Goal: Task Accomplishment & Management: Complete application form

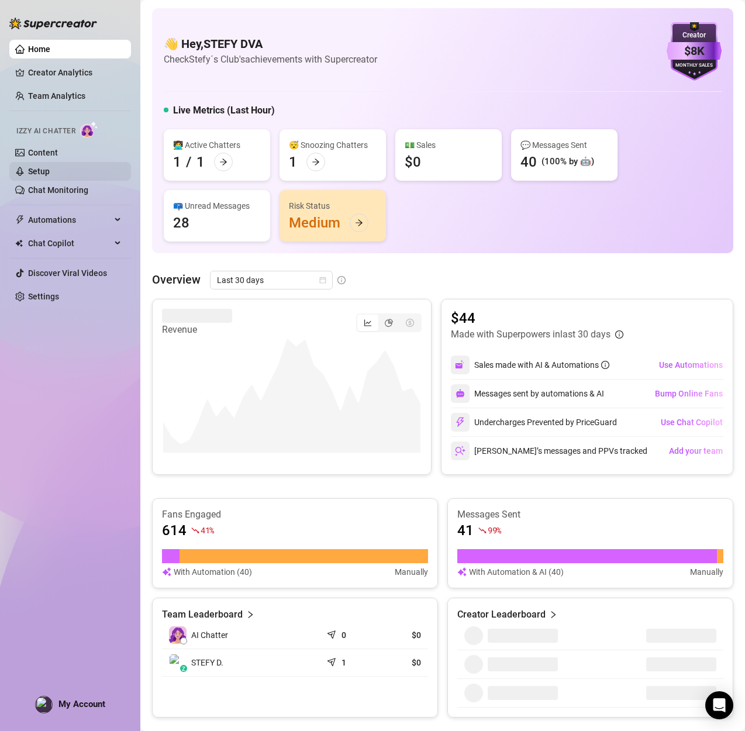
click at [50, 176] on link "Setup" at bounding box center [39, 171] width 22 height 9
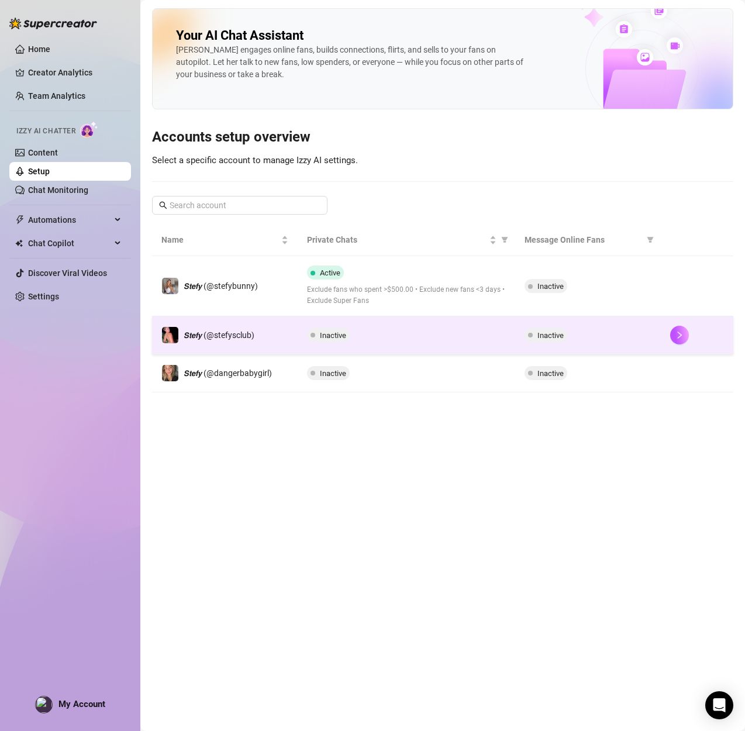
click at [324, 335] on span "Inactive" at bounding box center [333, 335] width 26 height 9
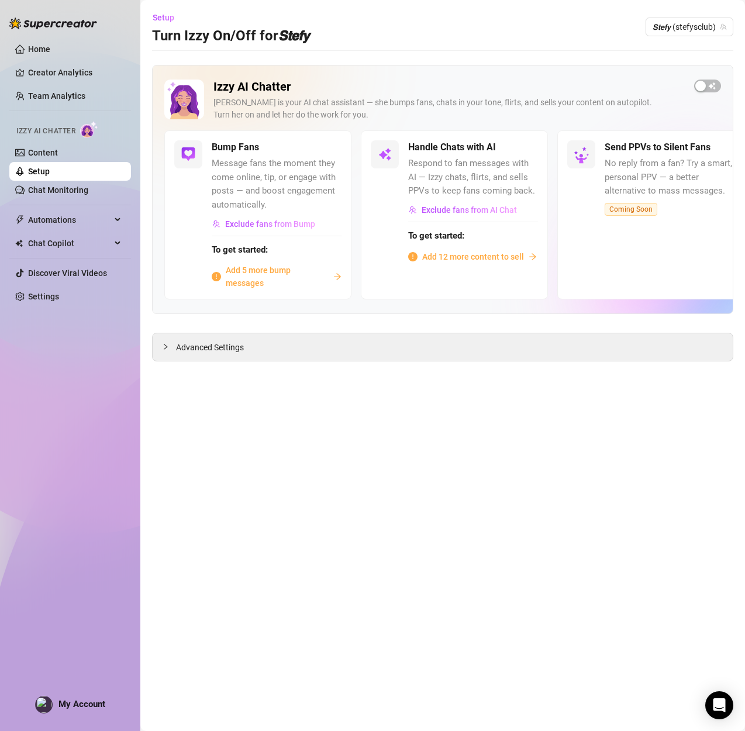
click at [452, 257] on span "Add 12 more content to sell" at bounding box center [473, 256] width 102 height 13
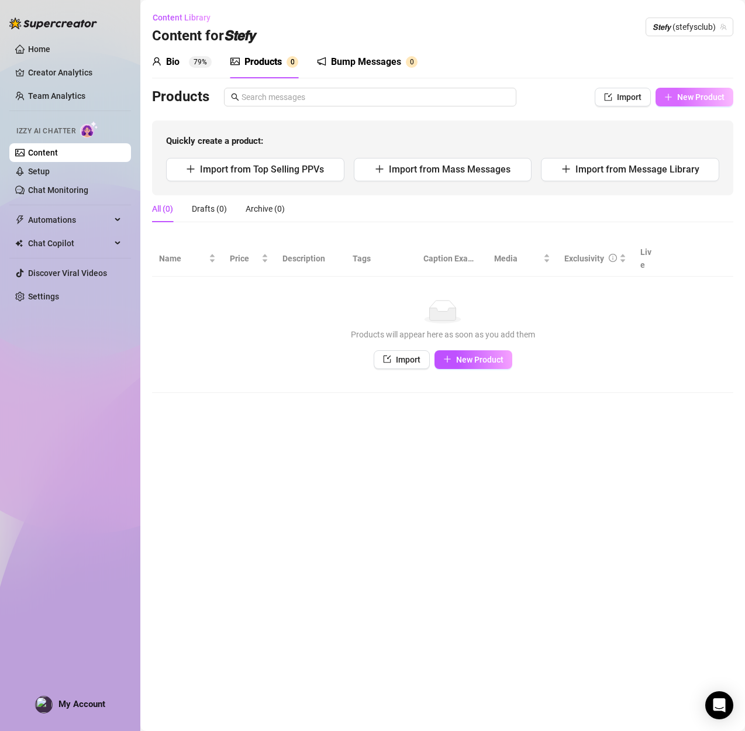
click at [682, 98] on span "New Product" at bounding box center [700, 96] width 47 height 9
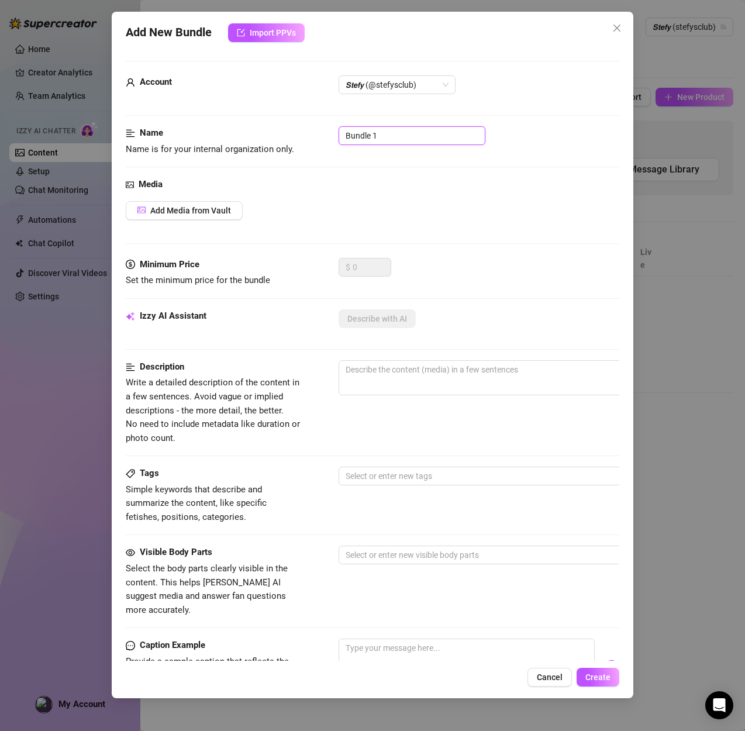
click at [415, 139] on input "Bundle 1" at bounding box center [411, 135] width 147 height 19
drag, startPoint x: 415, startPoint y: 139, endPoint x: 272, endPoint y: 131, distance: 143.4
click at [272, 131] on div "Name Name is for your internal organization only. Bundle 1" at bounding box center [372, 141] width 493 height 30
paste input "LACK ANAL FUCK MACHINE"
click at [412, 85] on span "𝙎𝙩𝙚𝙛𝙮 (@stefysclub)" at bounding box center [396, 85] width 103 height 18
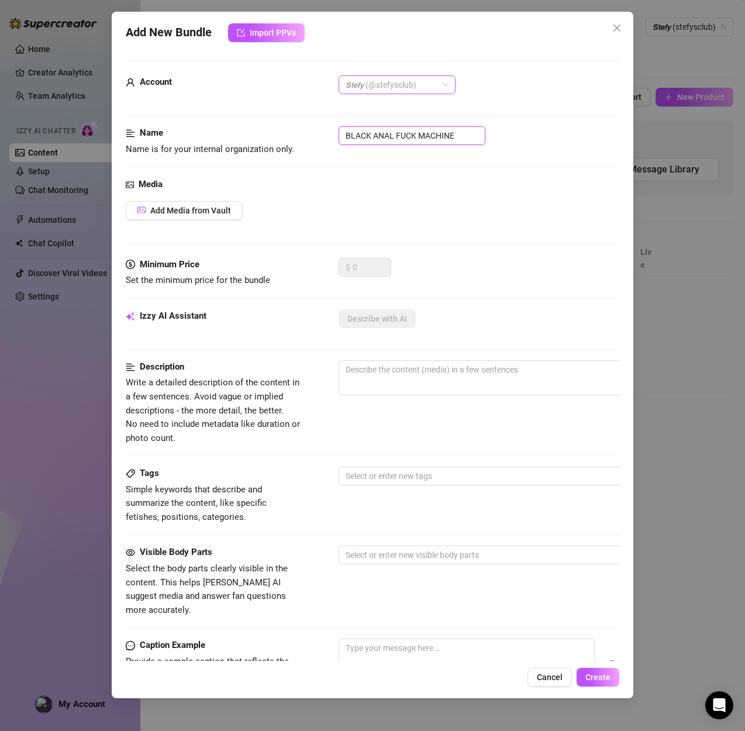
type input "BLACK ANAL FUCK MACHINE"
click at [412, 85] on span "𝙎𝙩𝙚𝙛𝙮 (@stefysclub)" at bounding box center [396, 85] width 103 height 18
click at [196, 210] on span "Add Media from Vault" at bounding box center [190, 210] width 81 height 9
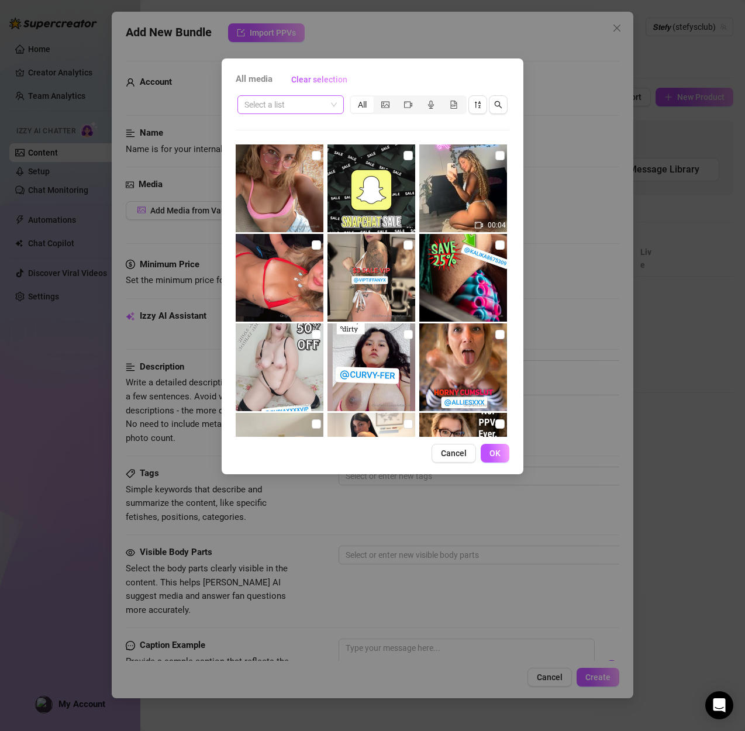
click at [326, 104] on input "search" at bounding box center [285, 105] width 82 height 18
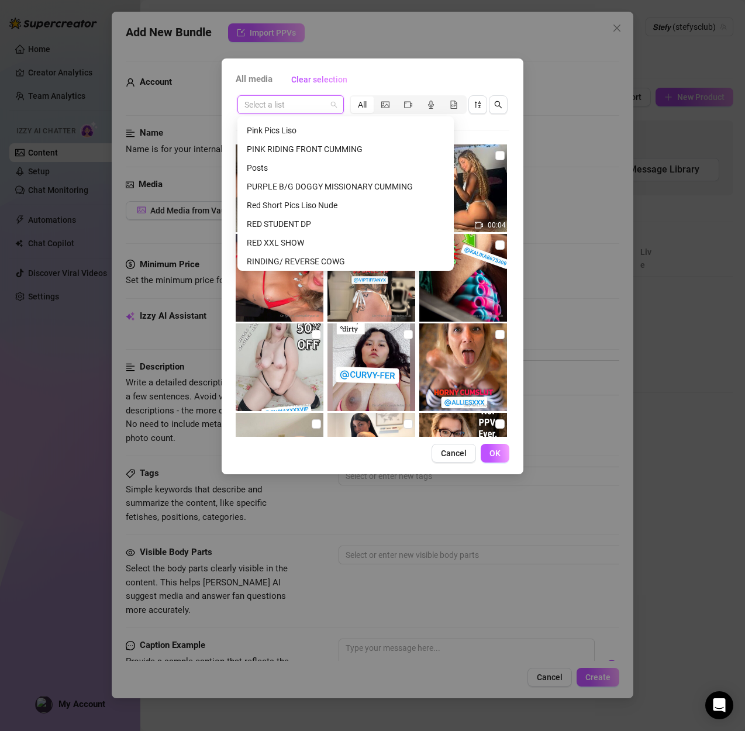
scroll to position [508, 0]
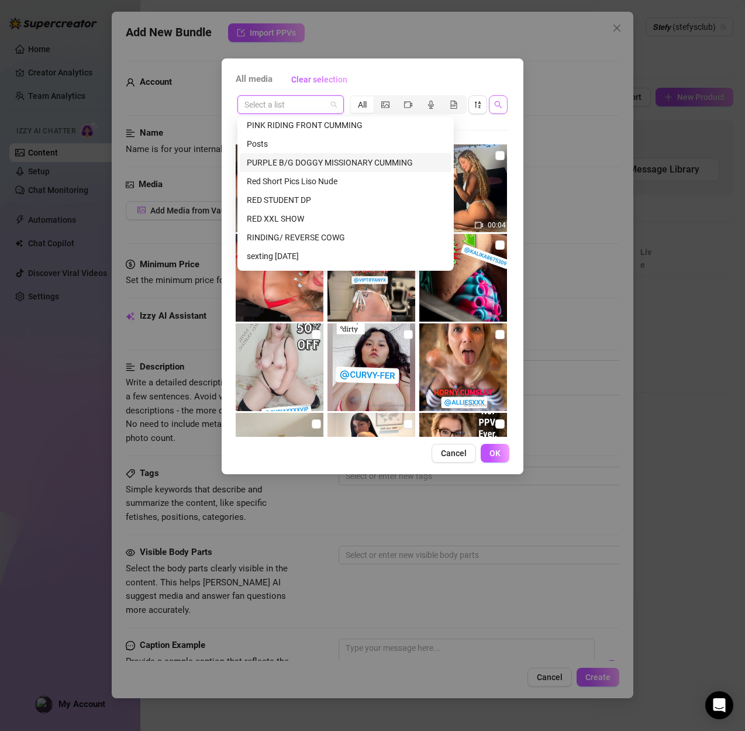
click at [498, 105] on icon "search" at bounding box center [498, 105] width 8 height 8
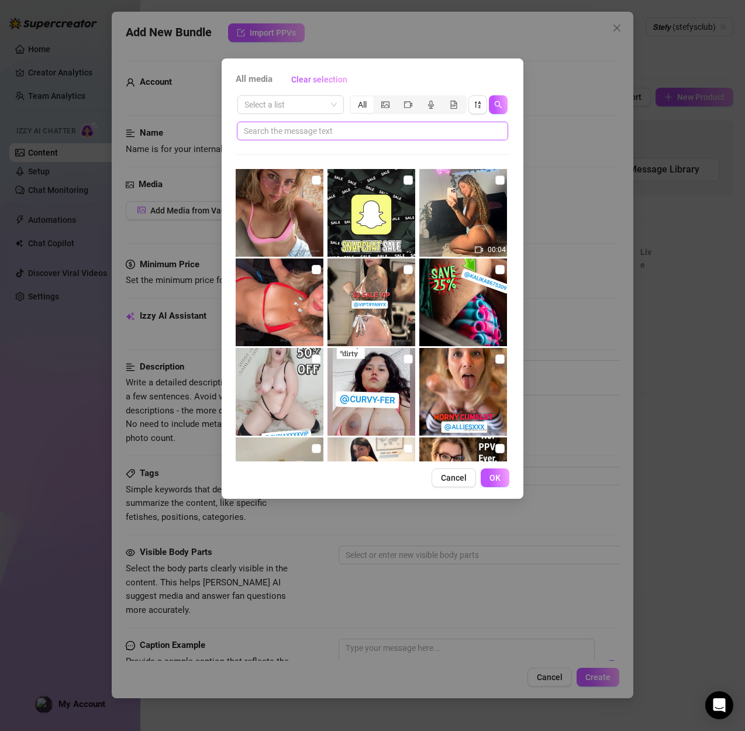
click at [316, 122] on span at bounding box center [372, 131] width 271 height 19
type input "anal"
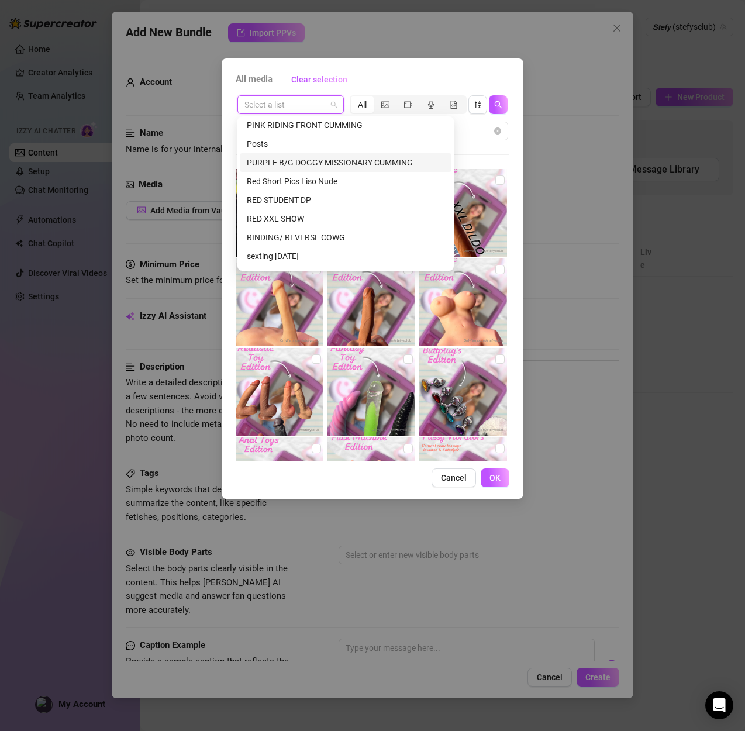
click at [272, 110] on input "search" at bounding box center [285, 105] width 82 height 18
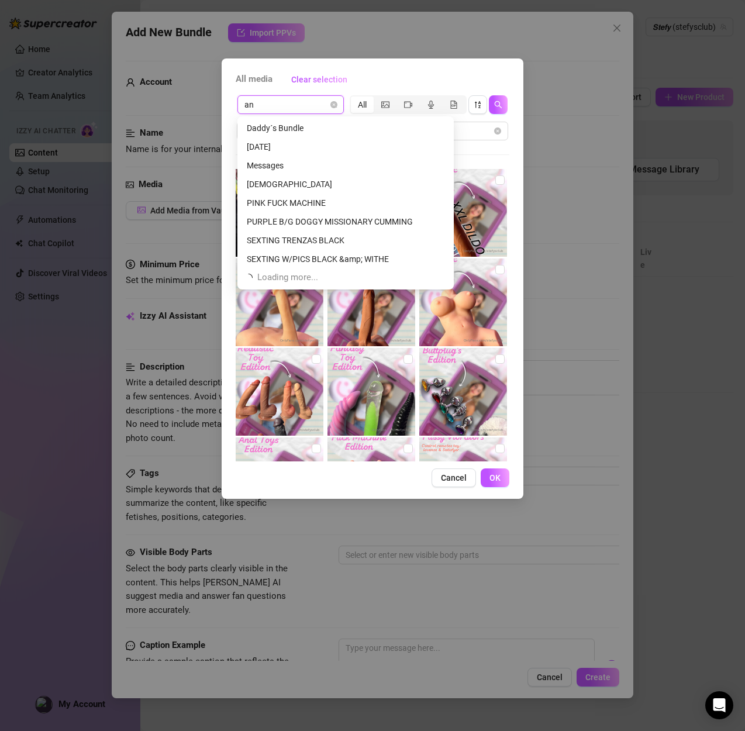
scroll to position [0, 0]
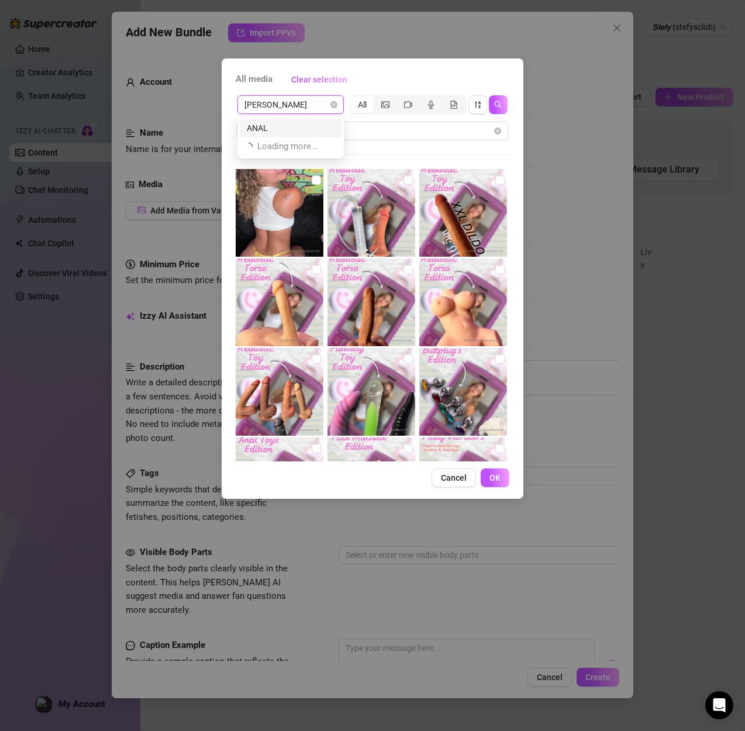
type input "anal"
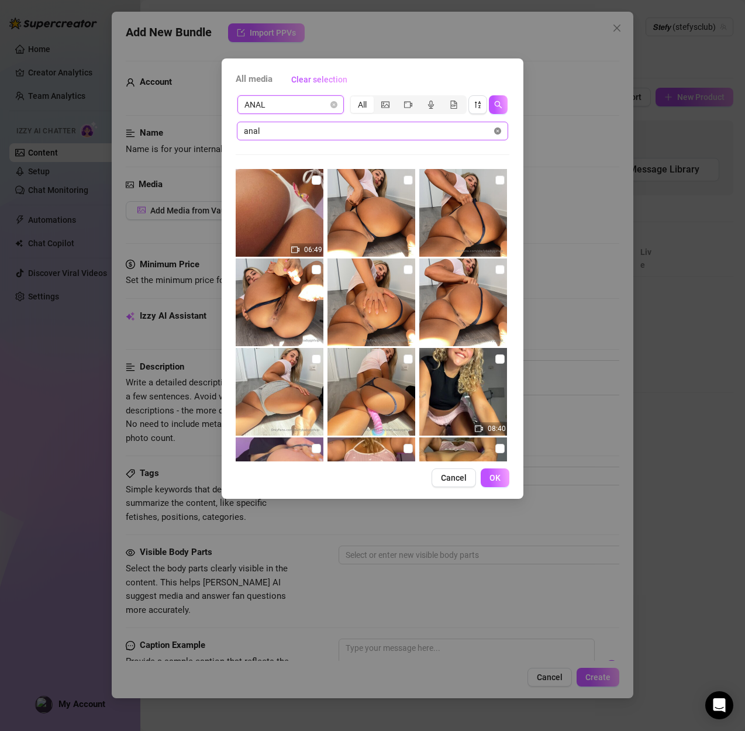
click at [494, 132] on icon "close-circle" at bounding box center [497, 130] width 7 height 7
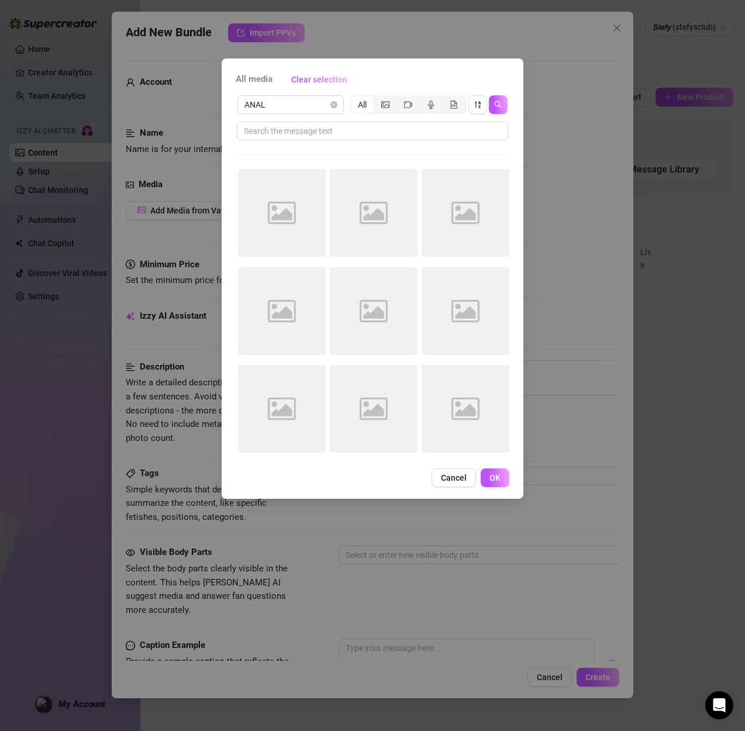
click at [265, 82] on span "All media" at bounding box center [254, 79] width 37 height 14
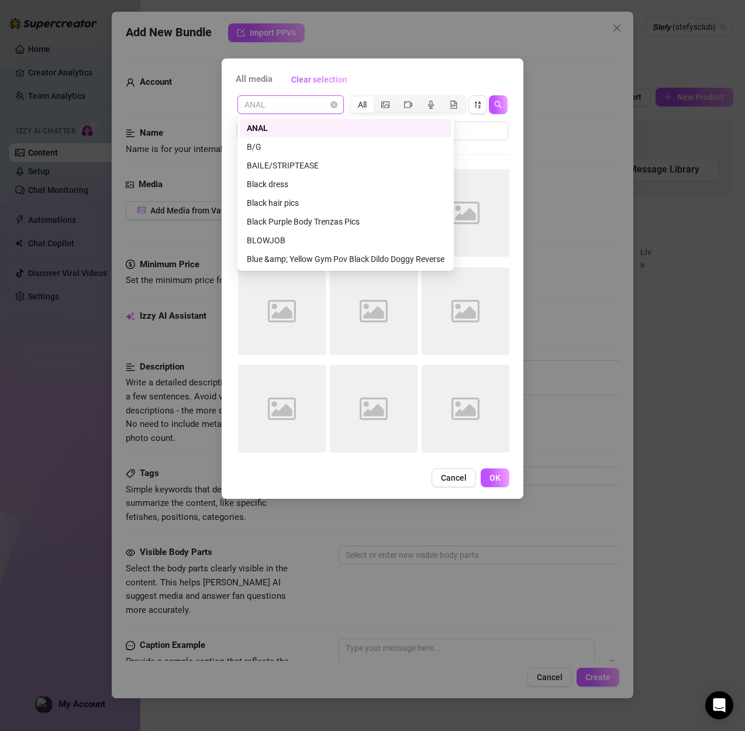
click at [341, 106] on div "ANAL" at bounding box center [290, 104] width 106 height 19
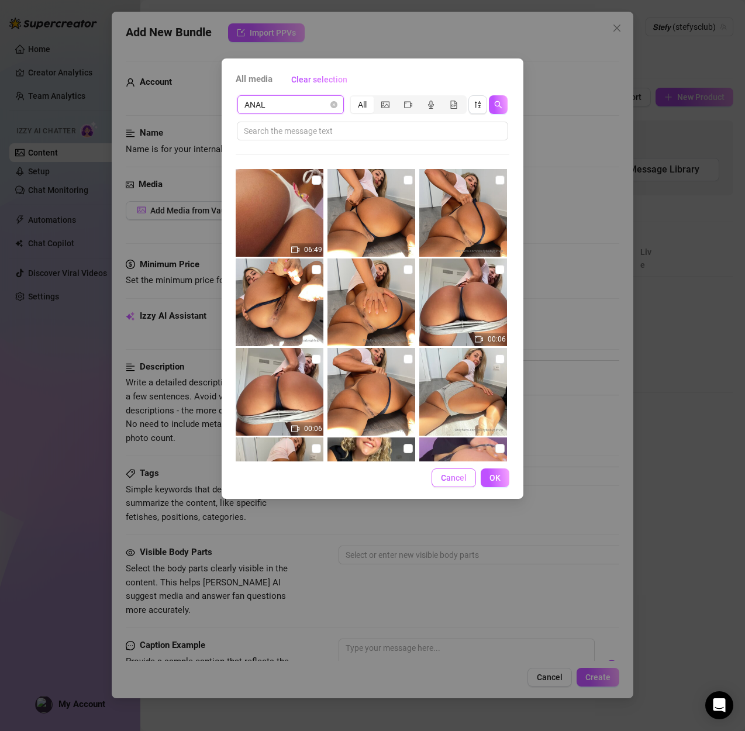
click at [463, 475] on span "Cancel" at bounding box center [454, 477] width 26 height 9
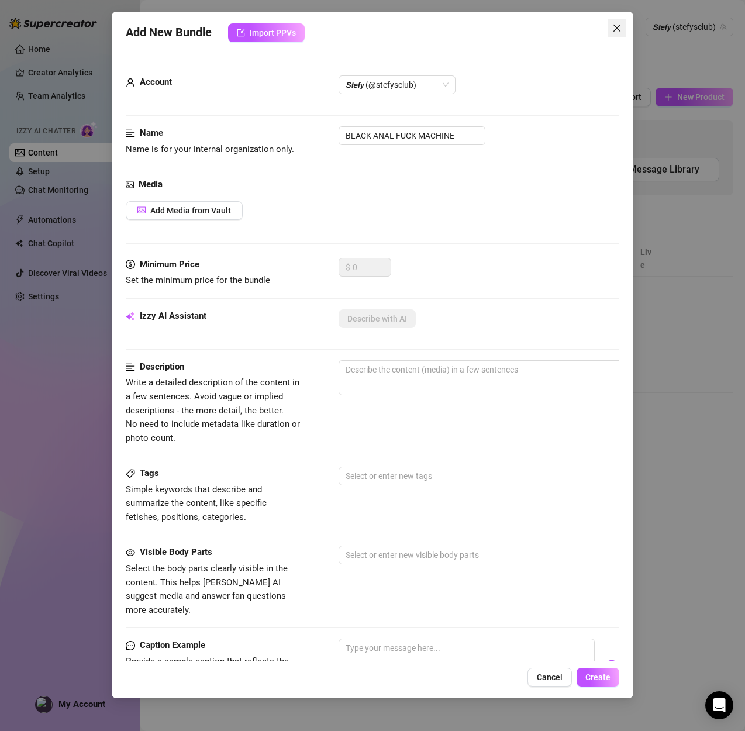
click at [618, 31] on icon "close" at bounding box center [616, 27] width 9 height 9
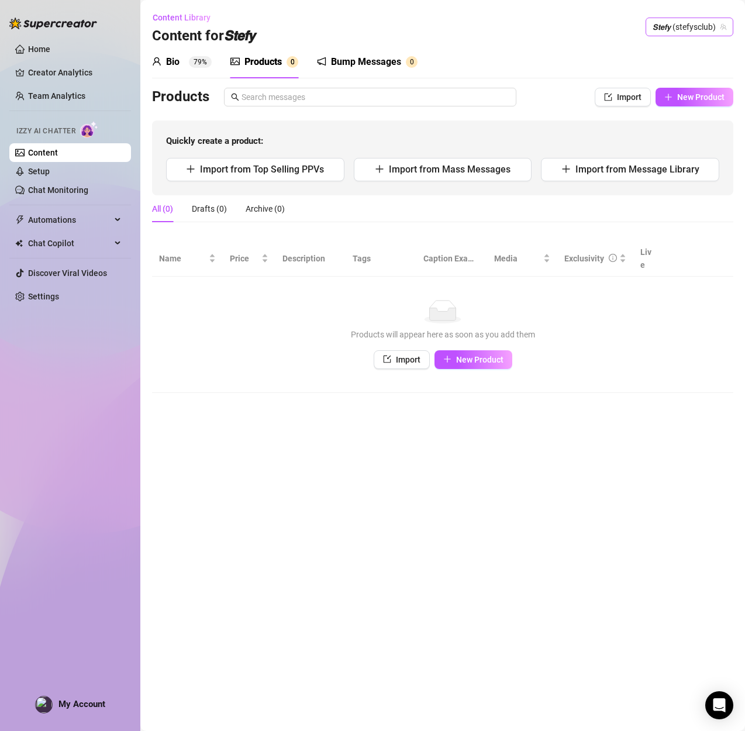
click at [718, 22] on span "𝙎𝙩𝙚𝙛𝙮 (stefysclub)" at bounding box center [689, 27] width 74 height 18
click at [656, 90] on span "𝙎𝙩𝙚𝙛𝙮" at bounding box center [649, 91] width 18 height 13
click at [677, 100] on span "New Product" at bounding box center [700, 96] width 47 height 9
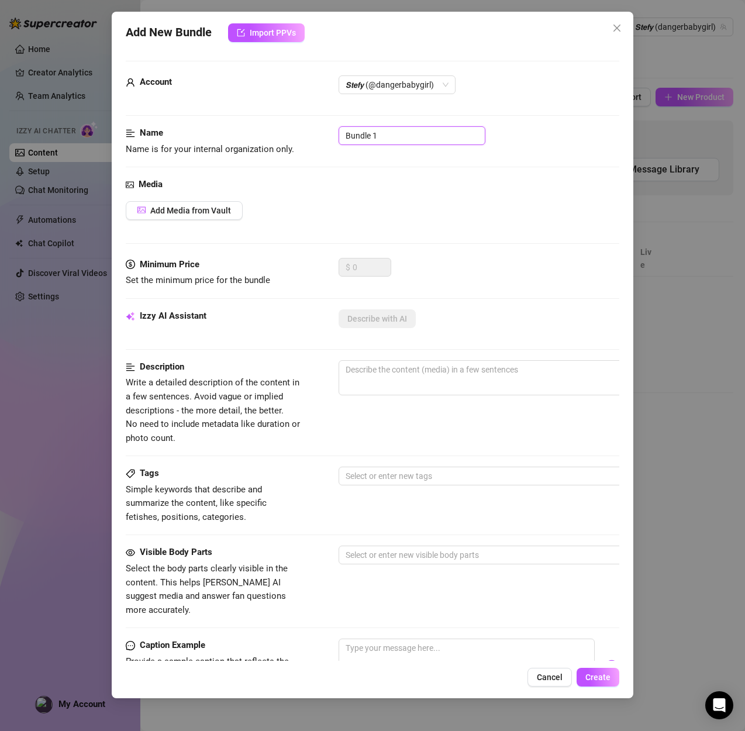
drag, startPoint x: 404, startPoint y: 133, endPoint x: 289, endPoint y: 134, distance: 115.1
click at [289, 134] on div "Name Name is for your internal organization only. Bundle 1" at bounding box center [372, 141] width 493 height 30
paste input "LACK ANAL FUCK MACHINE"
type input "BLACK ANAL FUCK MACHINE"
click at [199, 205] on button "Add Media from Vault" at bounding box center [184, 210] width 117 height 19
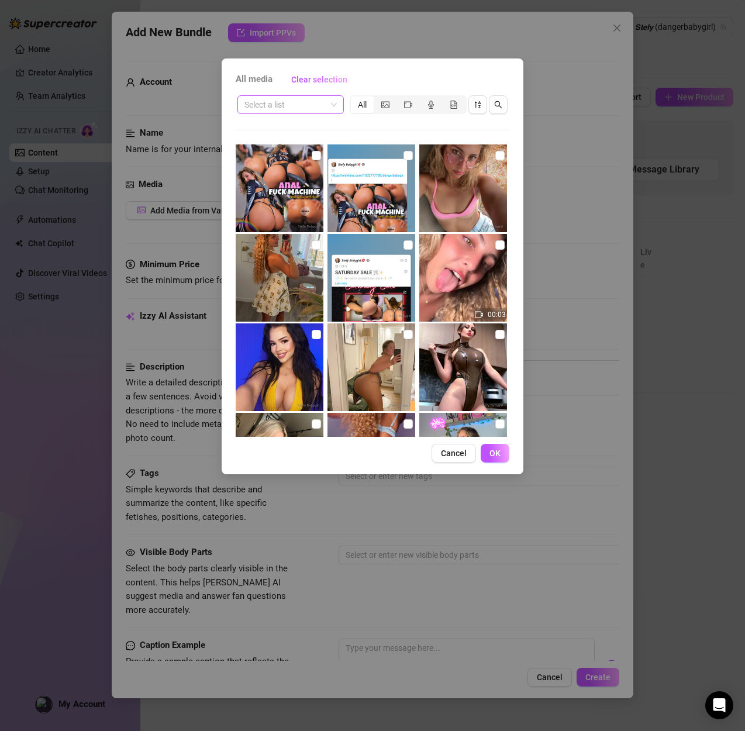
click at [316, 110] on input "search" at bounding box center [285, 105] width 82 height 18
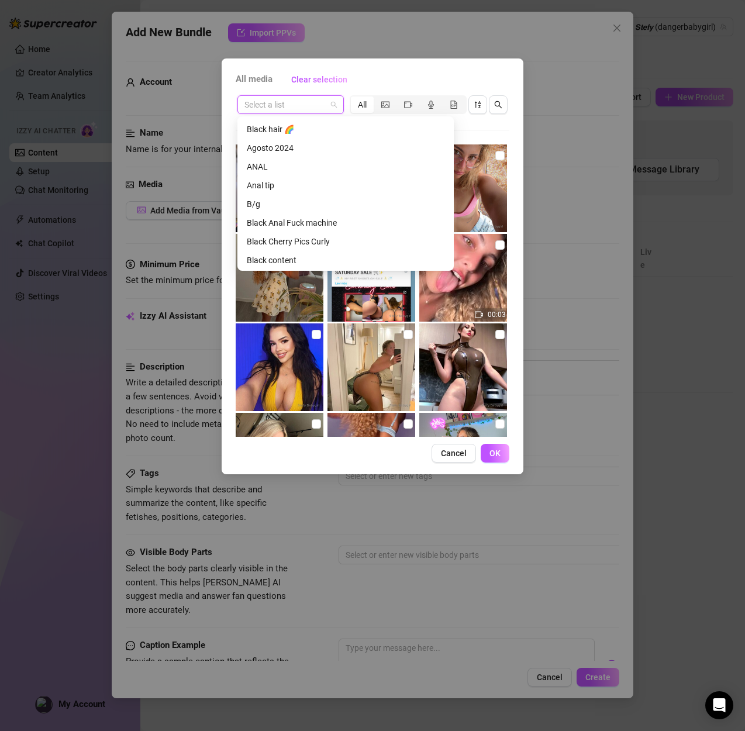
scroll to position [340, 0]
click at [331, 216] on div "Black Anal Fuck machine" at bounding box center [346, 218] width 198 height 13
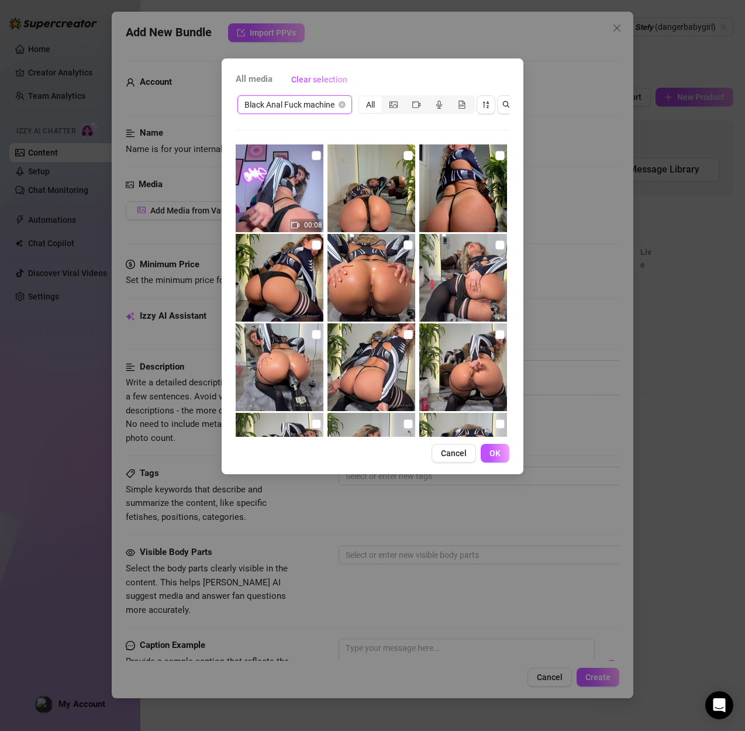
click at [314, 112] on span "Black Anal Fuck machine" at bounding box center [294, 105] width 101 height 18
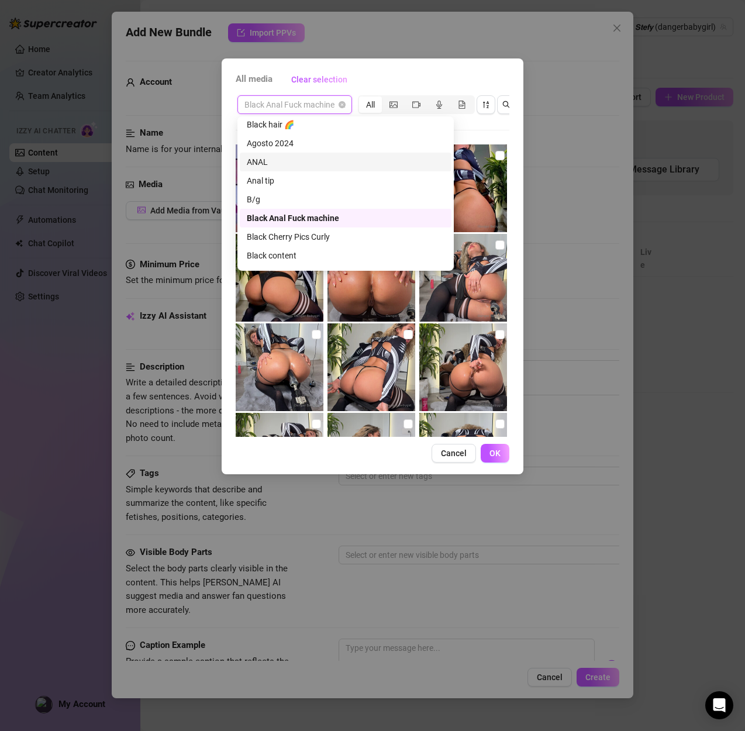
click at [313, 160] on div "ANAL" at bounding box center [346, 161] width 198 height 13
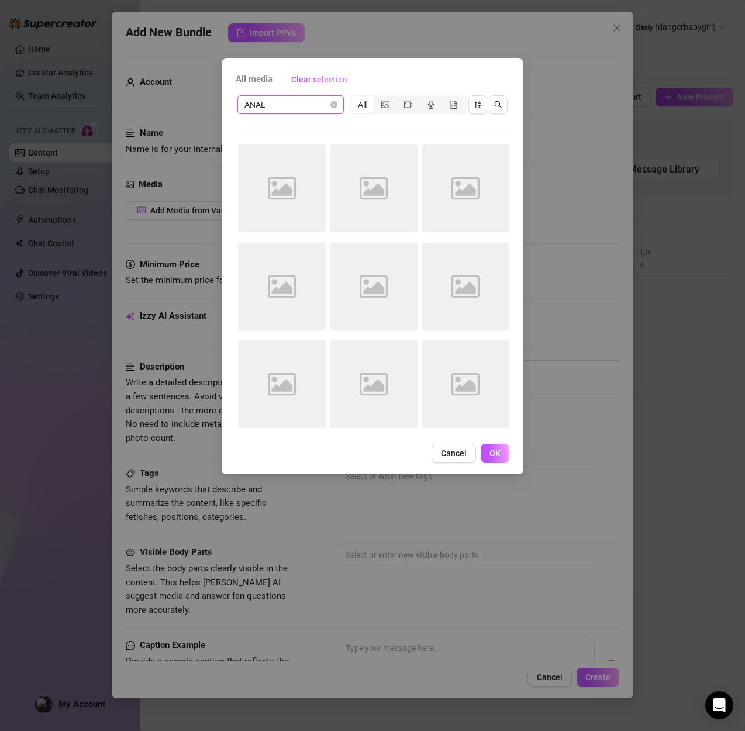
click at [300, 105] on span "ANAL" at bounding box center [290, 105] width 92 height 18
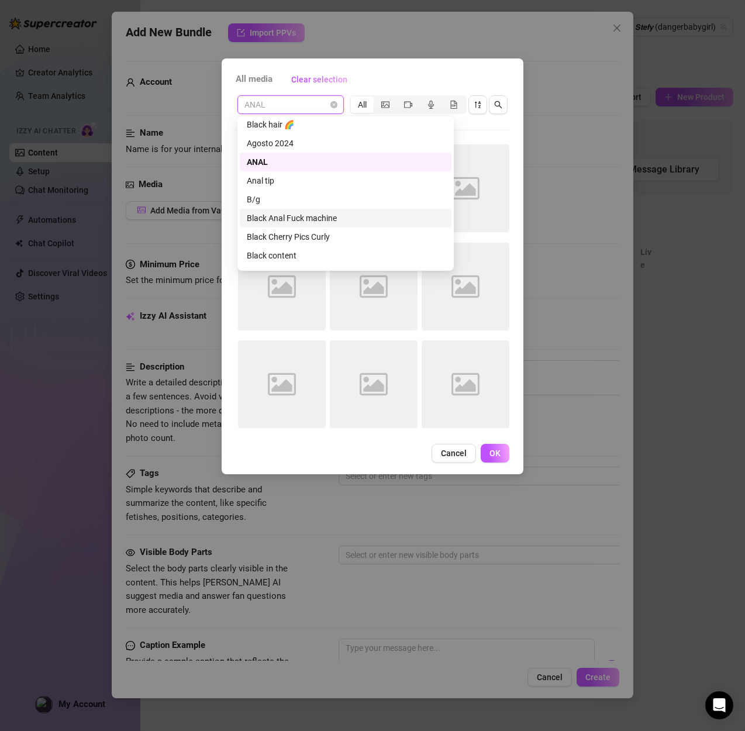
click at [311, 212] on div "Black Anal Fuck machine" at bounding box center [346, 218] width 198 height 13
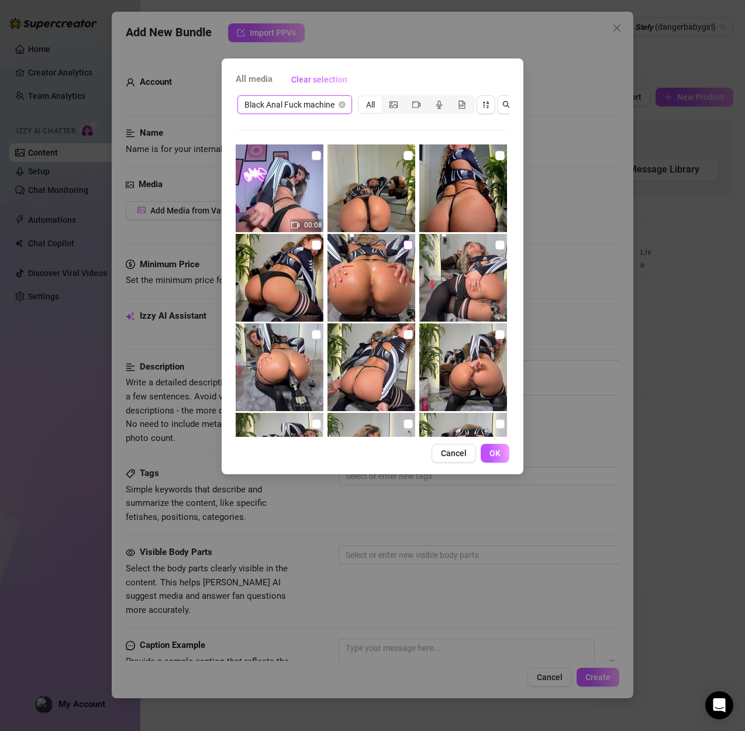
click at [408, 240] on input "checkbox" at bounding box center [407, 244] width 9 height 9
checkbox input "true"
click at [489, 244] on img at bounding box center [463, 278] width 88 height 88
click at [506, 243] on img at bounding box center [463, 278] width 88 height 88
click at [501, 248] on input "checkbox" at bounding box center [499, 244] width 9 height 9
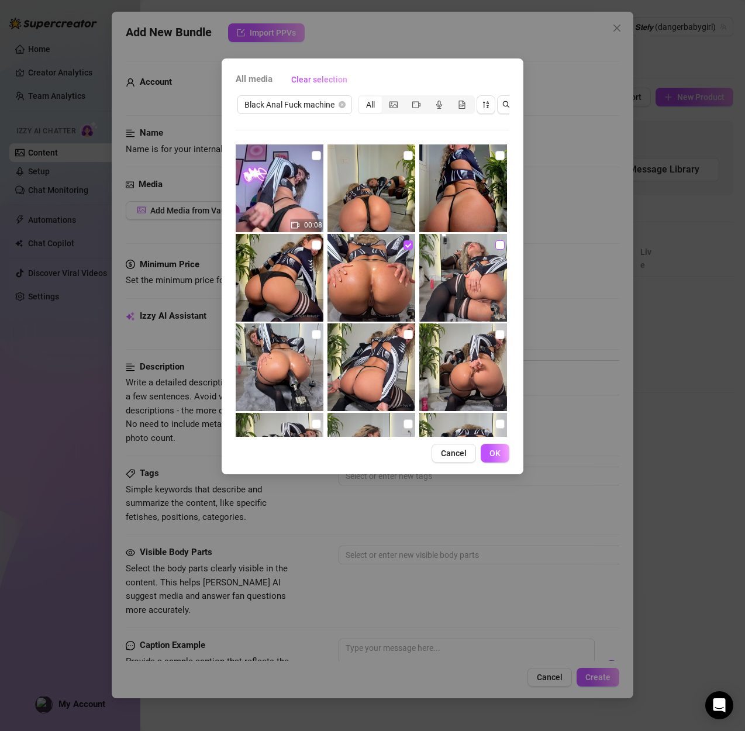
checkbox input "true"
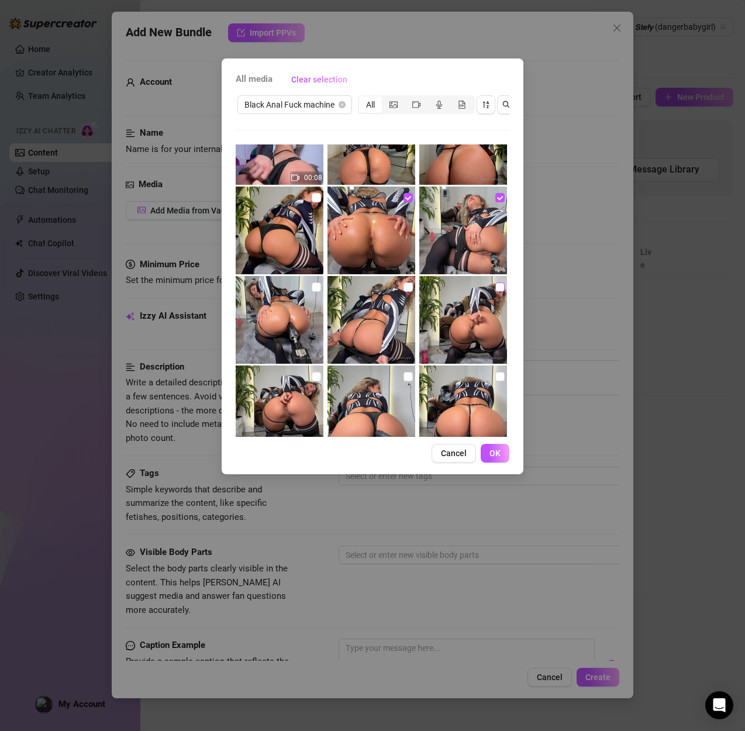
click at [501, 283] on input "checkbox" at bounding box center [499, 286] width 9 height 9
checkbox input "true"
click at [316, 287] on input "checkbox" at bounding box center [316, 286] width 9 height 9
checkbox input "true"
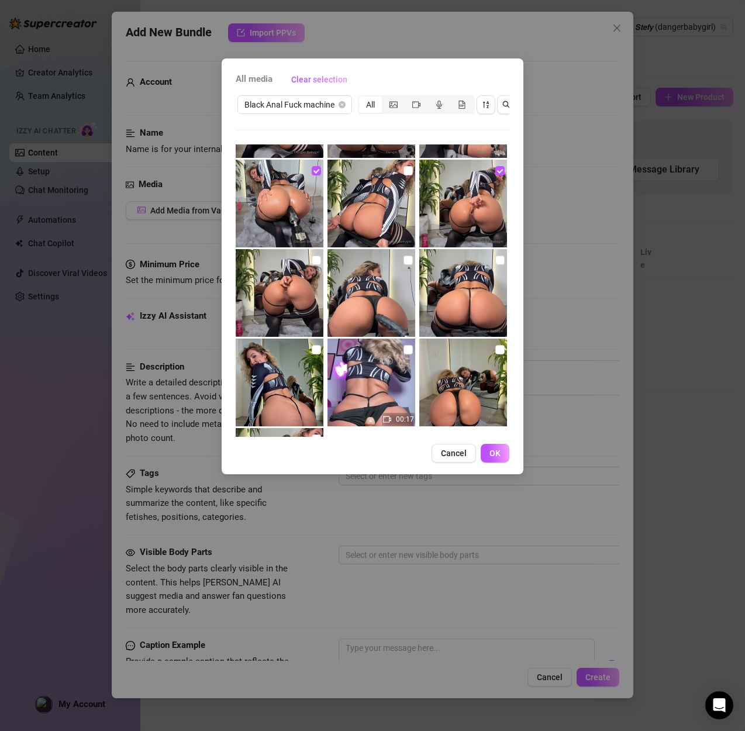
scroll to position [227, 0]
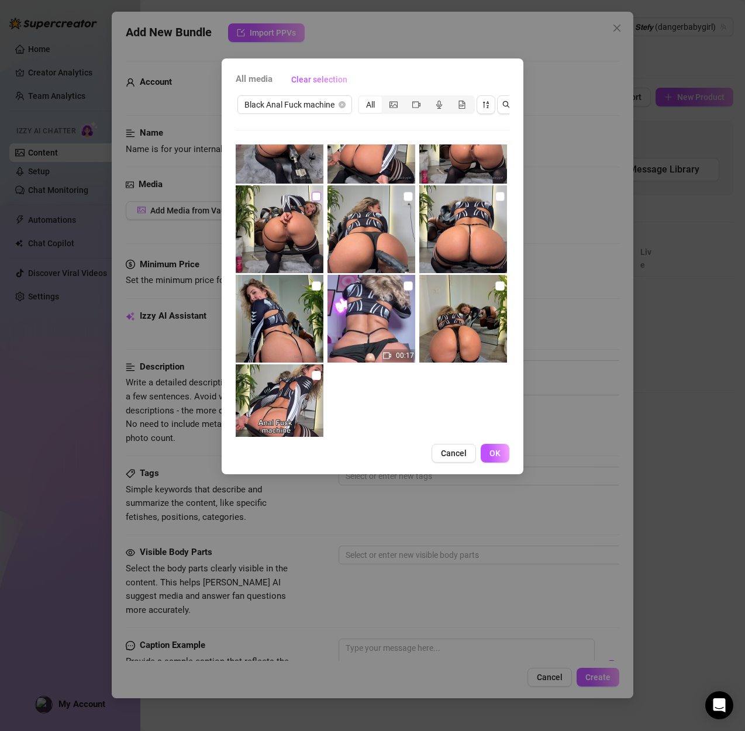
click at [315, 198] on input "checkbox" at bounding box center [316, 196] width 9 height 9
checkbox input "true"
click at [318, 376] on input "checkbox" at bounding box center [316, 375] width 9 height 9
checkbox input "true"
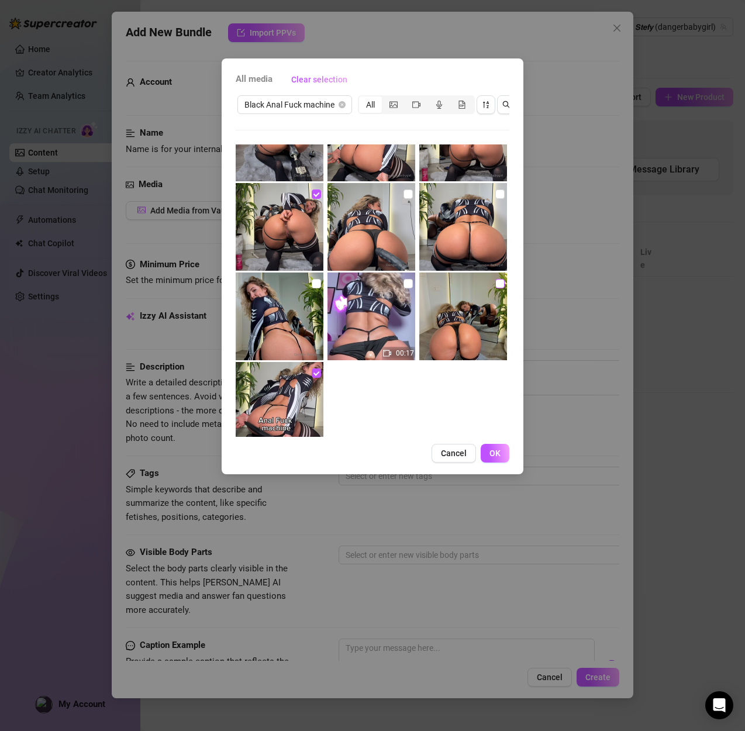
click at [495, 284] on input "checkbox" at bounding box center [499, 283] width 9 height 9
checkbox input "true"
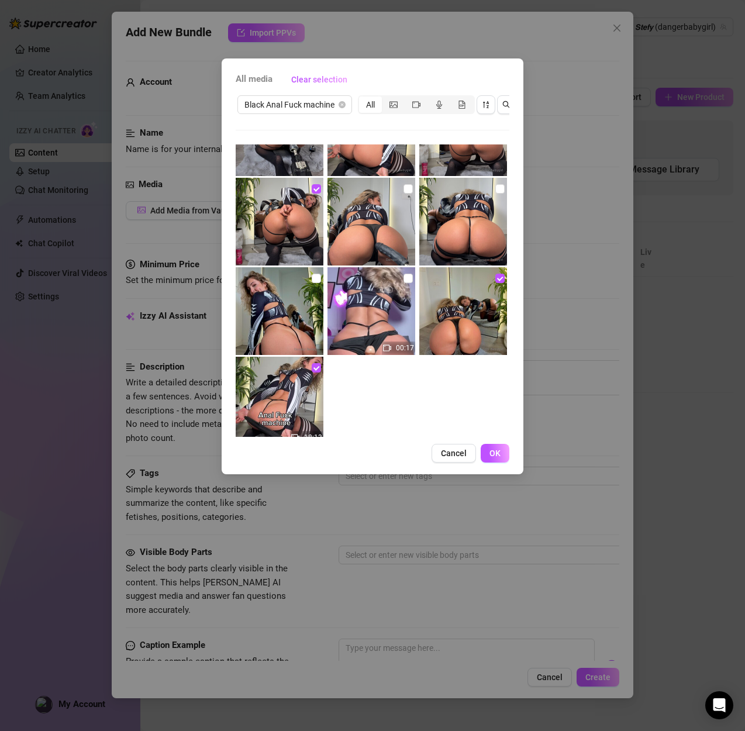
scroll to position [236, 0]
click at [490, 452] on span "OK" at bounding box center [494, 452] width 11 height 9
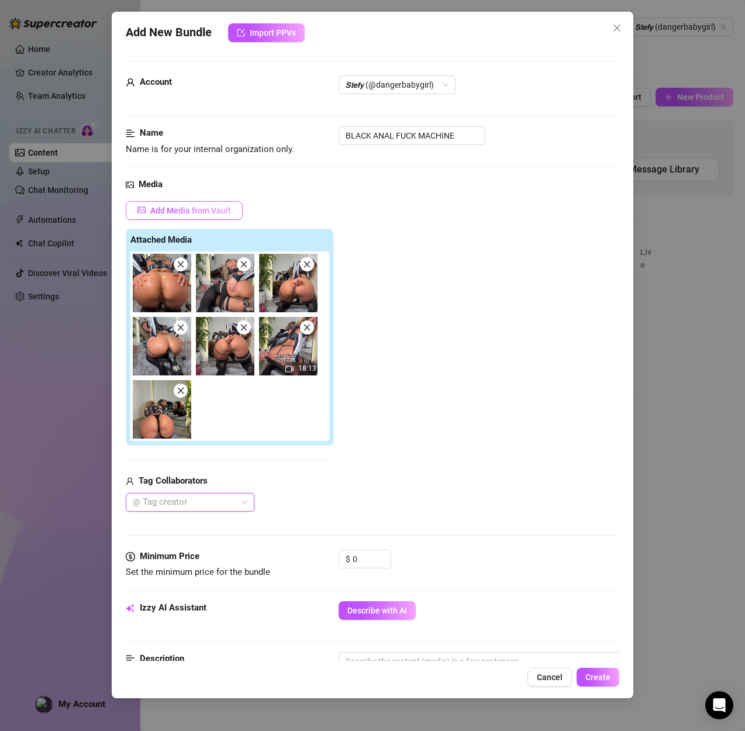
click at [193, 206] on span "Add Media from Vault" at bounding box center [190, 210] width 81 height 9
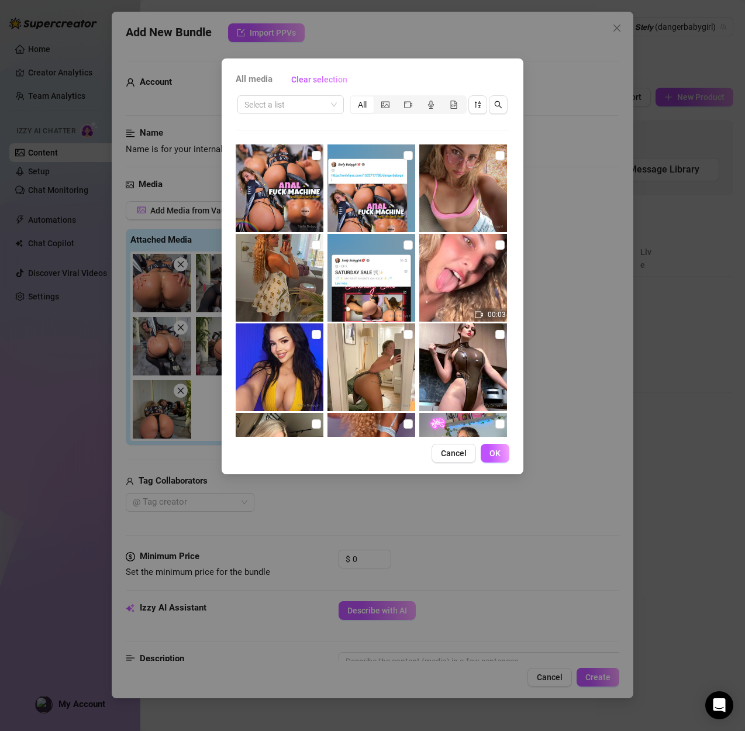
click at [318, 146] on img at bounding box center [280, 188] width 88 height 88
click at [320, 158] on input "checkbox" at bounding box center [316, 155] width 9 height 9
checkbox input "true"
click at [488, 446] on button "OK" at bounding box center [494, 453] width 29 height 19
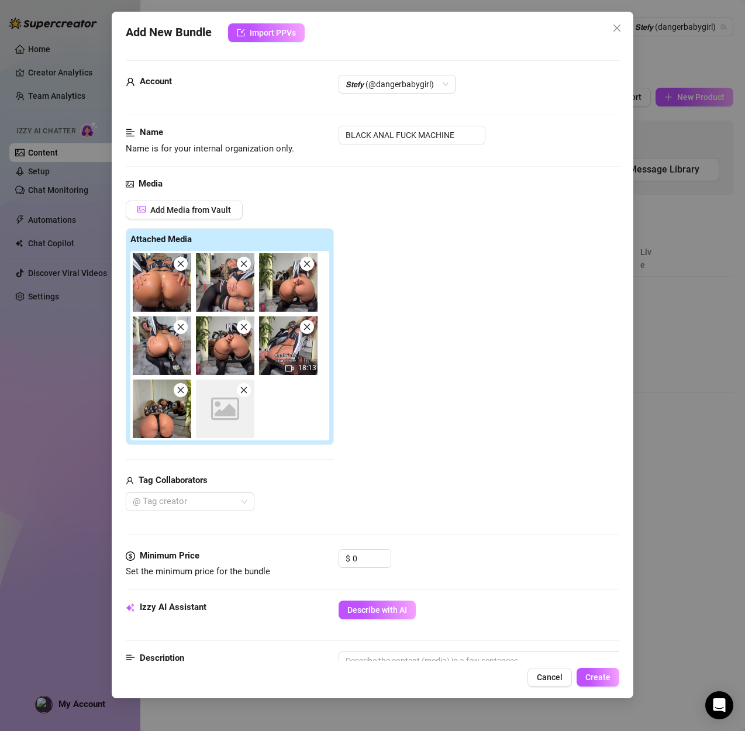
scroll to position [4, 0]
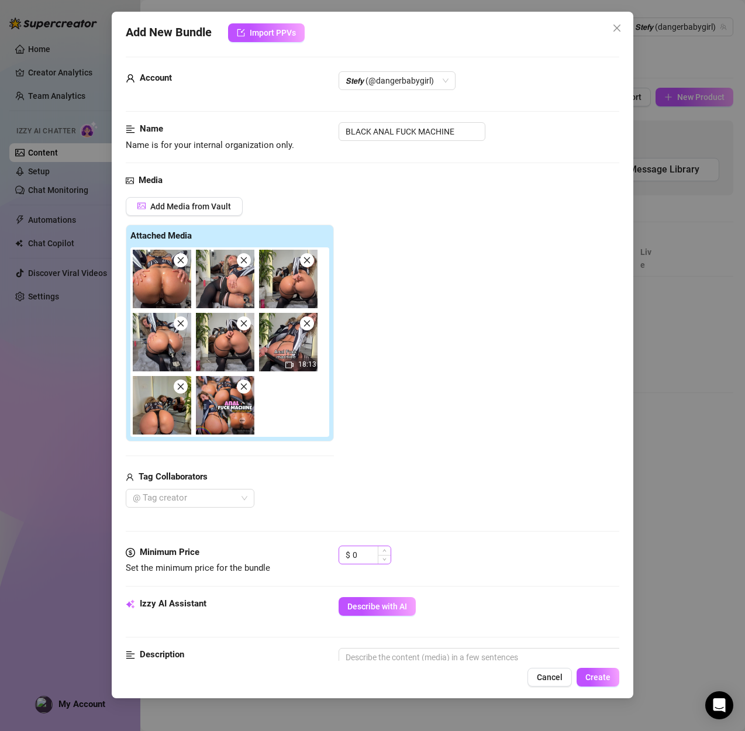
click at [383, 561] on span "Decrease Value" at bounding box center [384, 559] width 13 height 9
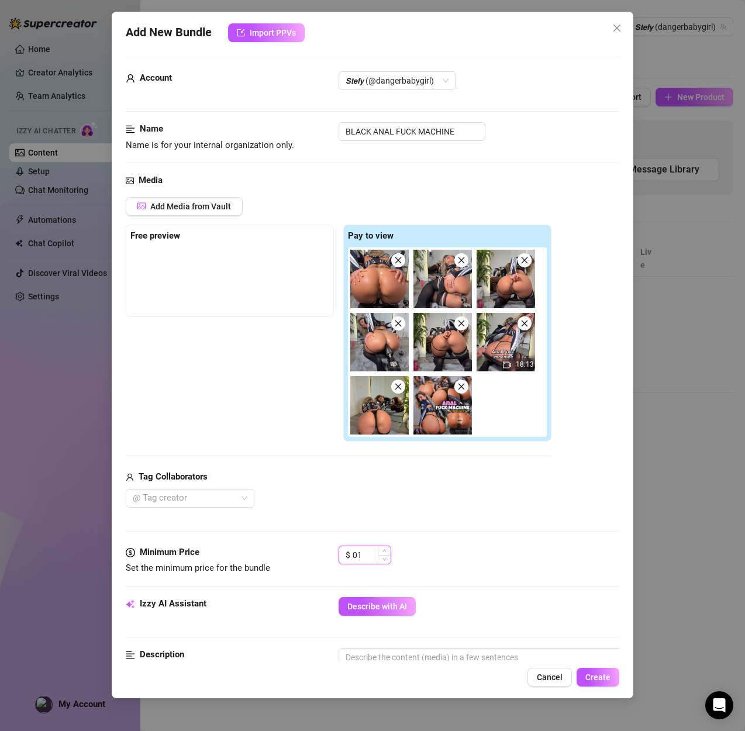
type input "0"
type input "15"
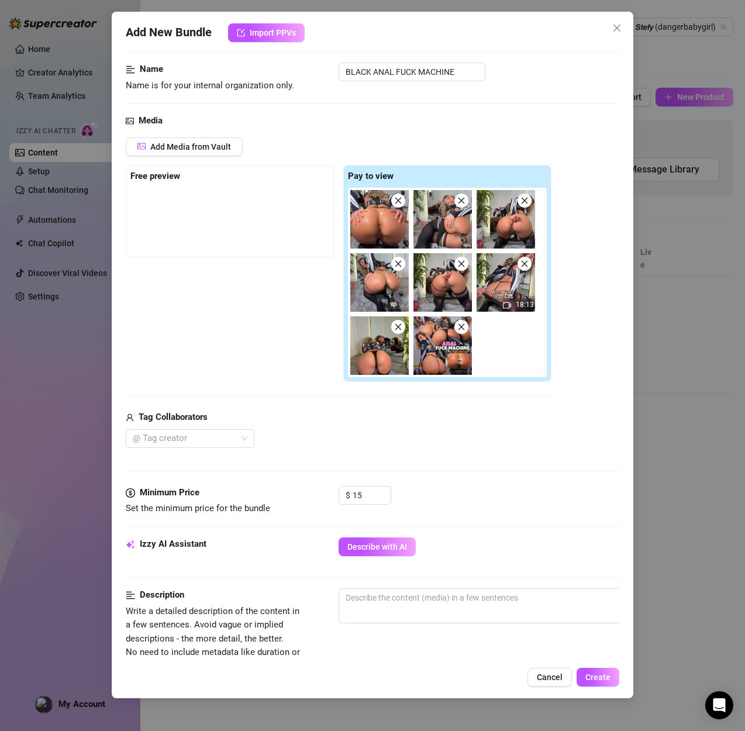
scroll to position [93, 0]
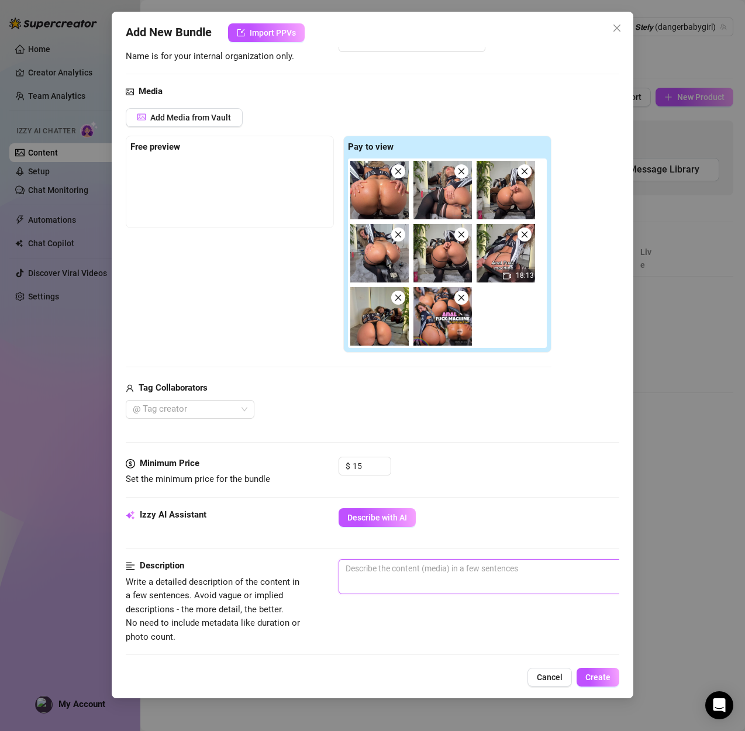
click at [439, 572] on textarea at bounding box center [543, 568] width 408 height 18
paste textarea "18-minute solo video featuring a black anal fuck machine. Performer uses the de…"
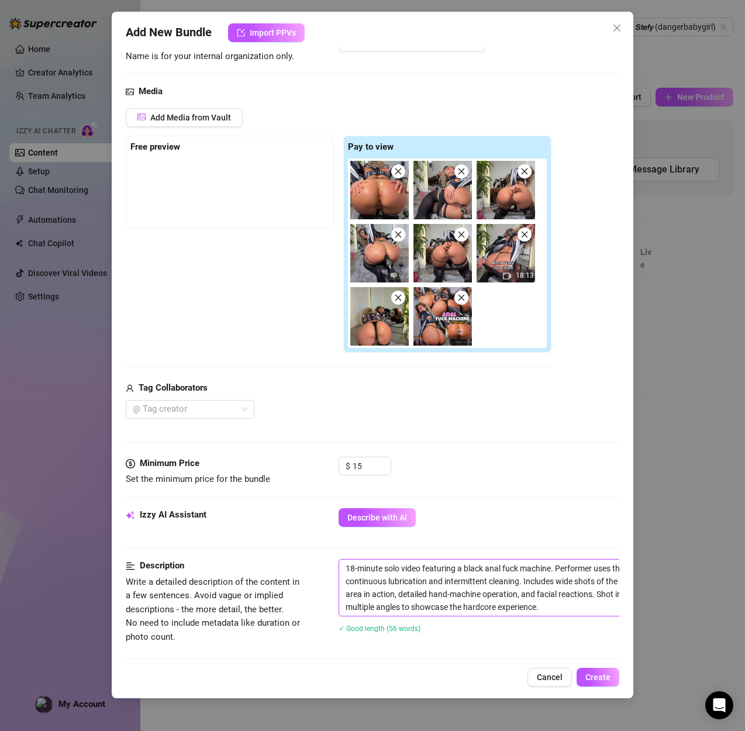
scroll to position [0, 0]
type textarea "18-minute solo video featuring a black anal fuck machine. Performer uses the de…"
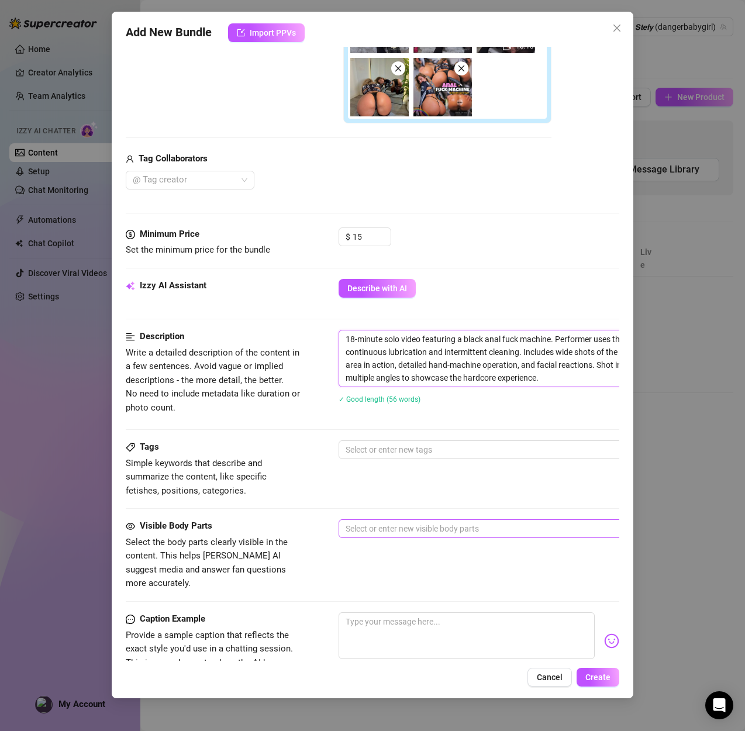
scroll to position [329, 0]
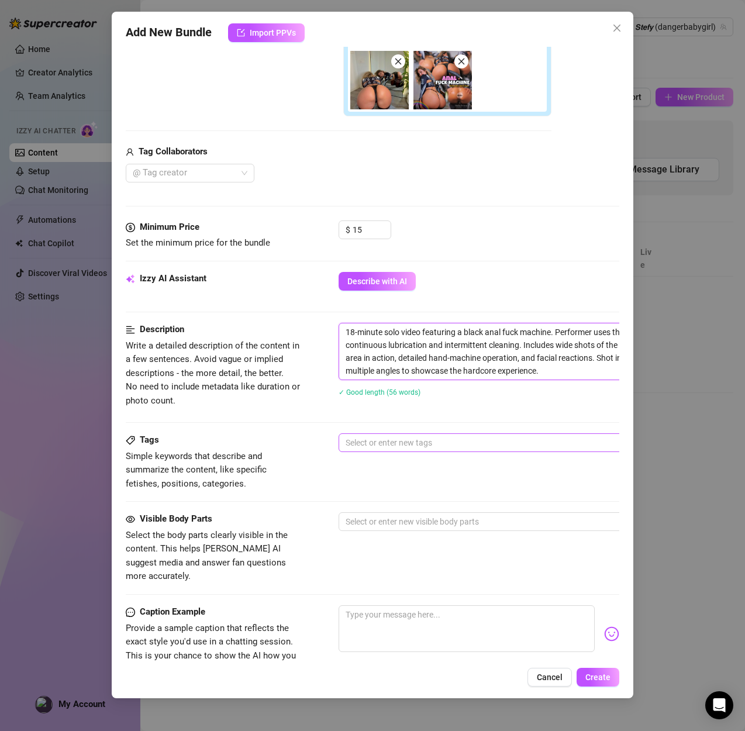
click at [386, 442] on div at bounding box center [537, 442] width 392 height 16
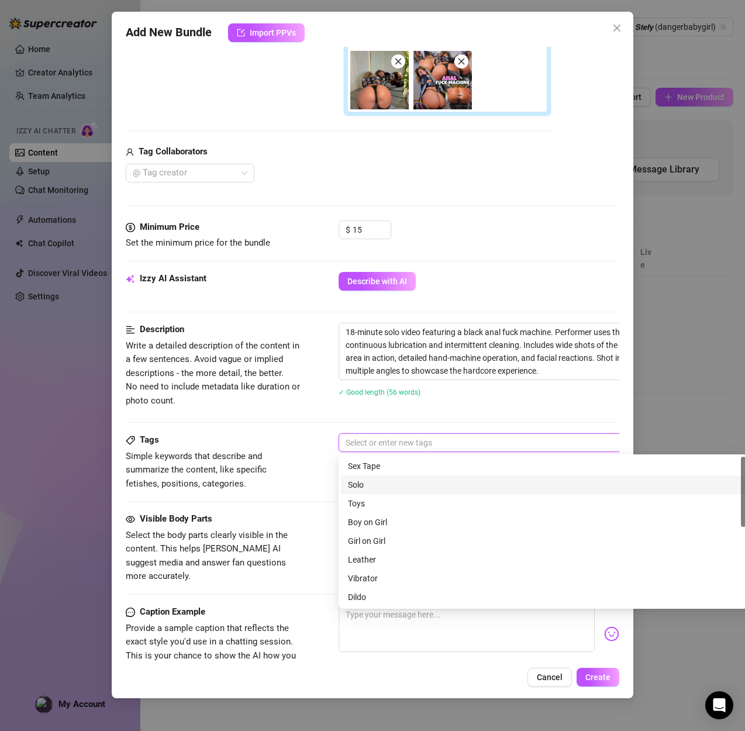
click at [364, 491] on div "Solo" at bounding box center [543, 484] width 404 height 19
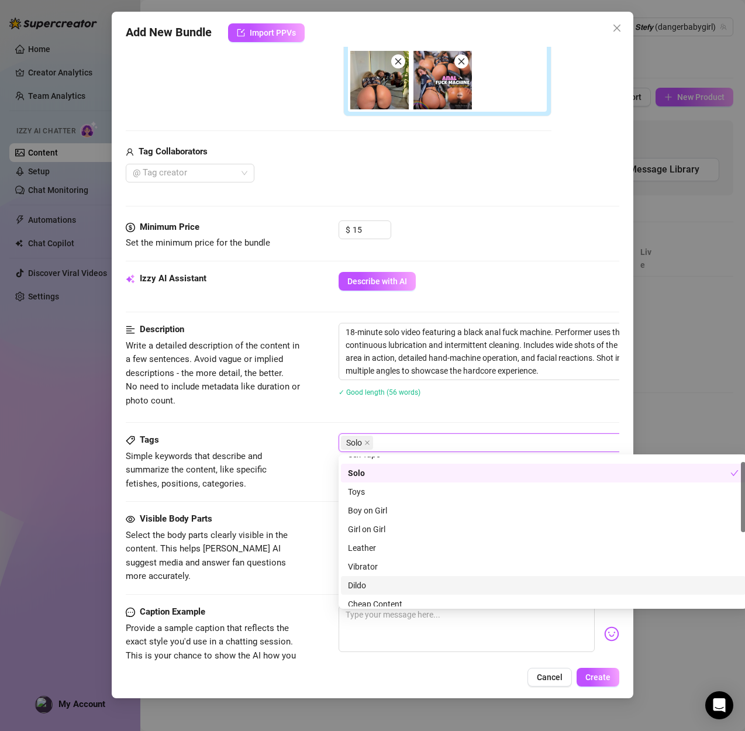
click at [373, 589] on div "Dildo" at bounding box center [543, 585] width 390 height 13
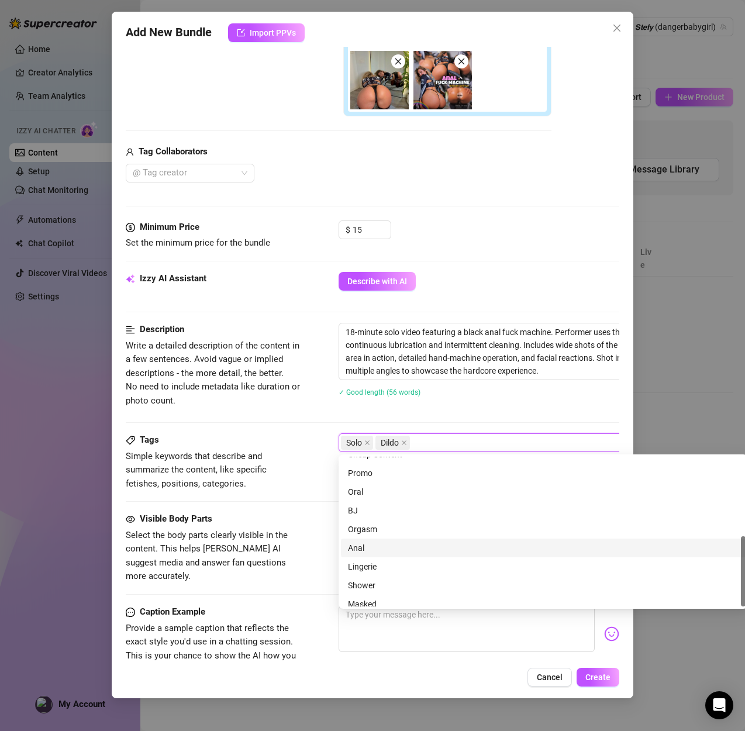
scroll to position [168, 0]
click at [377, 541] on div "Anal" at bounding box center [543, 540] width 390 height 13
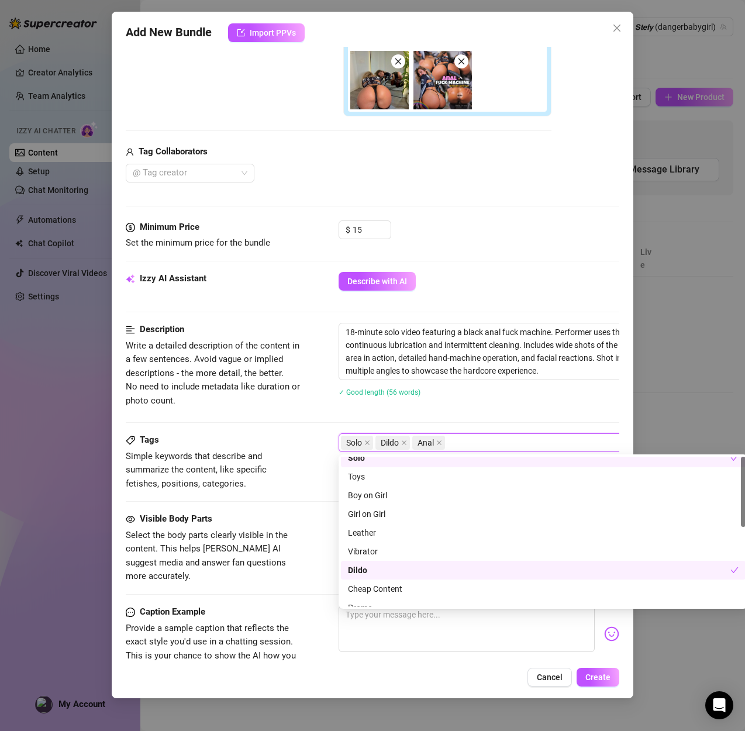
scroll to position [0, 0]
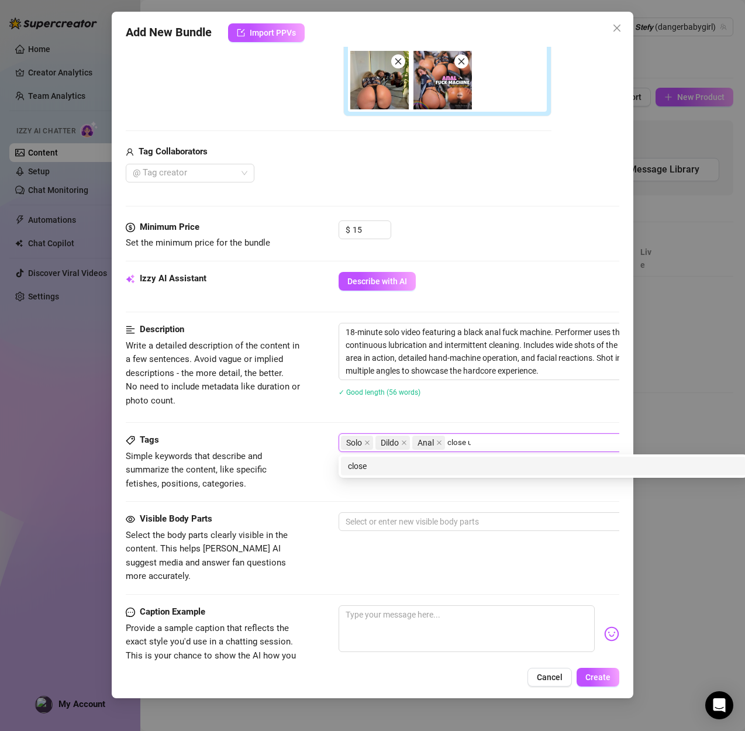
type input "close up"
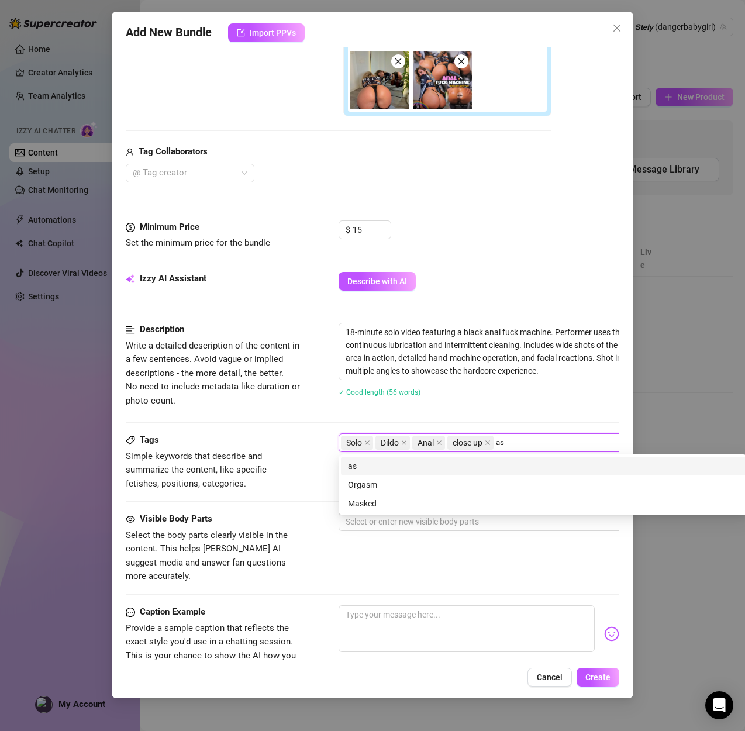
type input "ass"
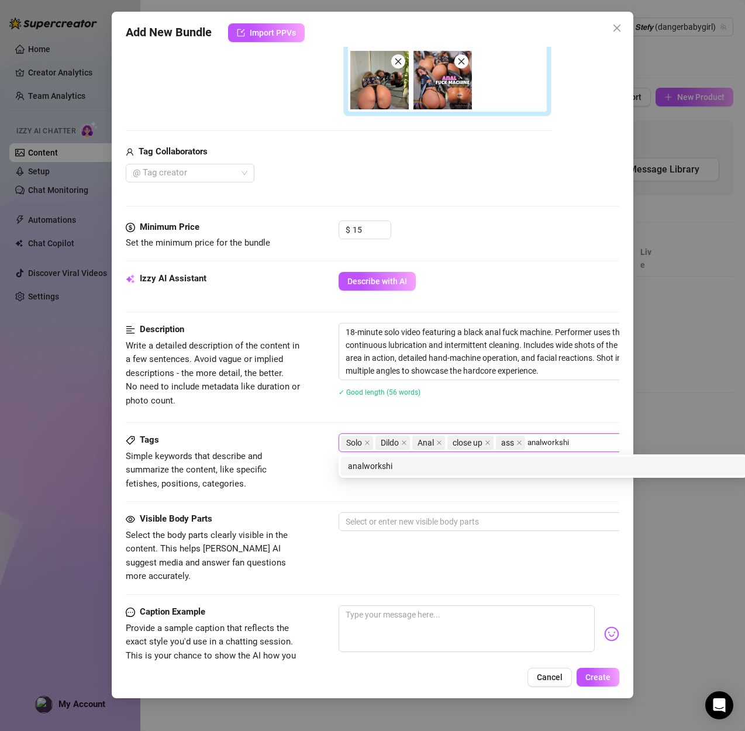
type input "analworkship"
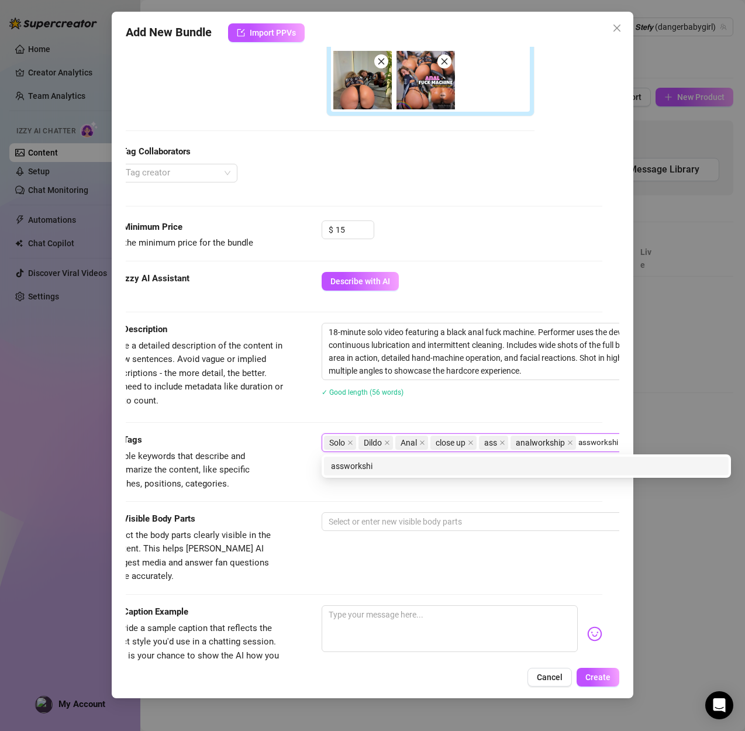
type input "assworkship"
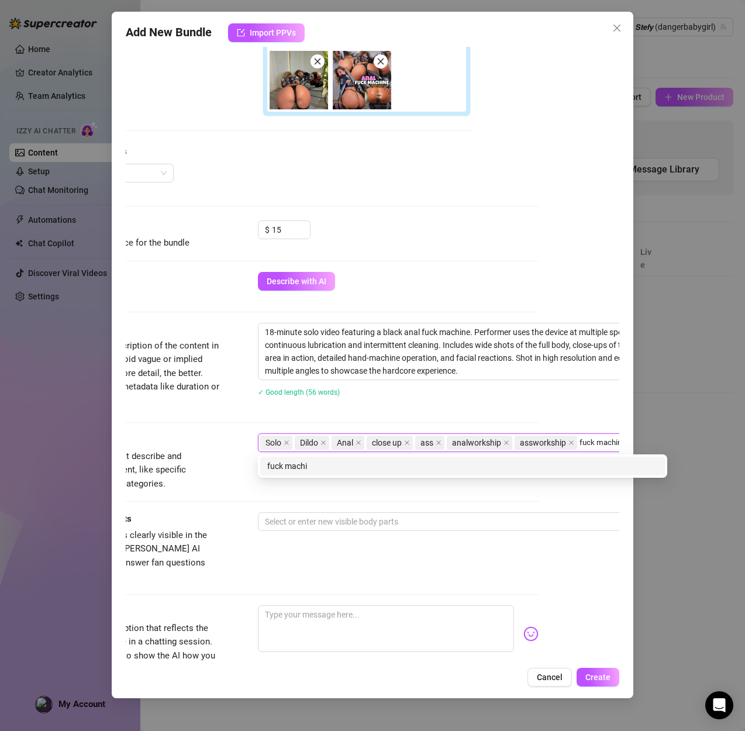
type input "fuck machine"
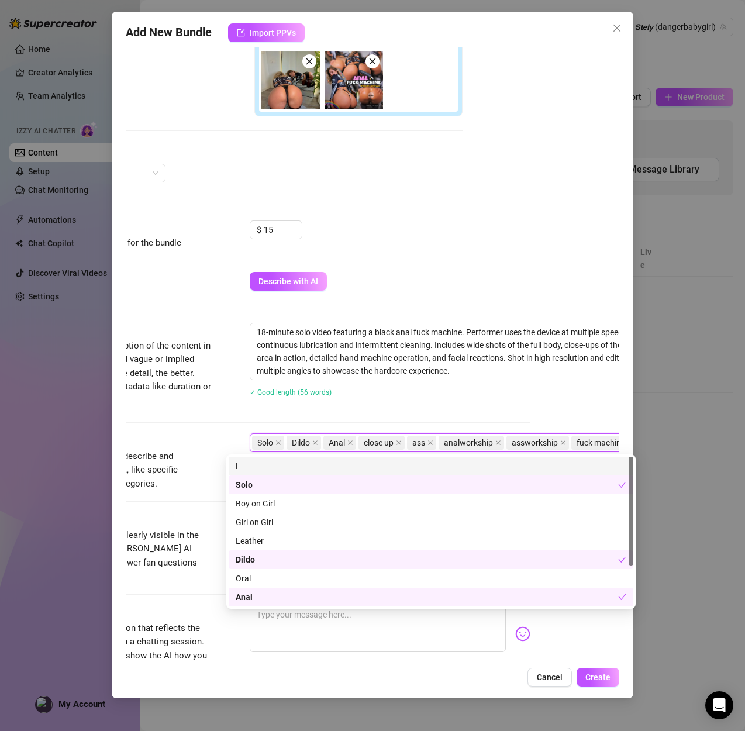
scroll to position [329, 112]
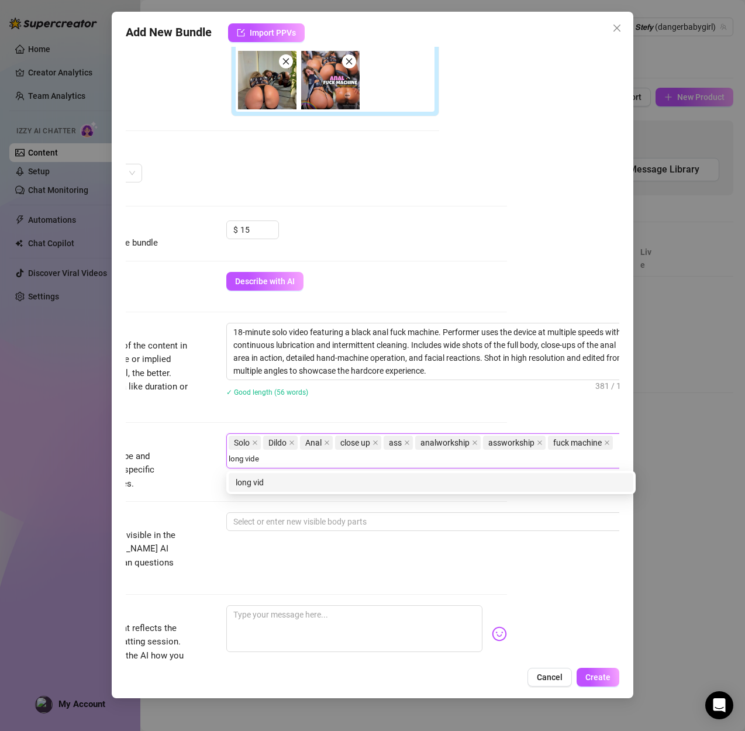
type input "long video"
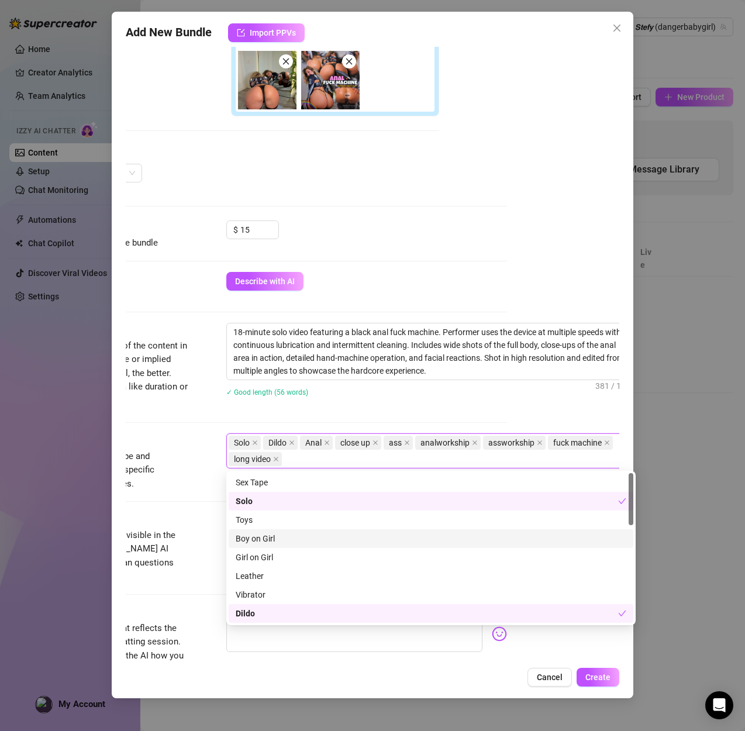
click at [168, 508] on div "Tags Simple keywords that describe and summarize the content, like specific fet…" at bounding box center [259, 472] width 493 height 79
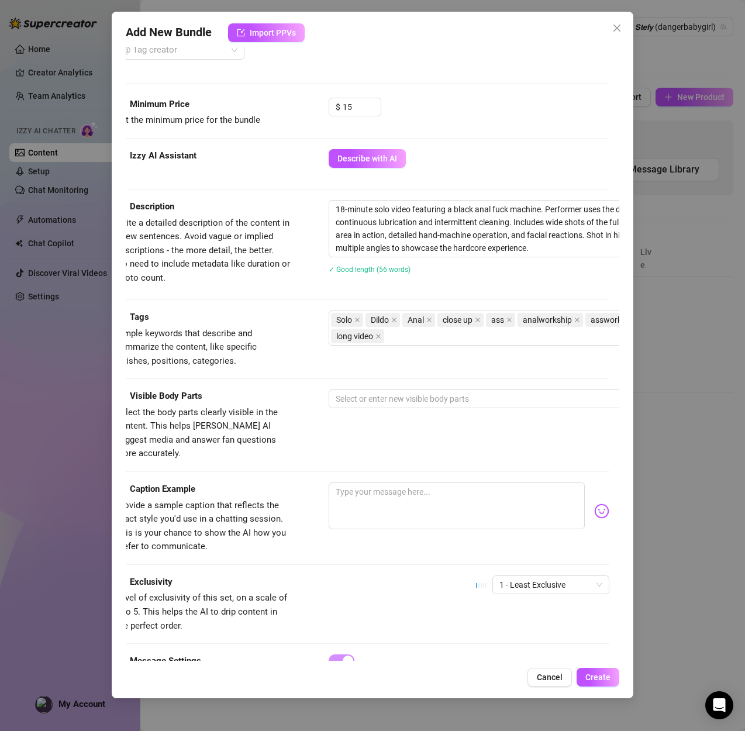
scroll to position [452, 0]
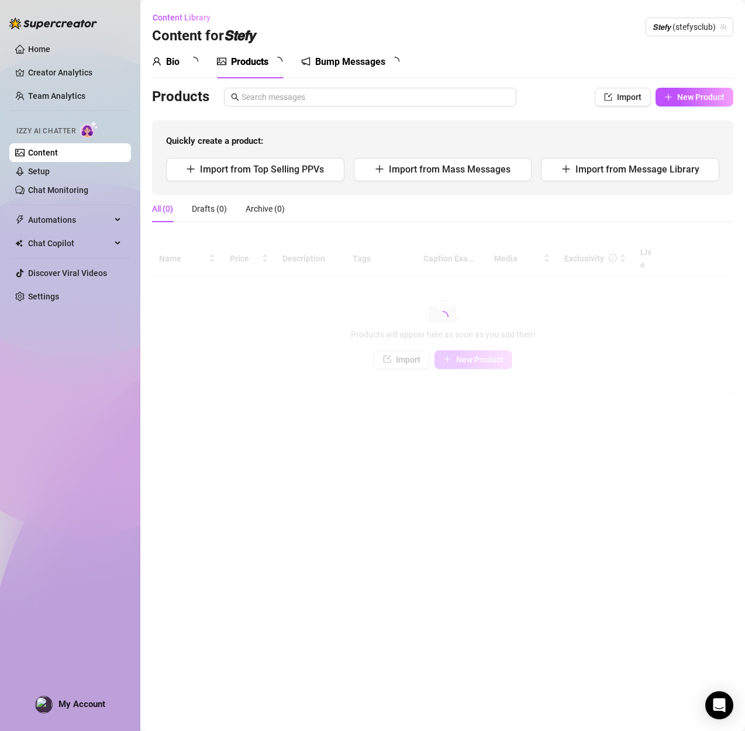
click at [364, 404] on main "Content Library Content for 𝙎𝙩𝙚𝙛𝙮 𝙎𝙩𝙚𝙛𝙮 (stefysclub) Bio Products Bump Messages…" at bounding box center [442, 365] width 604 height 731
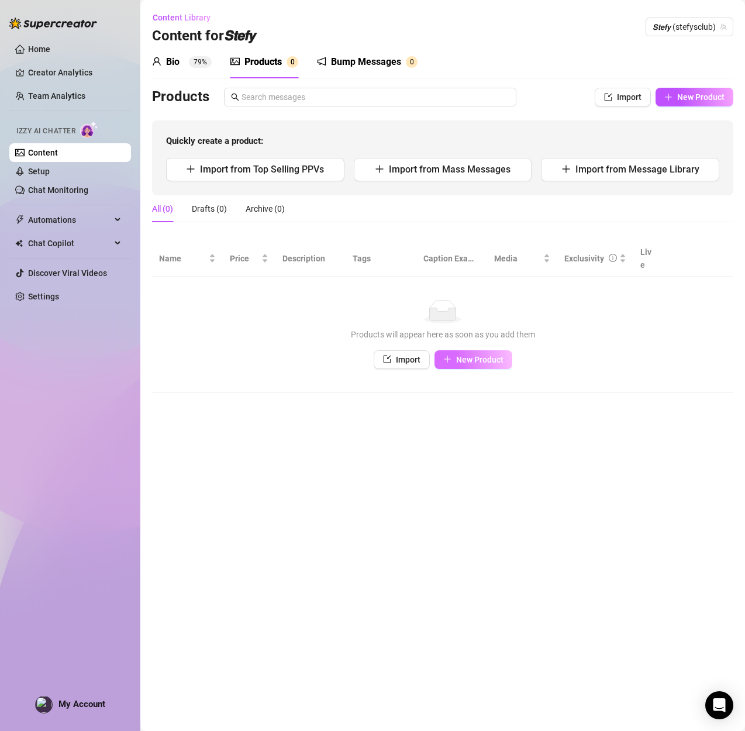
click at [470, 352] on button "New Product" at bounding box center [473, 359] width 78 height 19
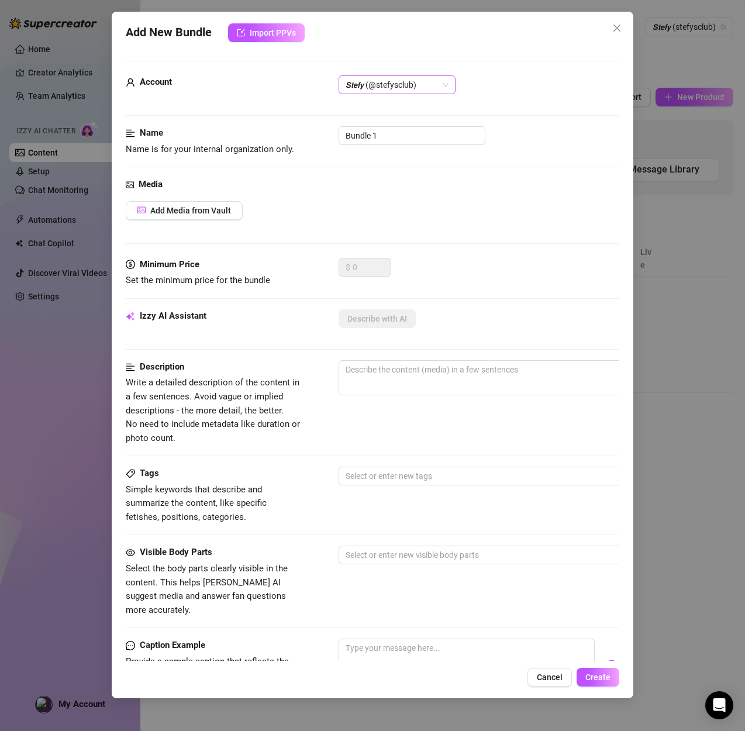
click at [383, 82] on span "𝙎𝙩𝙚𝙛𝙮 (@stefysclub)" at bounding box center [396, 85] width 103 height 18
click at [385, 144] on div "𝙎𝙩𝙚𝙛𝙮 (@dangerbabygirl)" at bounding box center [397, 145] width 98 height 13
click at [385, 141] on input "Bundle 1" at bounding box center [411, 135] width 147 height 19
click at [294, 134] on div "Name Name is for your internal organization only. Bundle 1" at bounding box center [372, 141] width 493 height 30
paste input "LACK ANAL FUCK MACHINE"
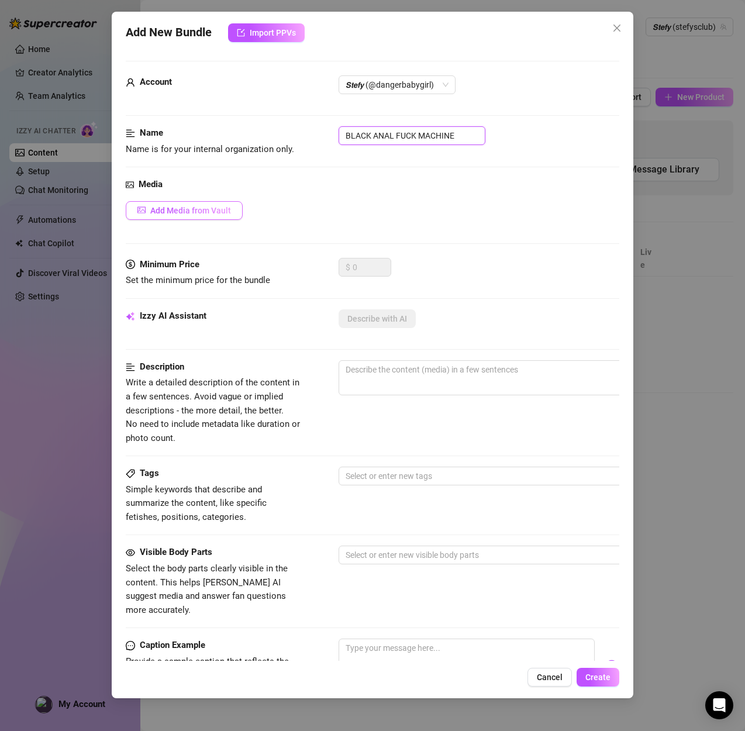
type input "BLACK ANAL FUCK MACHINE"
click at [219, 216] on button "Add Media from Vault" at bounding box center [184, 210] width 117 height 19
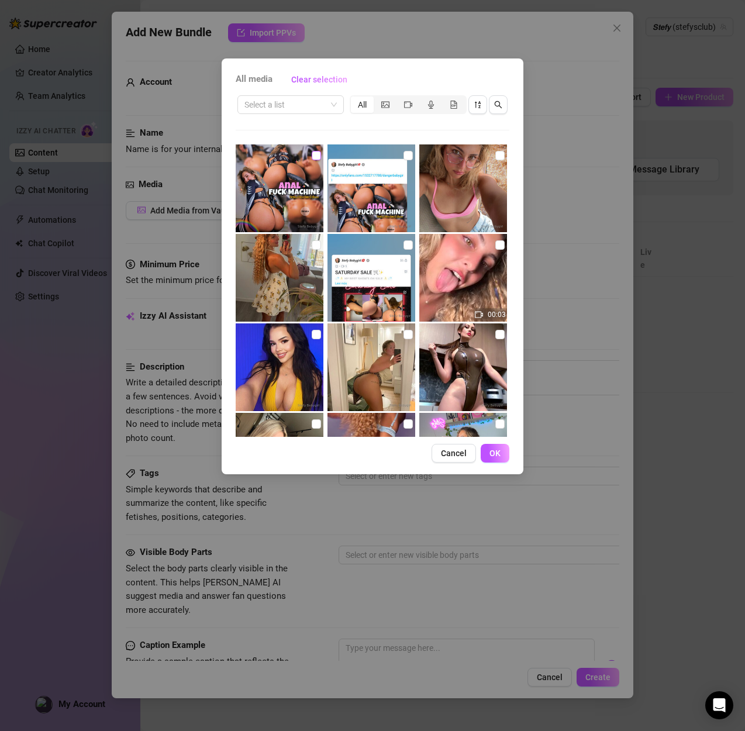
click at [312, 152] on input "checkbox" at bounding box center [316, 155] width 9 height 9
checkbox input "true"
click at [496, 449] on span "OK" at bounding box center [494, 452] width 11 height 9
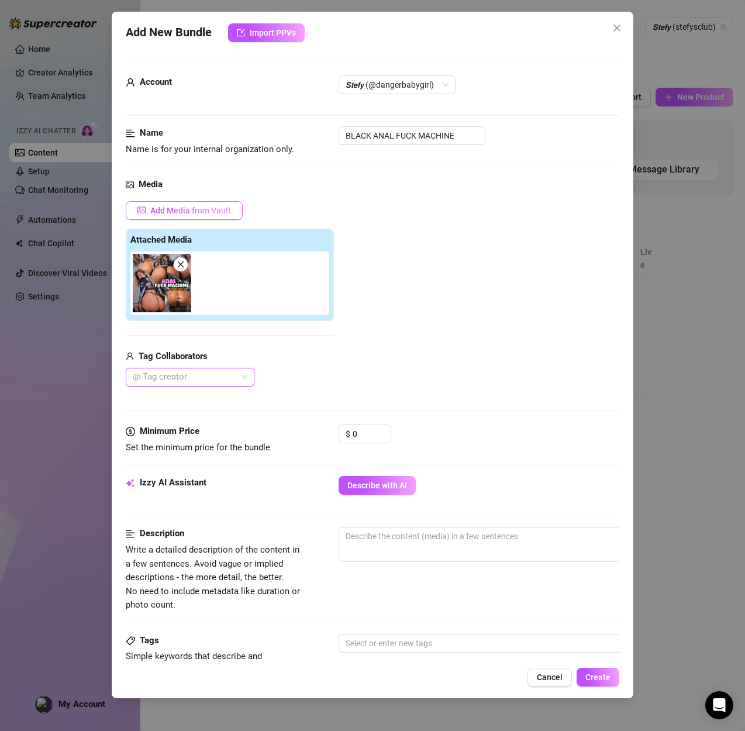
click at [177, 207] on span "Add Media from Vault" at bounding box center [190, 210] width 81 height 9
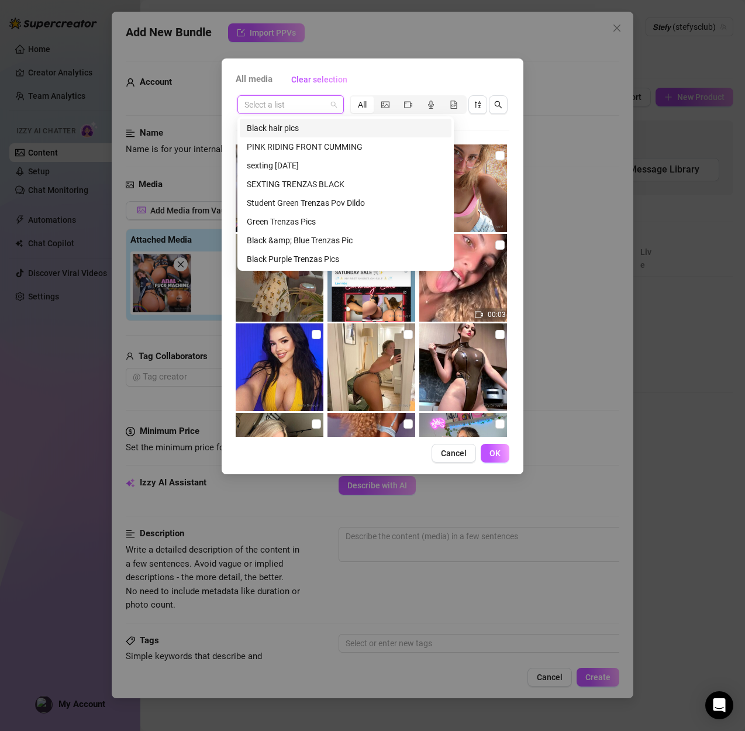
click at [283, 106] on input "search" at bounding box center [285, 105] width 82 height 18
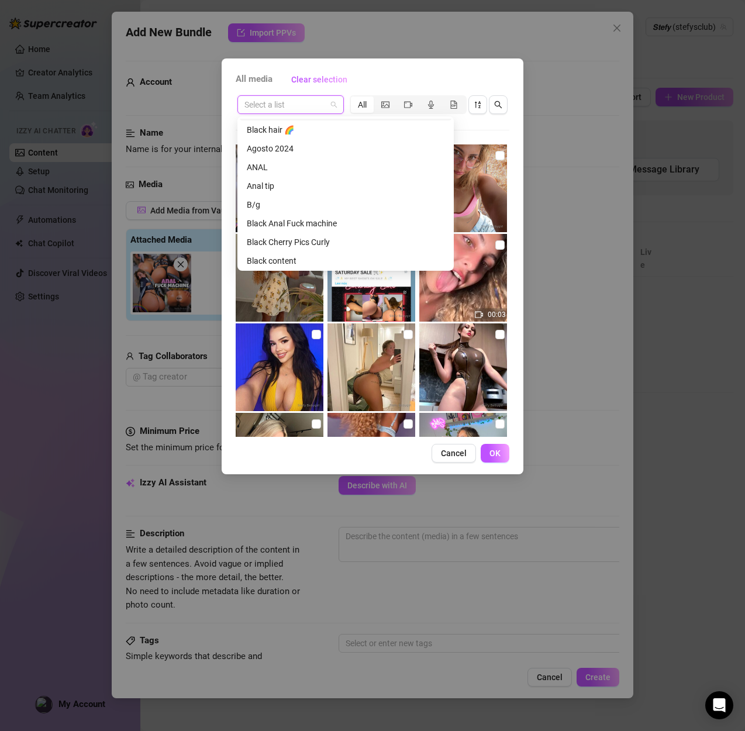
scroll to position [337, 0]
click at [315, 219] on div "Black Anal Fuck machine" at bounding box center [346, 221] width 198 height 13
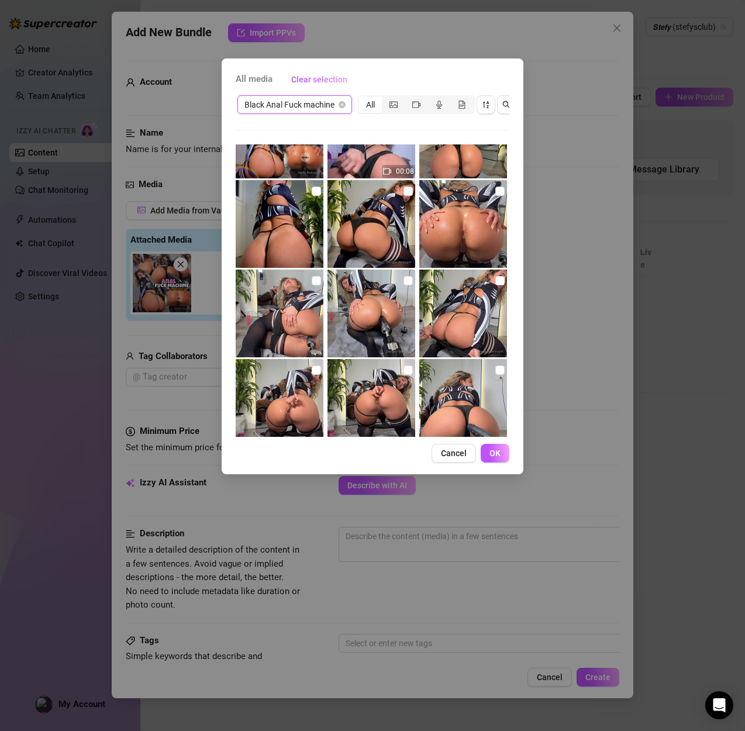
scroll to position [62, 0]
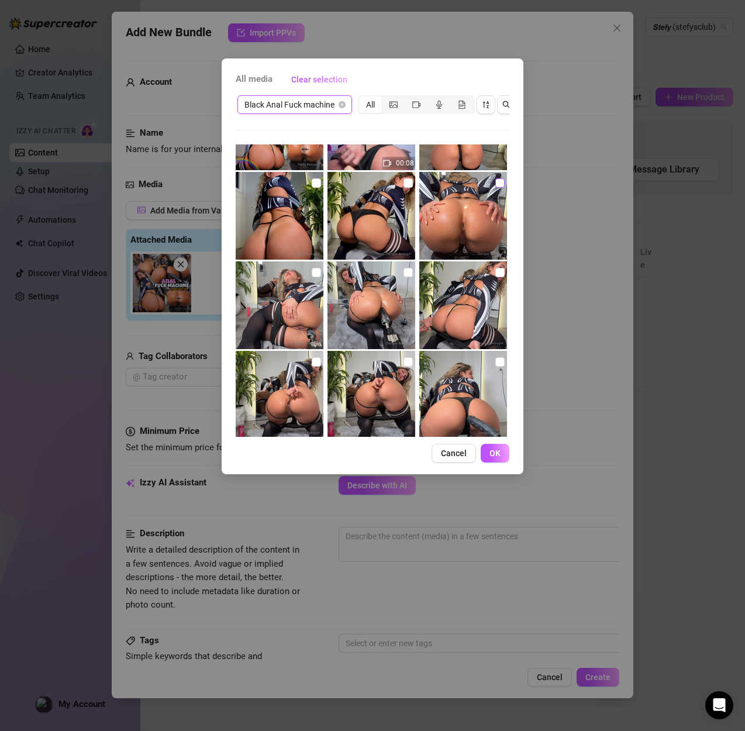
click at [496, 182] on input "checkbox" at bounding box center [499, 182] width 9 height 9
checkbox input "true"
click at [406, 268] on input "checkbox" at bounding box center [407, 272] width 9 height 9
checkbox input "true"
click at [319, 275] on input "checkbox" at bounding box center [316, 272] width 9 height 9
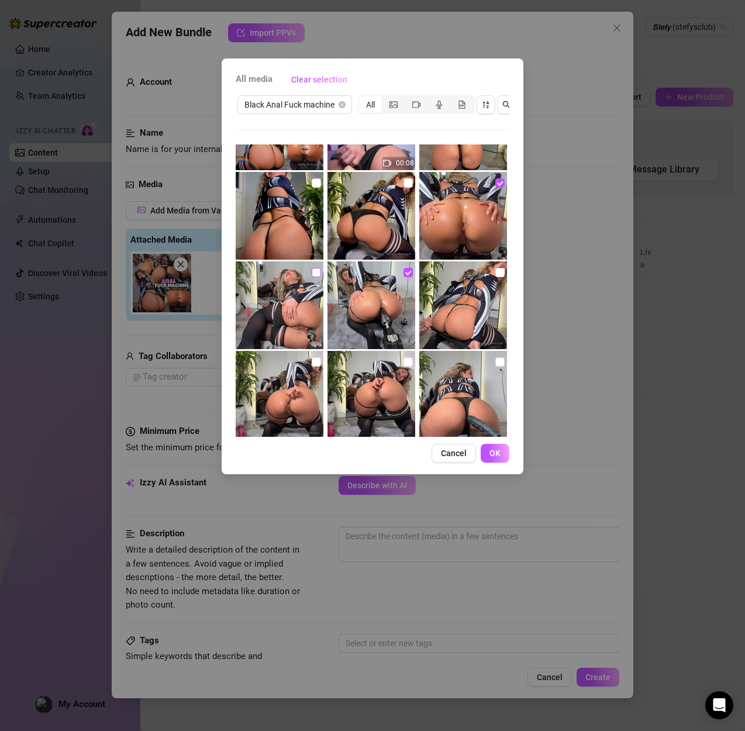
checkbox input "true"
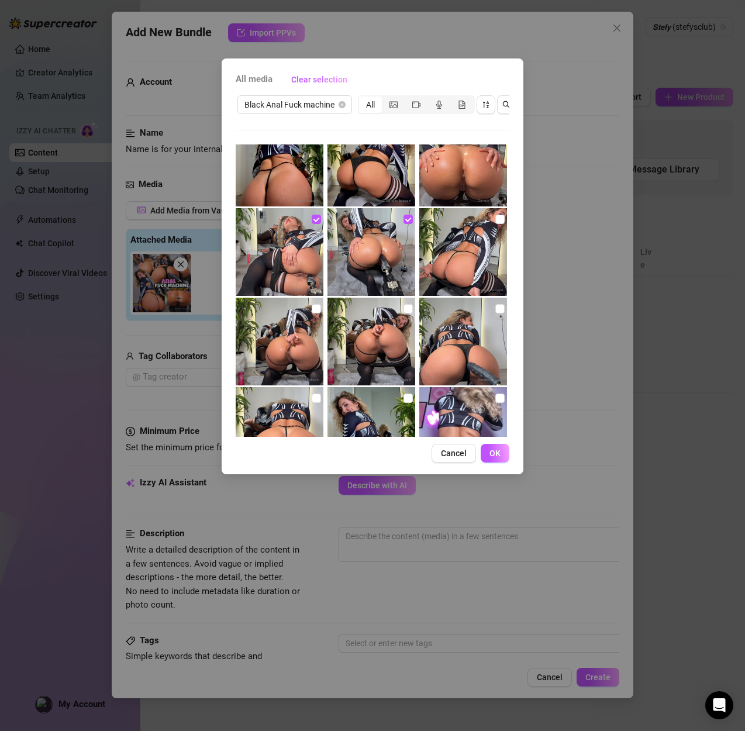
scroll to position [119, 0]
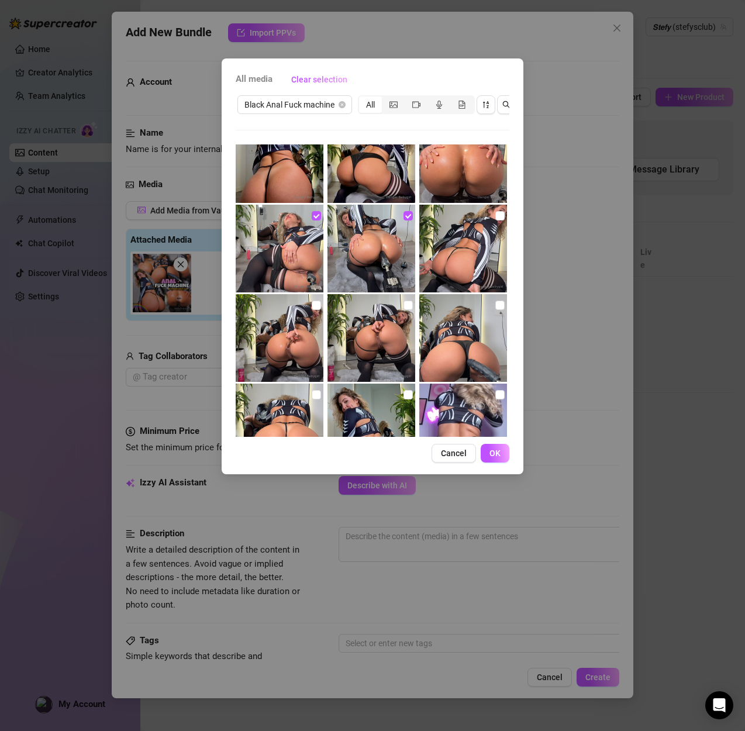
click at [402, 303] on img at bounding box center [371, 338] width 88 height 88
click at [316, 303] on input "checkbox" at bounding box center [316, 304] width 9 height 9
checkbox input "true"
click at [409, 305] on input "checkbox" at bounding box center [407, 304] width 9 height 9
checkbox input "true"
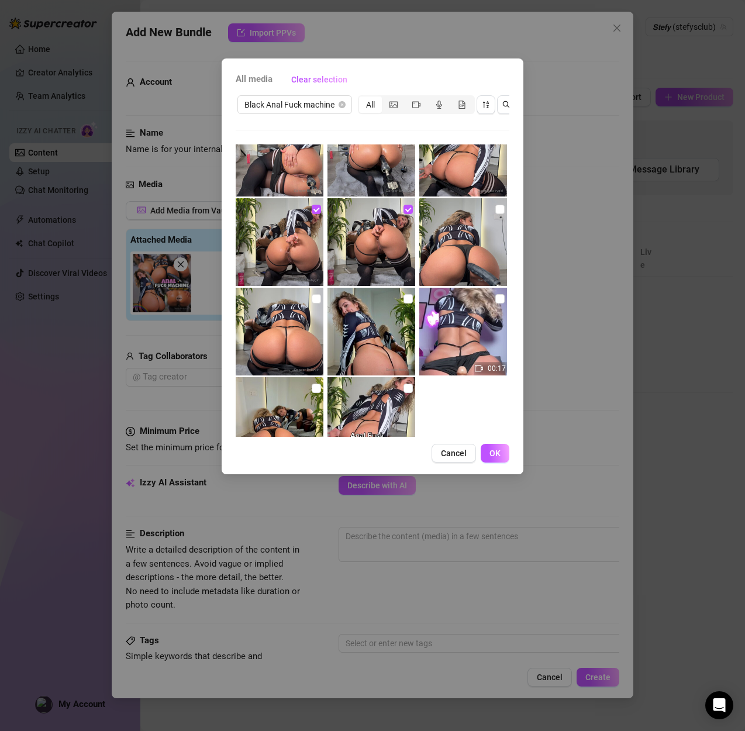
scroll to position [262, 0]
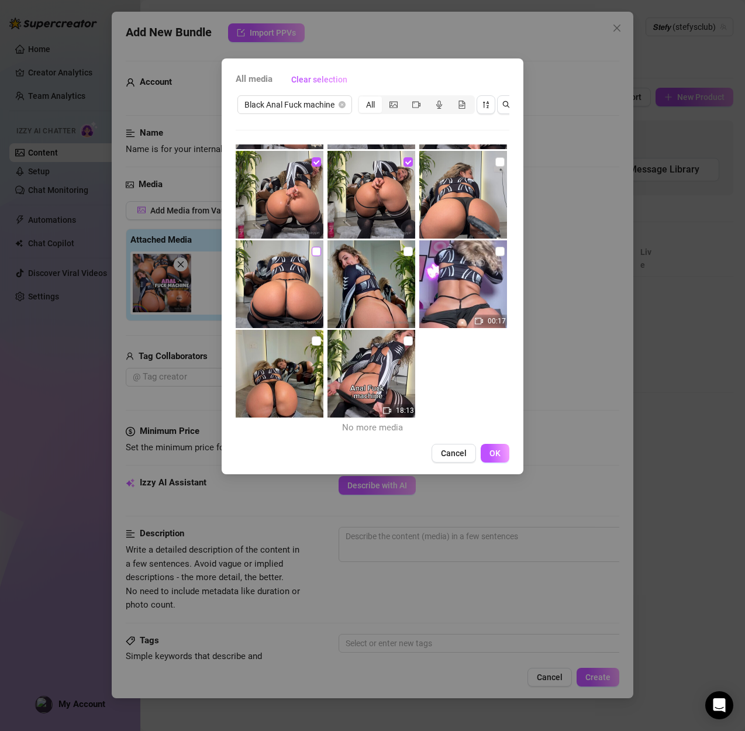
click at [313, 254] on input "checkbox" at bounding box center [316, 251] width 9 height 9
checkbox input "true"
click at [403, 343] on input "checkbox" at bounding box center [407, 340] width 9 height 9
checkbox input "true"
click at [494, 452] on span "OK" at bounding box center [494, 452] width 11 height 9
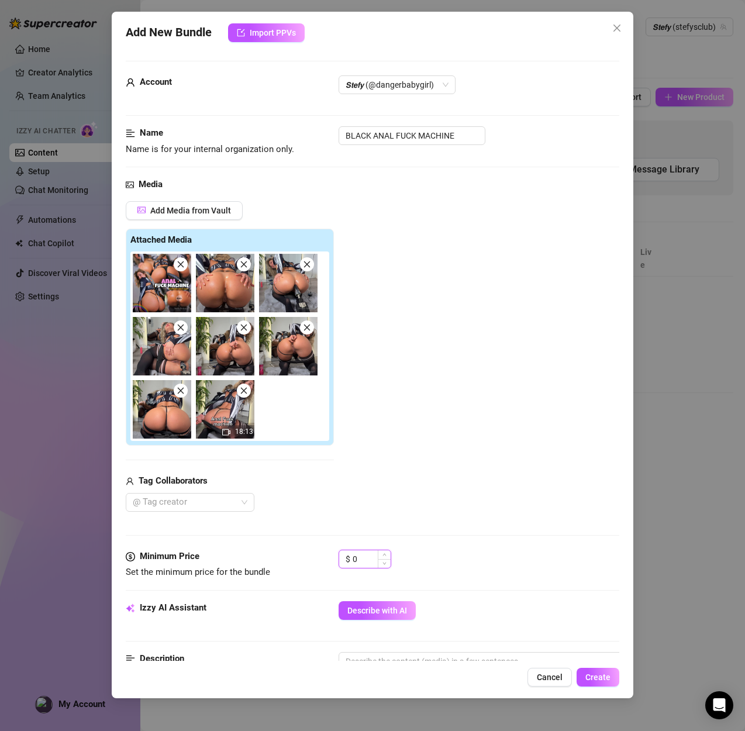
click at [378, 557] on div "0" at bounding box center [371, 559] width 38 height 18
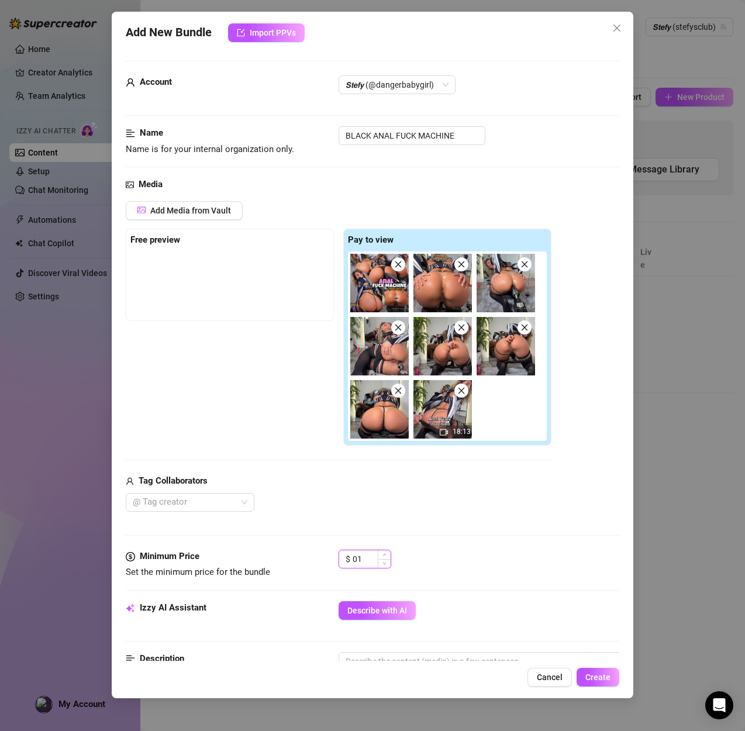
type input "0"
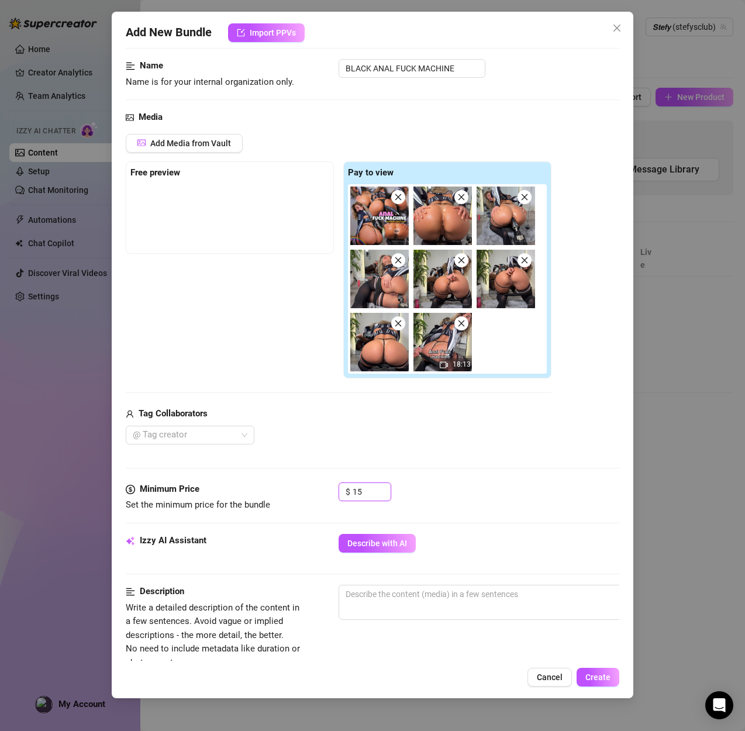
scroll to position [75, 0]
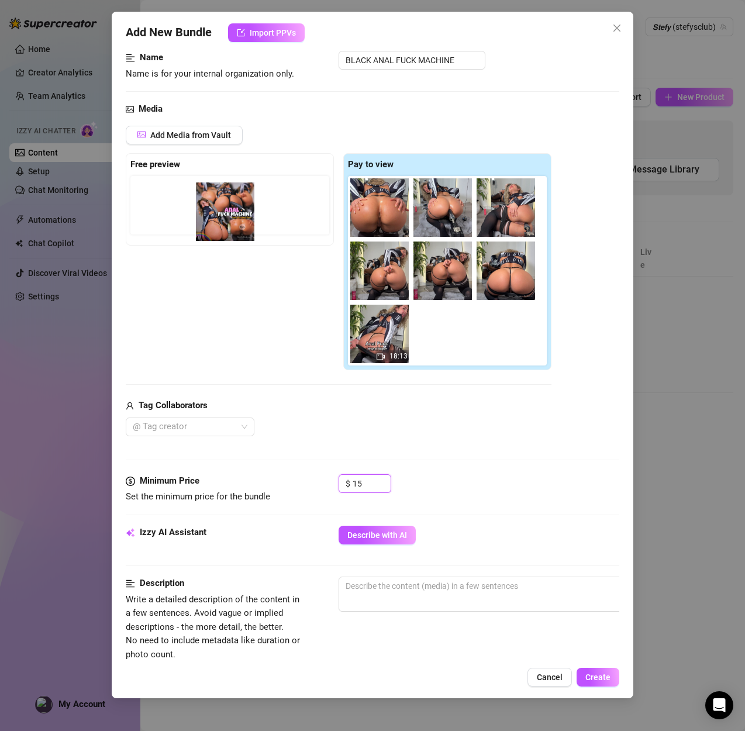
drag, startPoint x: 362, startPoint y: 222, endPoint x: 222, endPoint y: 227, distance: 140.4
click at [222, 227] on div "Free preview Pay to view 18:13" at bounding box center [338, 261] width 425 height 217
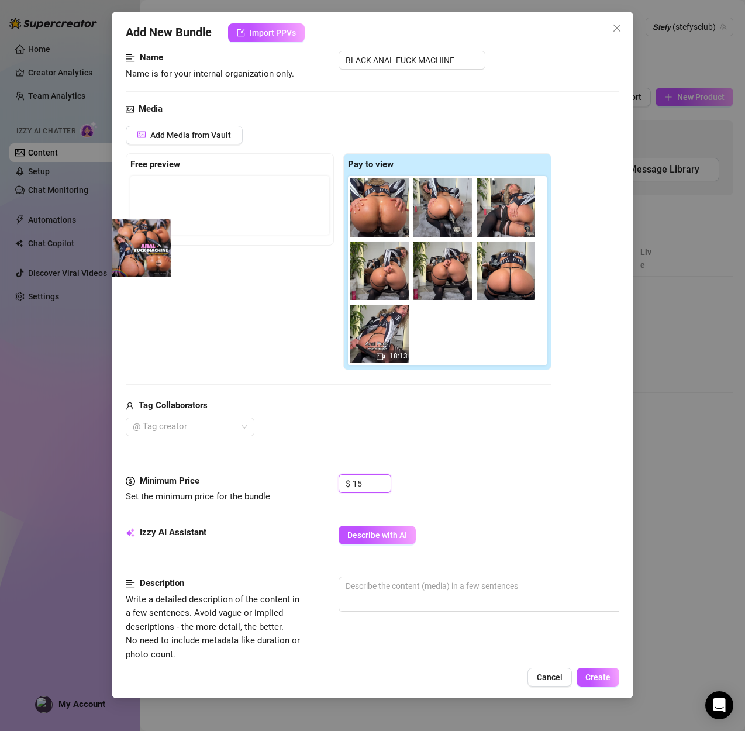
drag, startPoint x: 365, startPoint y: 214, endPoint x: 120, endPoint y: 254, distance: 248.8
click at [120, 254] on div "Add New Bundle Import PPVs Account 𝙎𝙩𝙚𝙛𝙮 (@dangerbabygirl) Name Name is for you…" at bounding box center [372, 355] width 521 height 686
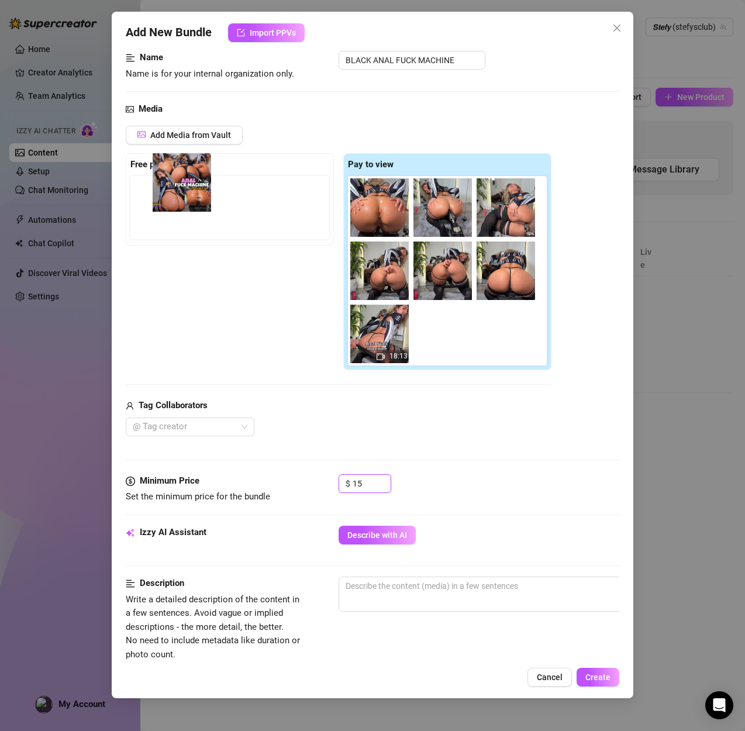
drag, startPoint x: 388, startPoint y: 209, endPoint x: 166, endPoint y: 195, distance: 222.0
click at [166, 195] on div "Free preview Pay to view 18:13" at bounding box center [338, 261] width 425 height 217
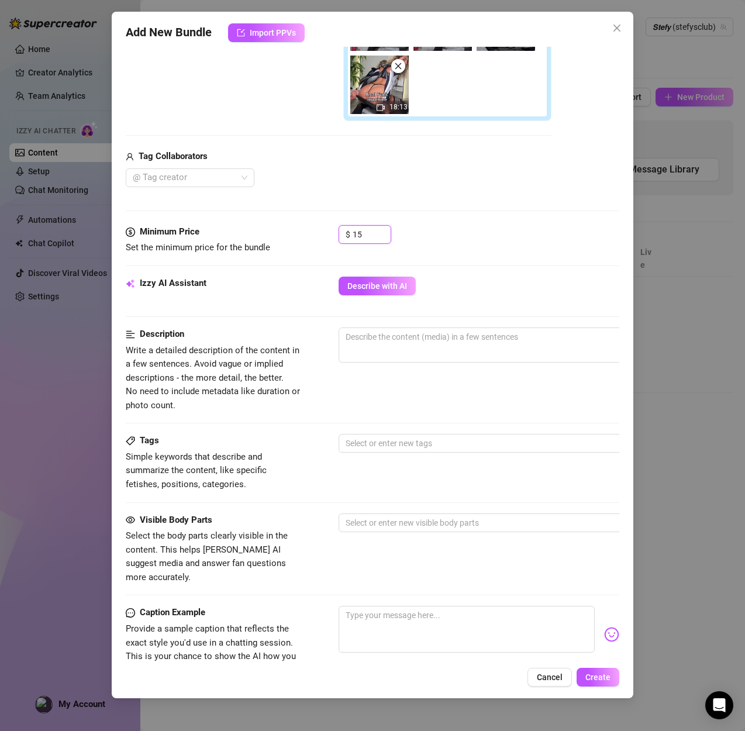
scroll to position [333, 0]
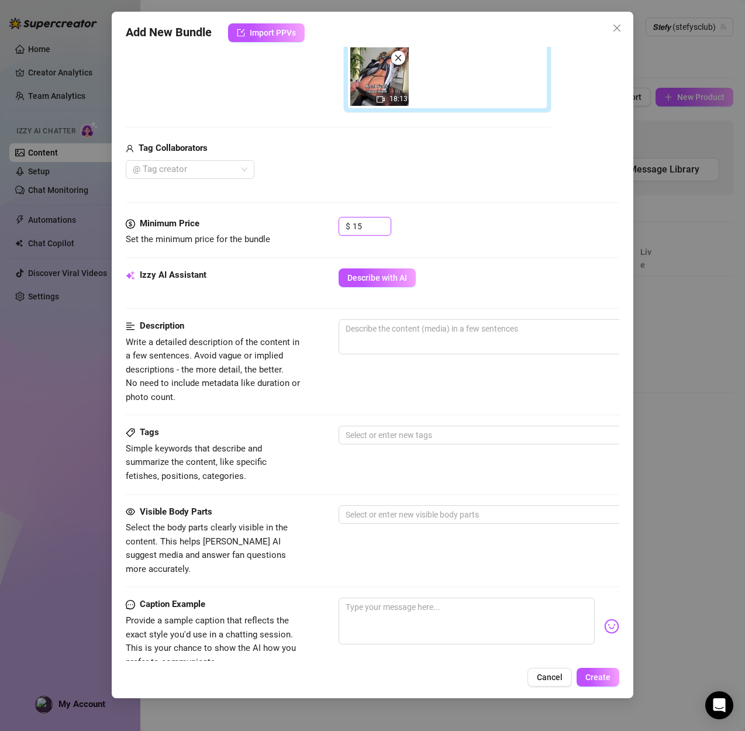
type input "15"
click at [420, 331] on textarea at bounding box center [543, 329] width 408 height 18
paste textarea "18-minute solo video featuring a black anal fuck machine. Performer uses the de…"
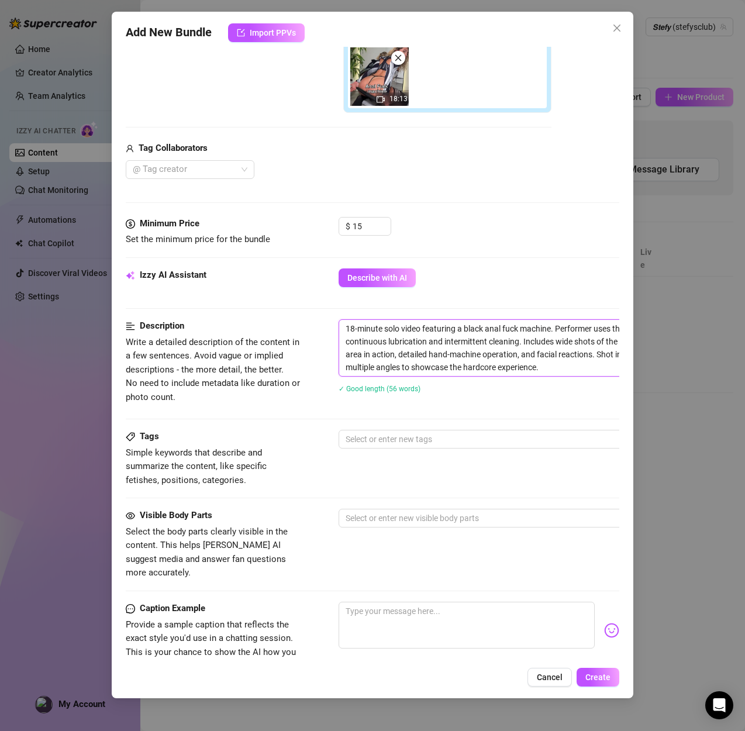
scroll to position [0, 0]
click at [407, 445] on div at bounding box center [537, 439] width 392 height 16
type textarea "18-minute solo video featuring a black anal fuck machine. Performer uses the de…"
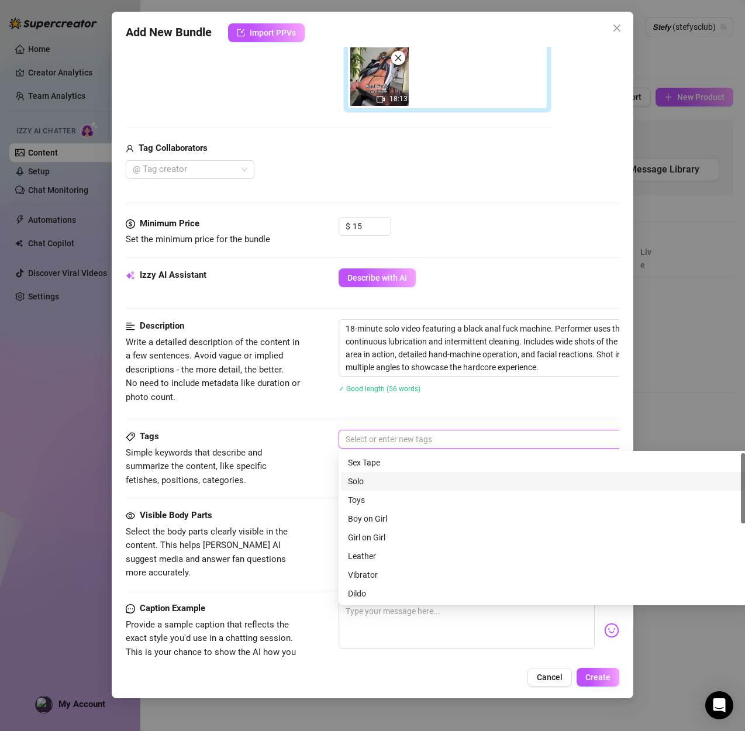
click at [387, 476] on div "Solo" at bounding box center [543, 481] width 390 height 13
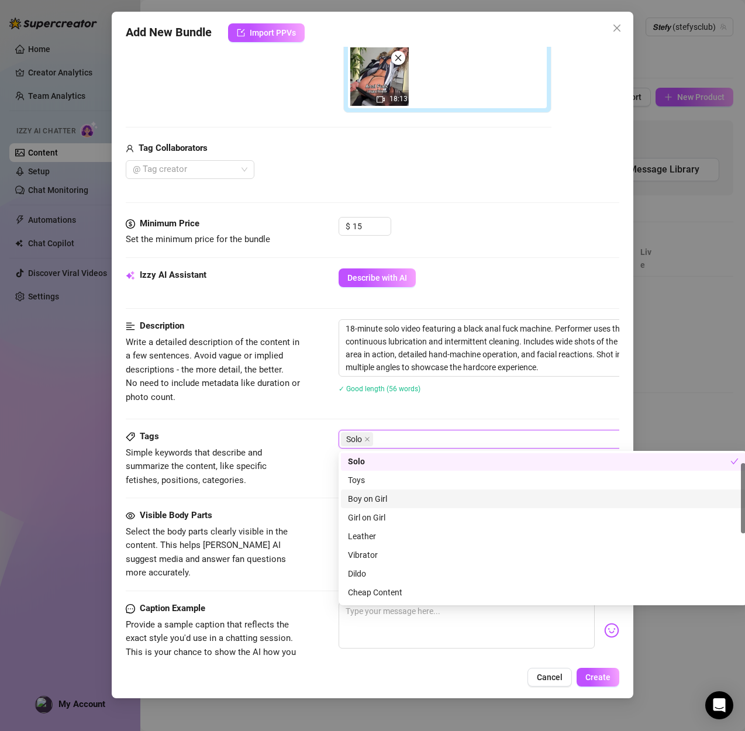
scroll to position [20, 0]
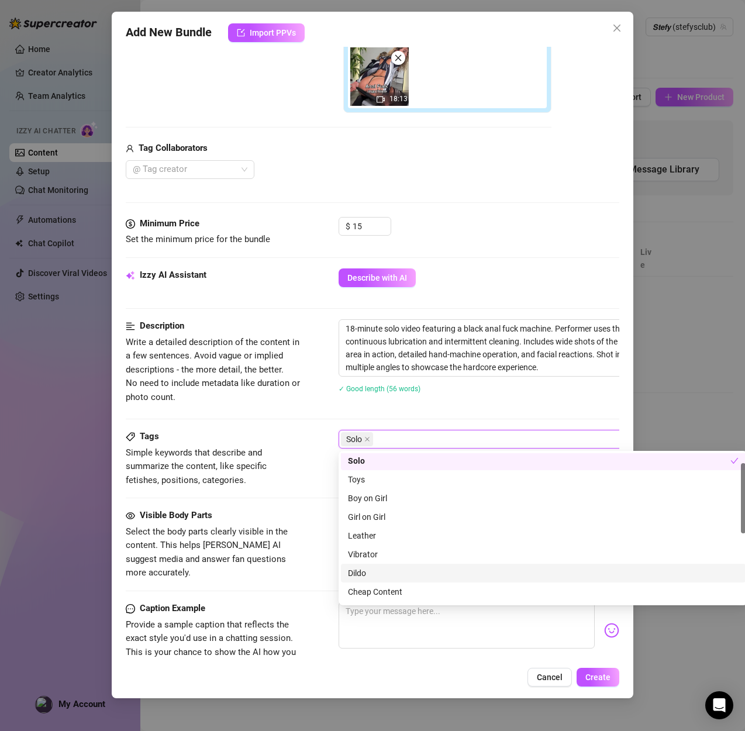
click at [389, 573] on div "Dildo" at bounding box center [543, 572] width 390 height 13
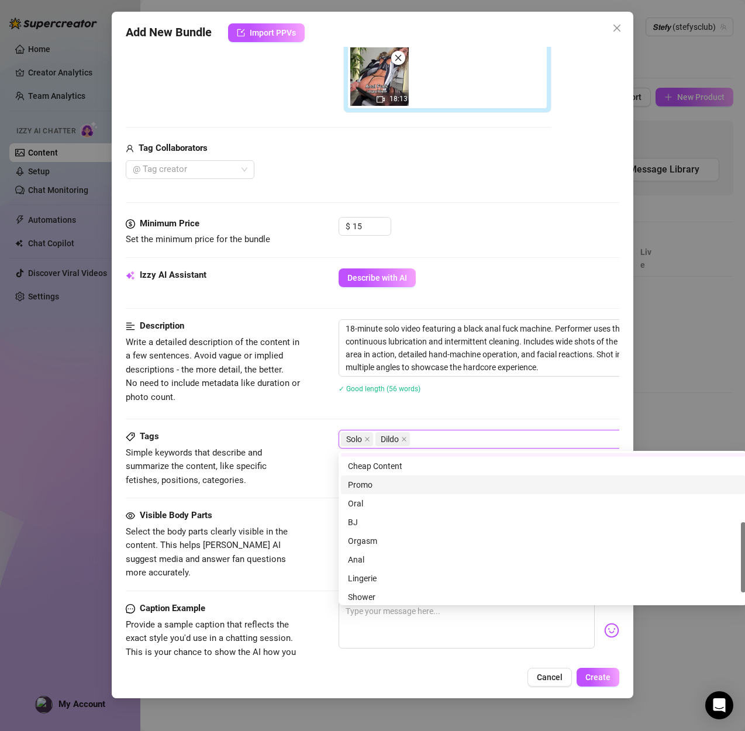
scroll to position [147, 0]
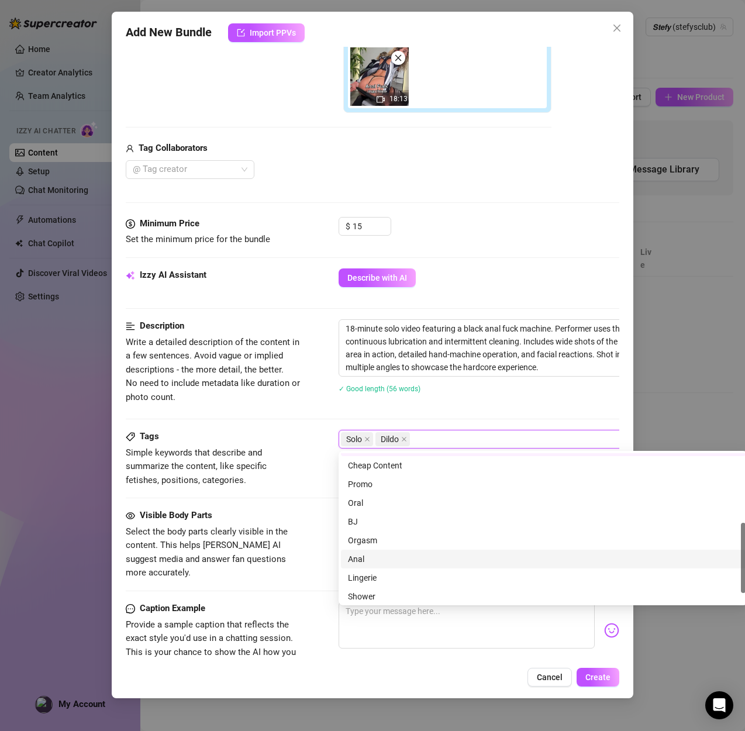
click at [389, 559] on div "Anal" at bounding box center [543, 558] width 390 height 13
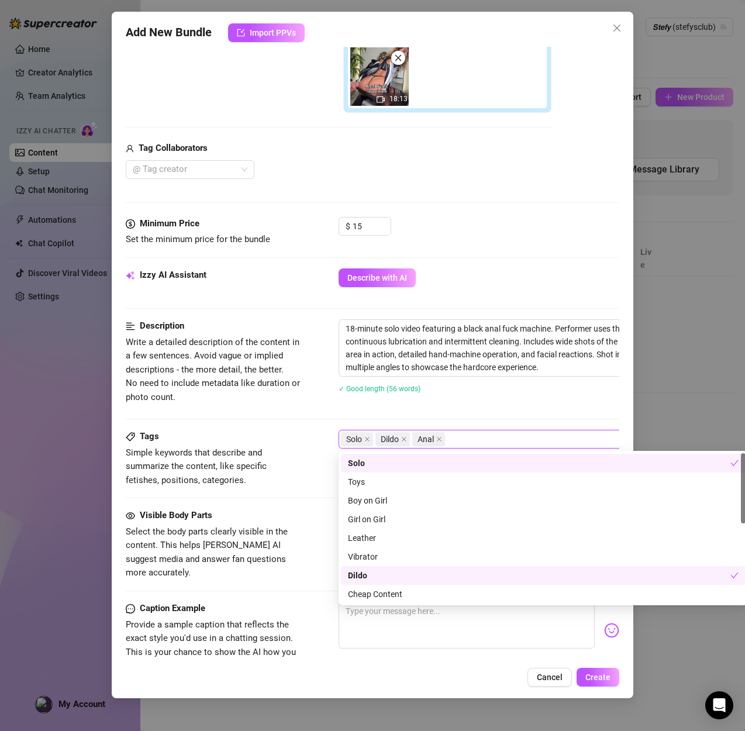
scroll to position [0, 0]
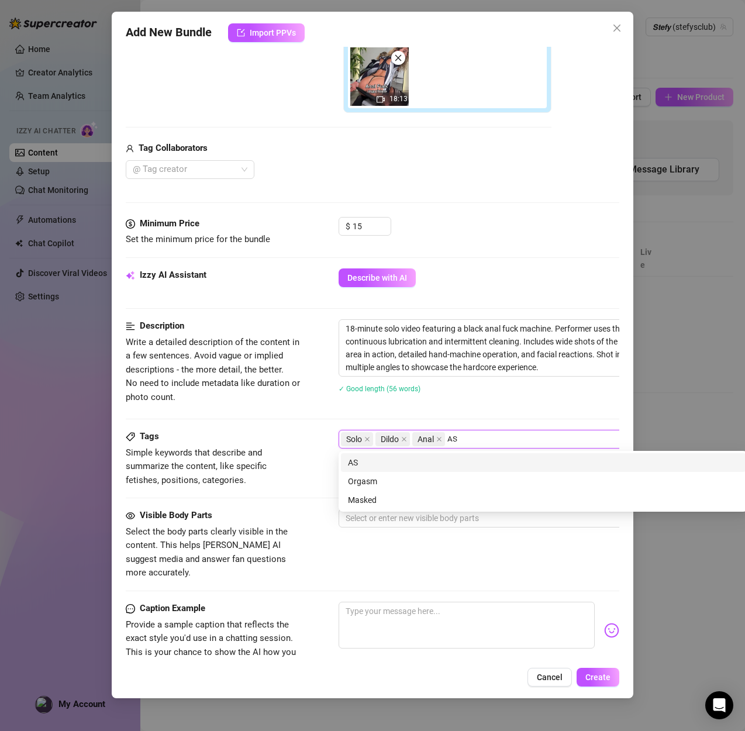
type input "ASS"
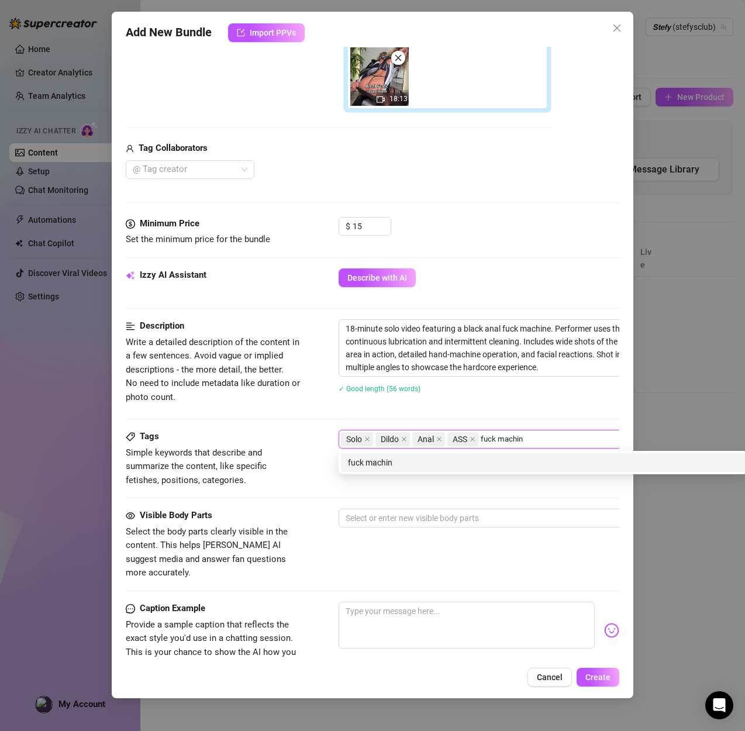
type input "fuck machine"
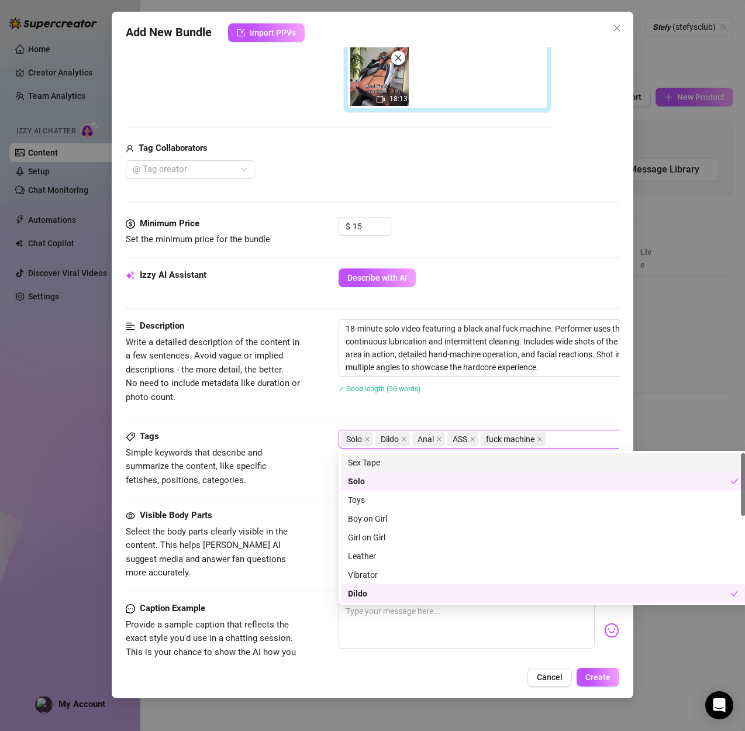
type input "s"
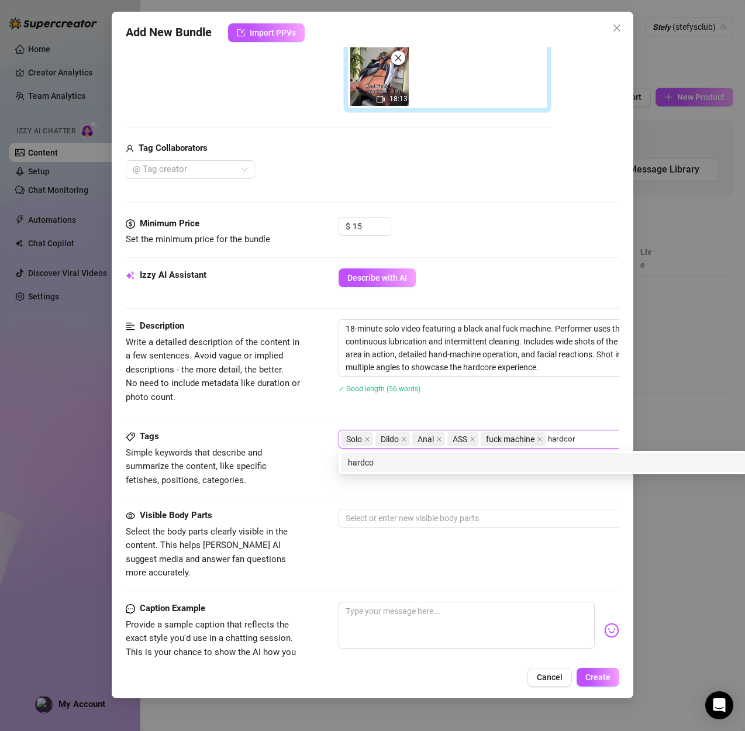
type input "hardcore"
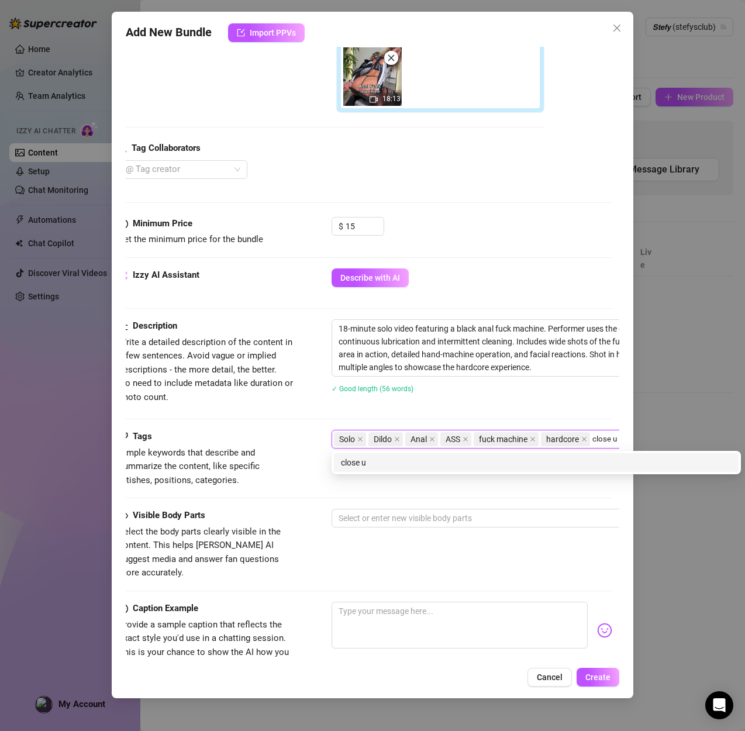
type input "close up"
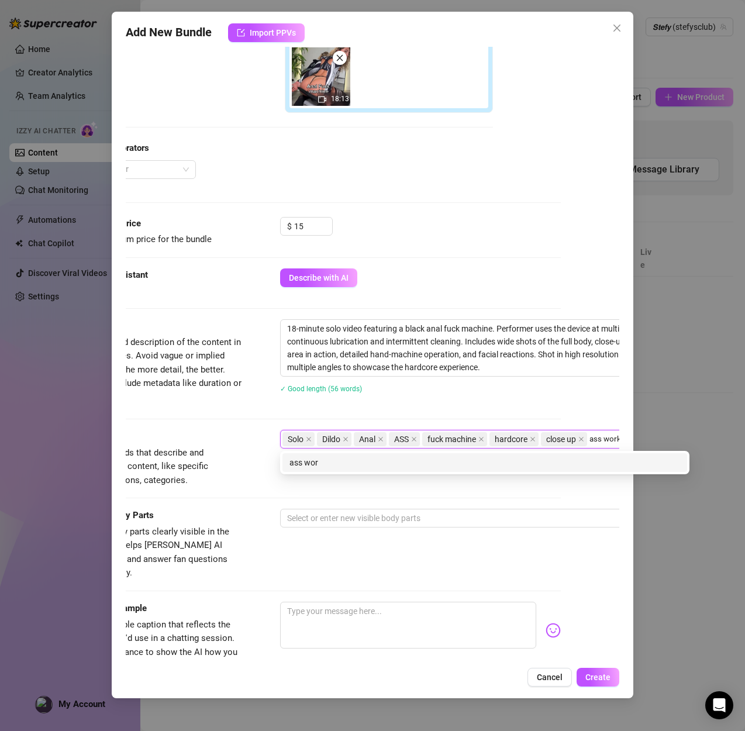
scroll to position [333, 63]
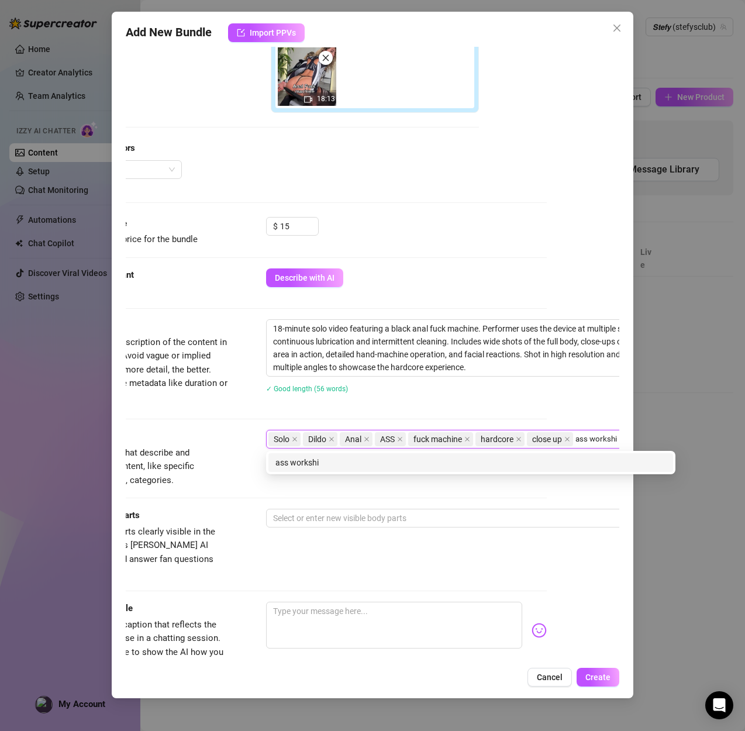
type input "ass workship"
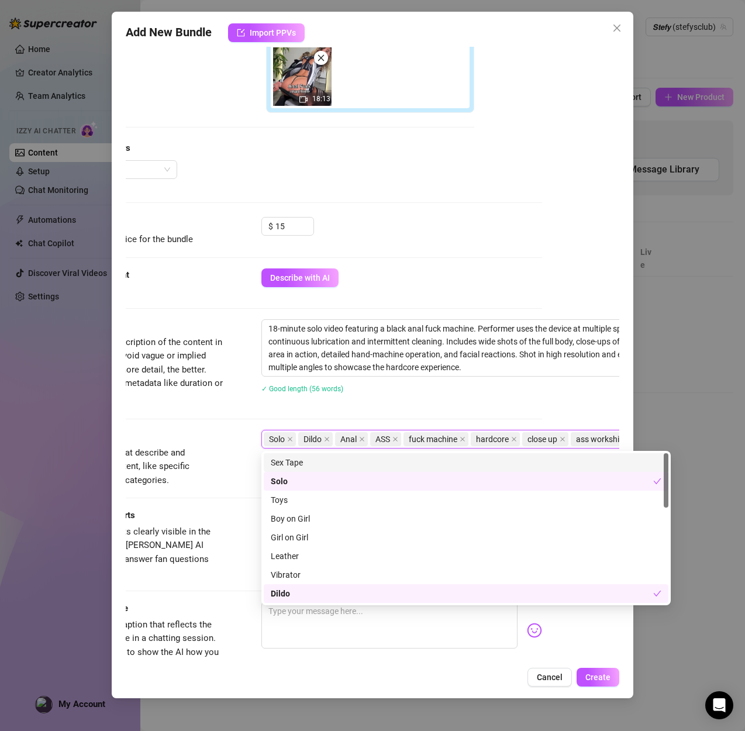
type input "a"
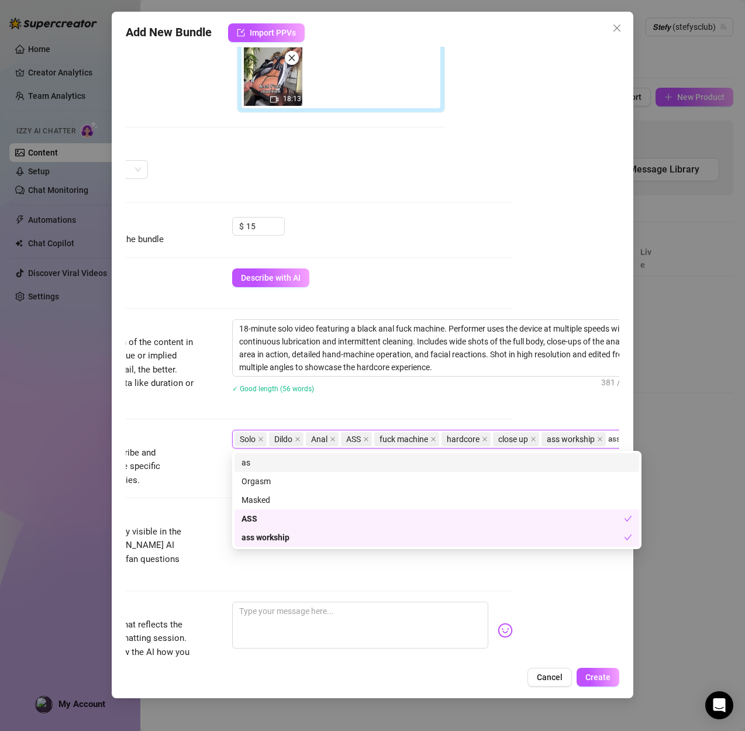
scroll to position [333, 110]
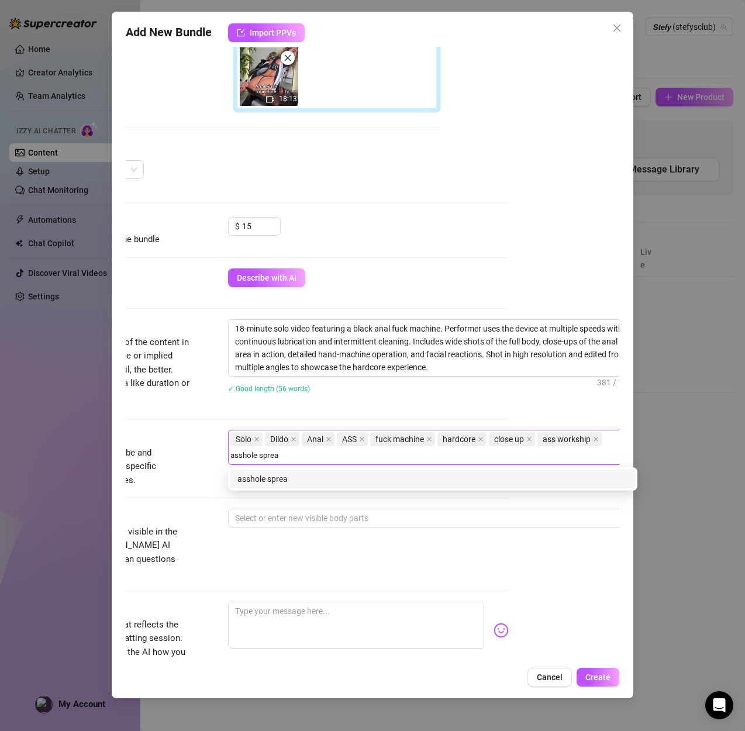
type input "asshole spread"
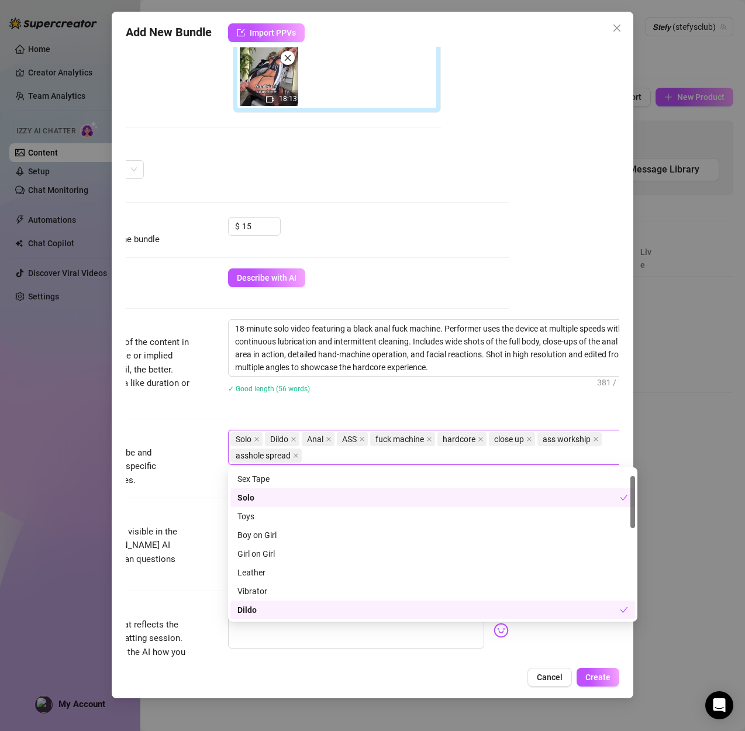
scroll to position [19, 0]
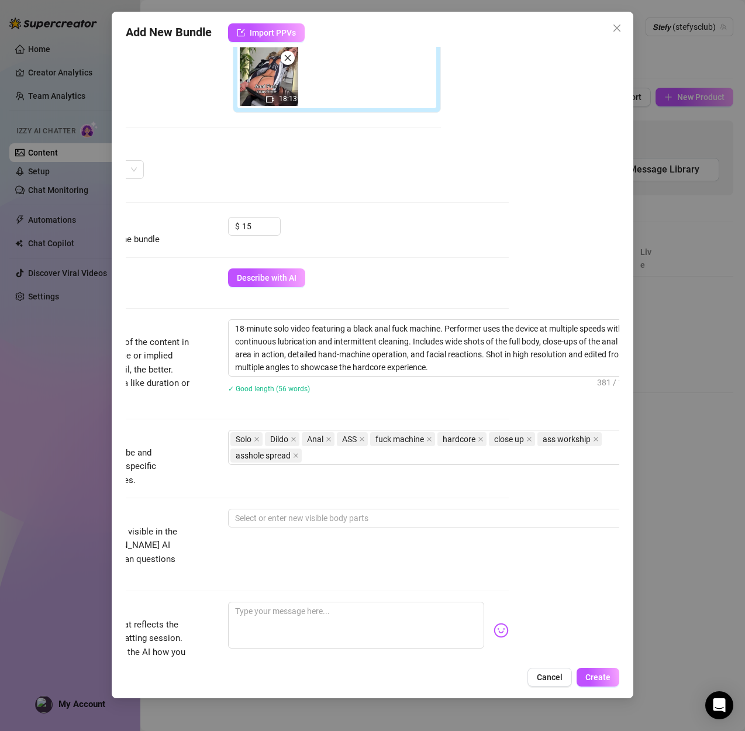
click at [169, 507] on div "Tags Simple keywords that describe and summarize the content, like specific fet…" at bounding box center [261, 469] width 493 height 79
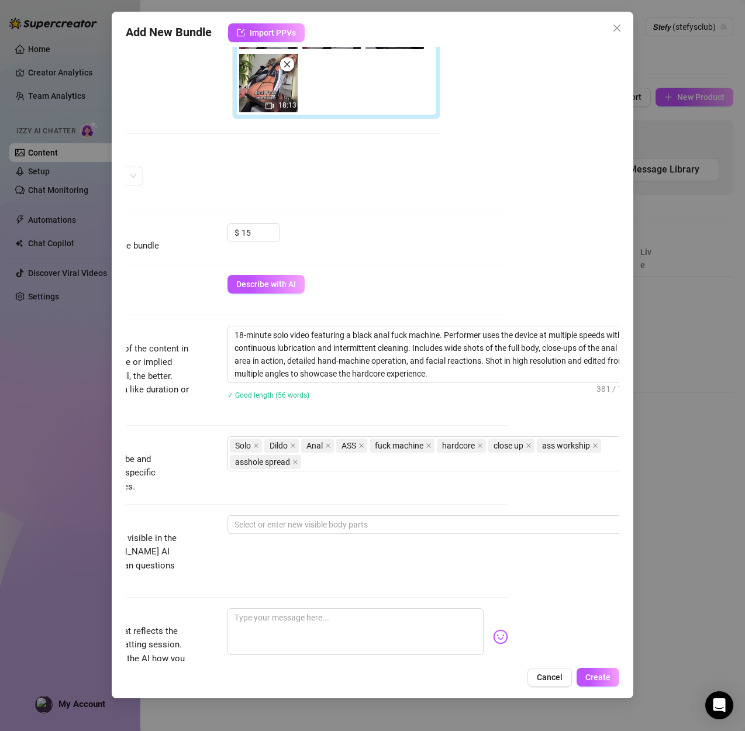
scroll to position [326, 110]
click at [275, 519] on div at bounding box center [427, 524] width 392 height 16
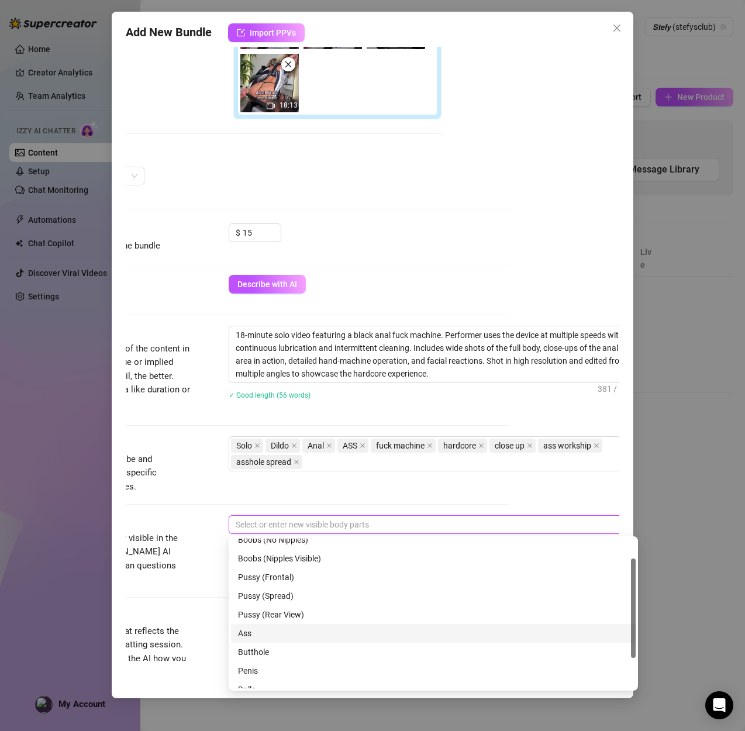
scroll to position [30, 0]
click at [250, 634] on div "Ass" at bounding box center [433, 630] width 390 height 13
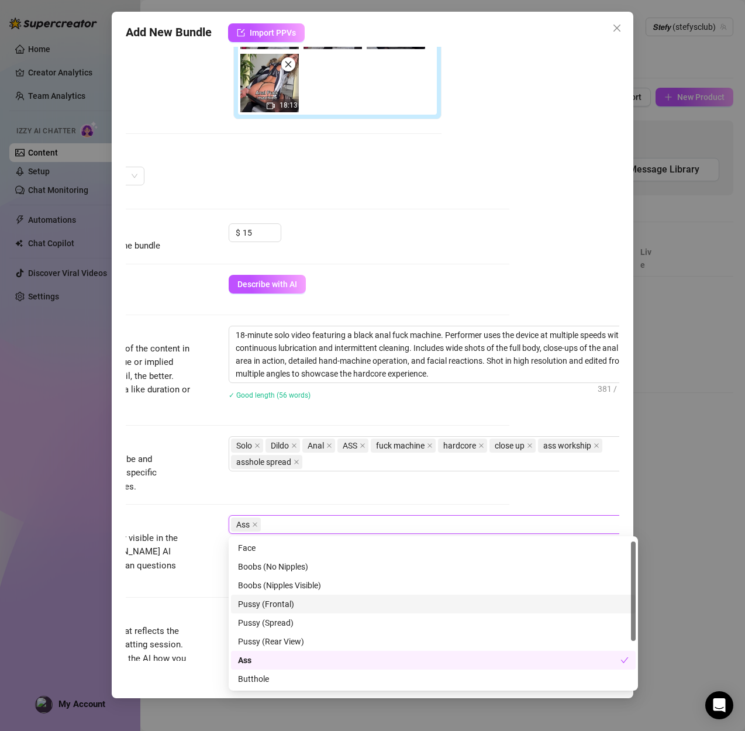
scroll to position [8, 0]
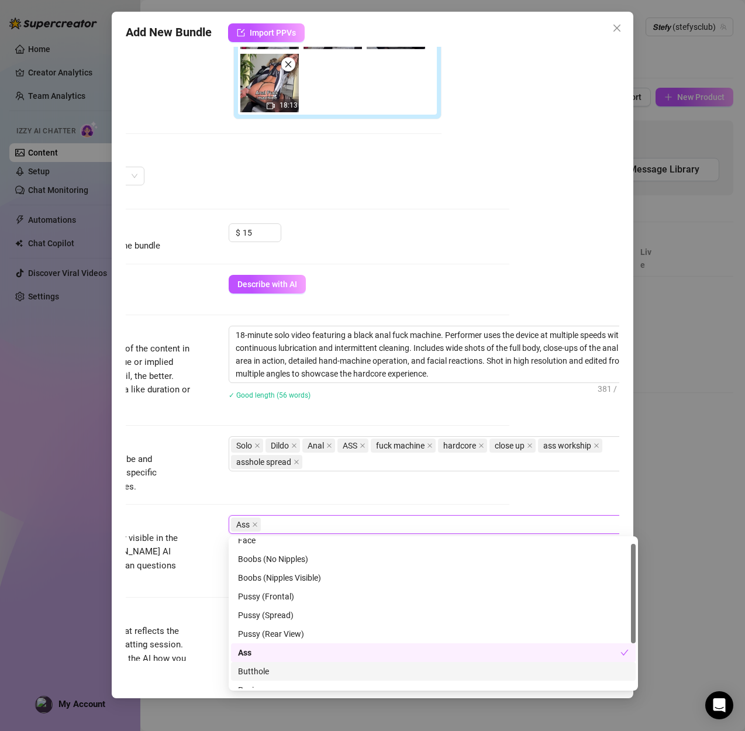
click at [258, 668] on div "Butthole" at bounding box center [433, 671] width 390 height 13
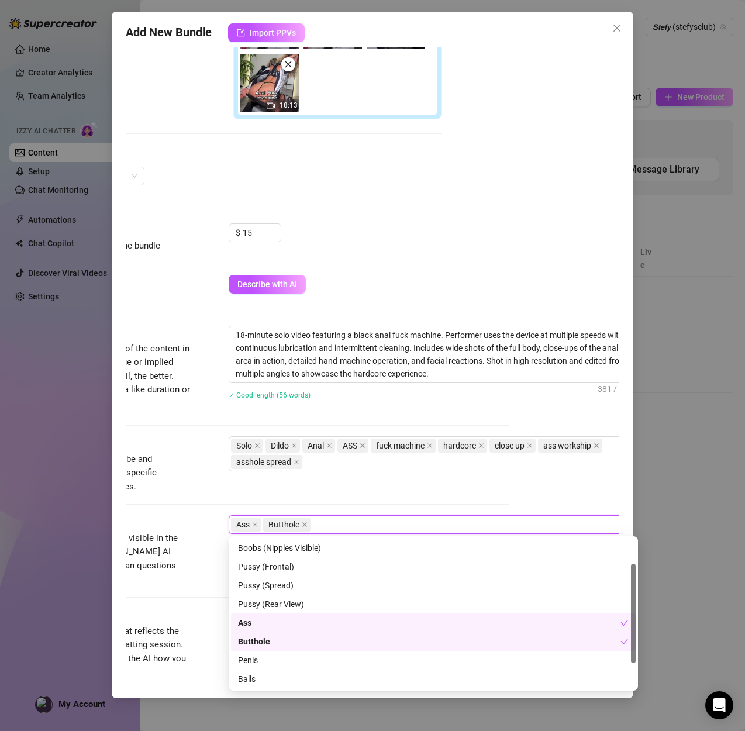
scroll to position [0, 0]
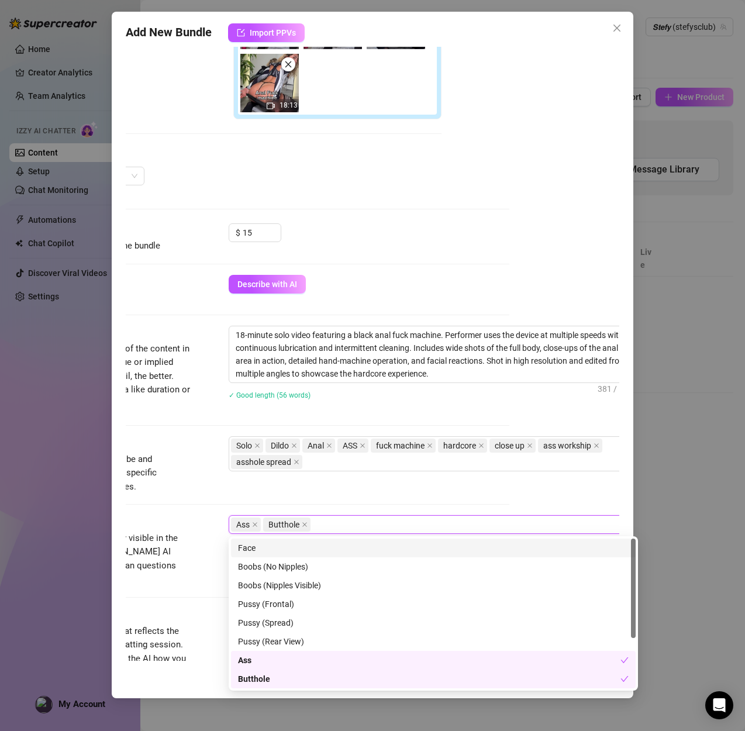
click at [254, 549] on div "Face" at bounding box center [433, 547] width 390 height 13
click at [284, 644] on div "Pussy (Rear View)" at bounding box center [433, 641] width 390 height 13
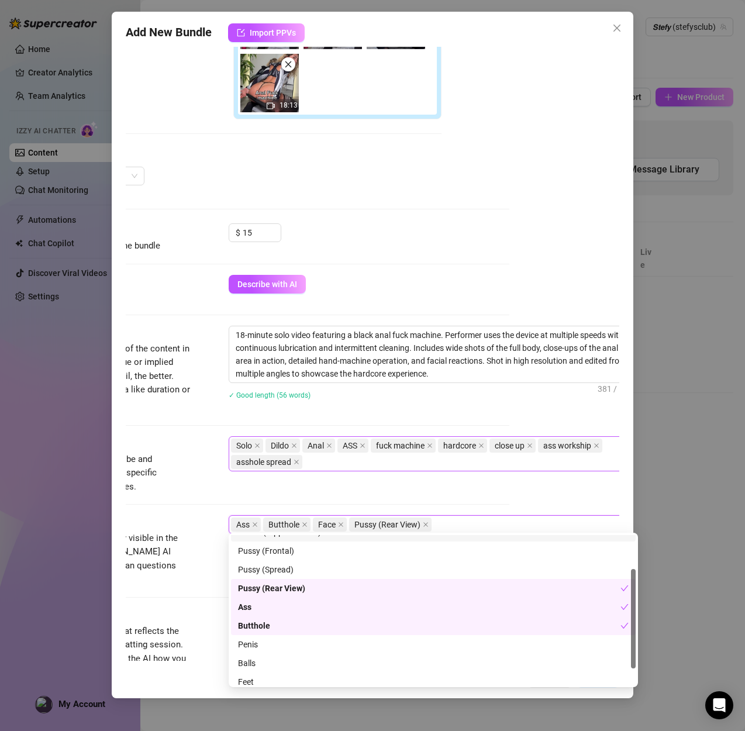
scroll to position [330, 110]
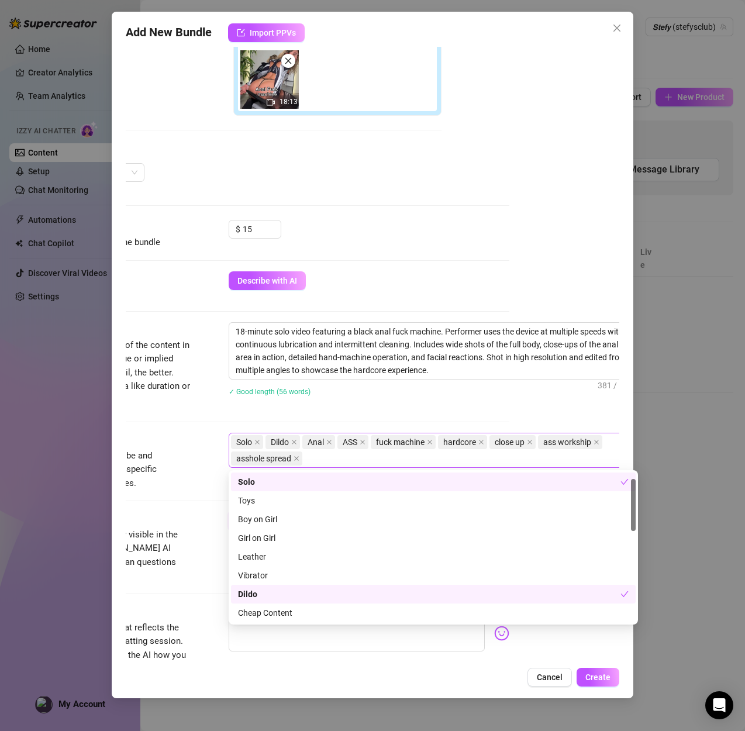
click at [424, 467] on div "Solo Dildo Anal ASS fuck machine hardcore close up ass workship asshole spread" at bounding box center [433, 450] width 409 height 35
click at [190, 507] on div "Tags Simple keywords that describe and summarize the content, like specific fet…" at bounding box center [262, 472] width 493 height 79
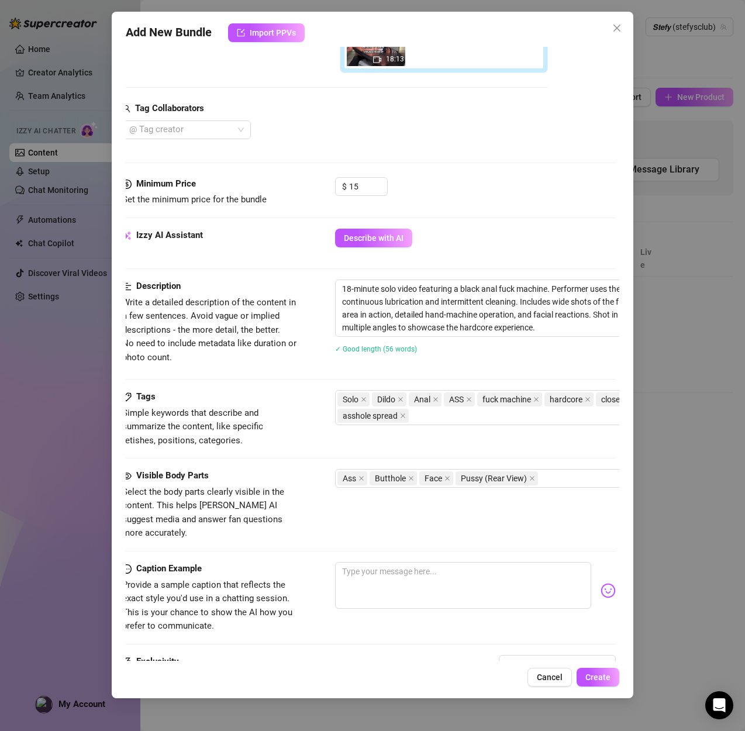
scroll to position [372, 0]
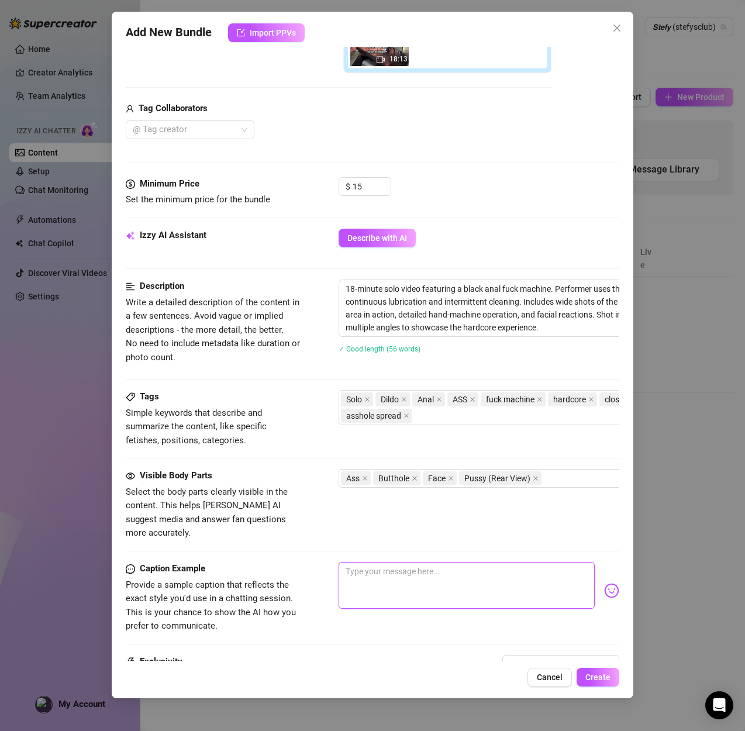
click at [410, 562] on textarea at bounding box center [466, 585] width 256 height 47
paste textarea "[DEMOGRAPHIC_DATA], my ass is glistening… I rammed that black anal fuck machine…"
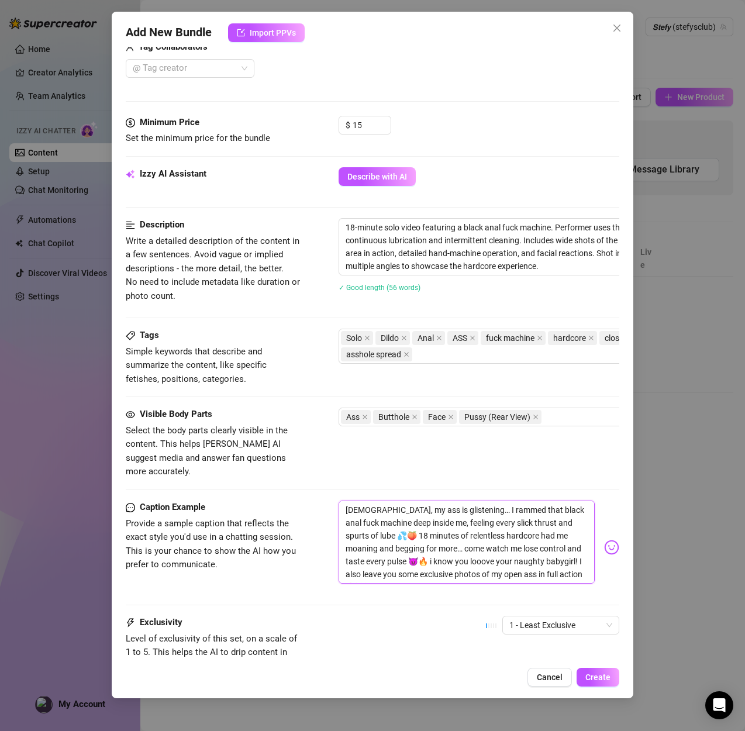
scroll to position [519, 0]
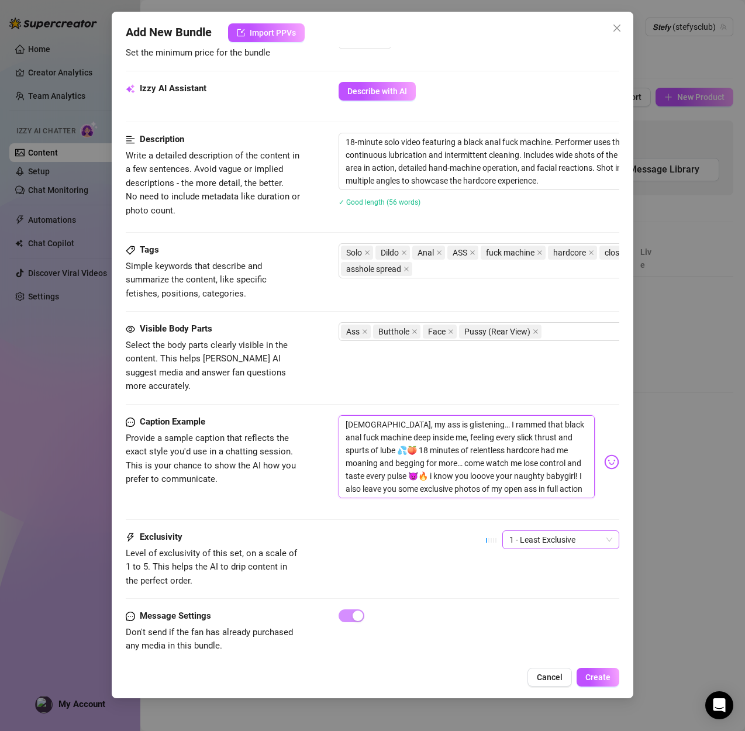
click at [542, 531] on span "1 - Least Exclusive" at bounding box center [560, 540] width 103 height 18
type textarea "[DEMOGRAPHIC_DATA], my ass is glistening… I rammed that black anal fuck machine…"
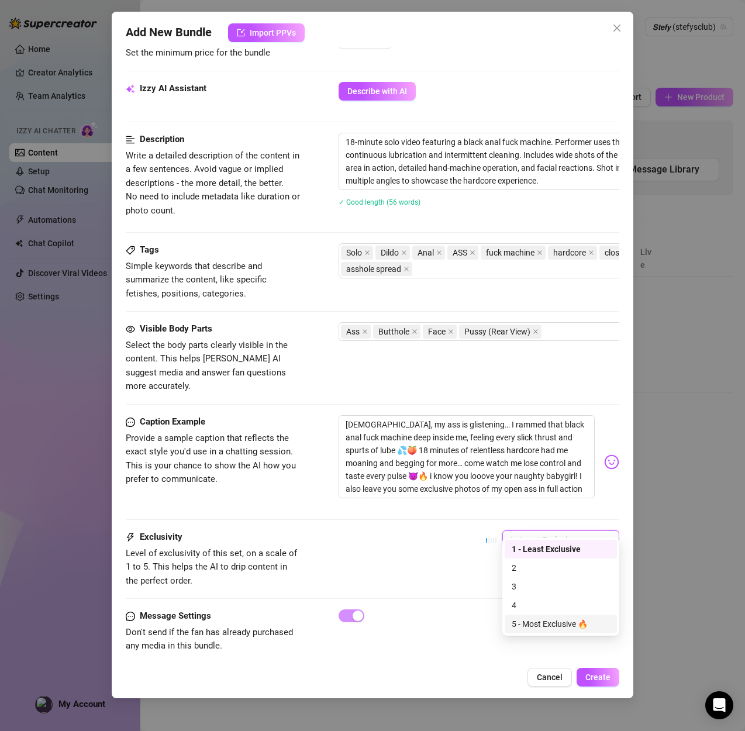
click at [536, 617] on div "5 - Most Exclusive 🔥" at bounding box center [560, 623] width 98 height 13
click at [609, 667] on button "Create" at bounding box center [597, 676] width 43 height 19
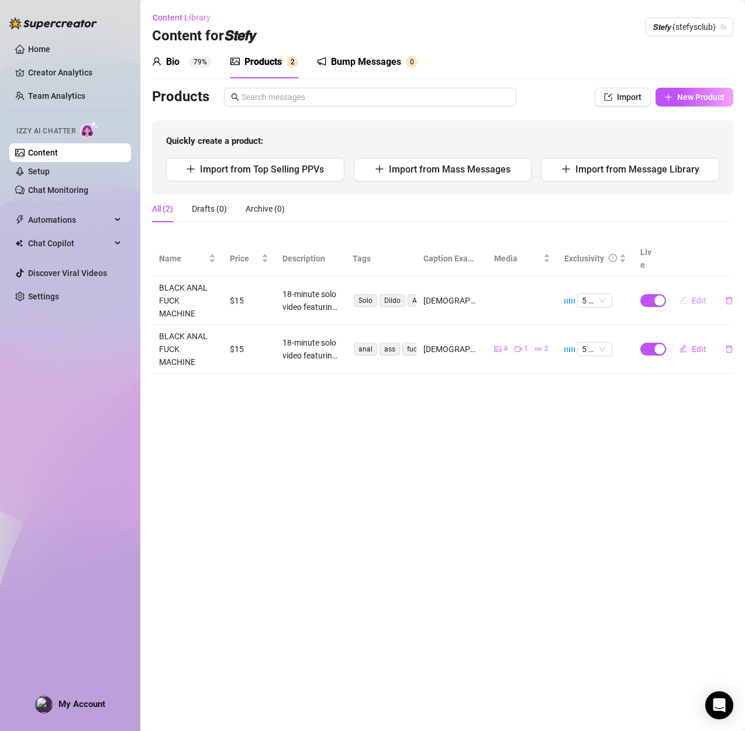
click at [682, 296] on icon "edit" at bounding box center [683, 300] width 8 height 8
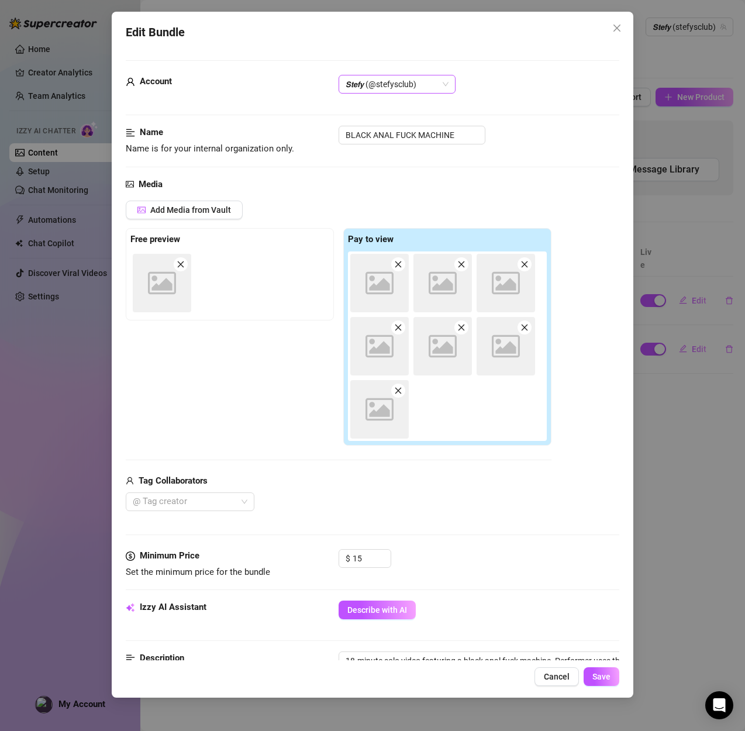
click at [417, 89] on span "𝙎𝙩𝙚𝙛𝙮 (@stefysclub)" at bounding box center [396, 84] width 103 height 18
click at [391, 145] on div "𝙎𝙩𝙚𝙛𝙮 (@dangerbabygirl)" at bounding box center [397, 145] width 98 height 13
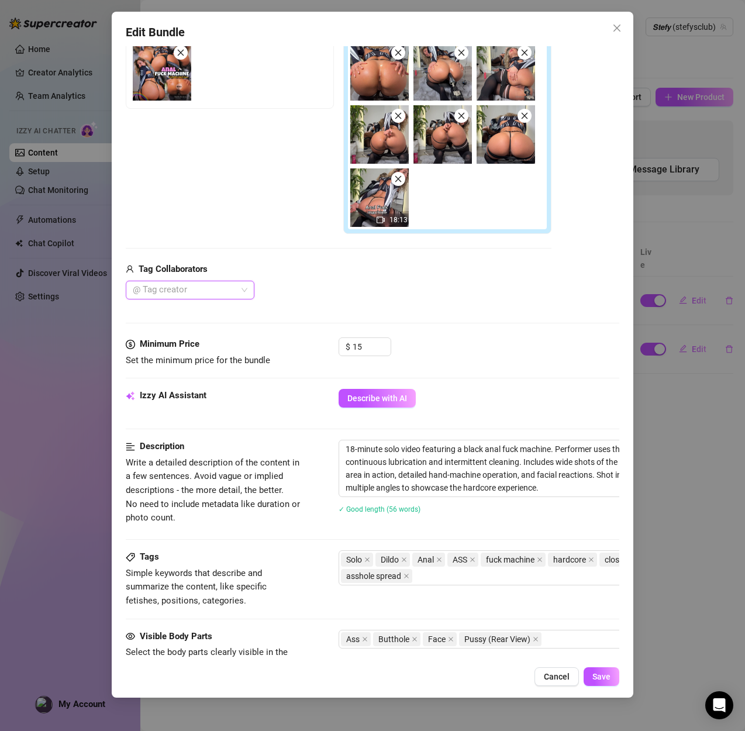
scroll to position [215, 0]
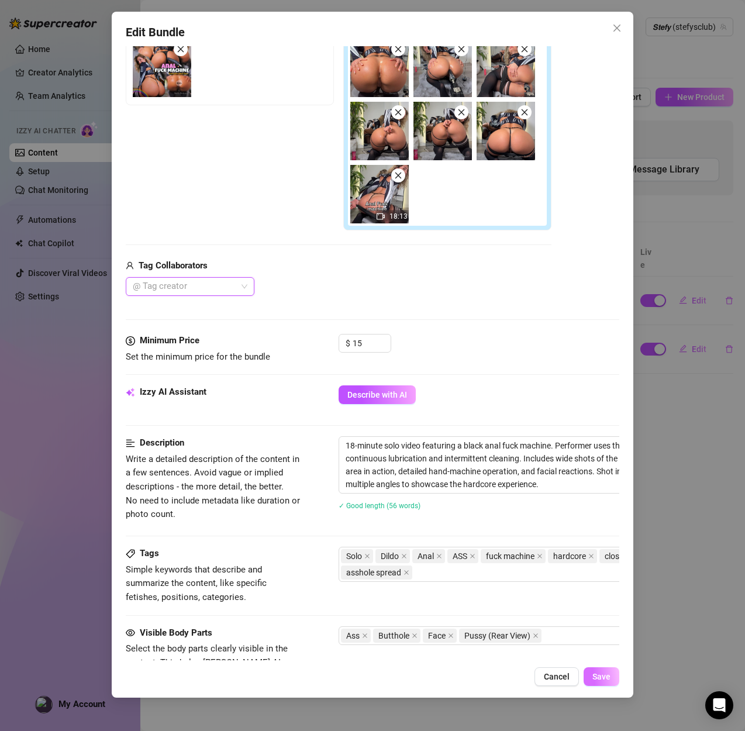
click at [600, 681] on button "Save" at bounding box center [601, 676] width 36 height 19
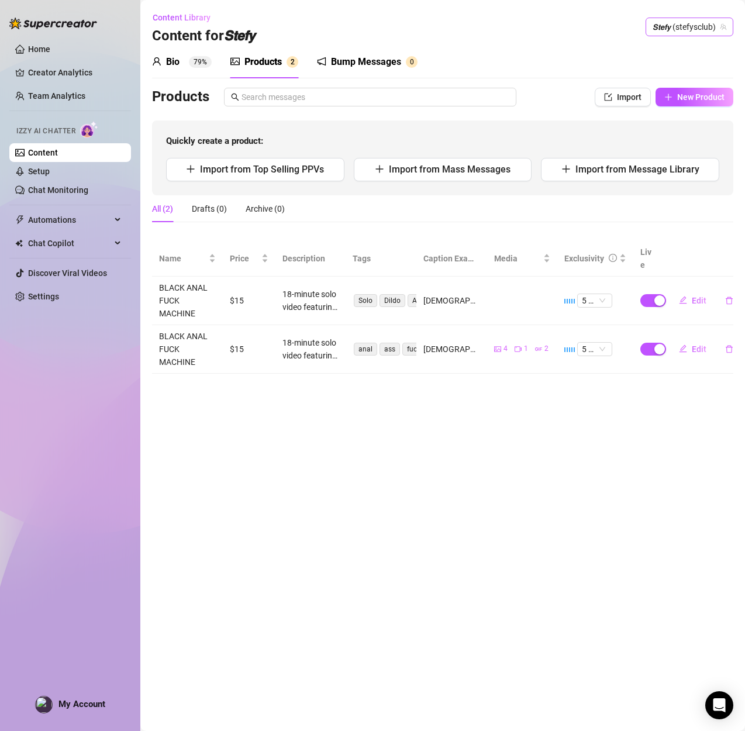
click at [678, 22] on span "𝙎𝙩𝙚𝙛𝙮 (stefysclub)" at bounding box center [689, 27] width 74 height 18
click at [658, 91] on div "𝙎𝙩𝙚𝙛𝙮 ( dangerbabygirl )" at bounding box center [672, 91] width 102 height 14
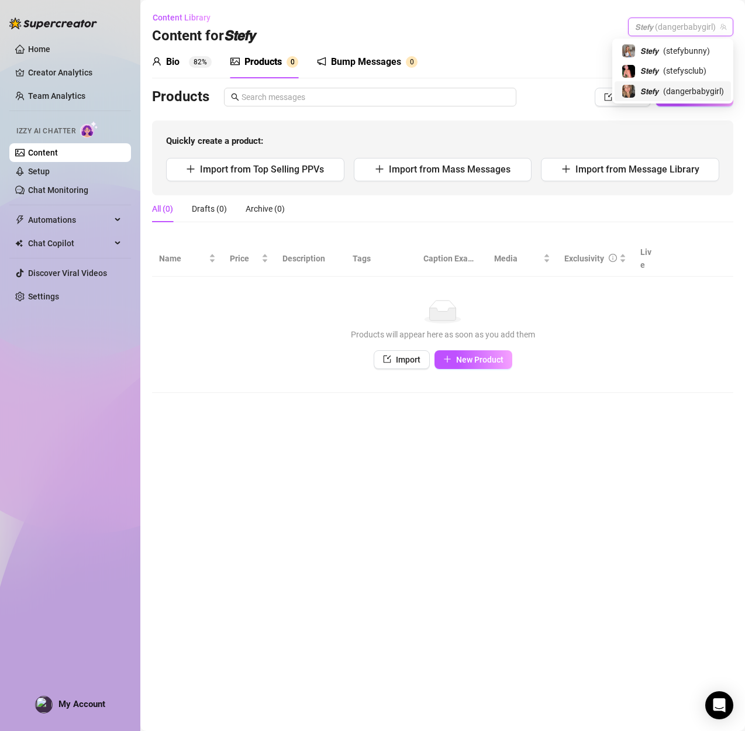
click at [640, 29] on span "𝙎𝙩𝙚𝙛𝙮 (dangerbabygirl)" at bounding box center [680, 27] width 91 height 18
click at [647, 65] on span "𝙎𝙩𝙚𝙛𝙮" at bounding box center [649, 70] width 18 height 13
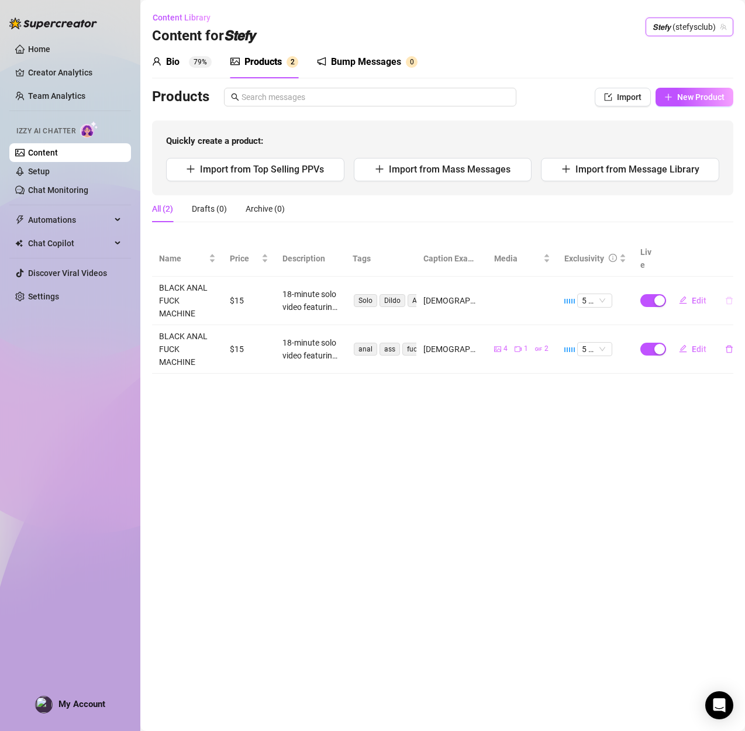
click at [729, 296] on icon "delete" at bounding box center [729, 300] width 8 height 8
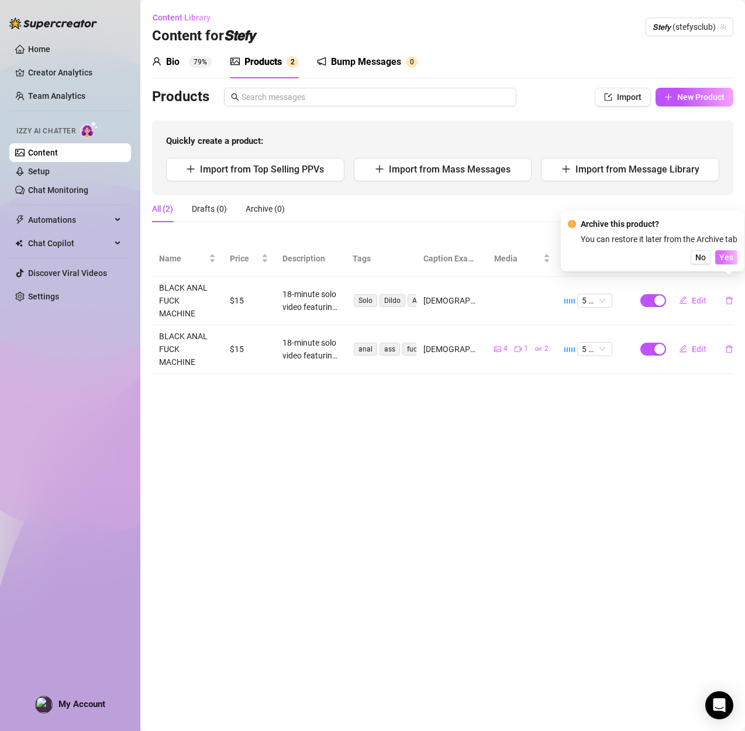
click at [719, 260] on button "Yes" at bounding box center [726, 257] width 22 height 14
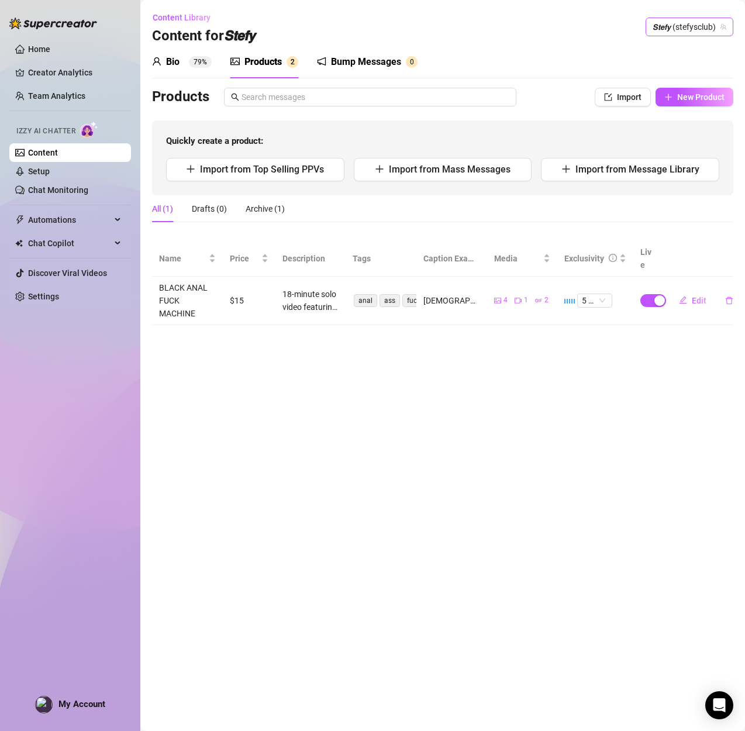
click at [679, 18] on span "𝙎𝙩𝙚𝙛𝙮 (stefysclub)" at bounding box center [689, 27] width 74 height 18
click at [665, 88] on span "( dangerbabygirl )" at bounding box center [693, 91] width 61 height 13
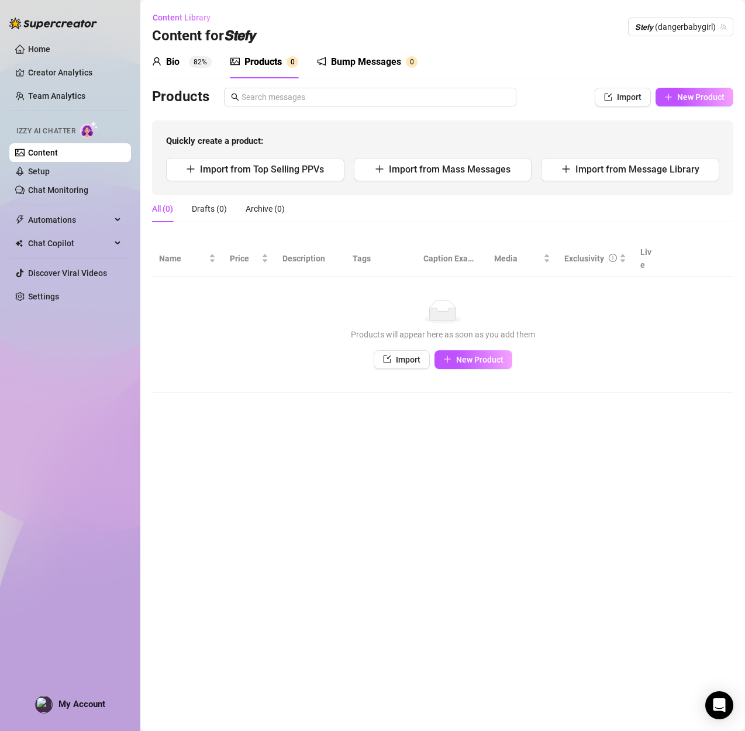
click at [275, 63] on div "Products" at bounding box center [262, 62] width 37 height 14
click at [690, 96] on span "New Product" at bounding box center [700, 96] width 47 height 9
type textarea "Type your message here..."
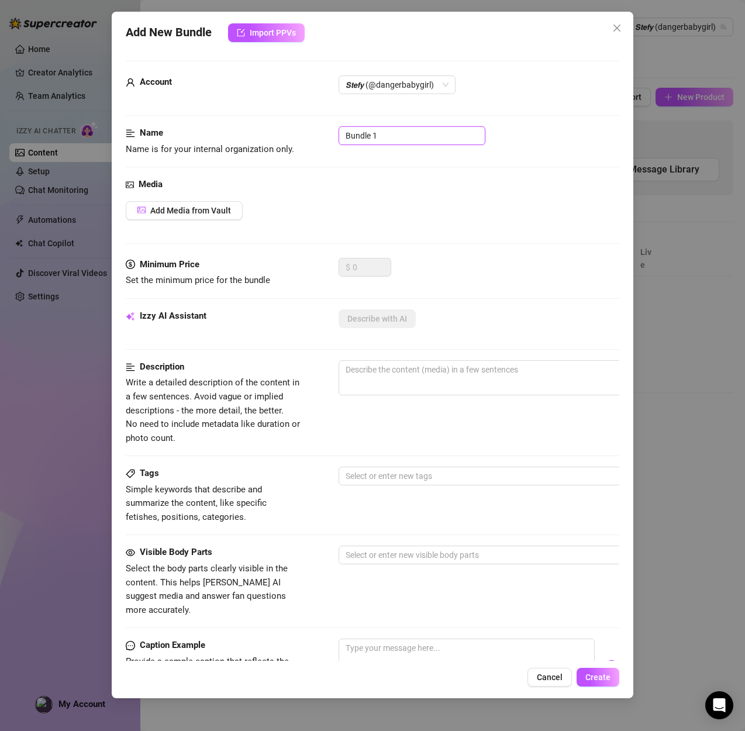
drag, startPoint x: 411, startPoint y: 138, endPoint x: 255, endPoint y: 123, distance: 157.3
click at [255, 123] on form "Account 𝙎𝙩𝙚𝙛𝙮 (@dangerbabygirl) Name Name is for your internal organization onl…" at bounding box center [372, 468] width 493 height 815
click at [232, 213] on button "Add Media from Vault" at bounding box center [184, 210] width 117 height 19
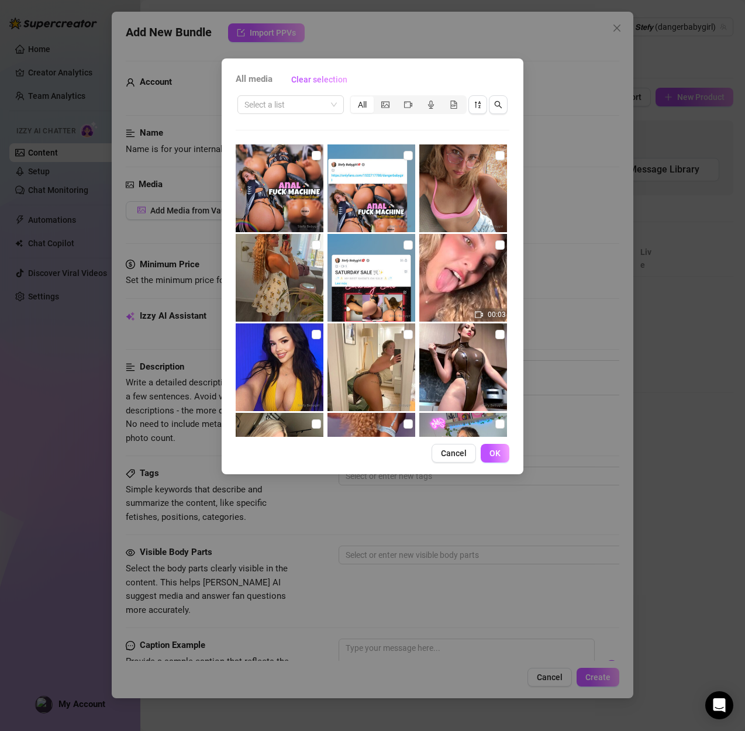
click at [307, 147] on img at bounding box center [280, 188] width 88 height 88
click at [317, 154] on input "checkbox" at bounding box center [316, 155] width 9 height 9
checkbox input "true"
click at [314, 105] on input "search" at bounding box center [285, 105] width 82 height 18
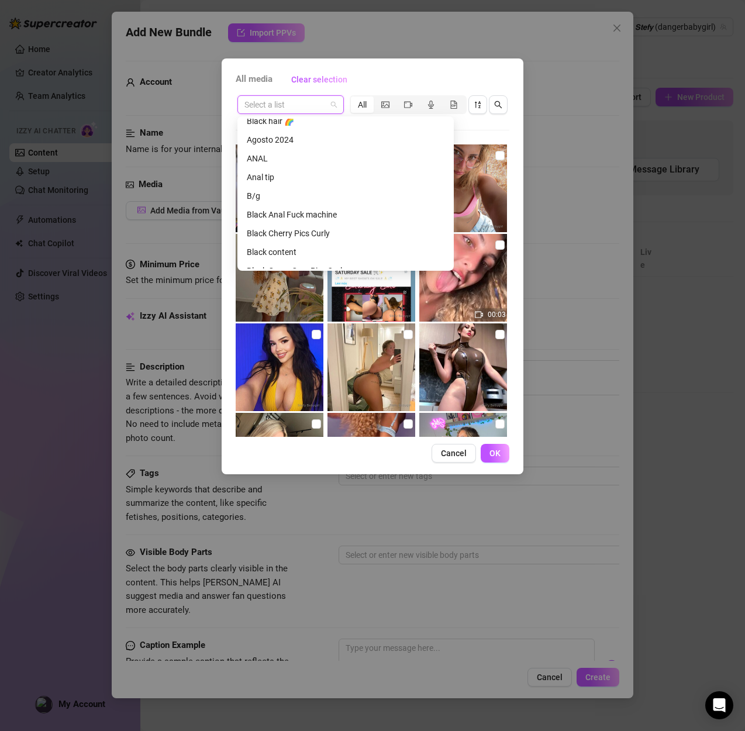
scroll to position [343, 0]
click at [317, 219] on div "Black Anal Fuck machine" at bounding box center [346, 215] width 198 height 13
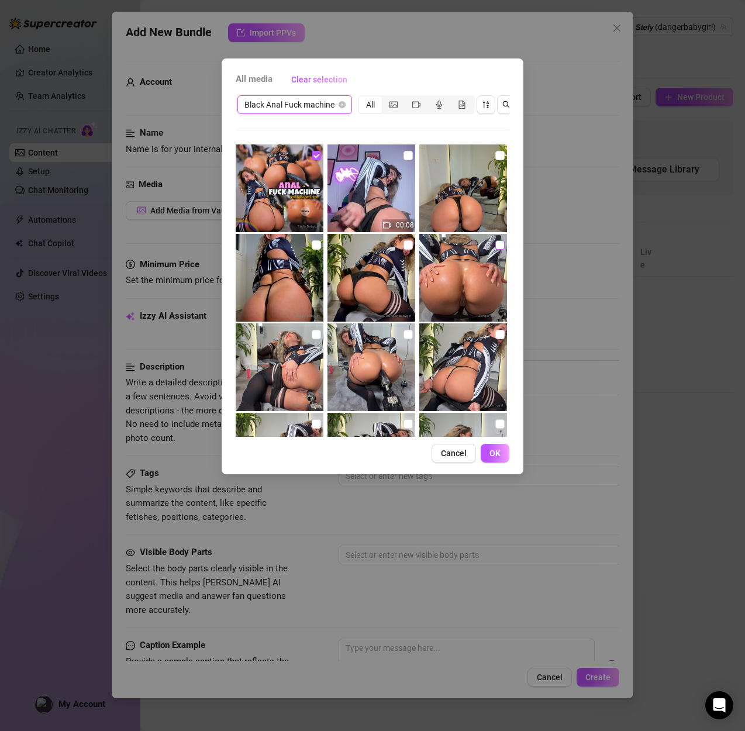
click at [497, 244] on input "checkbox" at bounding box center [499, 244] width 9 height 9
checkbox input "true"
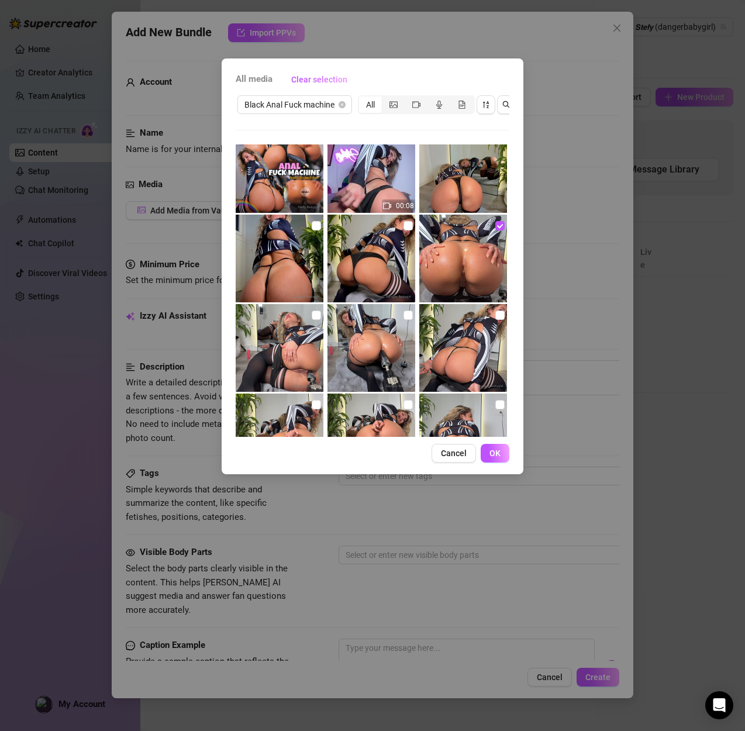
scroll to position [22, 0]
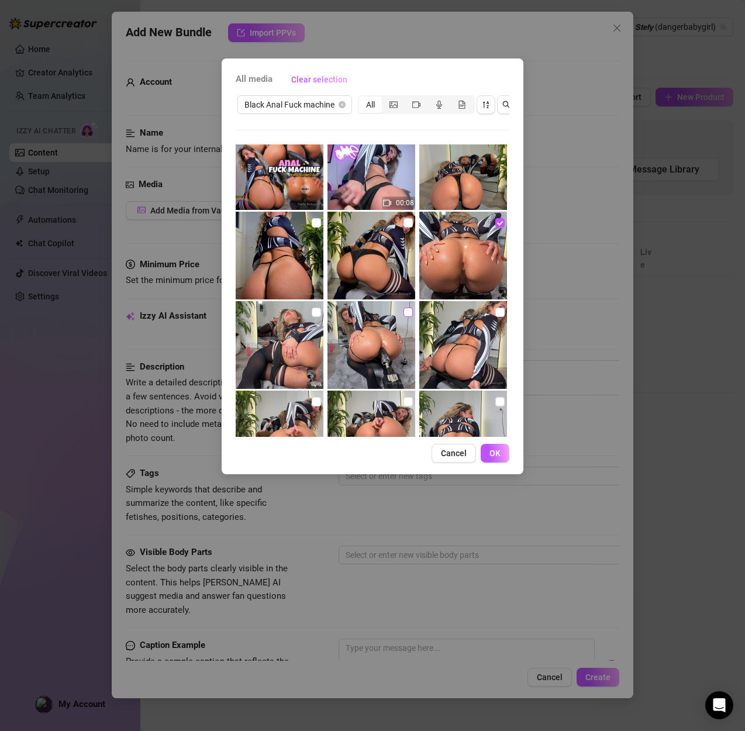
click at [403, 313] on input "checkbox" at bounding box center [407, 311] width 9 height 9
checkbox input "true"
click at [323, 309] on div at bounding box center [281, 345] width 90 height 88
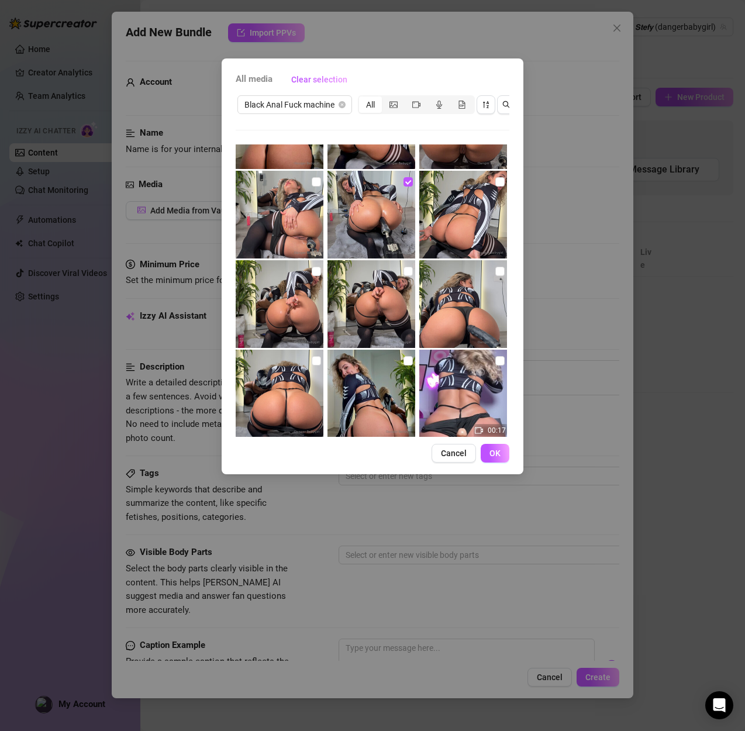
scroll to position [188, 0]
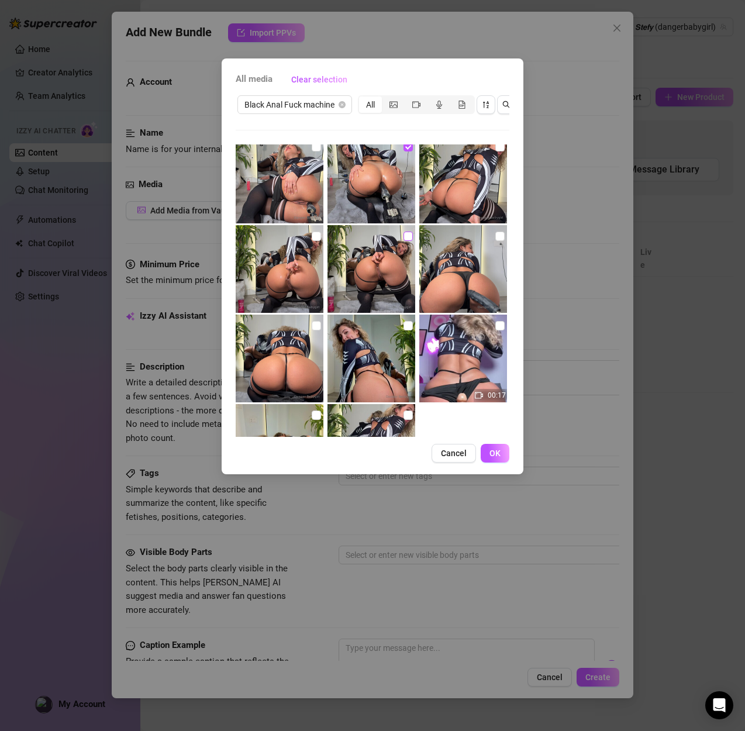
click at [407, 237] on input "checkbox" at bounding box center [407, 235] width 9 height 9
checkbox input "true"
click at [499, 238] on input "checkbox" at bounding box center [499, 235] width 9 height 9
checkbox input "true"
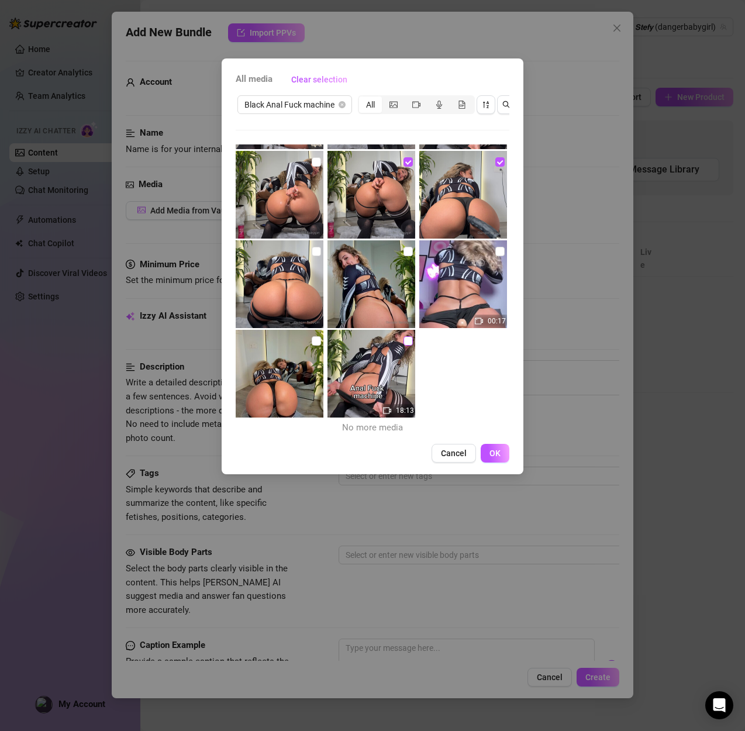
click at [407, 346] on label at bounding box center [407, 340] width 9 height 13
click at [407, 345] on input "checkbox" at bounding box center [407, 340] width 9 height 9
checkbox input "true"
click at [490, 444] on button "OK" at bounding box center [494, 453] width 29 height 19
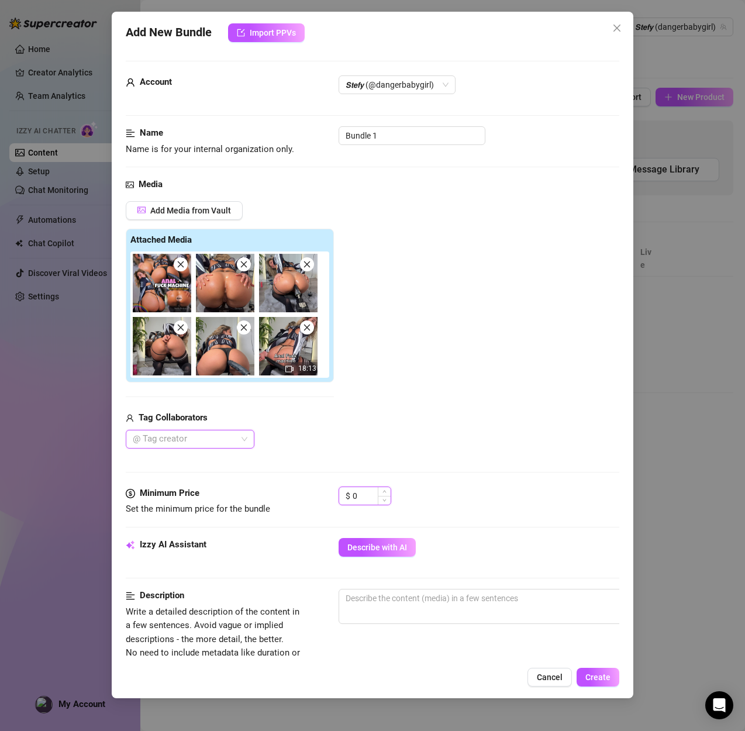
click at [364, 490] on input "0" at bounding box center [371, 496] width 38 height 18
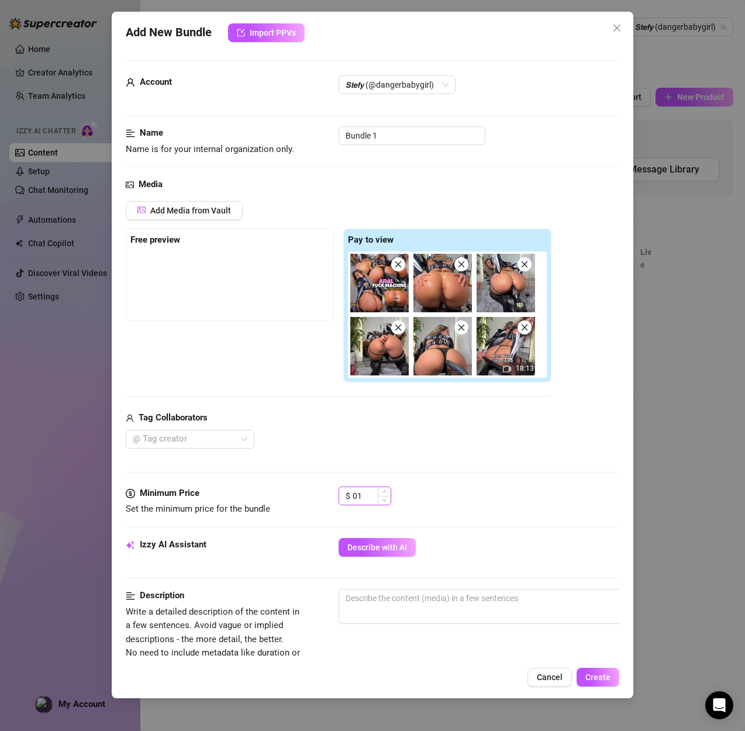
type input "0"
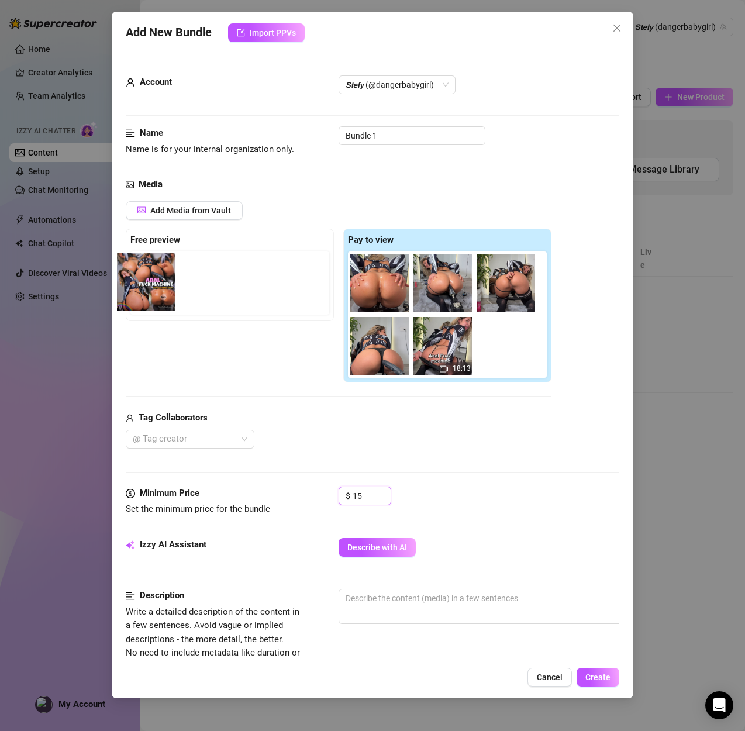
drag, startPoint x: 383, startPoint y: 297, endPoint x: 146, endPoint y: 291, distance: 236.8
click at [146, 291] on div "Free preview Pay to view 18:13" at bounding box center [338, 306] width 425 height 154
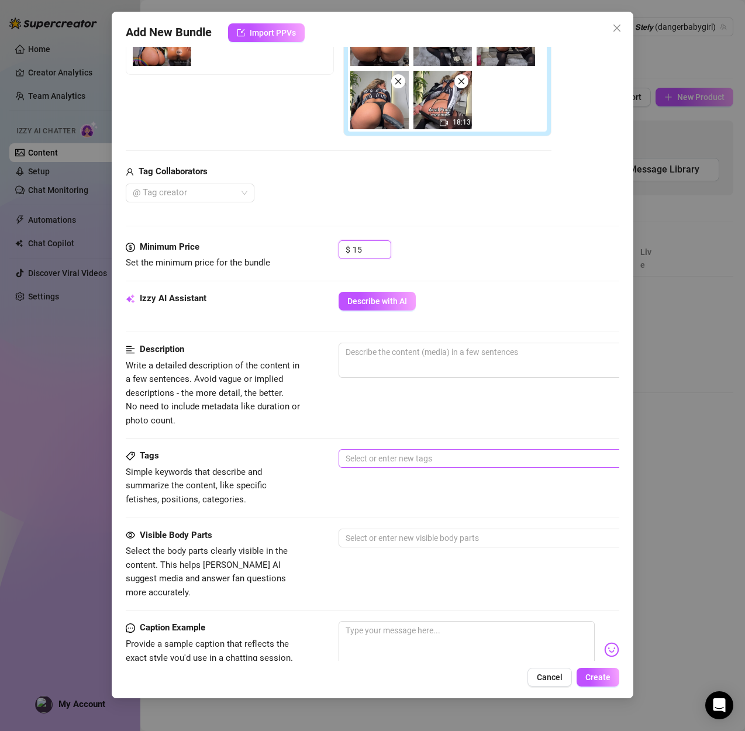
scroll to position [249, 0]
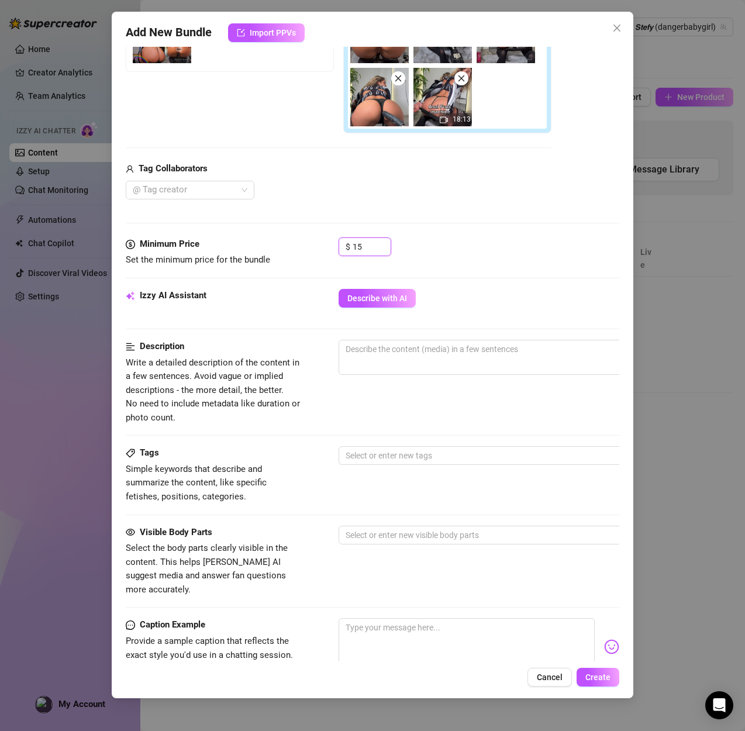
type input "15"
click at [393, 378] on div at bounding box center [542, 386] width 409 height 19
click at [391, 359] on span "0 / 1000" at bounding box center [542, 357] width 409 height 35
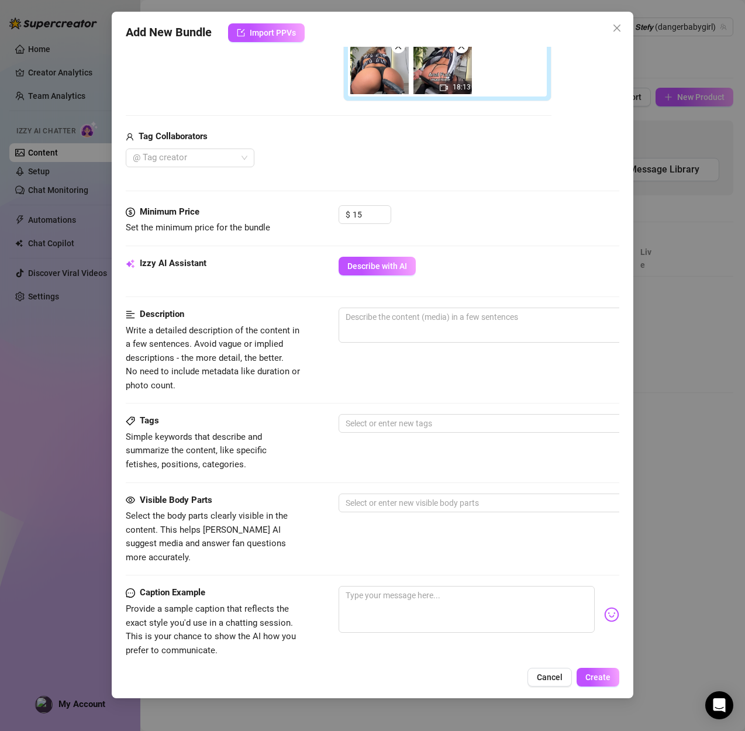
scroll to position [283, 0]
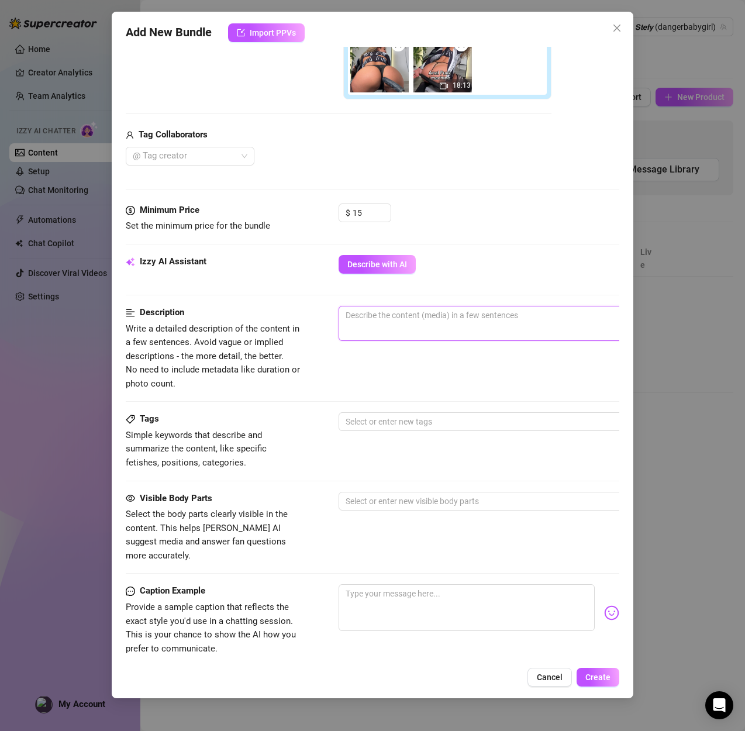
click at [414, 320] on textarea at bounding box center [543, 315] width 408 height 18
paste textarea "18-minute solo video featuring a black anal fuck machine. Performer uses the de…"
type textarea "18-minute solo video featuring a black anal fuck machine. Performer uses the de…"
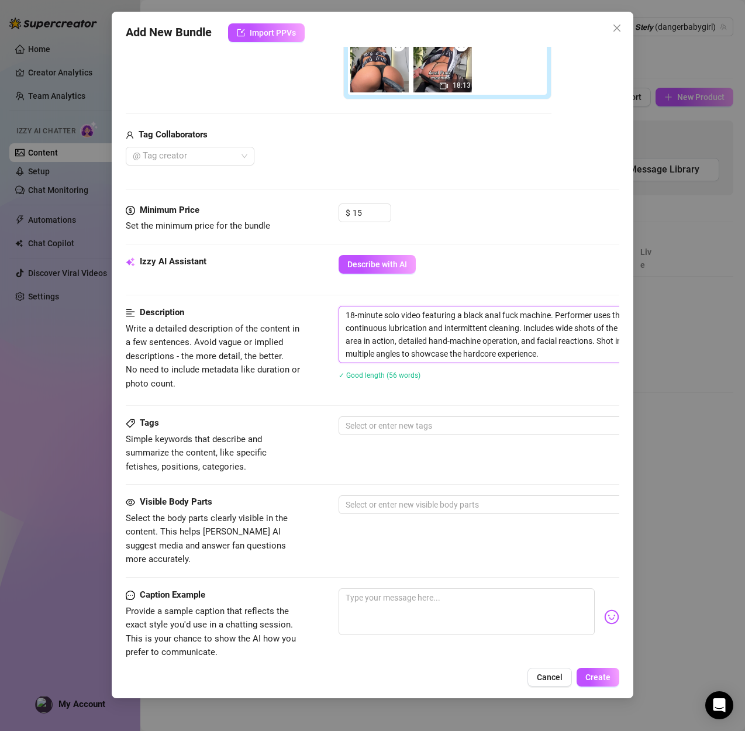
scroll to position [0, 0]
type textarea "18-minute solo video featuring a black anal fuck machine. Performer uses the de…"
click at [400, 440] on div "Tags Simple keywords that describe and summarize the content, like specific fet…" at bounding box center [372, 444] width 493 height 57
click at [403, 429] on div at bounding box center [537, 425] width 392 height 16
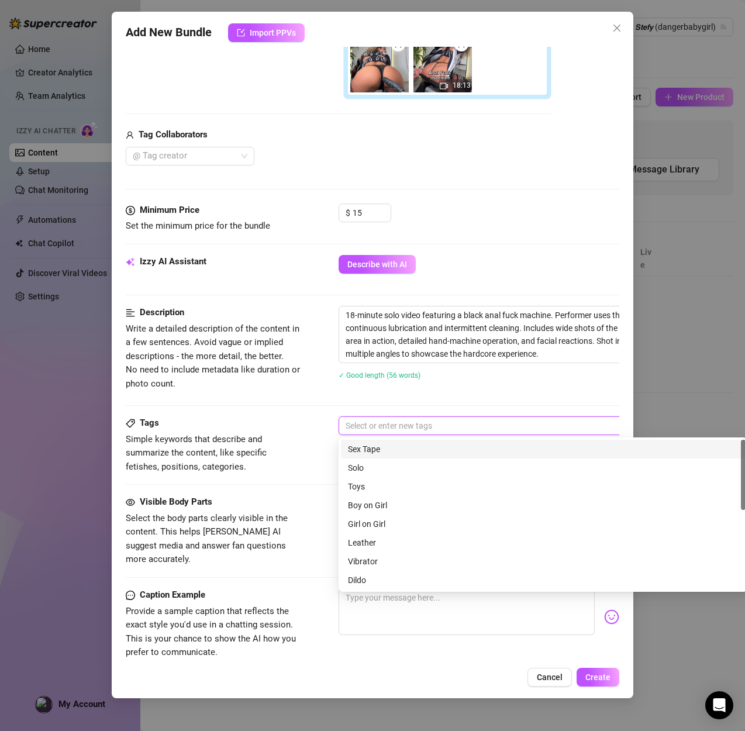
click at [389, 447] on div "Sex Tape" at bounding box center [543, 448] width 390 height 13
click at [371, 469] on div "Solo" at bounding box center [543, 467] width 390 height 13
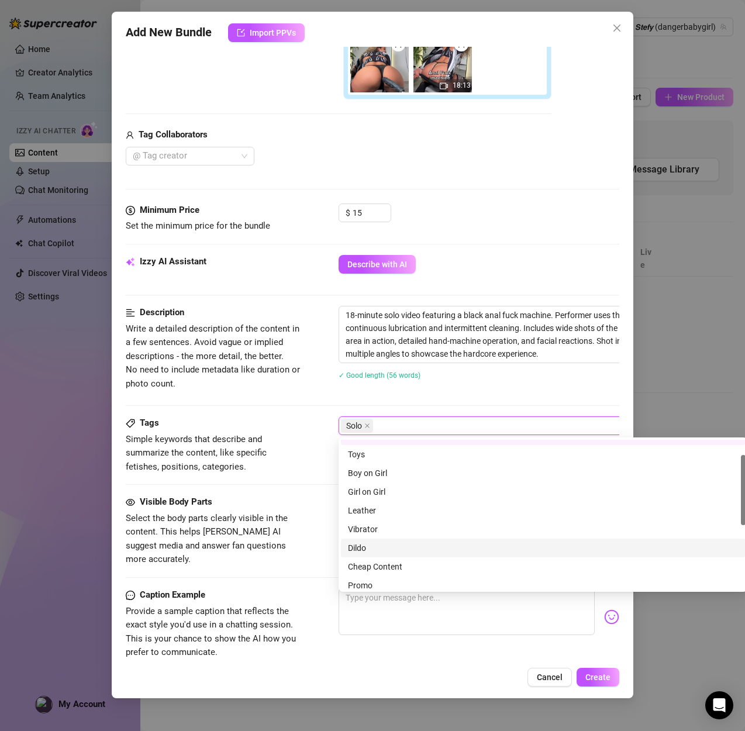
click at [375, 551] on div "Dildo" at bounding box center [543, 547] width 390 height 13
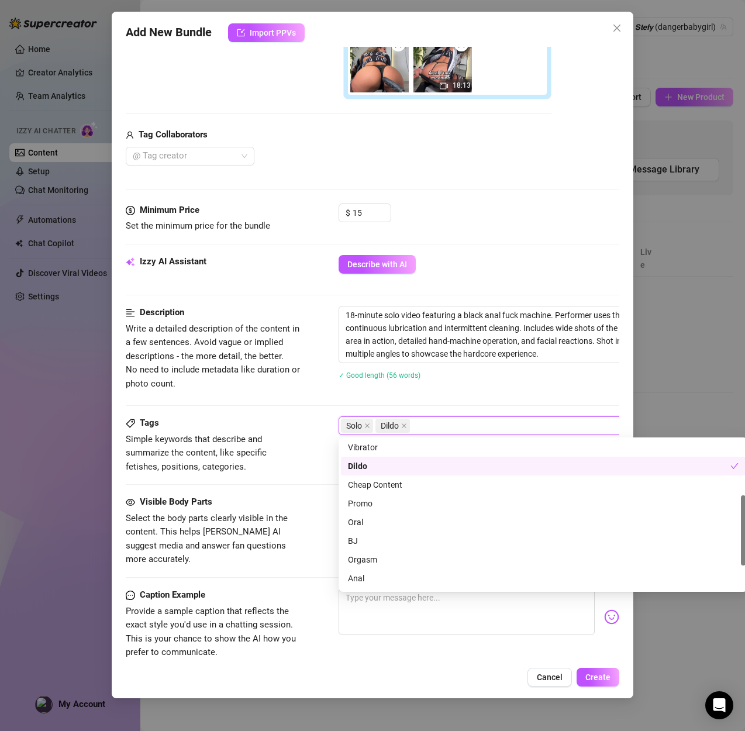
scroll to position [117, 0]
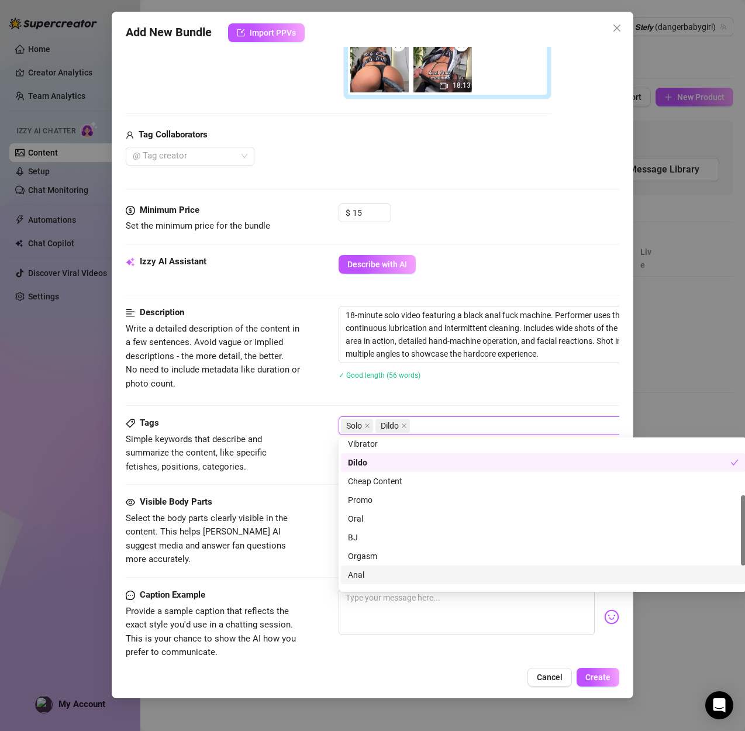
click at [365, 572] on div "Anal" at bounding box center [543, 574] width 390 height 13
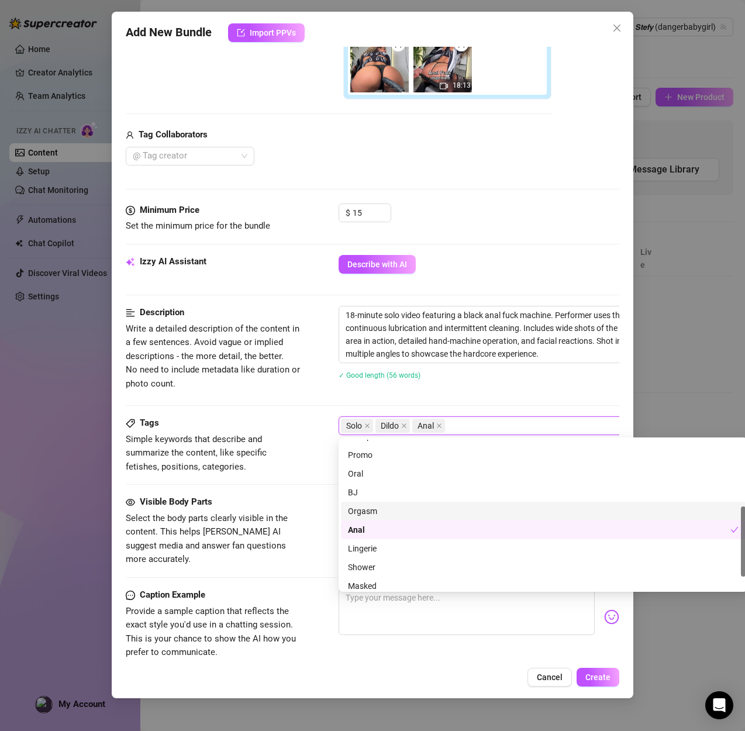
scroll to position [168, 0]
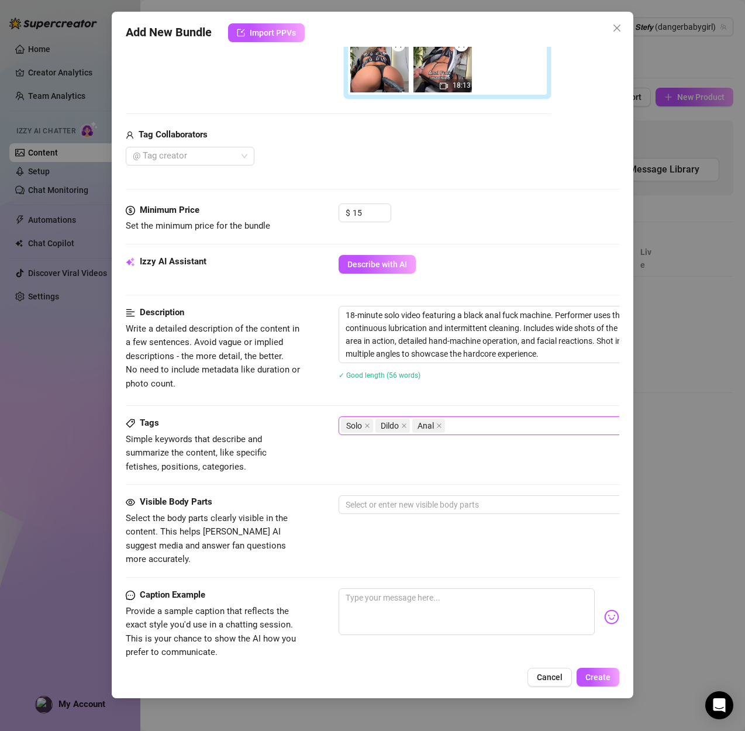
click at [501, 425] on div "Solo Dildo Anal" at bounding box center [537, 425] width 392 height 16
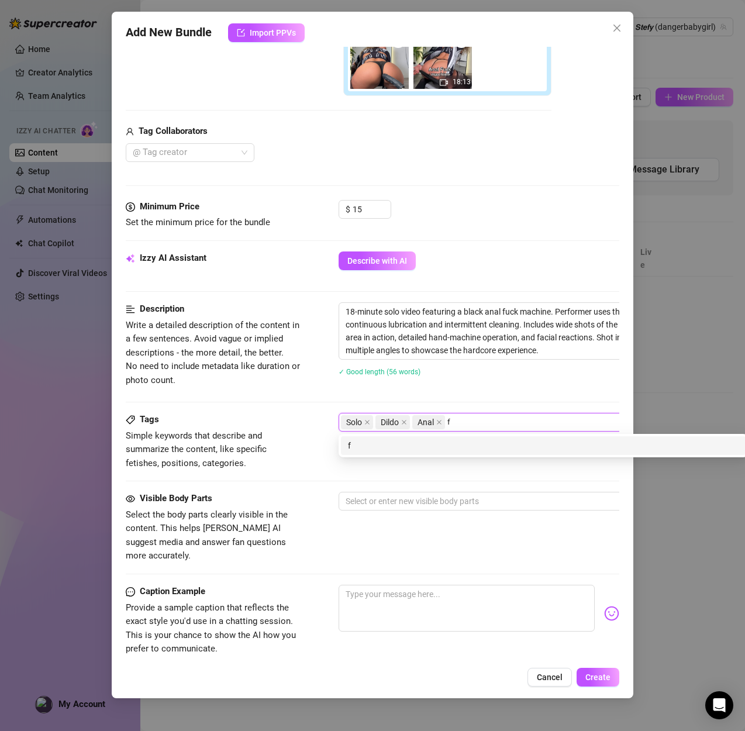
scroll to position [0, 0]
type input "fuck machine"
type input "long video"
type input "hardcore"
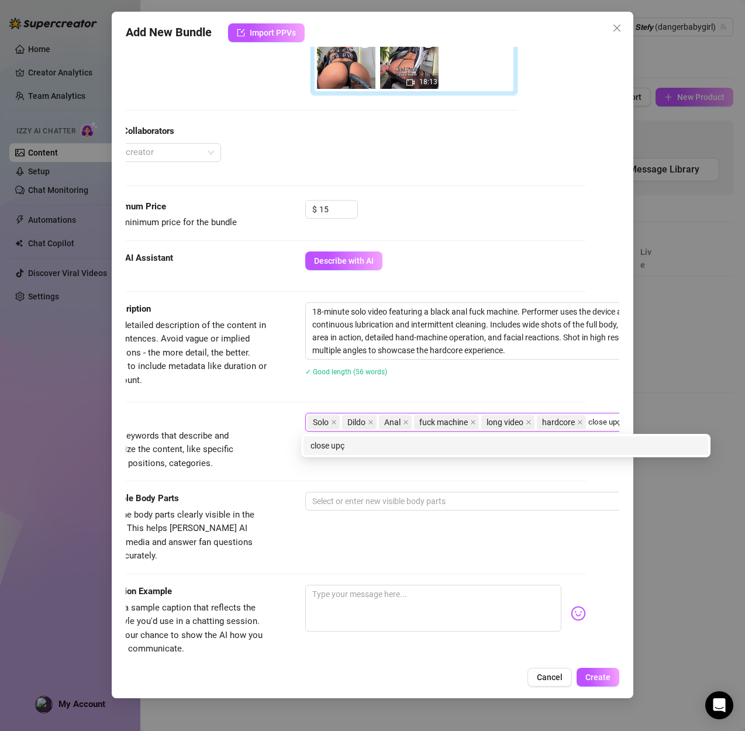
scroll to position [286, 37]
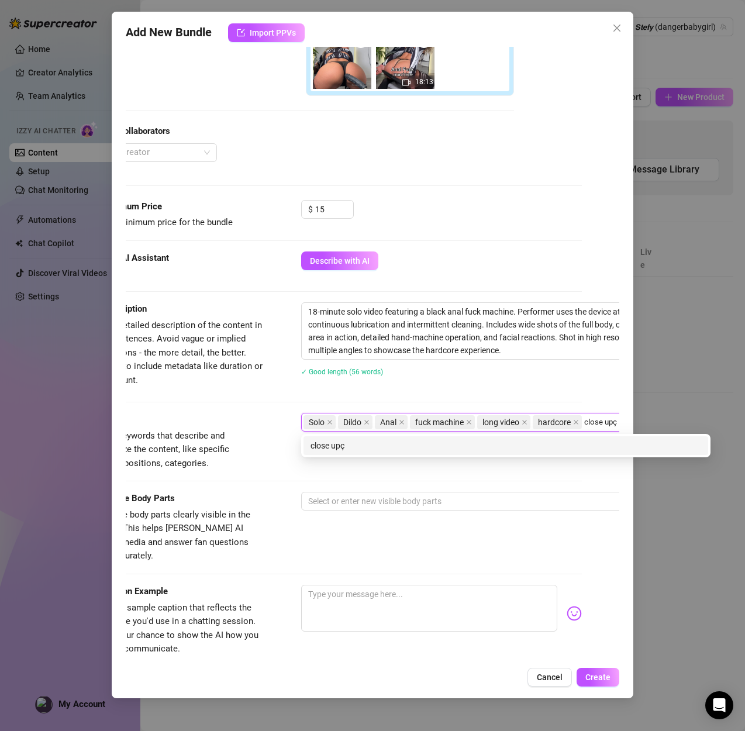
type input "close up"
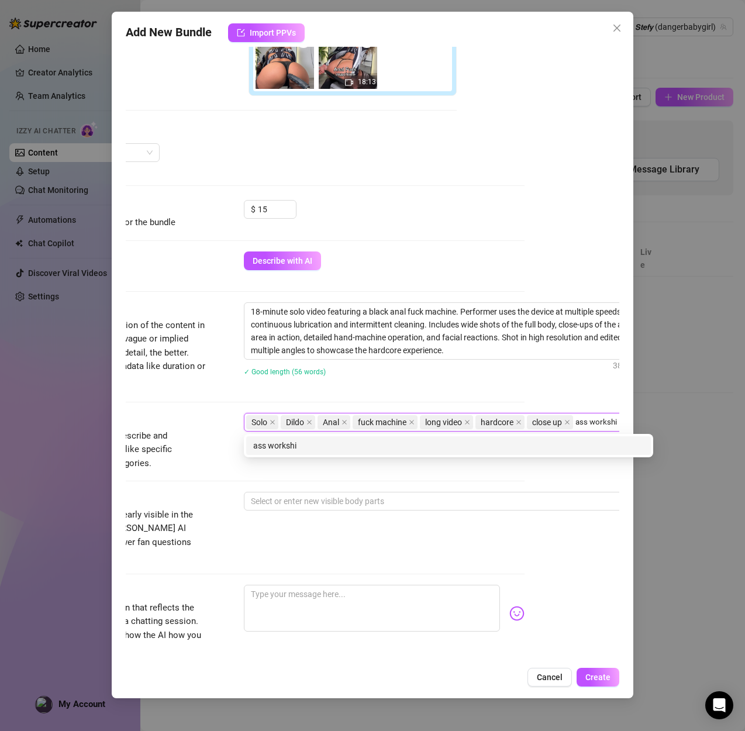
type input "ass workship"
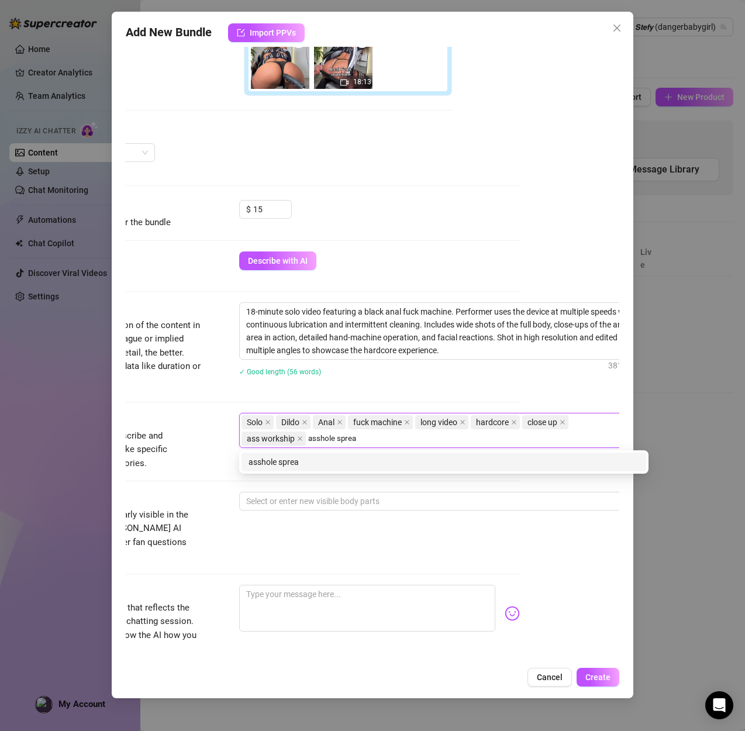
type input "asshole spread"
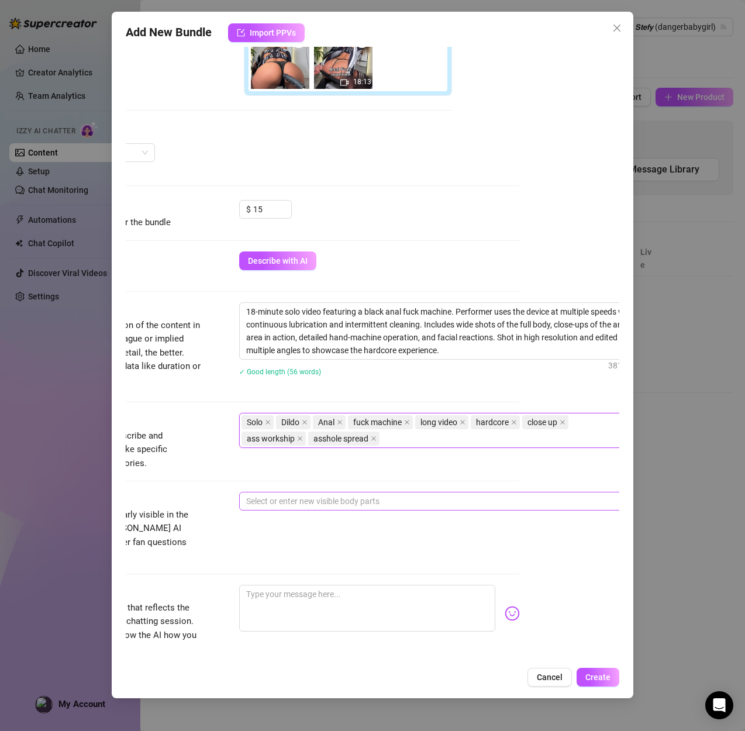
click at [297, 495] on div at bounding box center [437, 501] width 392 height 16
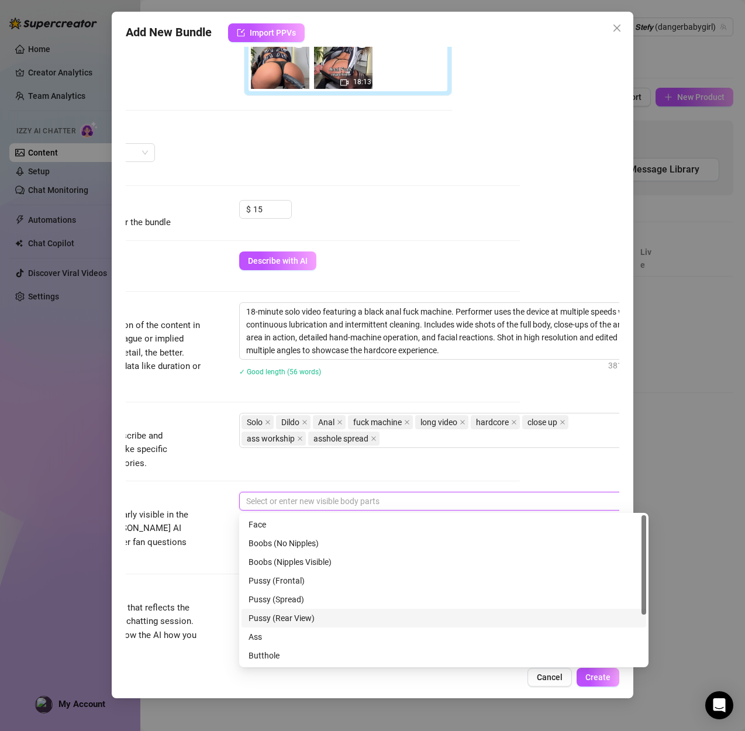
click at [271, 620] on div "Pussy (Rear View)" at bounding box center [443, 617] width 390 height 13
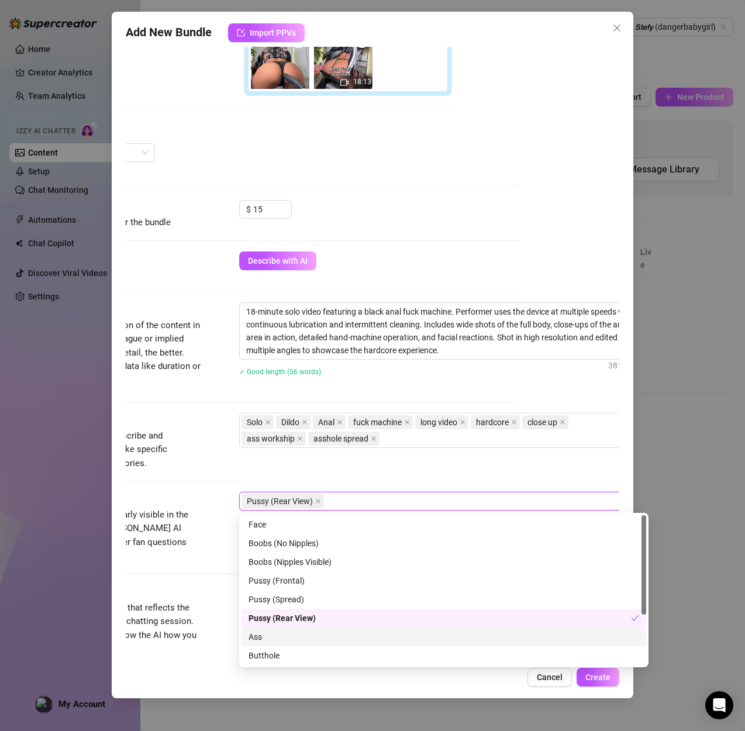
click at [254, 636] on div "Ass" at bounding box center [443, 636] width 390 height 13
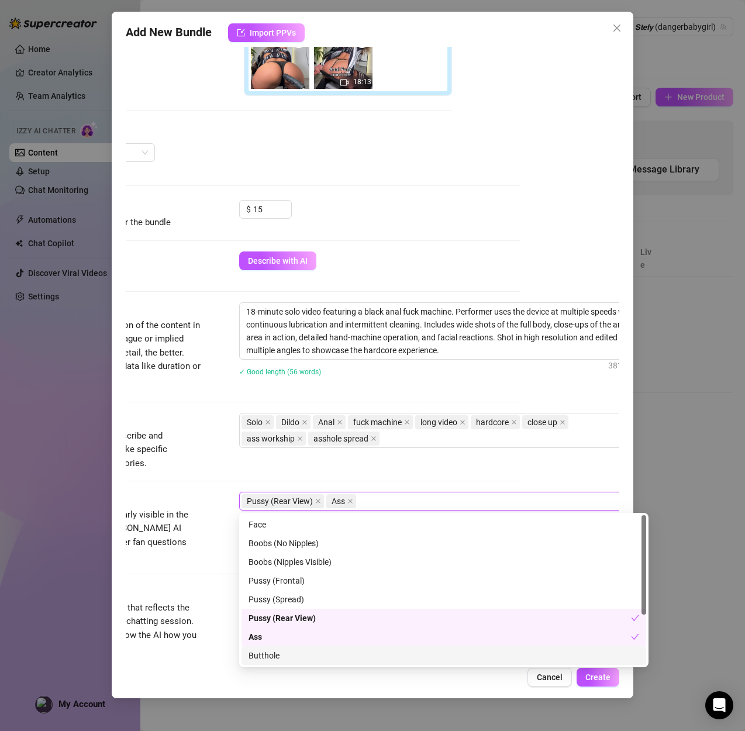
click at [265, 656] on div "Butthole" at bounding box center [443, 655] width 390 height 13
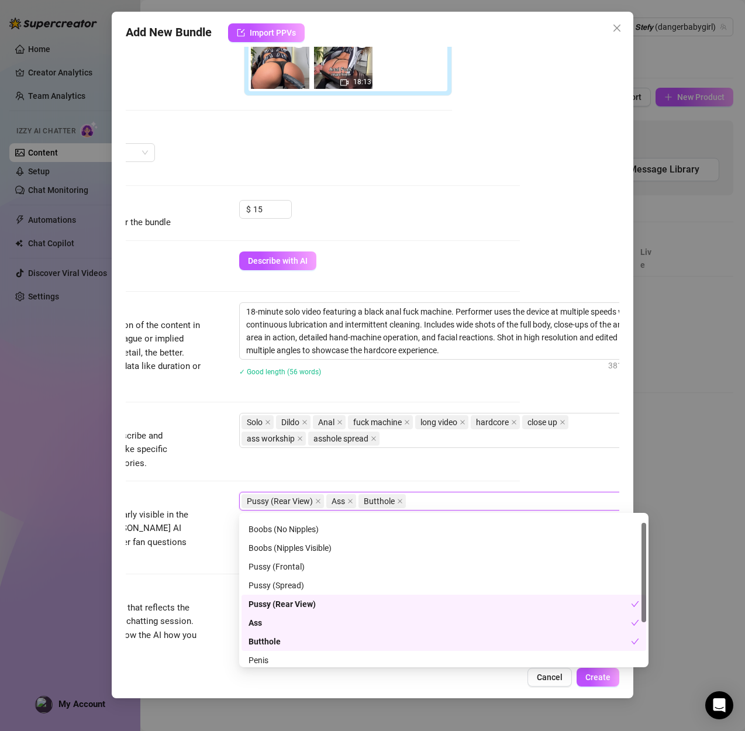
scroll to position [0, 0]
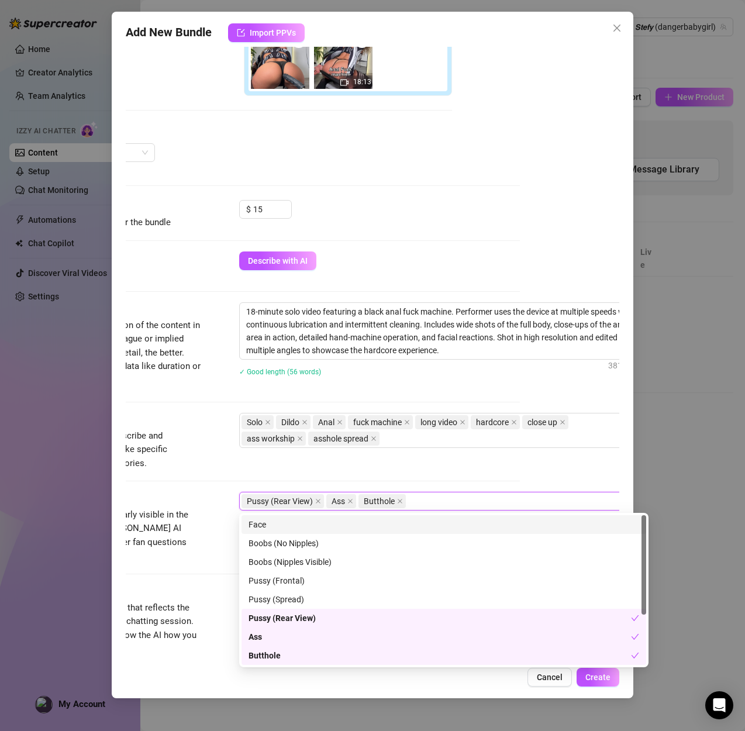
click at [269, 524] on div "Face" at bounding box center [443, 524] width 390 height 13
click at [569, 446] on div "Solo Dildo Anal fuck machine long video hardcore close up ass workship asshole …" at bounding box center [437, 430] width 392 height 33
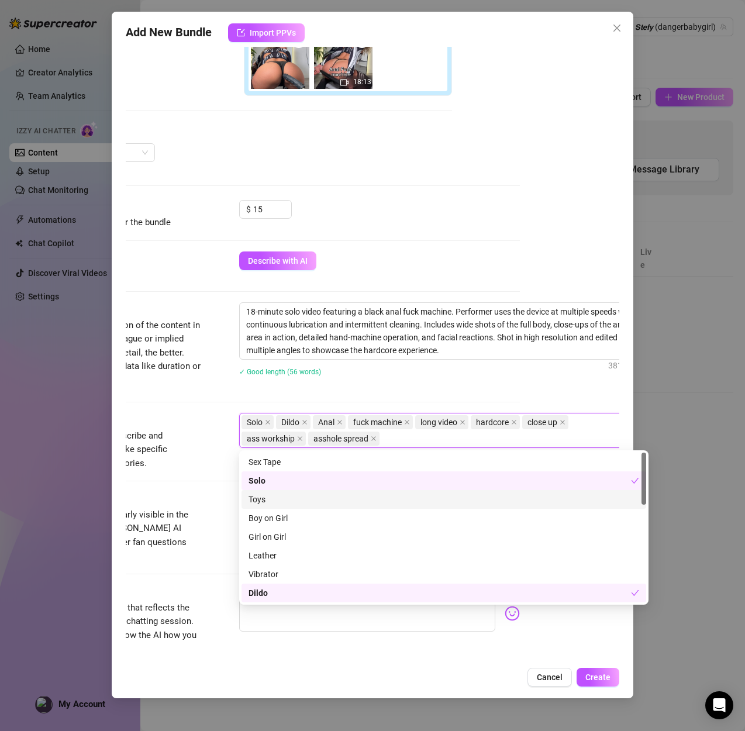
click at [192, 488] on div "Tags Simple keywords that describe and summarize the content, like specific fet…" at bounding box center [272, 452] width 493 height 79
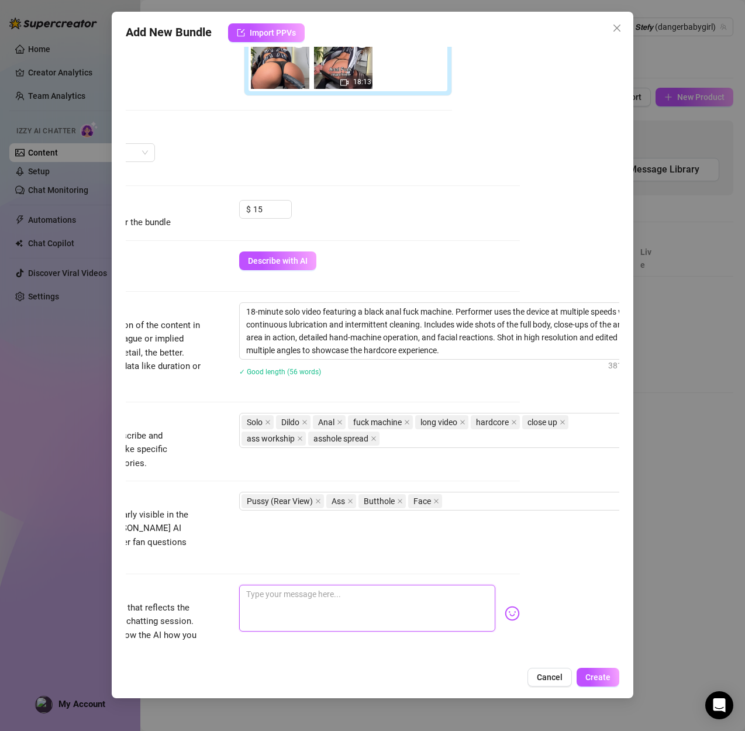
click at [395, 589] on textarea at bounding box center [367, 607] width 256 height 47
paste textarea "[DEMOGRAPHIC_DATA], my ass is glistening… I rammed that black anal fuck machine…"
type textarea "[DEMOGRAPHIC_DATA], my ass is glistening… I rammed that black anal fuck machine…"
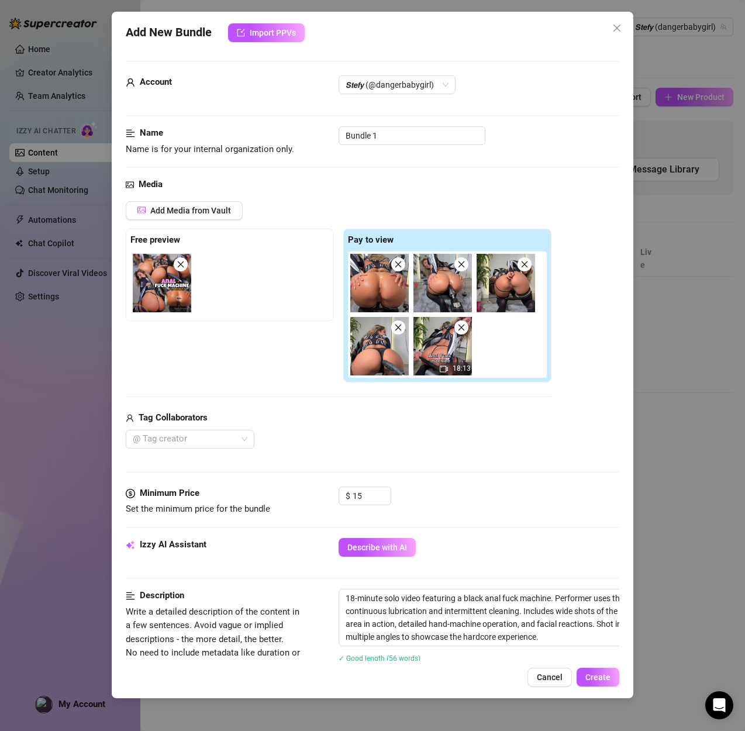
type textarea "[DEMOGRAPHIC_DATA], my ass is glistening… I rammed that black anal fuck machine…"
drag, startPoint x: 389, startPoint y: 133, endPoint x: 293, endPoint y: 128, distance: 96.6
click at [293, 128] on div "Name Name is for your internal organization only. Bundle 1" at bounding box center [372, 141] width 493 height 30
paste input "LACK ANAL FUCK MACHINE"
type input "BLACK ANAL FUCK MACHINE"
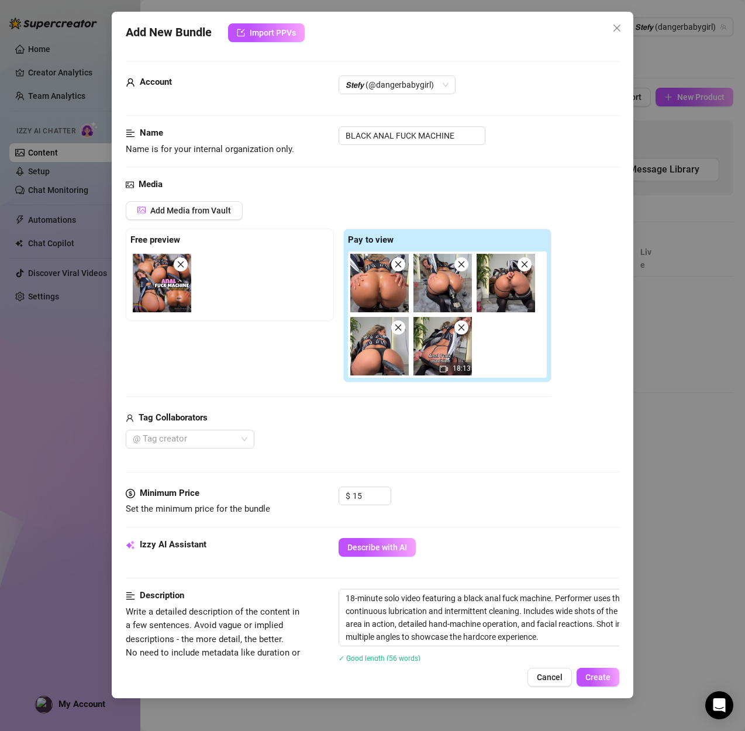
click at [598, 690] on div "Add New Bundle Import PPVs Account 𝙎𝙩𝙚𝙛𝙮 (@dangerbabygirl) Name Name is for you…" at bounding box center [372, 355] width 521 height 686
click at [596, 677] on span "Create" at bounding box center [597, 676] width 25 height 9
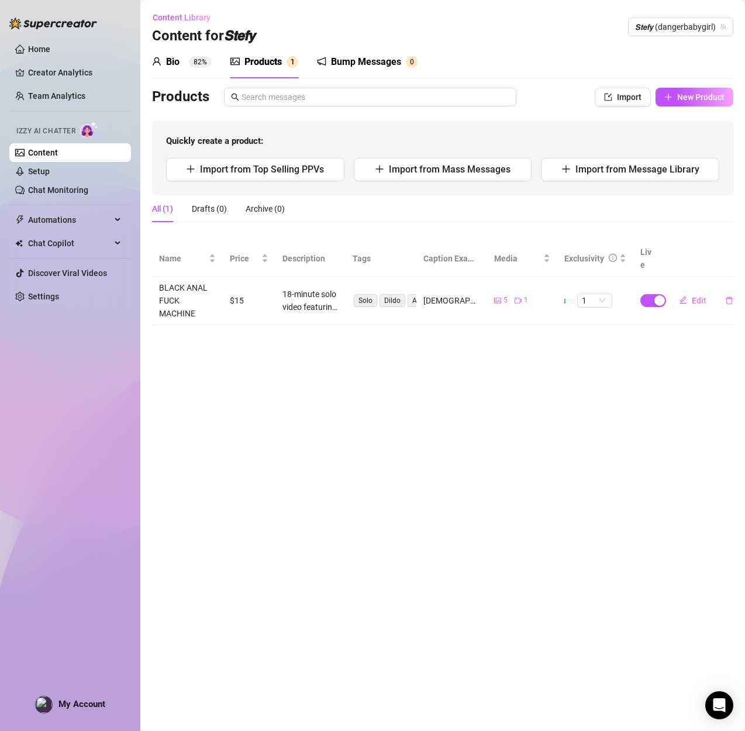
click at [605, 299] on td "1" at bounding box center [595, 300] width 76 height 49
click at [600, 294] on span "1" at bounding box center [595, 300] width 26 height 13
click at [606, 382] on div "5 🔥" at bounding box center [594, 383] width 30 height 19
click at [686, 296] on icon "edit" at bounding box center [683, 300] width 8 height 8
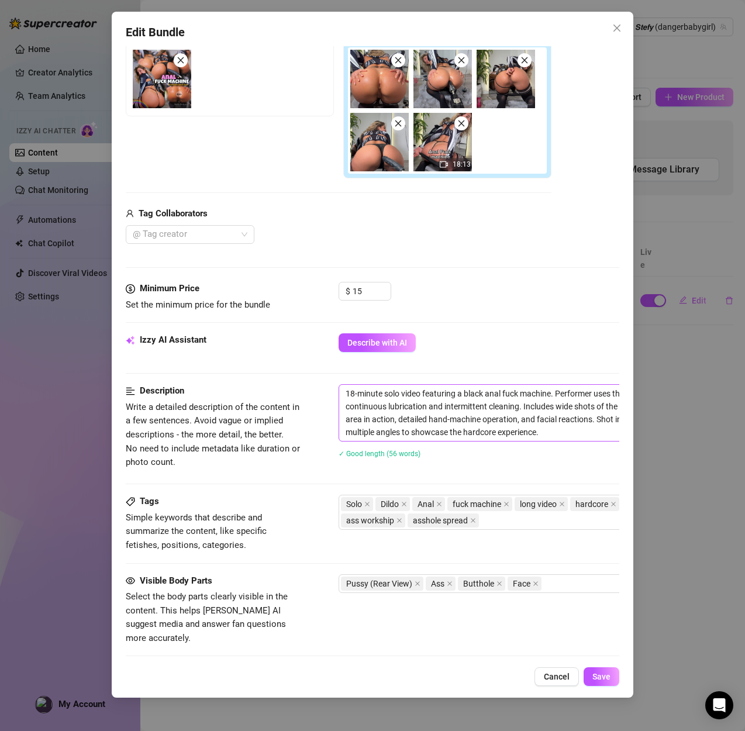
scroll to position [456, 0]
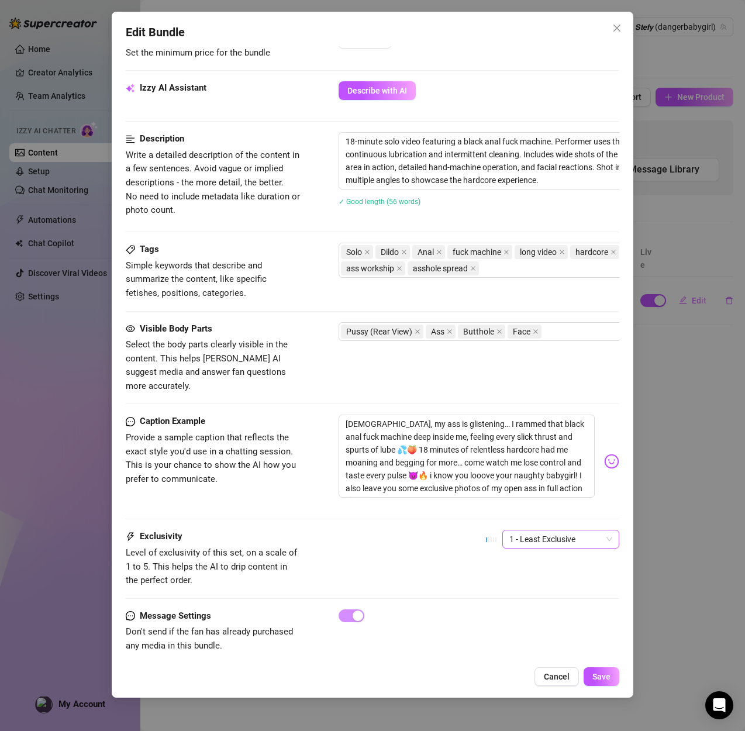
click at [531, 530] on span "1 - Least Exclusive" at bounding box center [560, 539] width 103 height 18
click at [539, 625] on div "5 - Most Exclusive 🔥" at bounding box center [560, 623] width 98 height 13
click at [615, 674] on button "Save" at bounding box center [601, 676] width 36 height 19
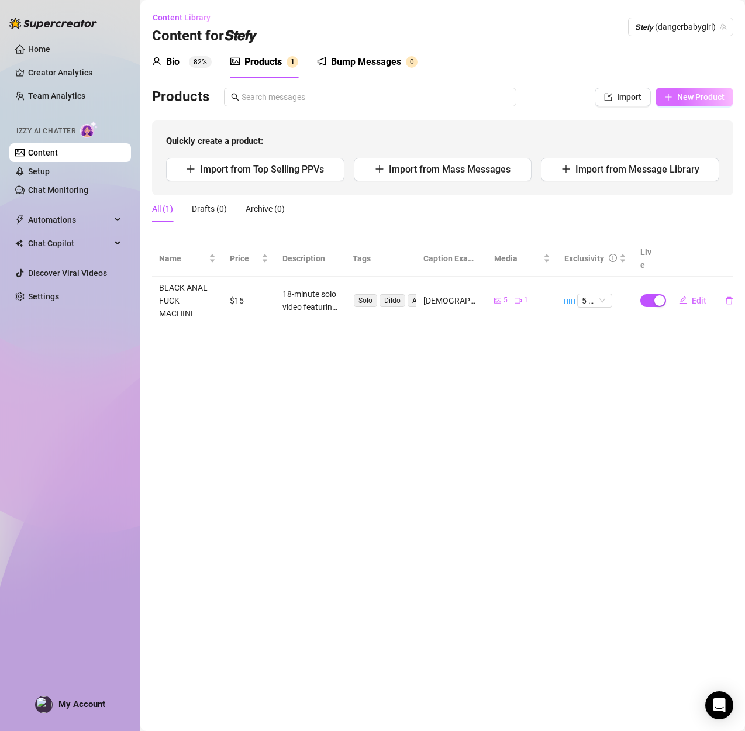
click at [690, 96] on span "New Product" at bounding box center [700, 96] width 47 height 9
type textarea "Type your message here..."
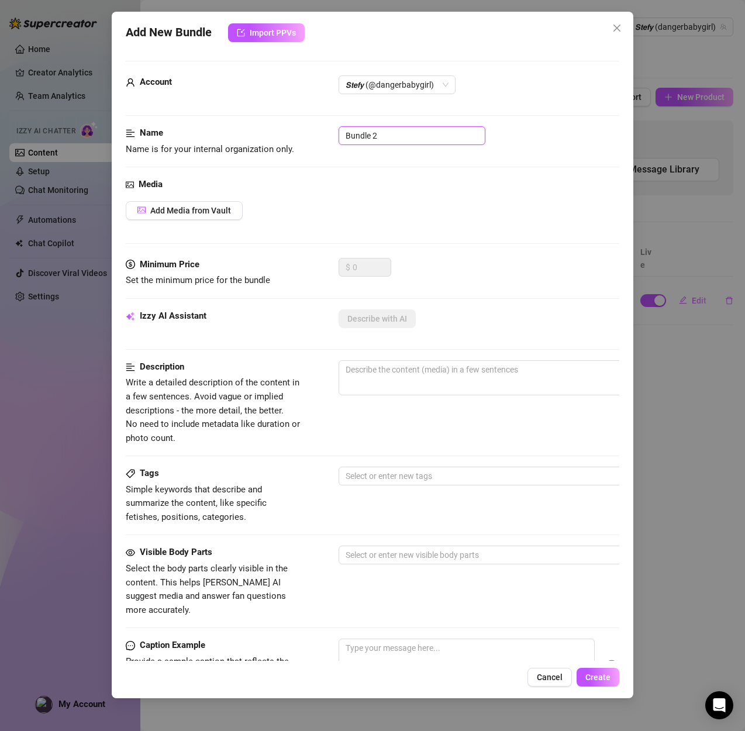
drag, startPoint x: 397, startPoint y: 136, endPoint x: 303, endPoint y: 129, distance: 93.7
click at [303, 129] on div "Name Name is for your internal organization only. Bundle 2" at bounding box center [372, 141] width 493 height 30
paste input "lack Little Student POV"
type input "Black Little Student POV"
click at [413, 275] on div "$ 0" at bounding box center [478, 272] width 281 height 29
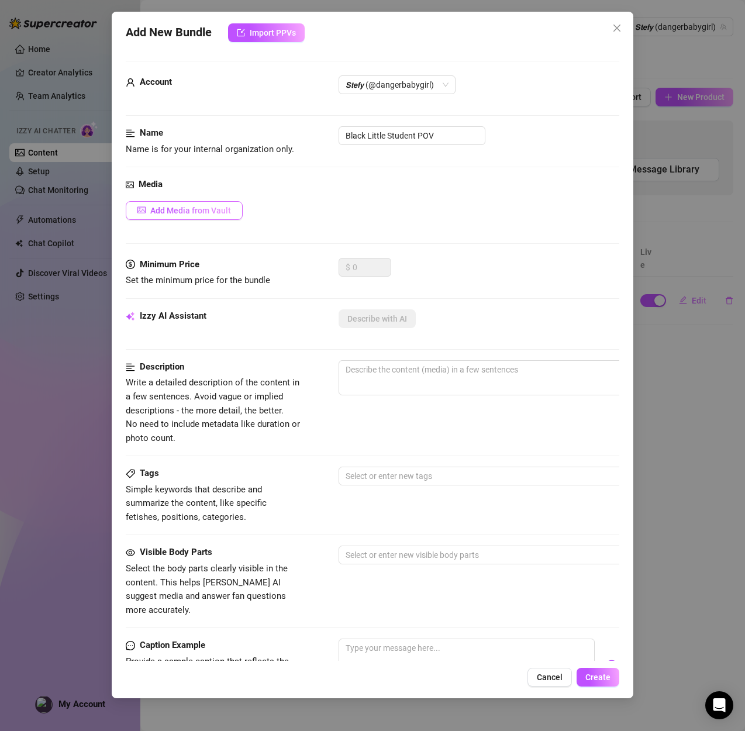
click at [159, 217] on button "Add Media from Vault" at bounding box center [184, 210] width 117 height 19
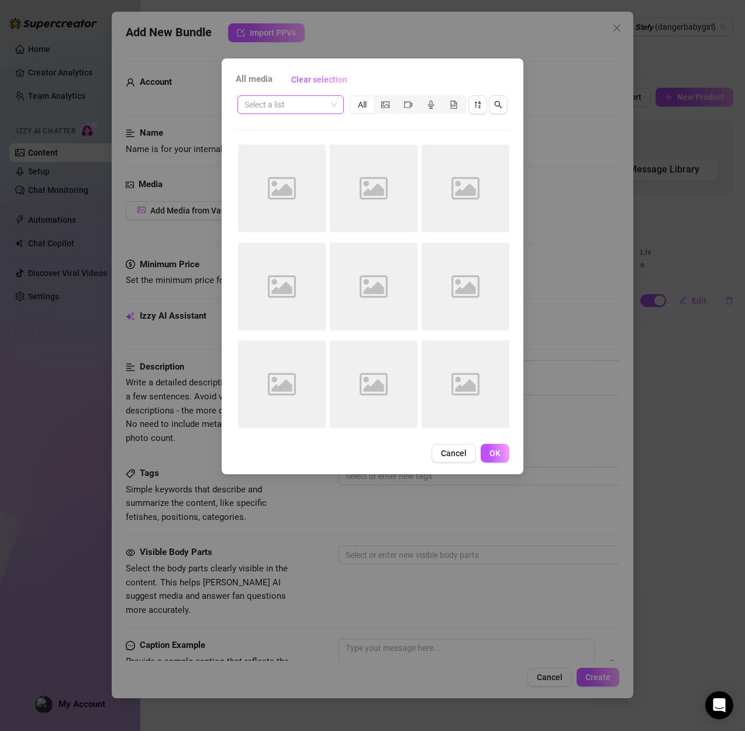
click at [281, 111] on input "search" at bounding box center [285, 105] width 82 height 18
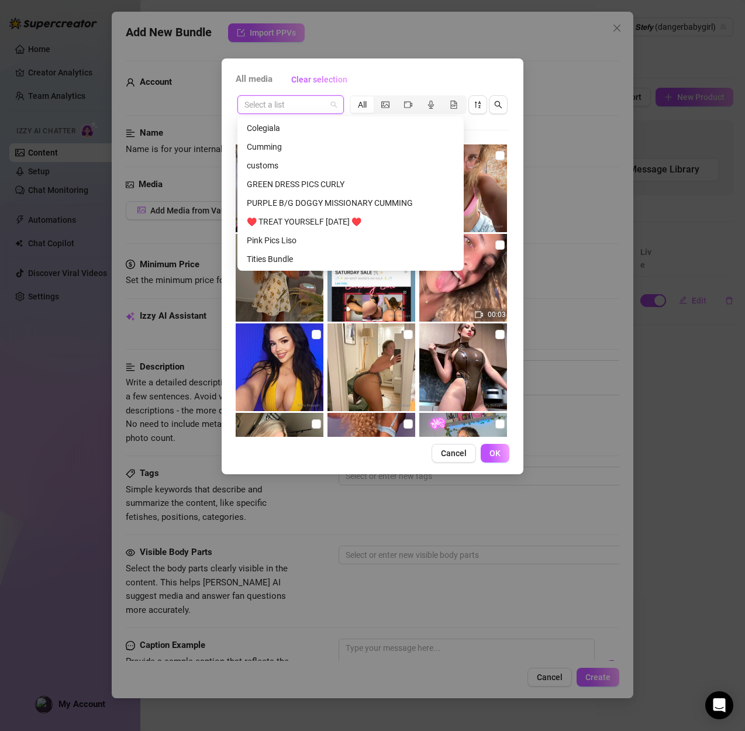
scroll to position [634, 0]
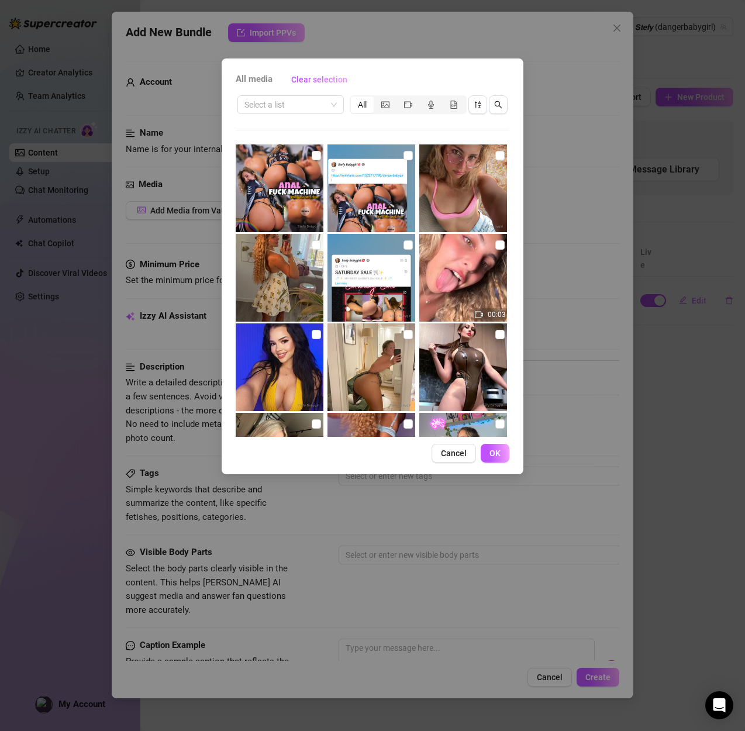
click at [358, 105] on div "All" at bounding box center [362, 104] width 23 height 16
click at [354, 98] on input "All" at bounding box center [354, 98] width 0 height 0
click at [359, 103] on div "All" at bounding box center [362, 104] width 23 height 16
click at [354, 98] on input "All" at bounding box center [354, 98] width 0 height 0
click at [474, 106] on icon "sort-descending" at bounding box center [477, 105] width 8 height 8
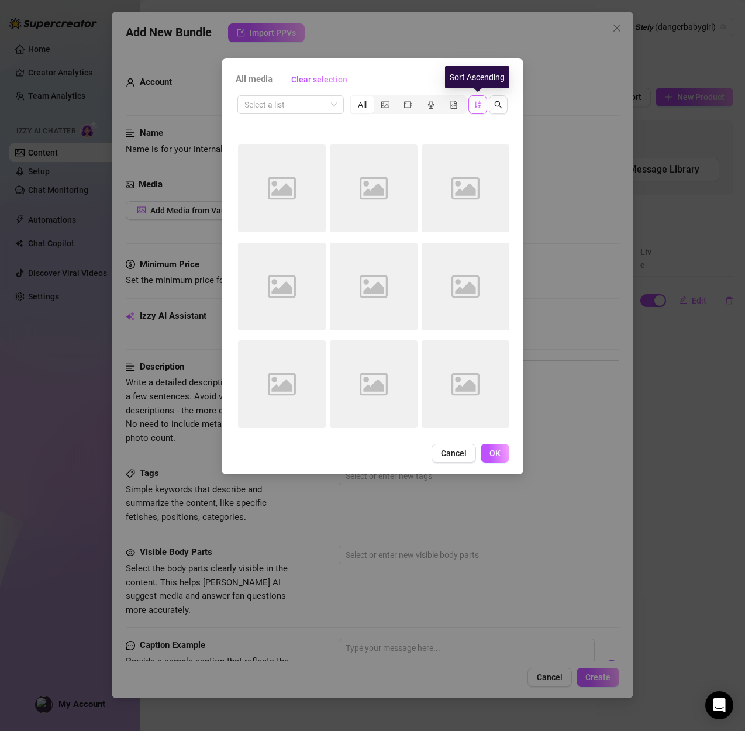
click at [474, 106] on icon "sort-ascending" at bounding box center [477, 105] width 8 height 8
click at [288, 109] on input "search" at bounding box center [285, 105] width 82 height 18
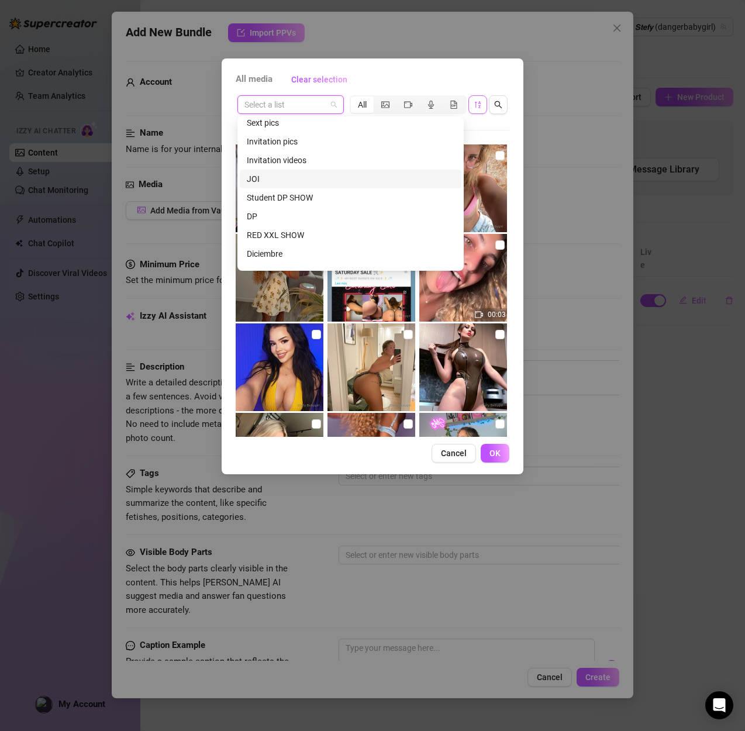
scroll to position [1074, 0]
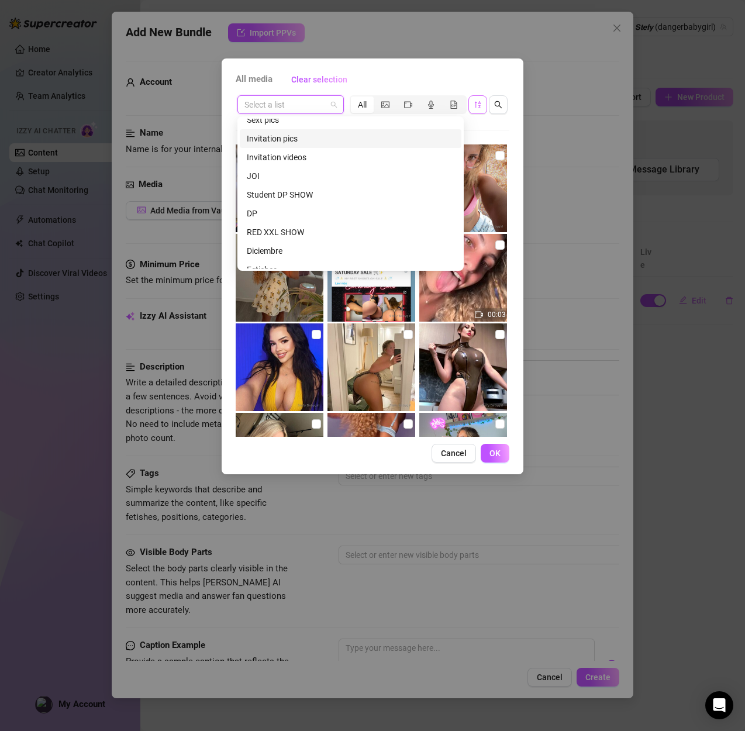
click at [278, 105] on input "search" at bounding box center [285, 105] width 82 height 18
click at [452, 447] on button "Cancel" at bounding box center [453, 453] width 44 height 19
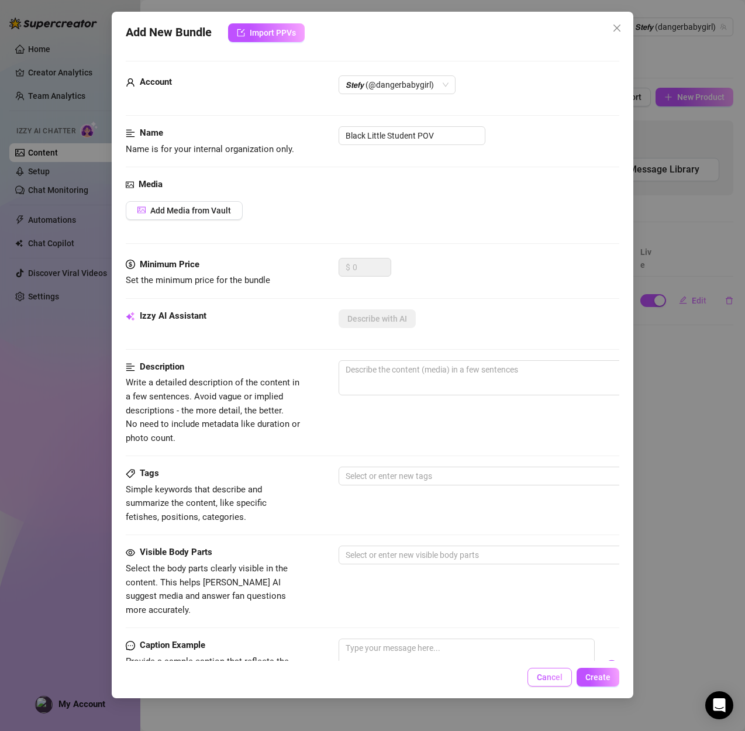
click at [535, 681] on button "Cancel" at bounding box center [549, 676] width 44 height 19
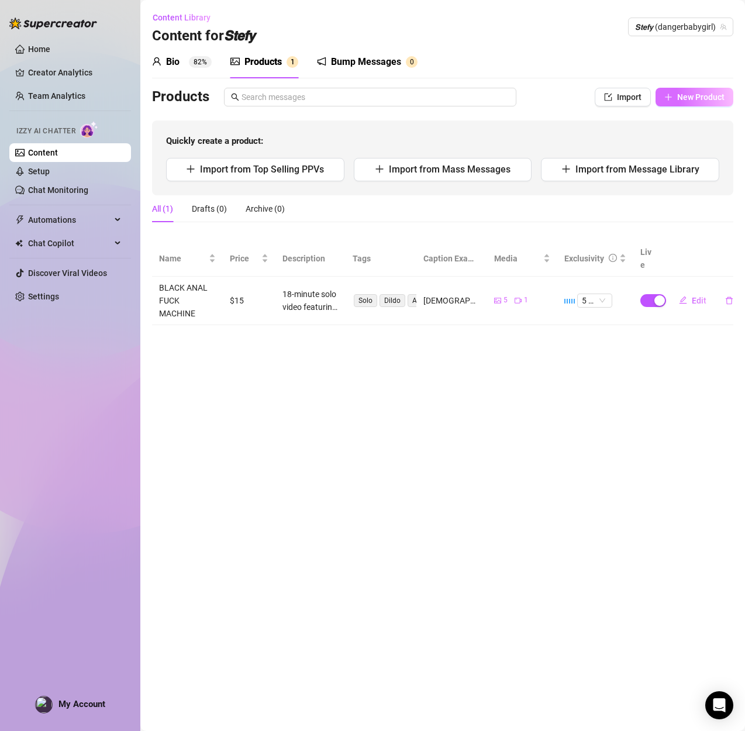
click at [687, 97] on span "New Product" at bounding box center [700, 96] width 47 height 9
type textarea "Type your message here..."
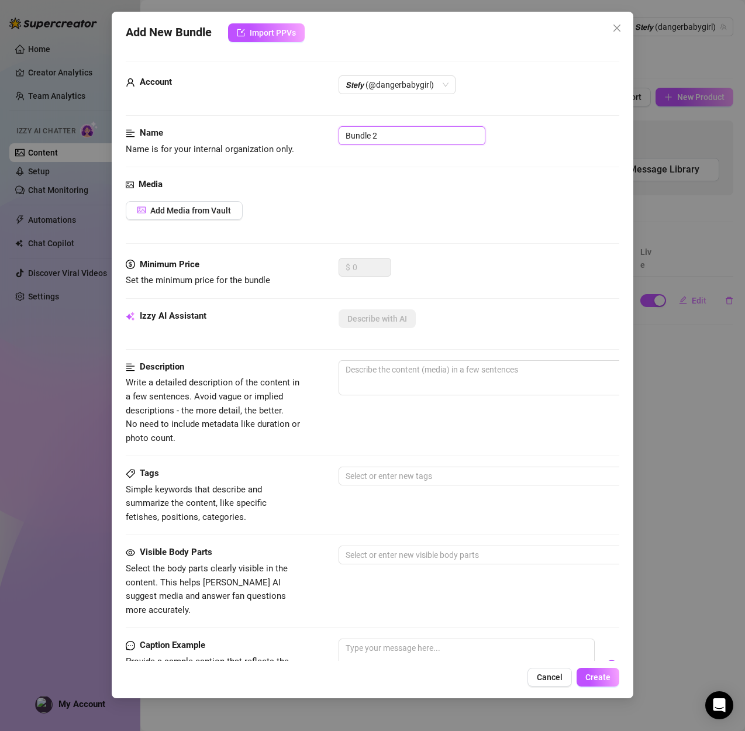
click at [415, 139] on input "Bundle 2" at bounding box center [411, 135] width 147 height 19
drag, startPoint x: 415, startPoint y: 139, endPoint x: 203, endPoint y: 112, distance: 213.4
click at [203, 112] on form "Account 𝙎𝙩𝙚𝙛𝙮 (@dangerbabygirl) Name Name is for your internal organization onl…" at bounding box center [372, 468] width 493 height 815
paste input "lack Little Student POV & Fuck machine"
drag, startPoint x: 411, startPoint y: 133, endPoint x: 296, endPoint y: 135, distance: 115.2
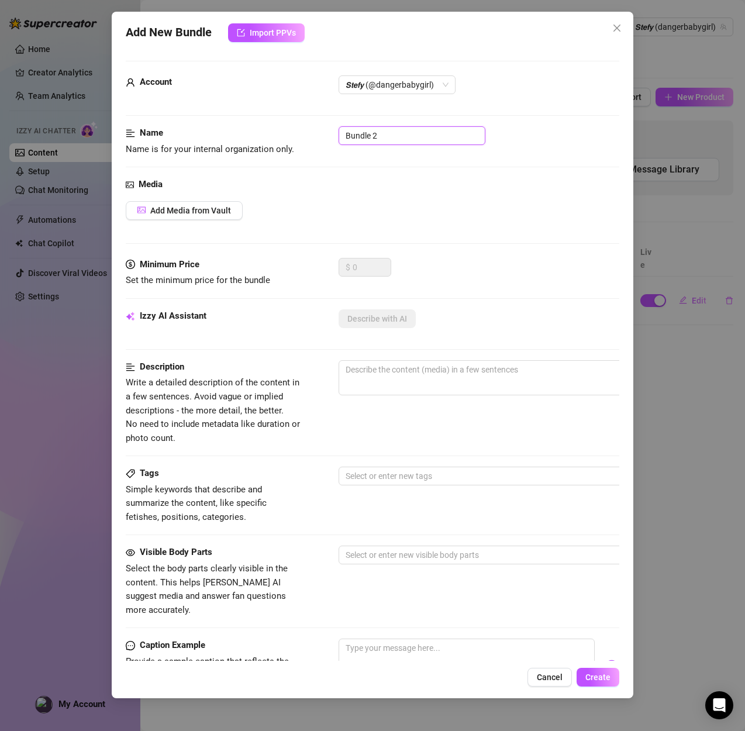
click at [296, 135] on div "Name Name is for your internal organization only. Bundle 2" at bounding box center [372, 141] width 493 height 30
drag, startPoint x: 433, startPoint y: 132, endPoint x: 325, endPoint y: 127, distance: 107.7
click at [325, 127] on div "Name Name is for your internal organization only. Bundle 2" at bounding box center [372, 141] width 493 height 30
paste input "lack Little Student POV"
type input "Black Little Student POV"
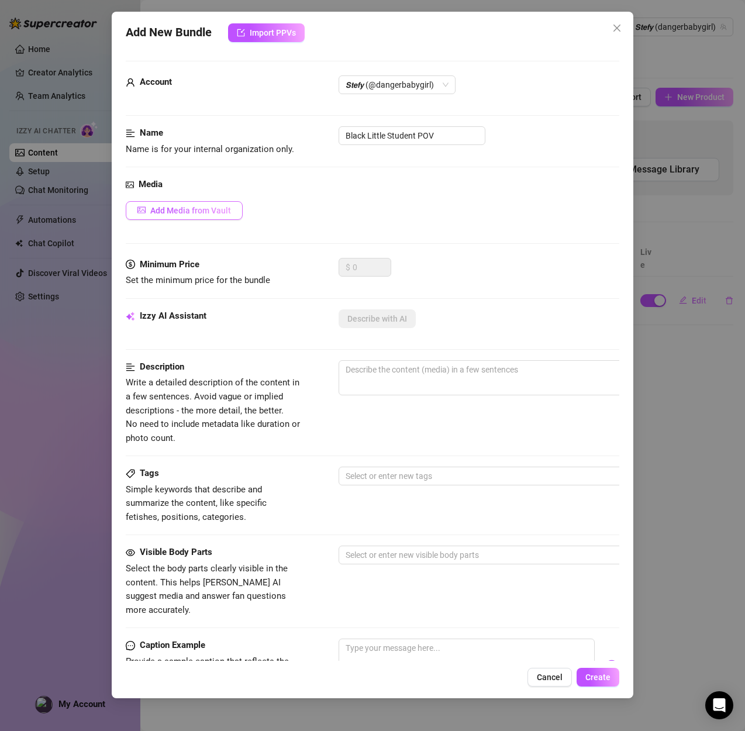
click at [207, 213] on span "Add Media from Vault" at bounding box center [190, 210] width 81 height 9
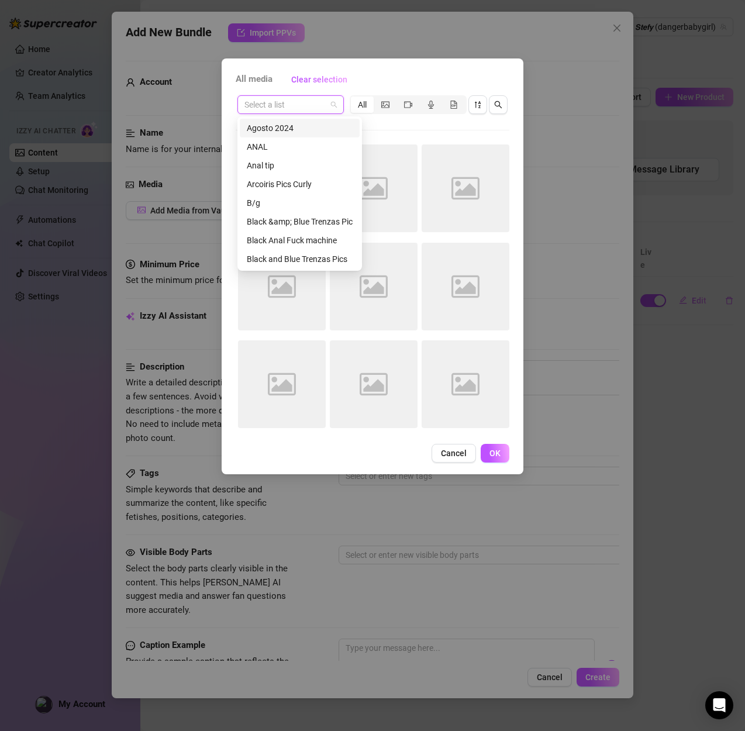
click at [298, 108] on input "search" at bounding box center [285, 105] width 82 height 18
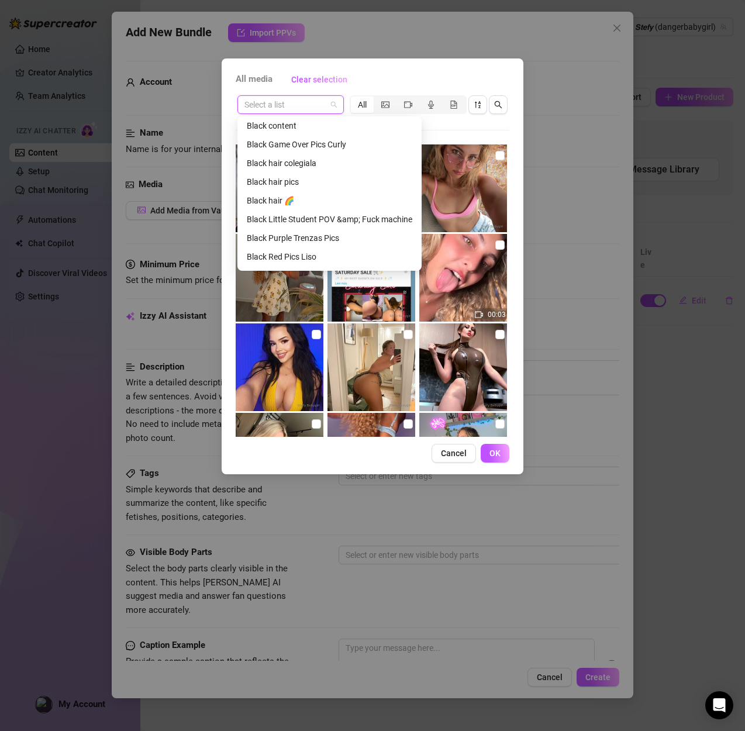
scroll to position [193, 0]
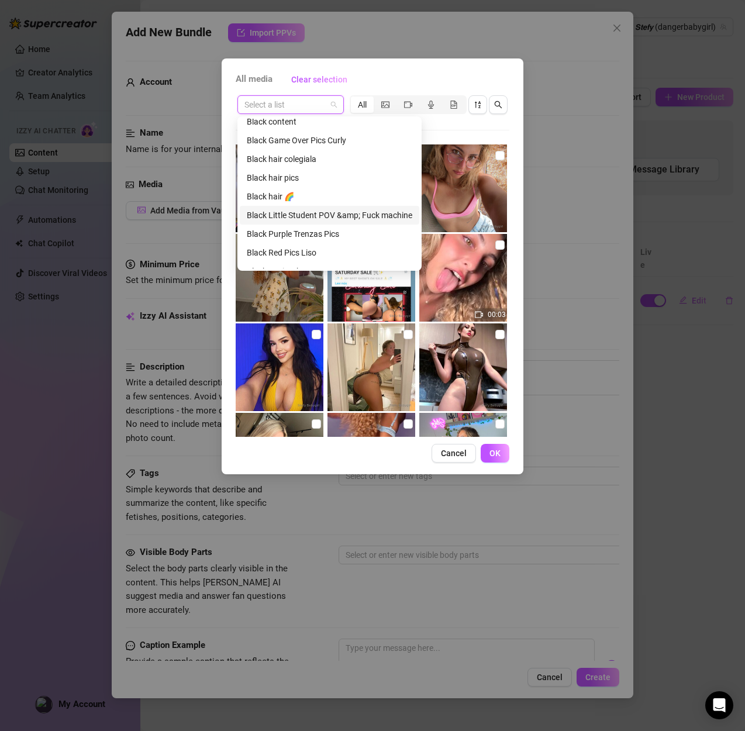
click at [334, 217] on div "Black Little Student POV &amp; Fuck machine" at bounding box center [329, 215] width 165 height 13
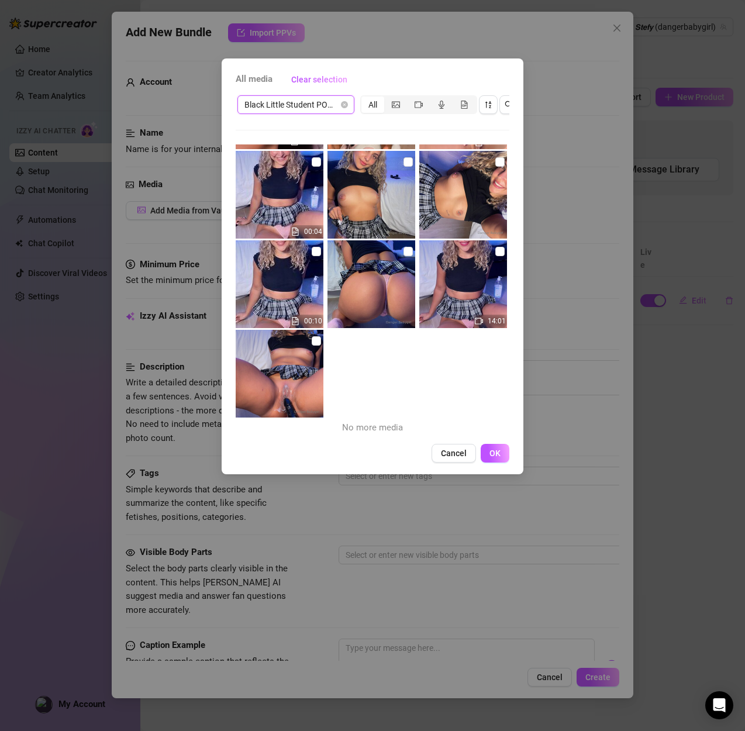
scroll to position [0, 0]
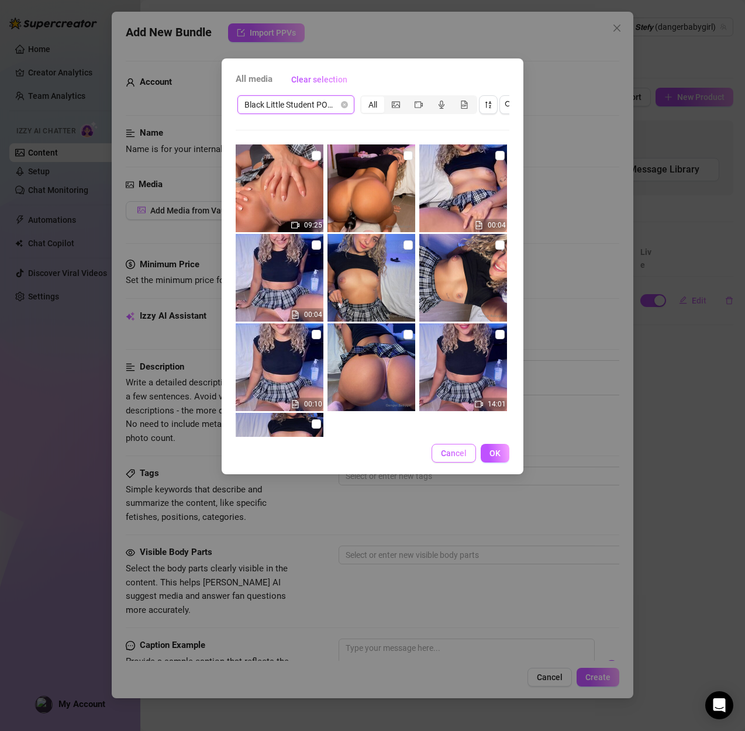
click at [459, 447] on button "Cancel" at bounding box center [453, 453] width 44 height 19
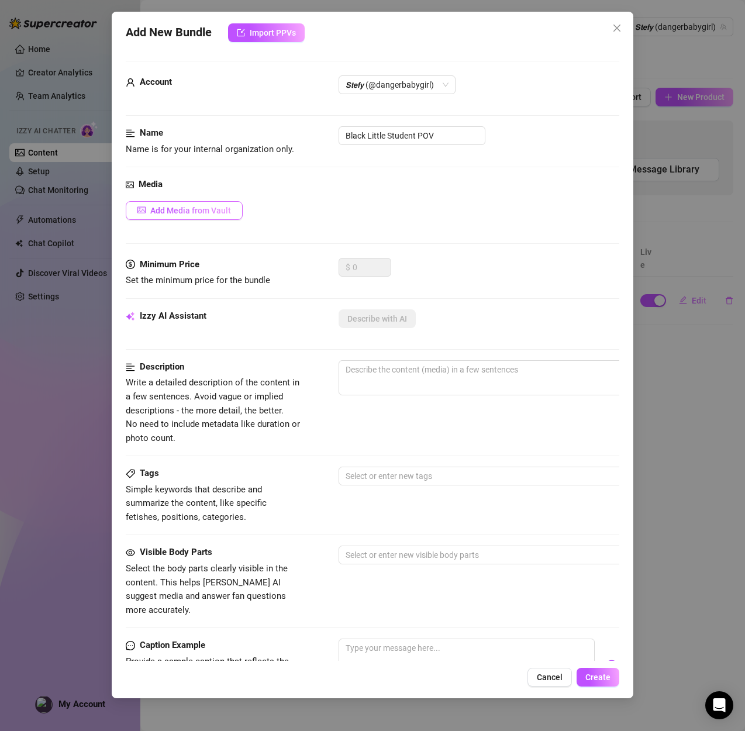
click at [186, 215] on span "Add Media from Vault" at bounding box center [190, 210] width 81 height 9
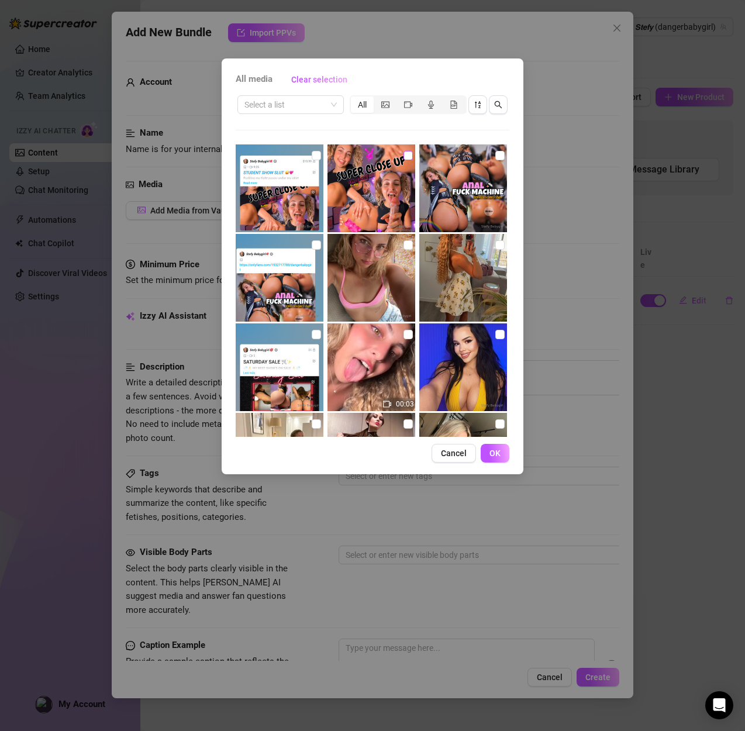
click at [407, 157] on input "checkbox" at bounding box center [407, 155] width 9 height 9
checkbox input "true"
click at [279, 108] on input "search" at bounding box center [285, 105] width 82 height 18
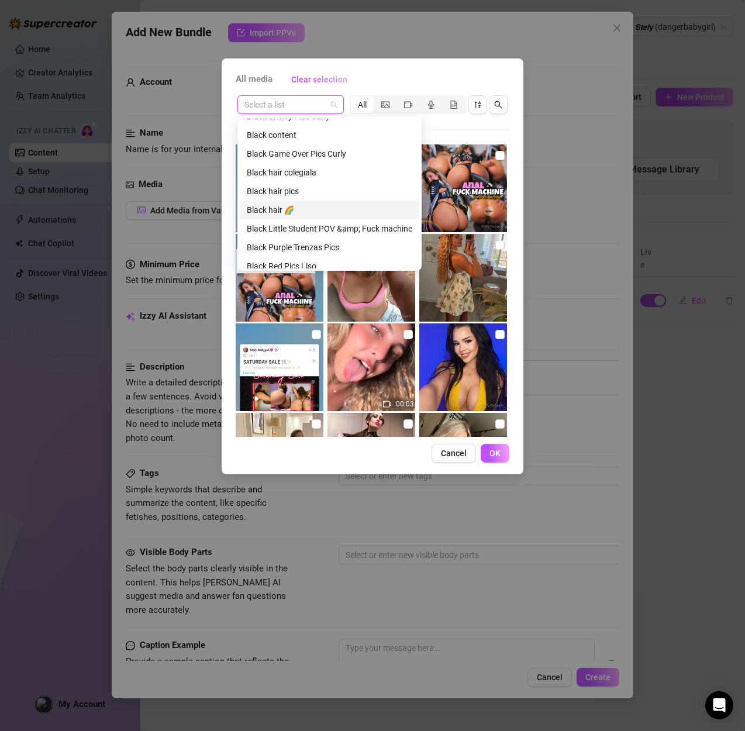
scroll to position [183, 0]
click at [314, 219] on div "Black Little Student POV &amp; Fuck machine" at bounding box center [329, 225] width 165 height 13
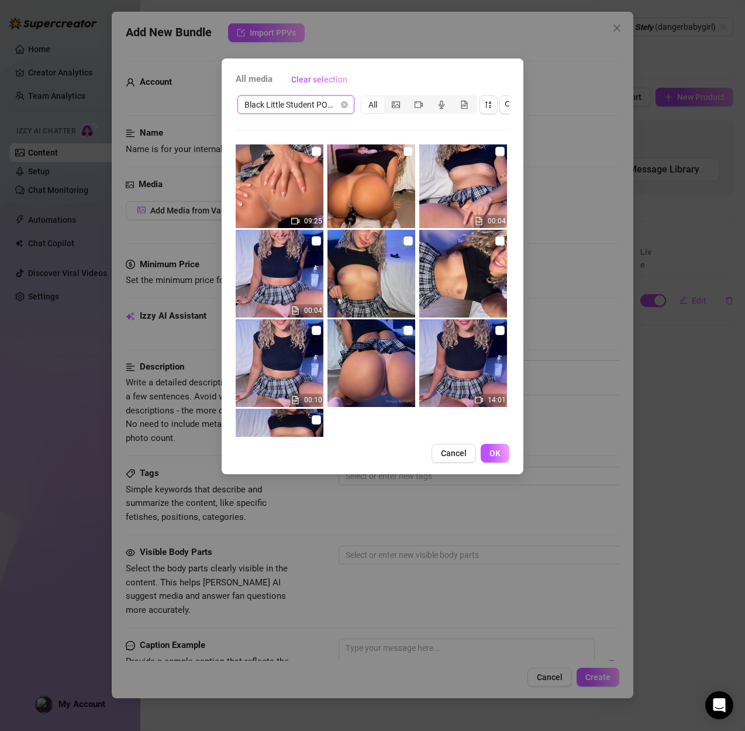
scroll to position [0, 0]
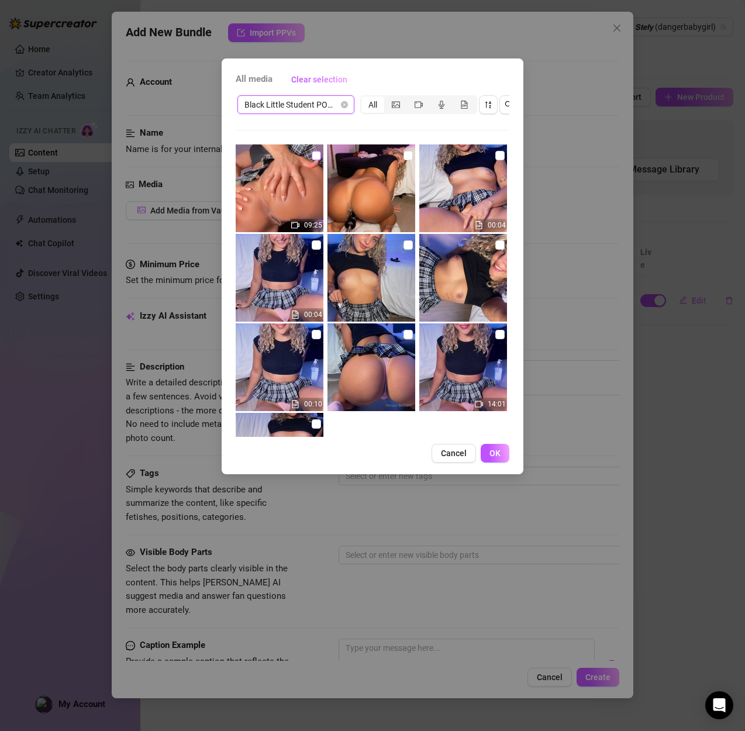
click at [312, 154] on input "checkbox" at bounding box center [316, 155] width 9 height 9
checkbox input "true"
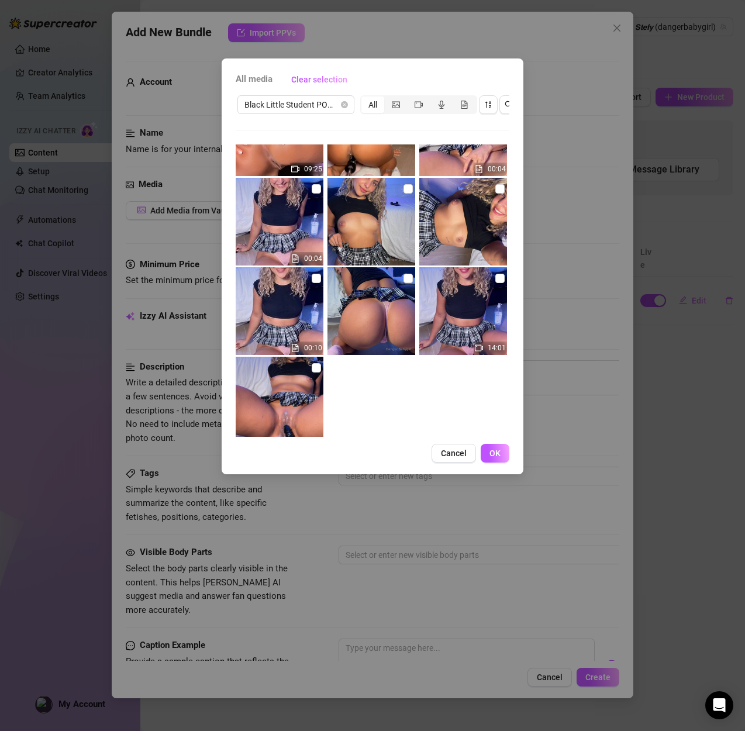
scroll to position [83, 0]
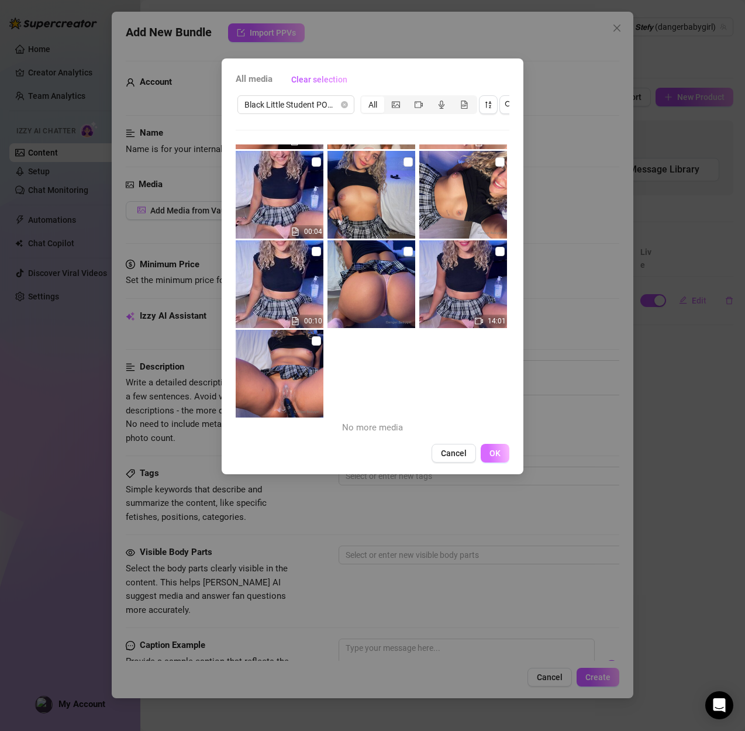
click at [495, 453] on span "OK" at bounding box center [494, 452] width 11 height 9
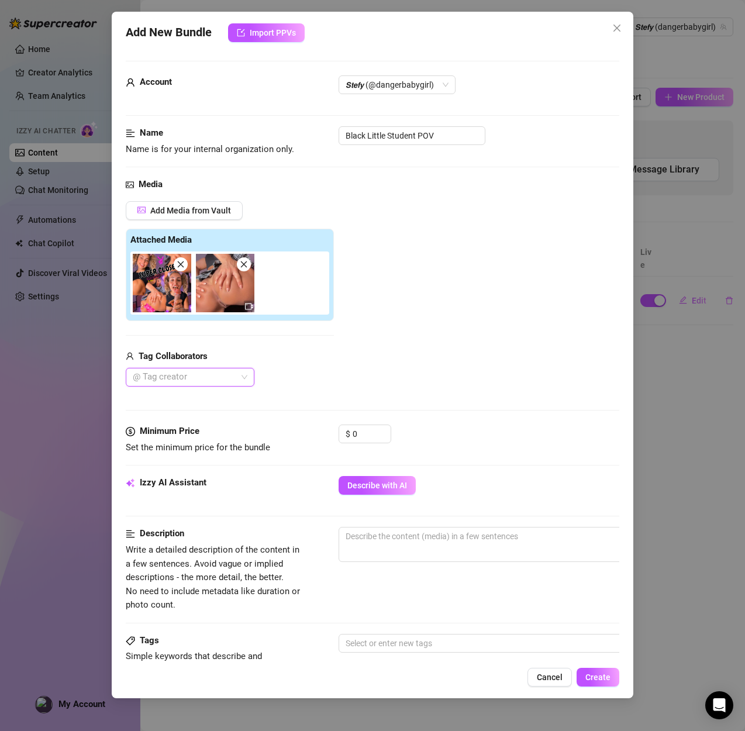
scroll to position [1, 0]
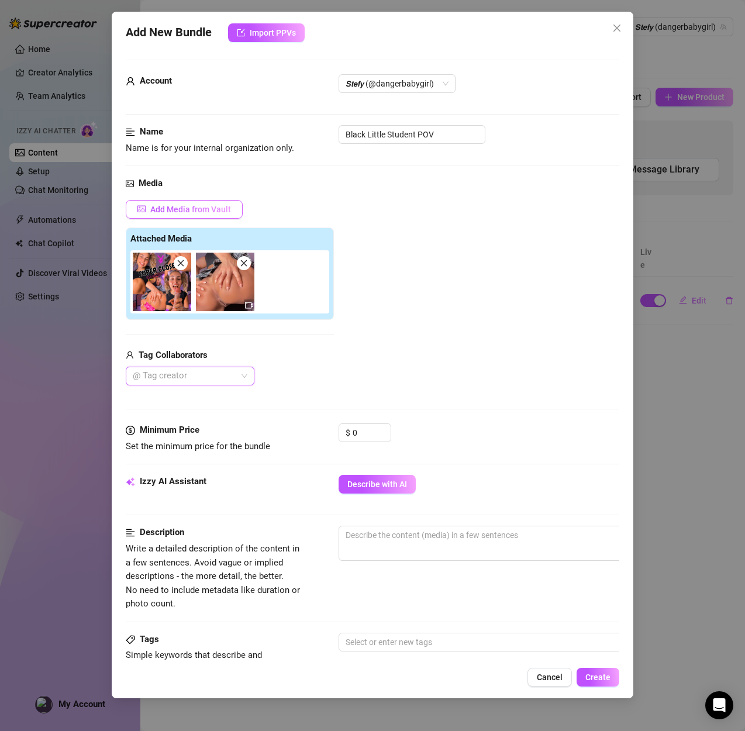
click at [158, 206] on span "Add Media from Vault" at bounding box center [190, 209] width 81 height 9
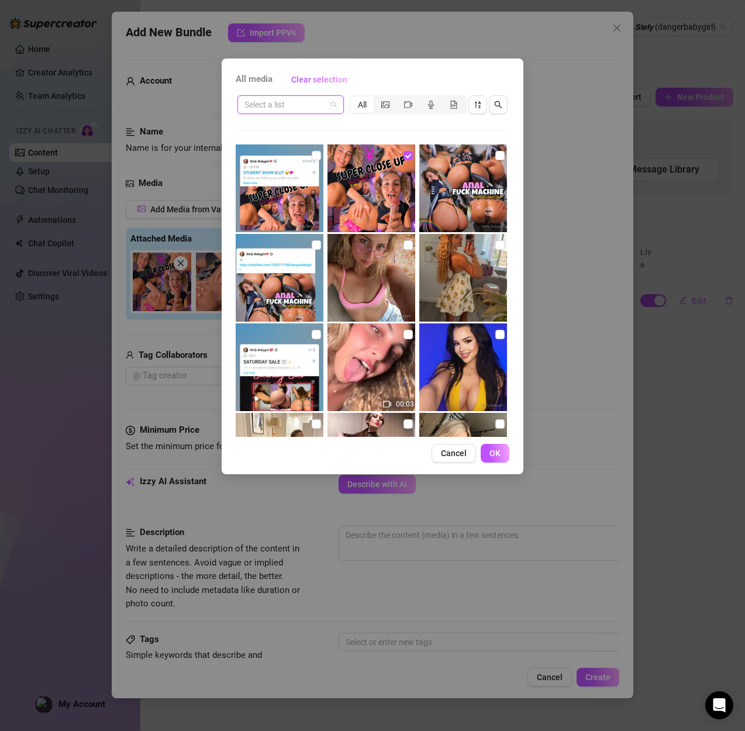
click at [303, 98] on input "search" at bounding box center [285, 105] width 82 height 18
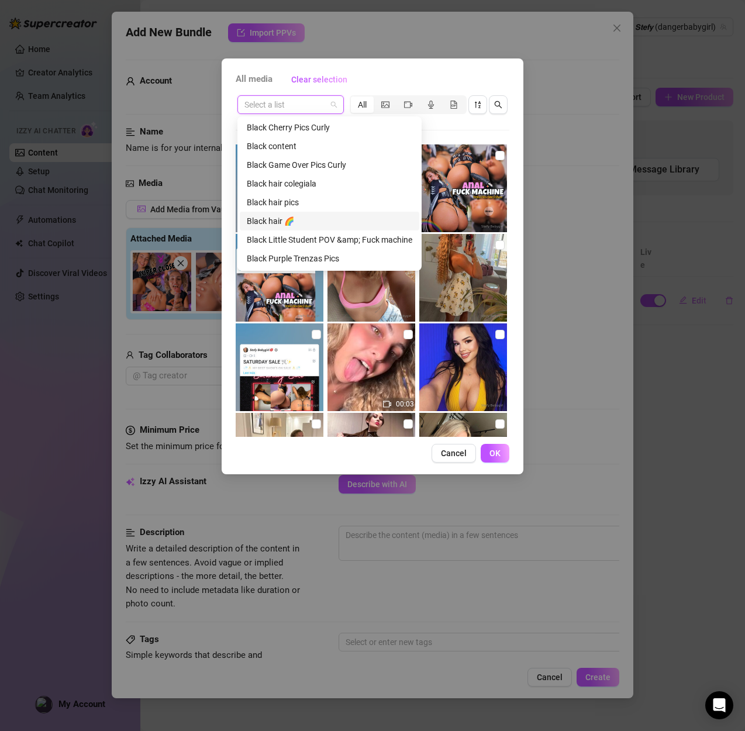
scroll to position [172, 0]
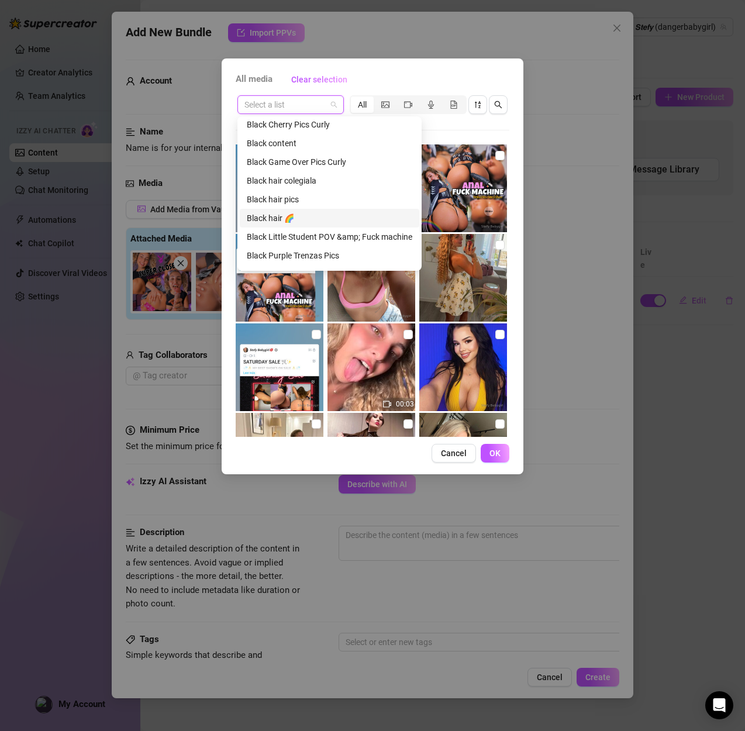
click at [307, 236] on div "Black Little Student POV &amp; Fuck machine" at bounding box center [329, 236] width 165 height 13
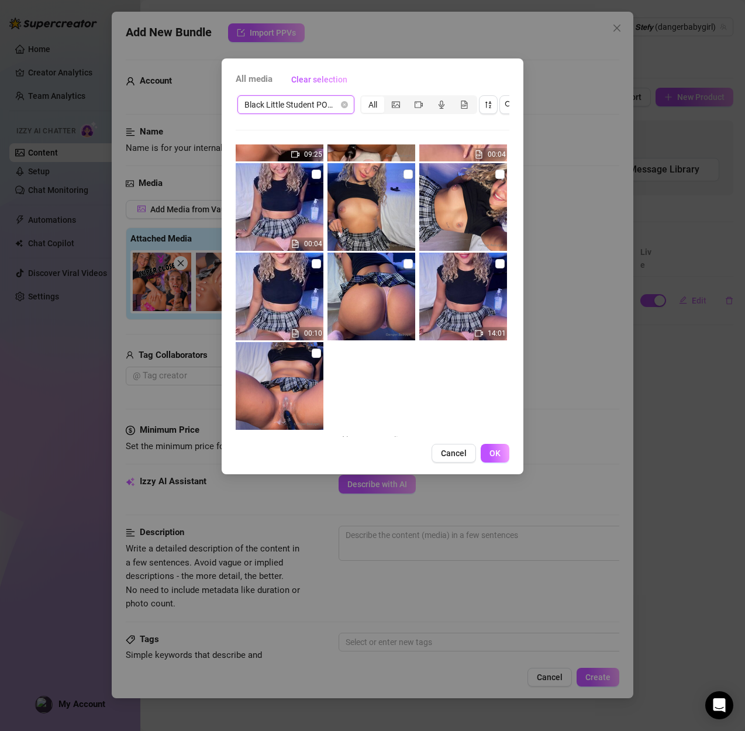
scroll to position [83, 0]
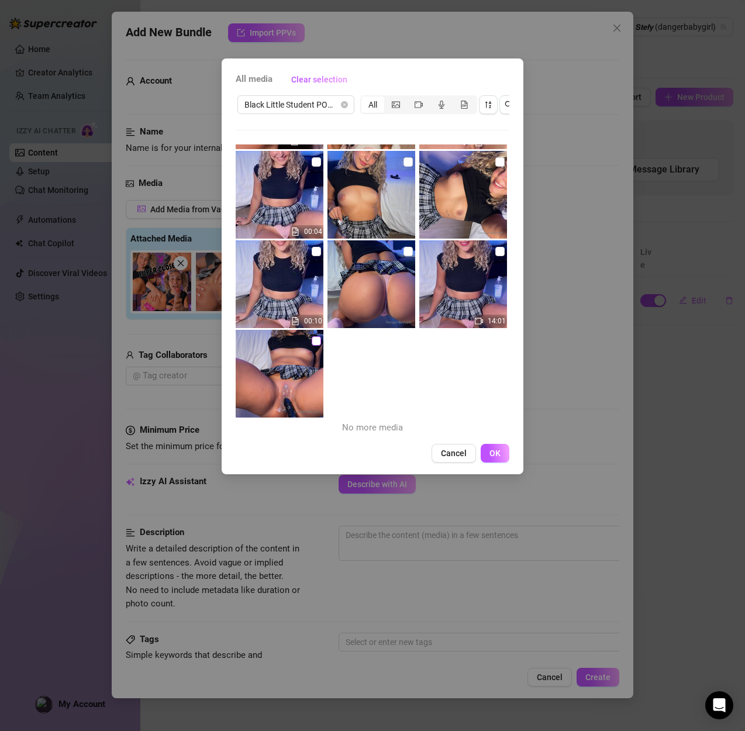
click at [320, 343] on input "checkbox" at bounding box center [316, 340] width 9 height 9
click at [315, 333] on img at bounding box center [280, 374] width 88 height 88
click at [319, 340] on input "checkbox" at bounding box center [316, 340] width 9 height 9
checkbox input "false"
click at [493, 452] on span "OK" at bounding box center [494, 452] width 11 height 9
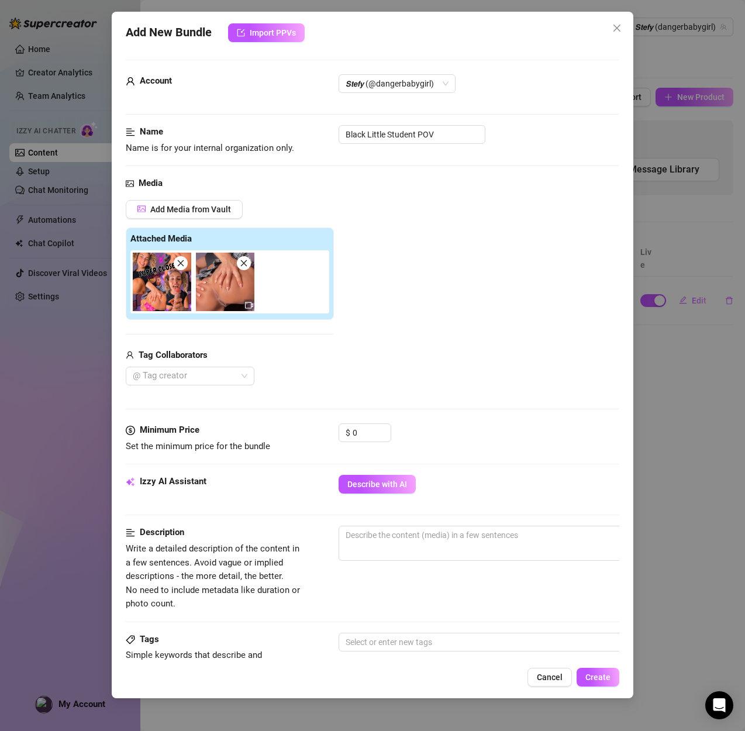
scroll to position [3, 0]
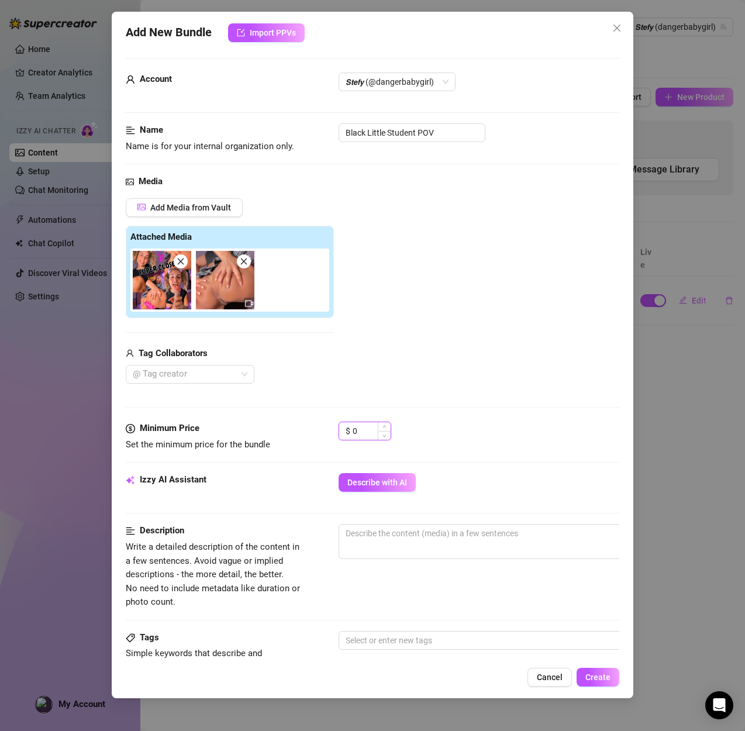
click at [364, 427] on input "0" at bounding box center [371, 431] width 38 height 18
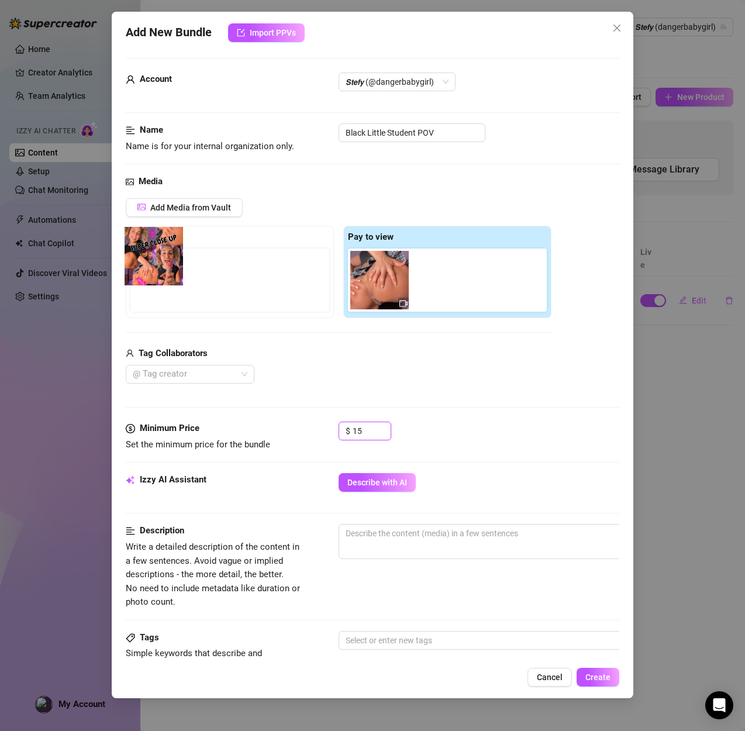
drag, startPoint x: 369, startPoint y: 284, endPoint x: 136, endPoint y: 260, distance: 234.4
click at [136, 260] on div "Free preview Pay to view" at bounding box center [338, 272] width 425 height 92
type input "15"
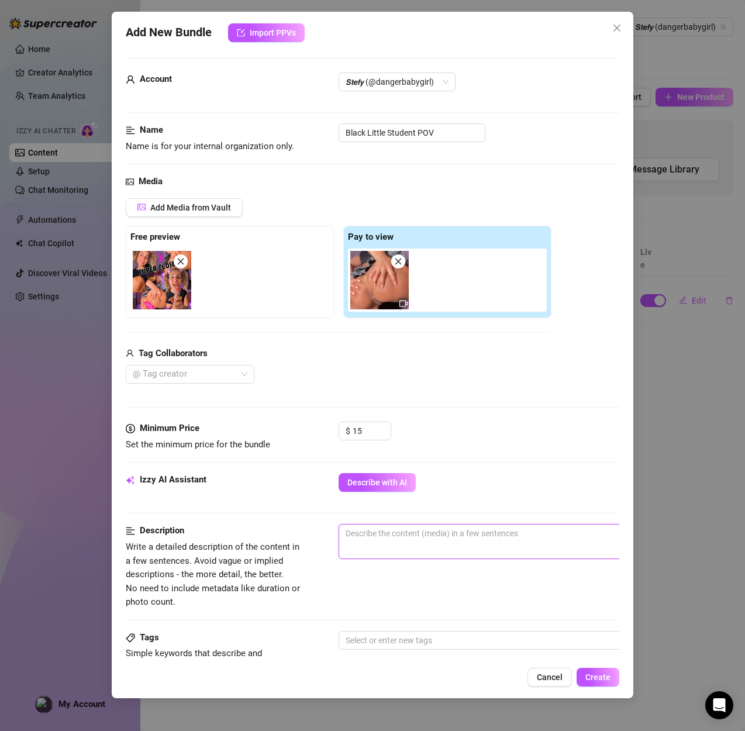
click at [378, 532] on textarea at bounding box center [543, 533] width 408 height 18
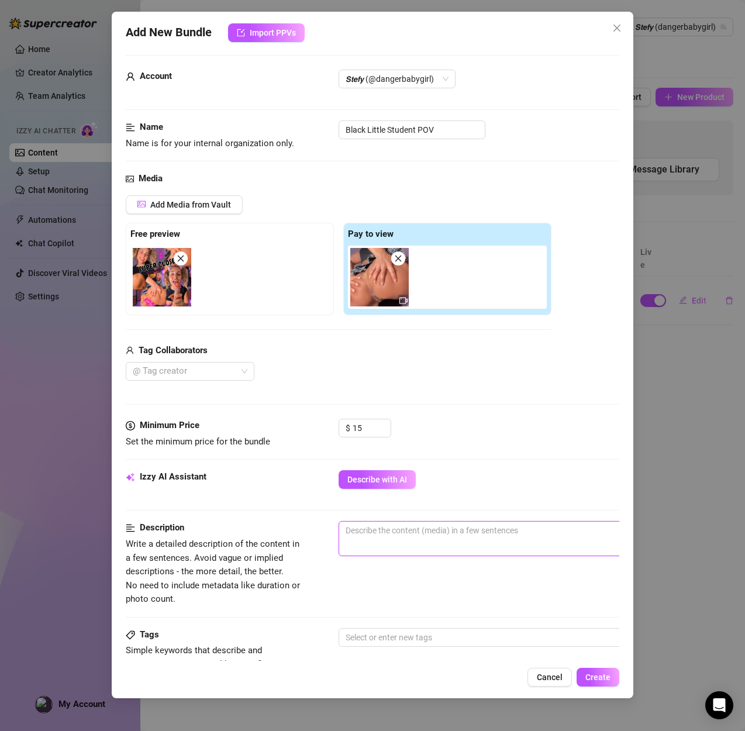
paste textarea "Hardcore POV solo show in student skirt and pigtails. Close-up dildo riding, pu…"
type textarea "Hardcore POV solo show in student skirt and pigtails. Close-up dildo riding, pu…"
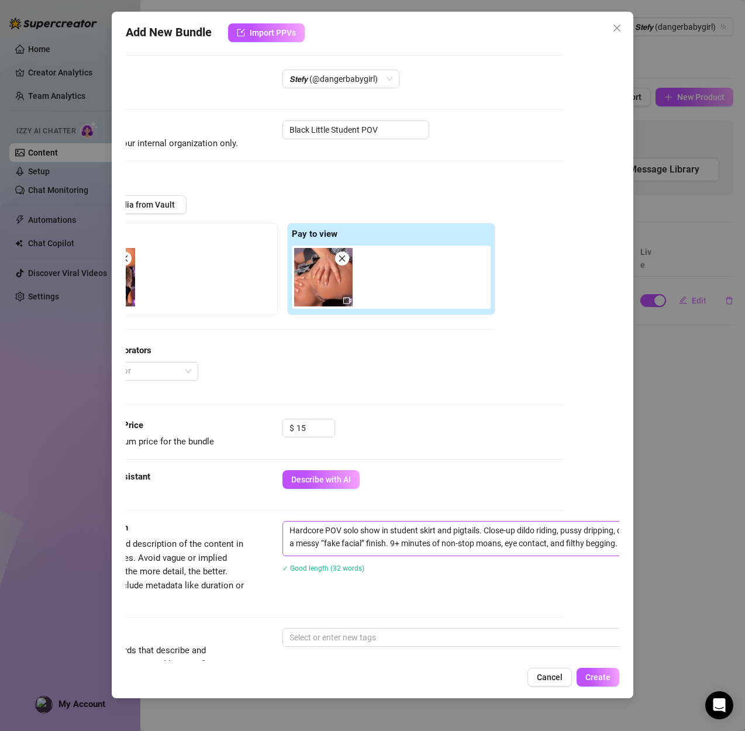
scroll to position [0, 0]
type textarea "Hardcore POV solo show in student skirt and pigtails. Close-up dildo riding, pu…"
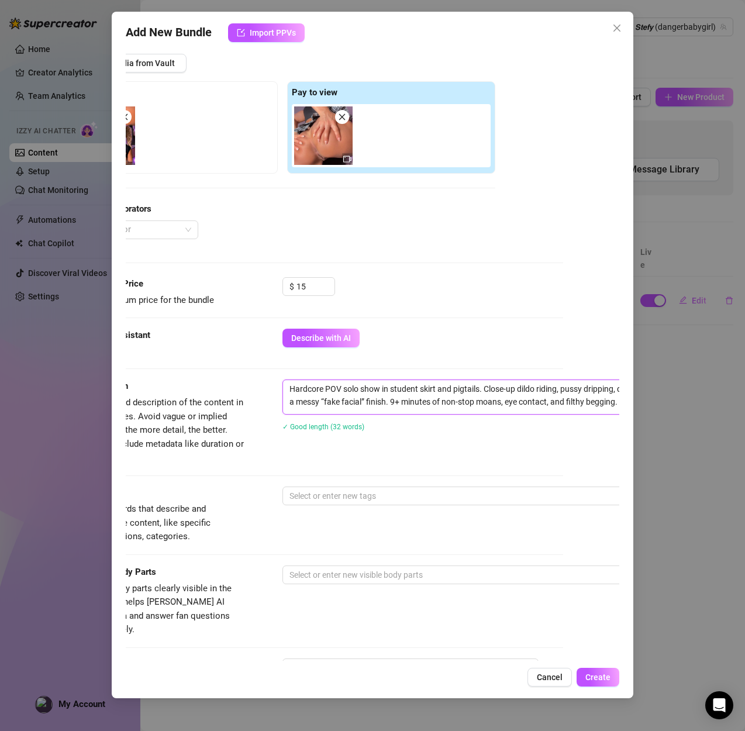
scroll to position [152, 56]
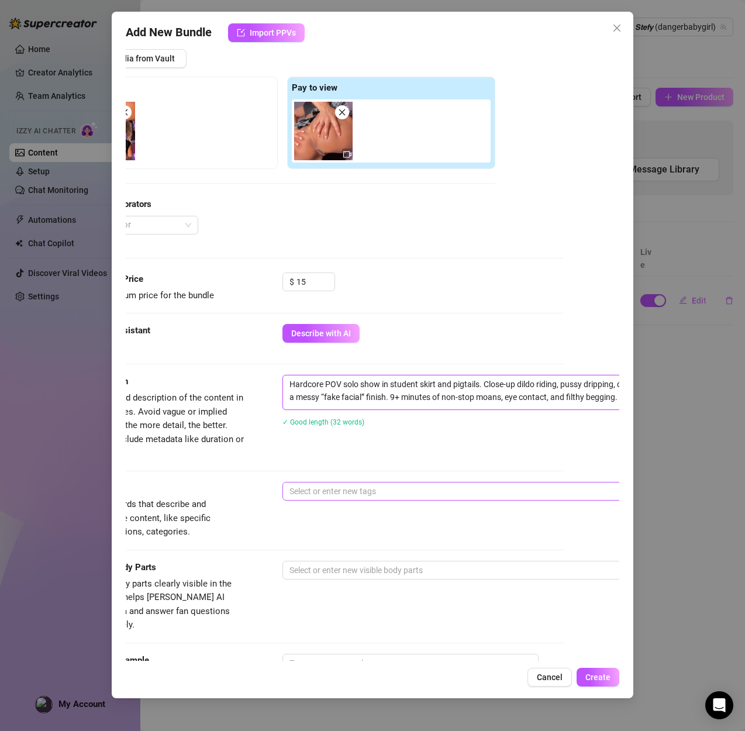
click at [344, 497] on div at bounding box center [481, 491] width 392 height 16
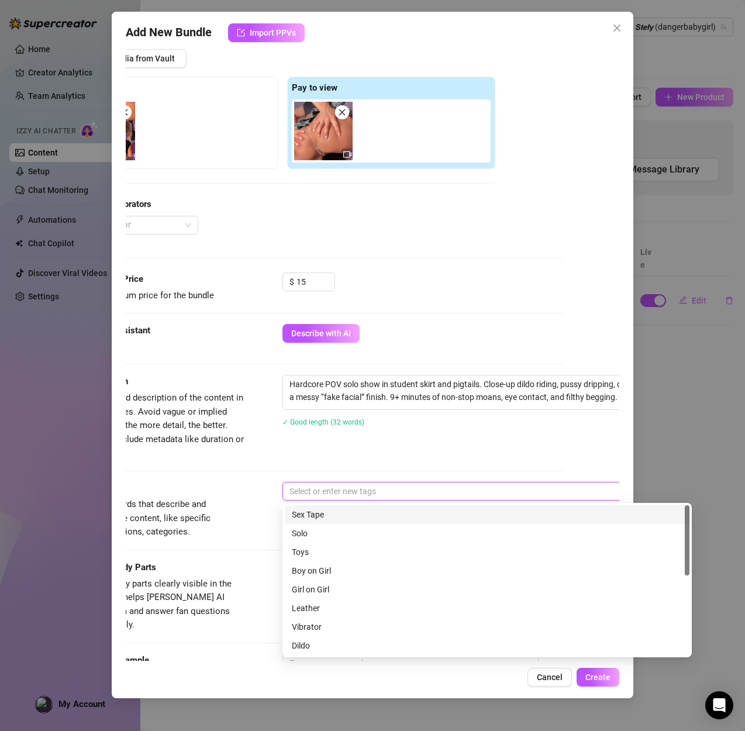
scroll to position [150, 56]
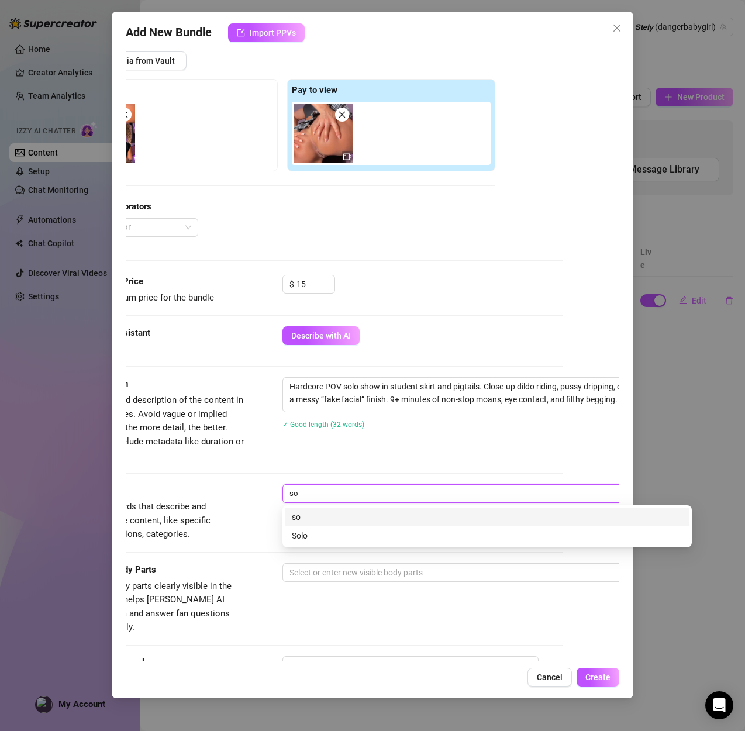
type input "sol"
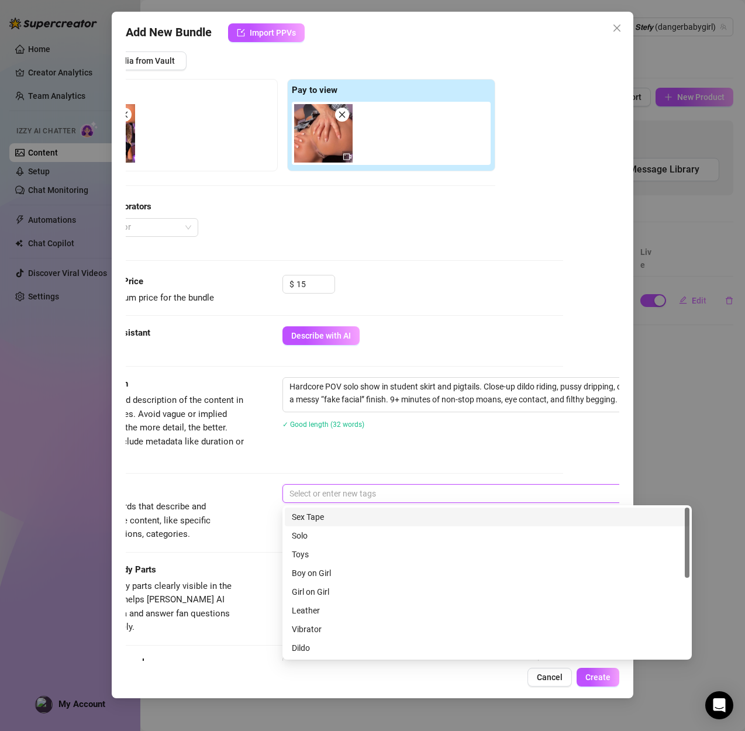
scroll to position [132, 56]
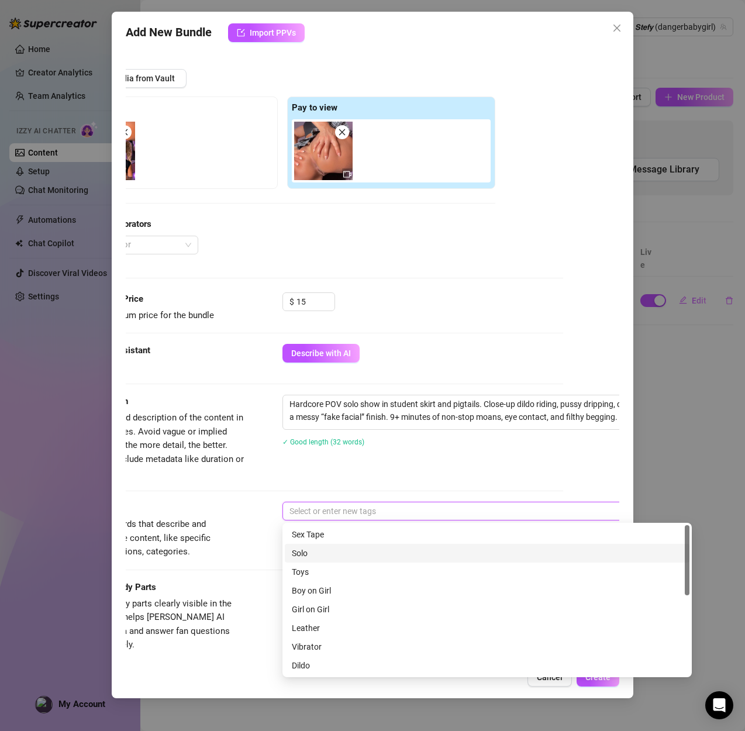
click at [295, 552] on div "Solo" at bounding box center [487, 552] width 390 height 13
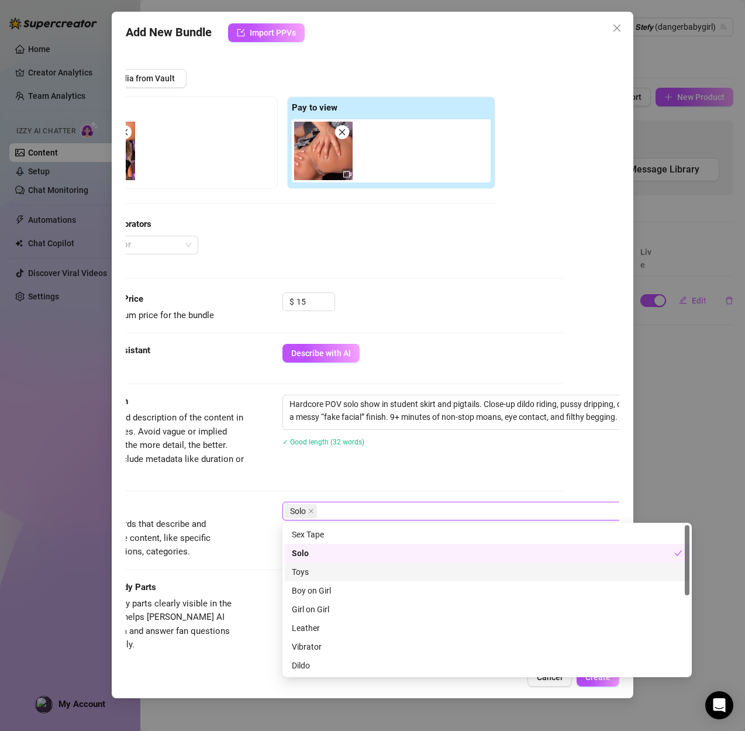
click at [295, 566] on div "Toys" at bounding box center [487, 571] width 390 height 13
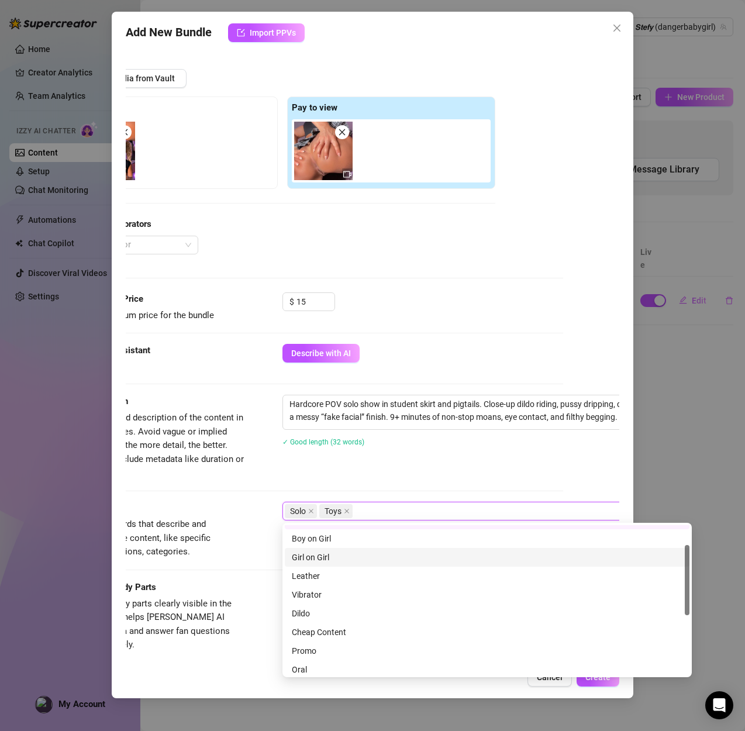
scroll to position [0, 0]
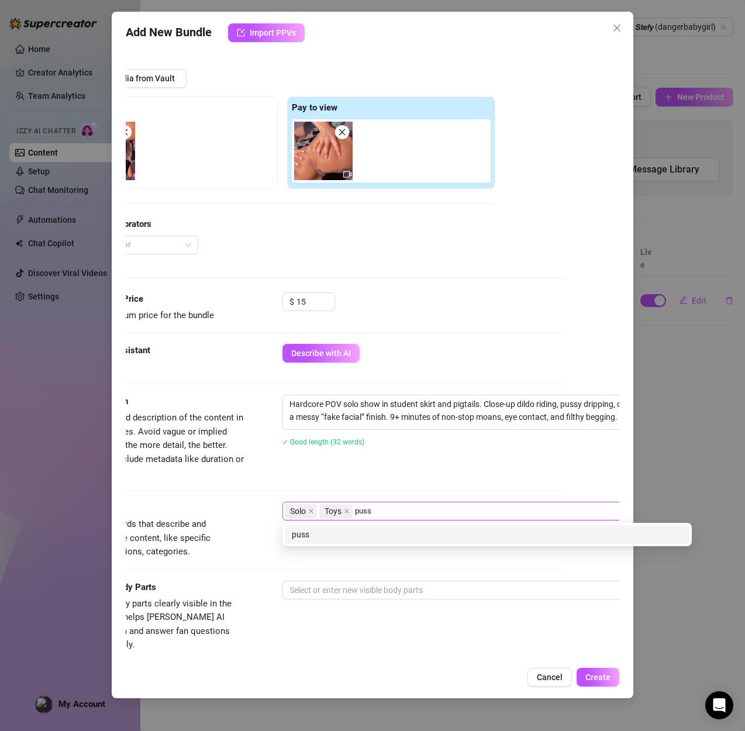
type input "pussy"
type input "tits"
type input "student"
type input "pigtails"
type input "skirt"
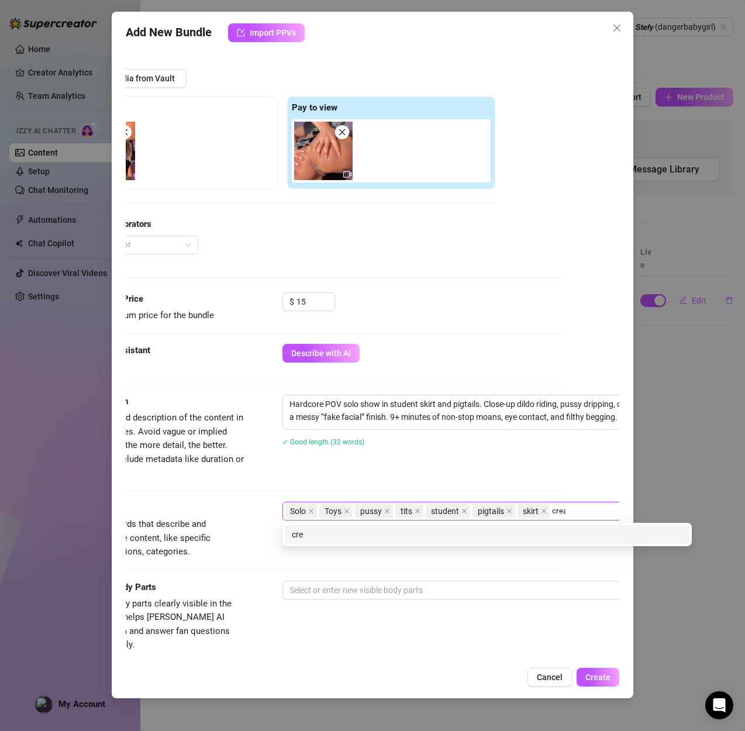
type input "cream"
type input "creamy"
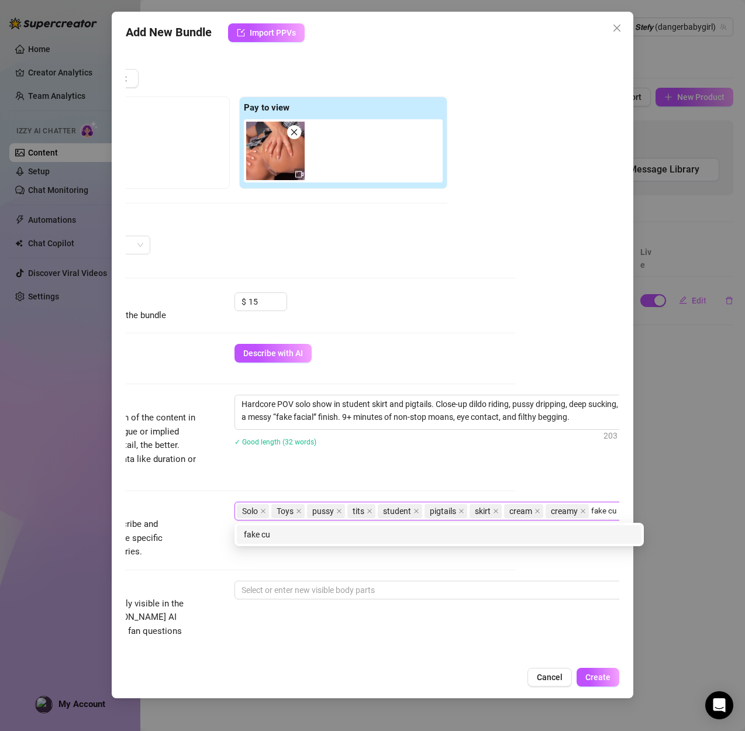
type input "fake cum"
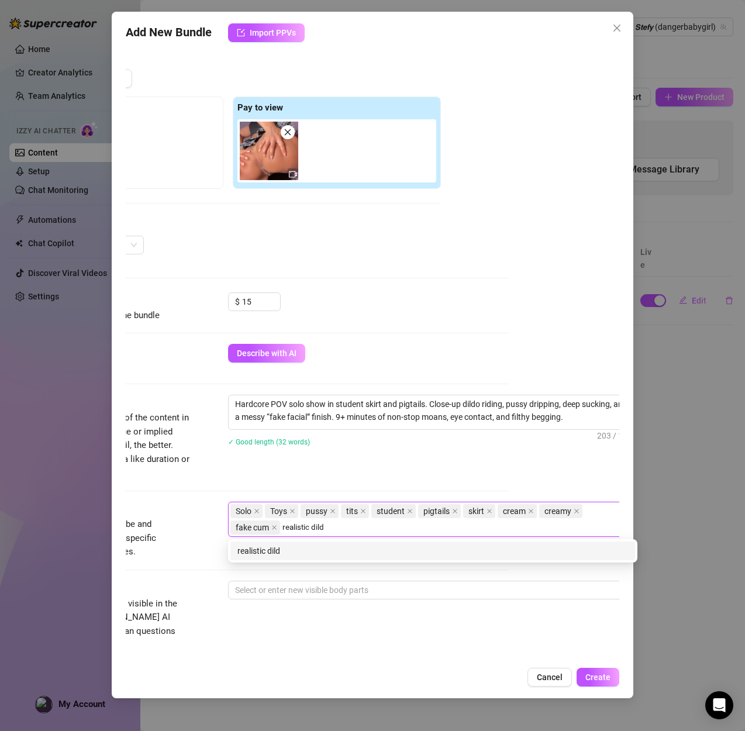
type input "realistic dildo"
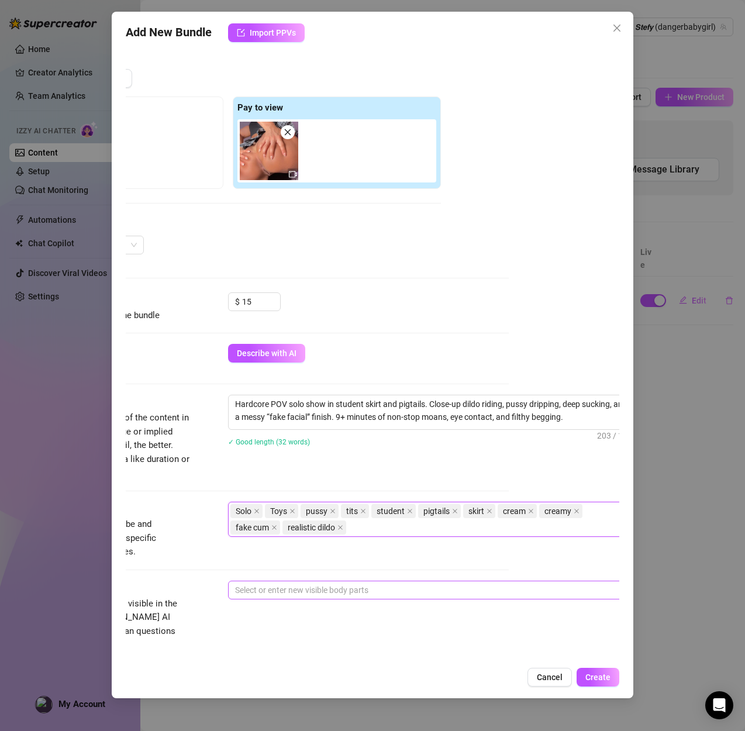
drag, startPoint x: 318, startPoint y: 600, endPoint x: 308, endPoint y: 597, distance: 10.4
click at [310, 598] on div "Visible Body Parts Select the body parts clearly visible in the content. This h…" at bounding box center [261, 615] width 493 height 71
click at [271, 583] on div at bounding box center [426, 590] width 392 height 16
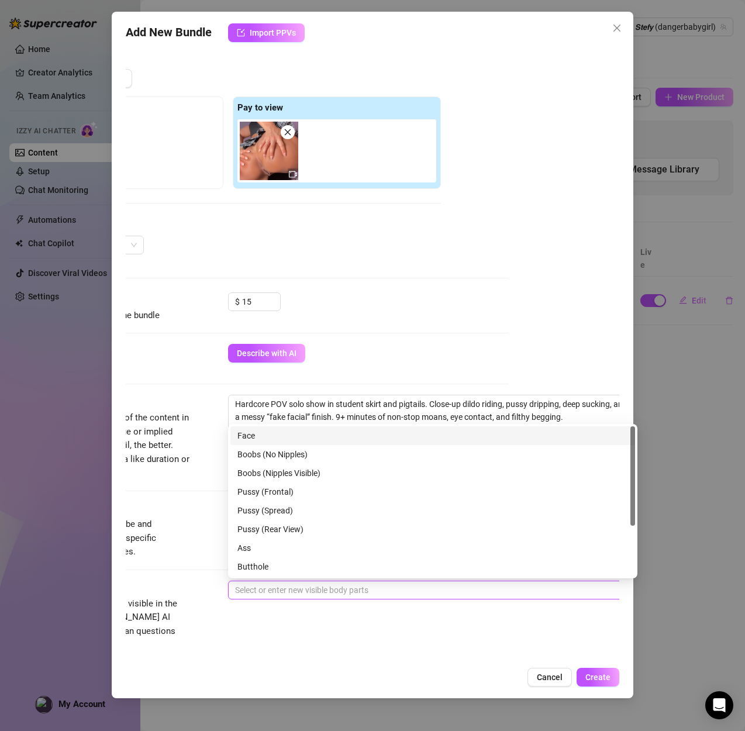
drag, startPoint x: 276, startPoint y: 436, endPoint x: 276, endPoint y: 451, distance: 15.2
click at [276, 437] on div "Face" at bounding box center [432, 435] width 390 height 13
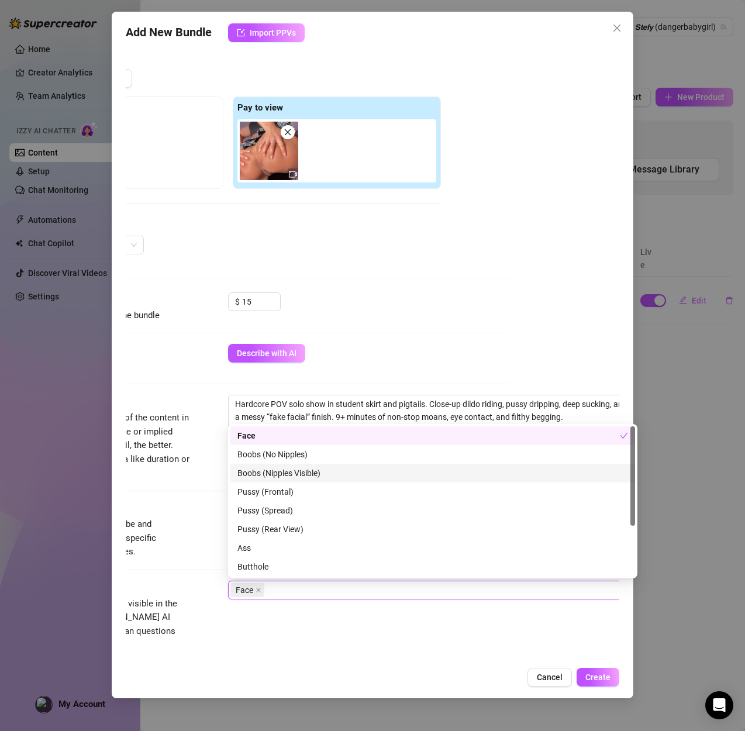
click at [274, 469] on div "Boobs (Nipples Visible)" at bounding box center [432, 472] width 390 height 13
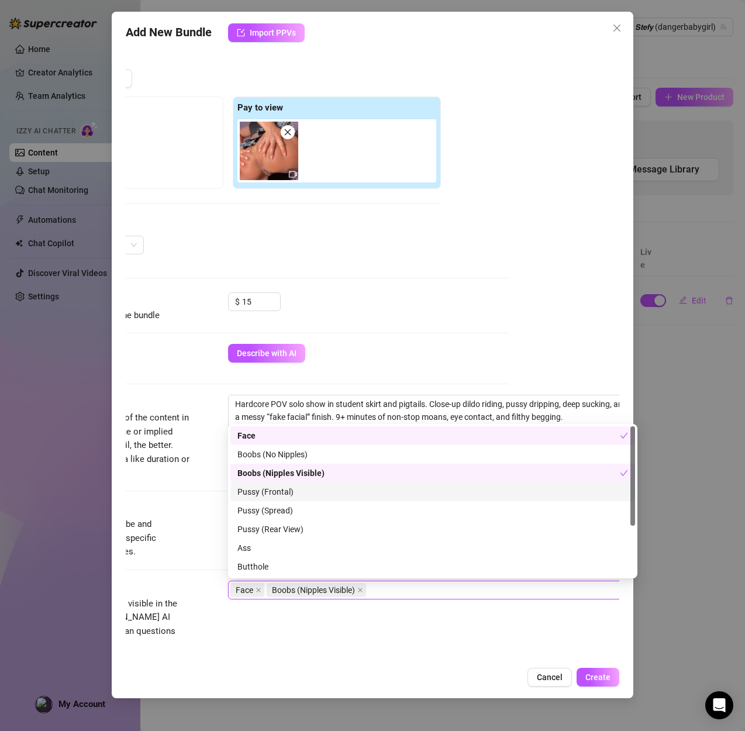
click at [279, 492] on div "Pussy (Frontal)" at bounding box center [432, 491] width 390 height 13
click at [281, 511] on div "Pussy (Spread)" at bounding box center [432, 510] width 390 height 13
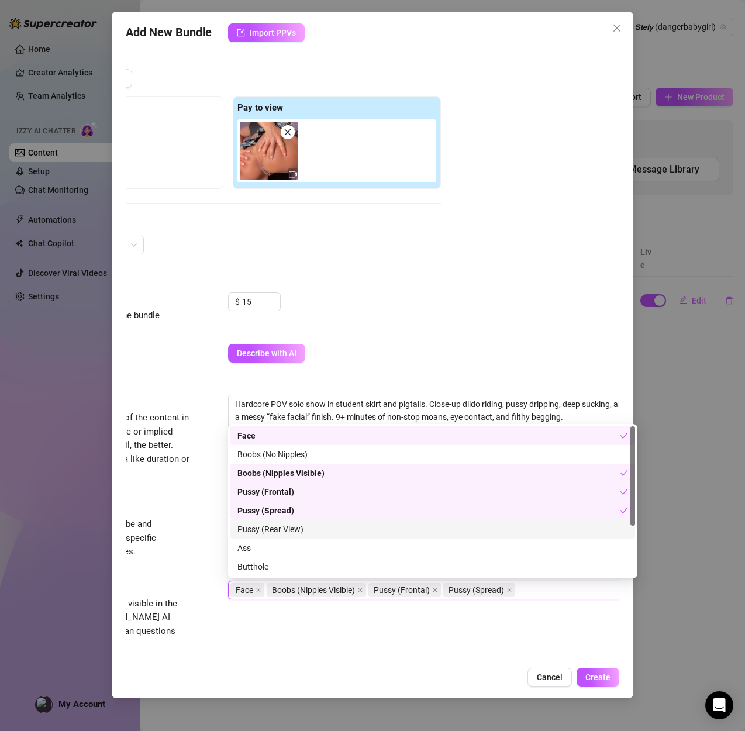
click at [277, 525] on div "Pussy (Rear View)" at bounding box center [432, 529] width 390 height 13
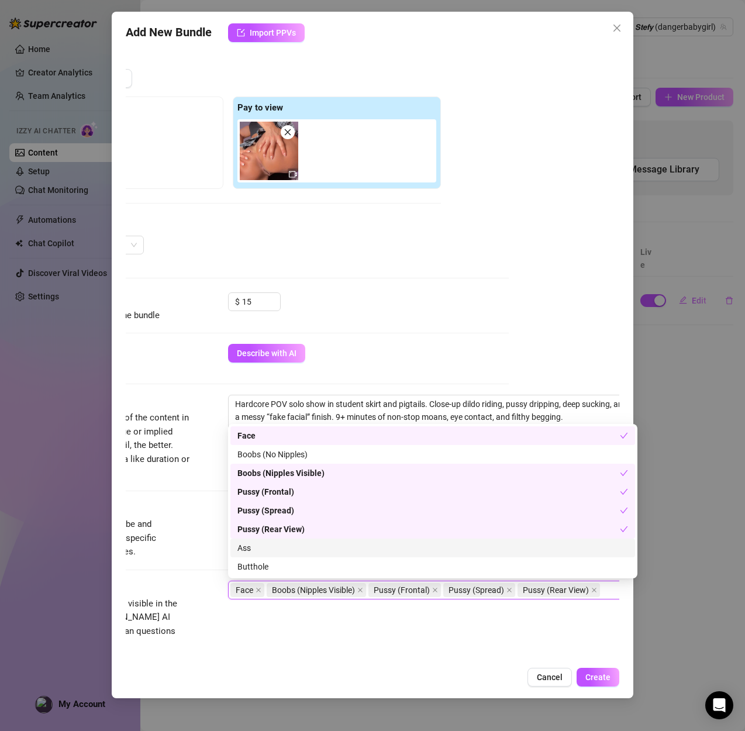
drag, startPoint x: 266, startPoint y: 545, endPoint x: 267, endPoint y: 561, distance: 15.8
click at [267, 546] on div "Ass" at bounding box center [432, 547] width 390 height 13
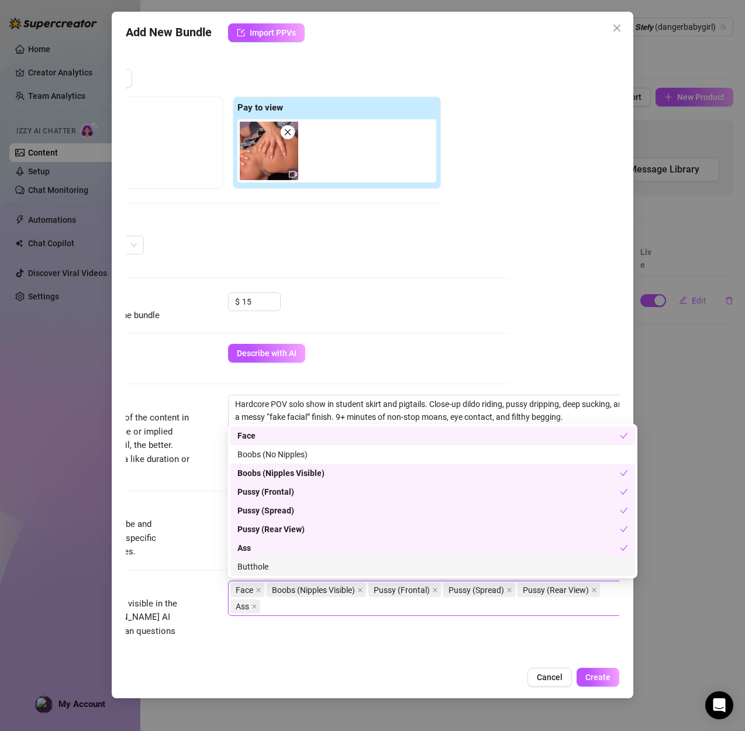
click at [264, 570] on div "Butthole" at bounding box center [432, 566] width 390 height 13
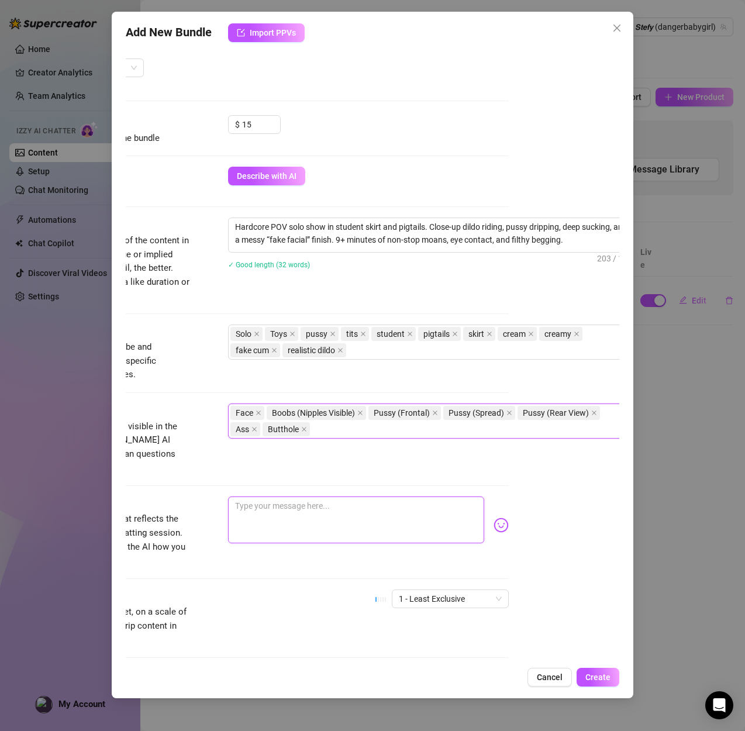
click at [314, 499] on textarea at bounding box center [356, 519] width 256 height 47
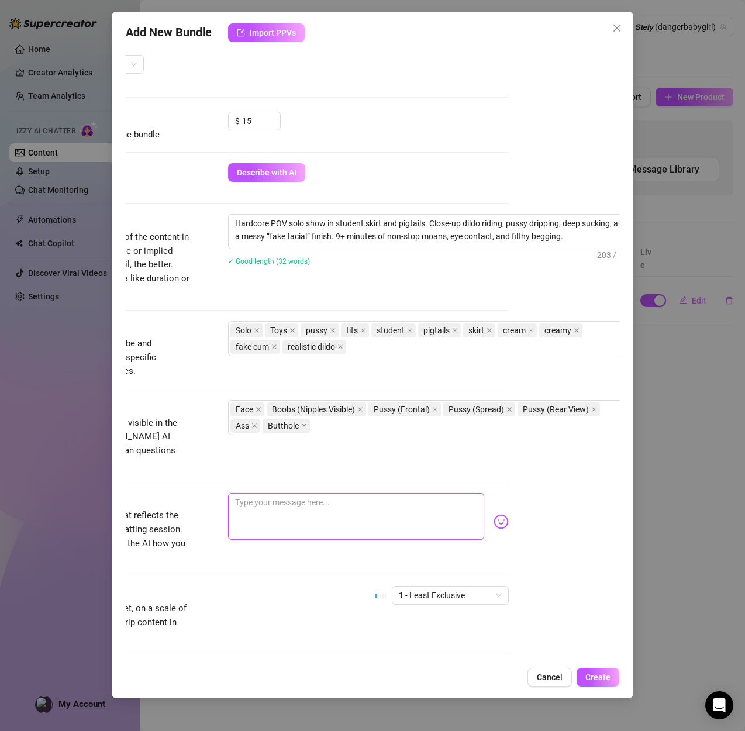
paste textarea "I couldn't stop touching myself in this tight lil skirt o Got so wet playing sl…"
type textarea "I couldn't stop touching myself in this tight lil skirt o Got so wet playing sl…"
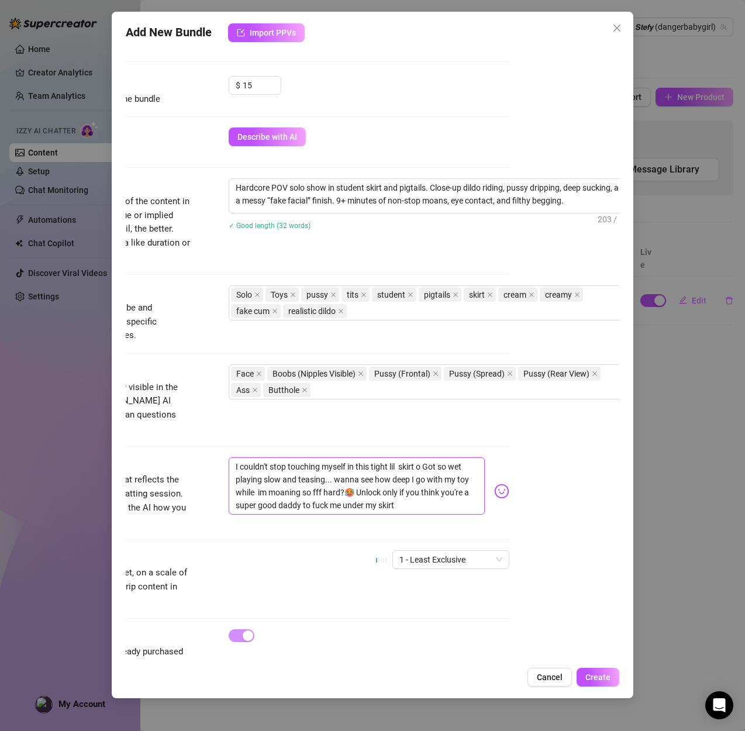
scroll to position [368, 110]
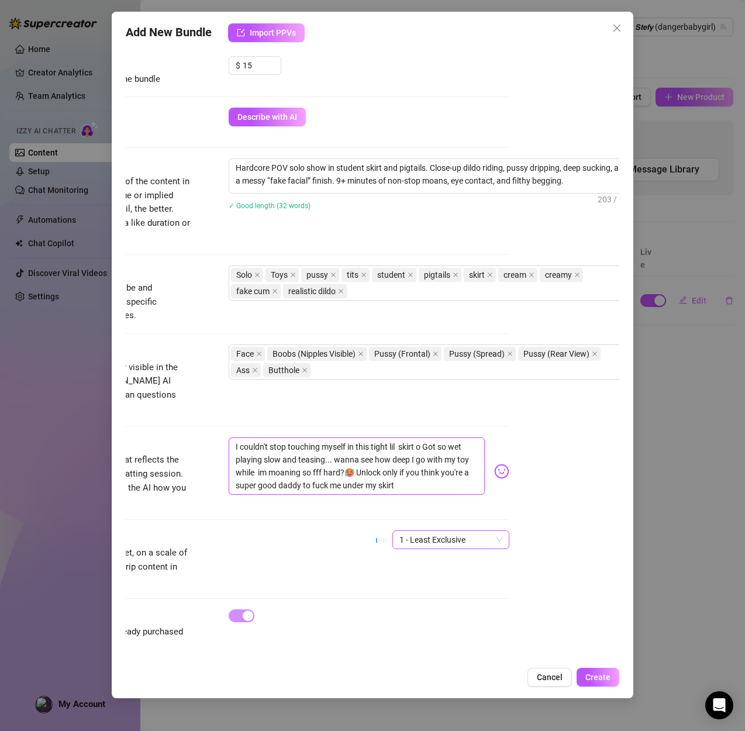
click at [444, 534] on div "1 - Least Exclusive" at bounding box center [450, 539] width 117 height 19
type textarea "I couldn't stop touching myself in this tight lil skirt o Got so wet playing sl…"
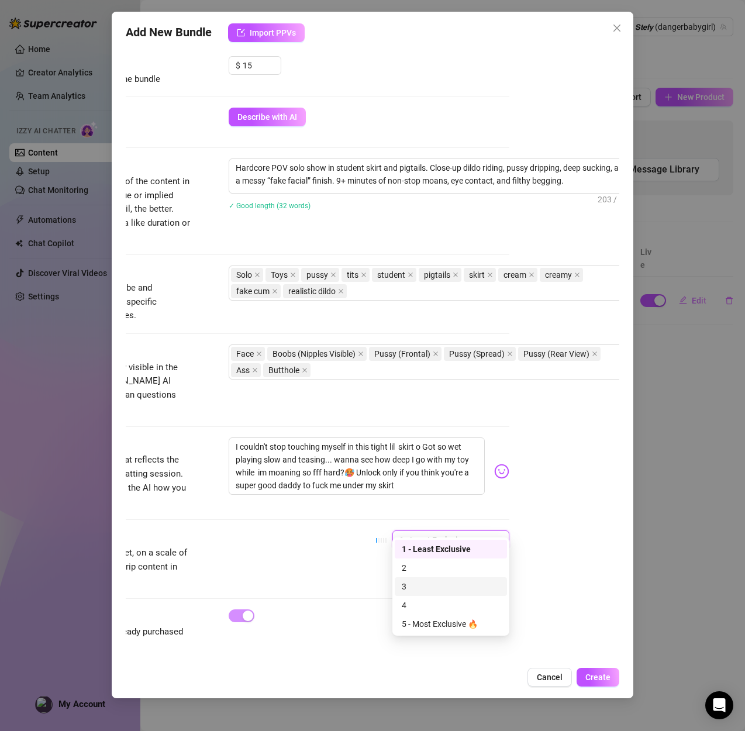
click at [424, 589] on div "3" at bounding box center [451, 586] width 98 height 13
click at [599, 672] on span "Create" at bounding box center [597, 676] width 25 height 9
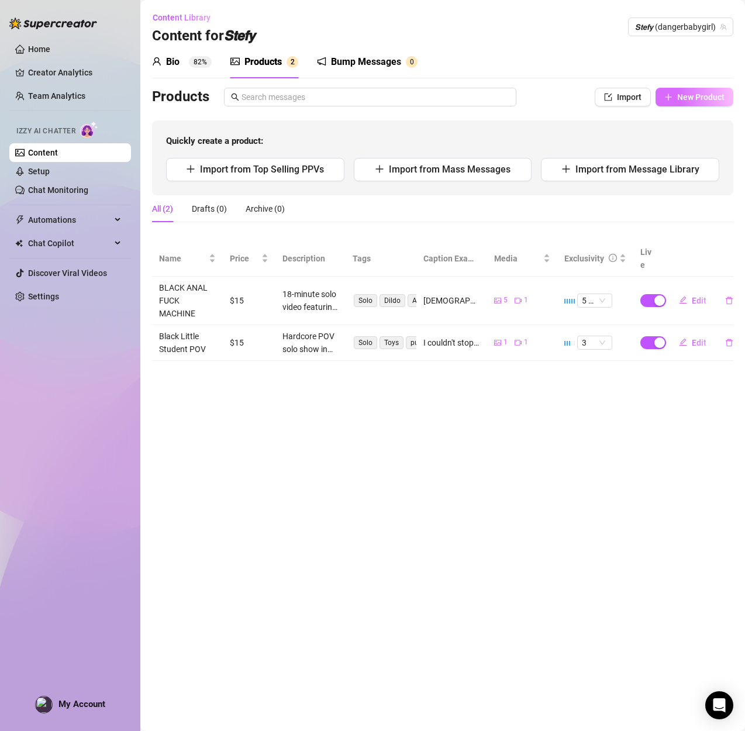
click at [684, 92] on span "New Product" at bounding box center [700, 96] width 47 height 9
type textarea "Type your message here..."
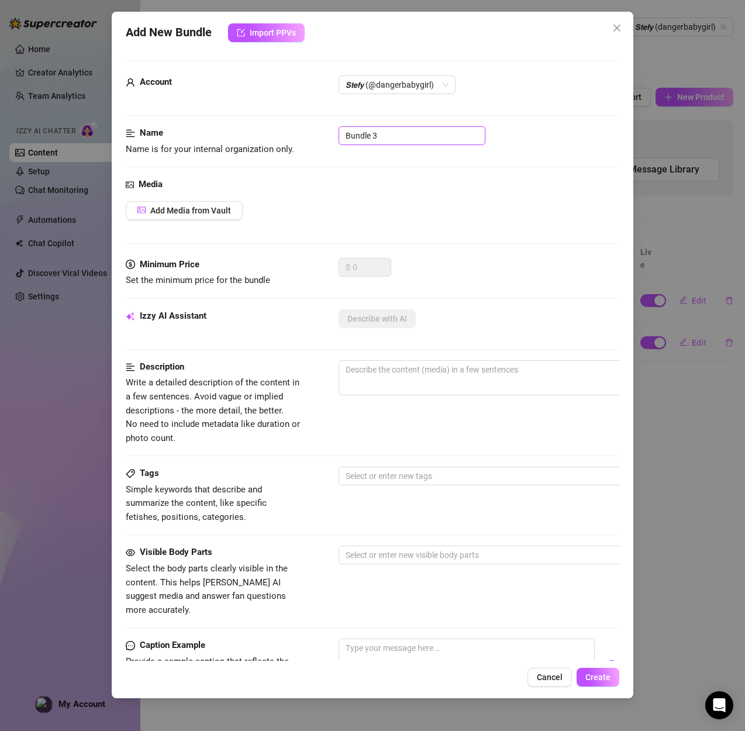
drag, startPoint x: 418, startPoint y: 130, endPoint x: 305, endPoint y: 129, distance: 113.4
click at [305, 129] on div "Name Name is for your internal organization only. Bundle 3" at bounding box center [372, 141] width 493 height 30
paste input "PINK RIDING FRONT CUMMING"
type input "PINK RIDING FRONT CUMMING"
click at [224, 204] on button "Add Media from Vault" at bounding box center [184, 210] width 117 height 19
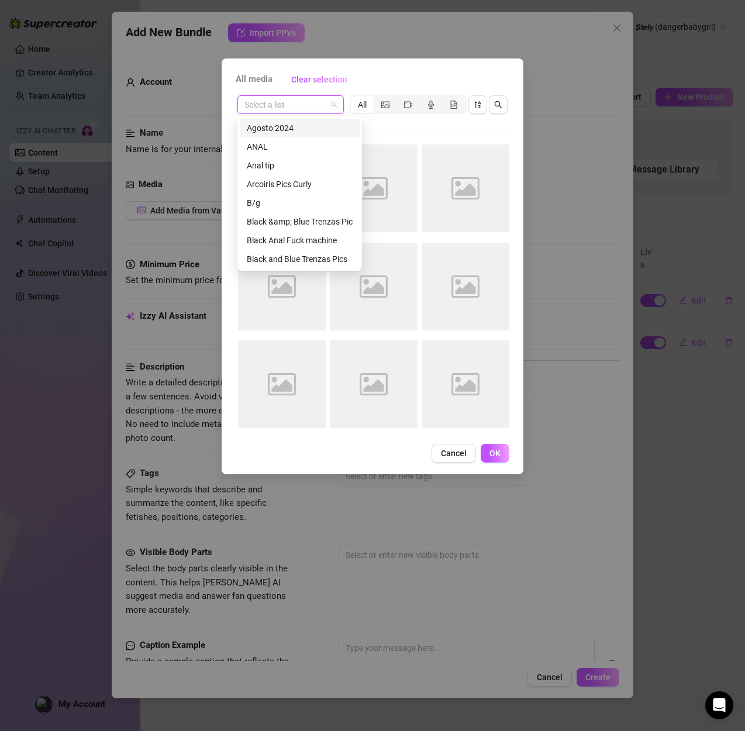
click at [293, 108] on input "search" at bounding box center [285, 105] width 82 height 18
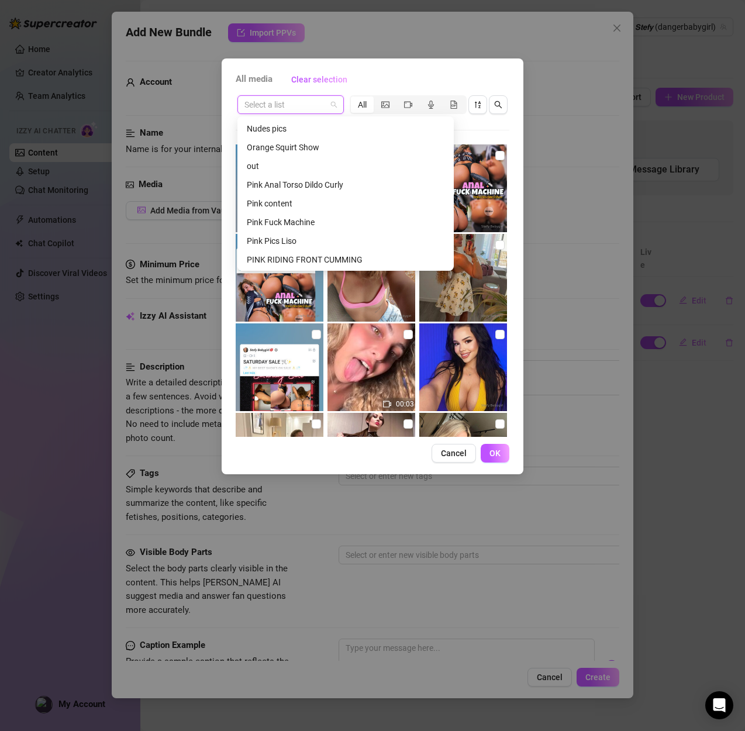
scroll to position [1019, 0]
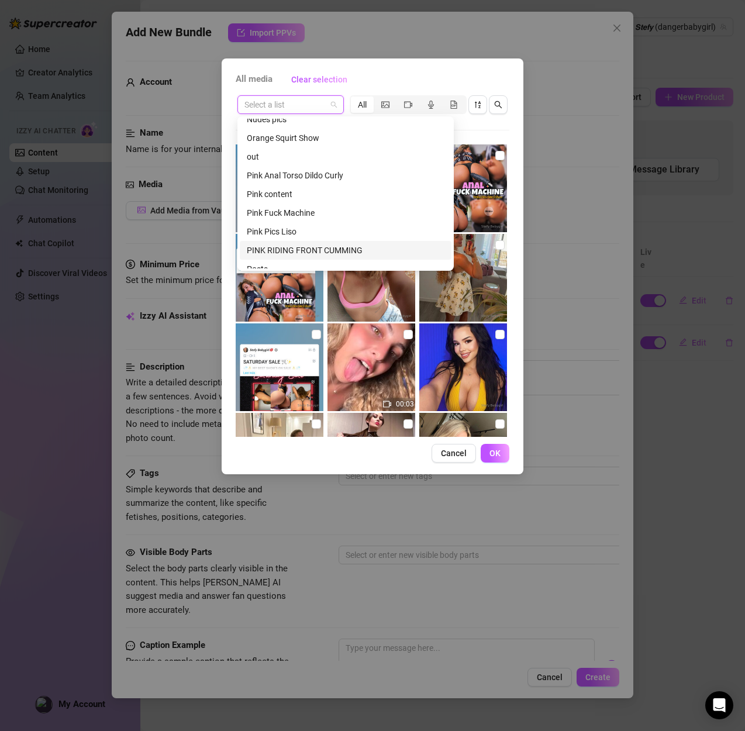
click at [300, 241] on div "PINK RIDING FRONT CUMMING" at bounding box center [346, 250] width 212 height 19
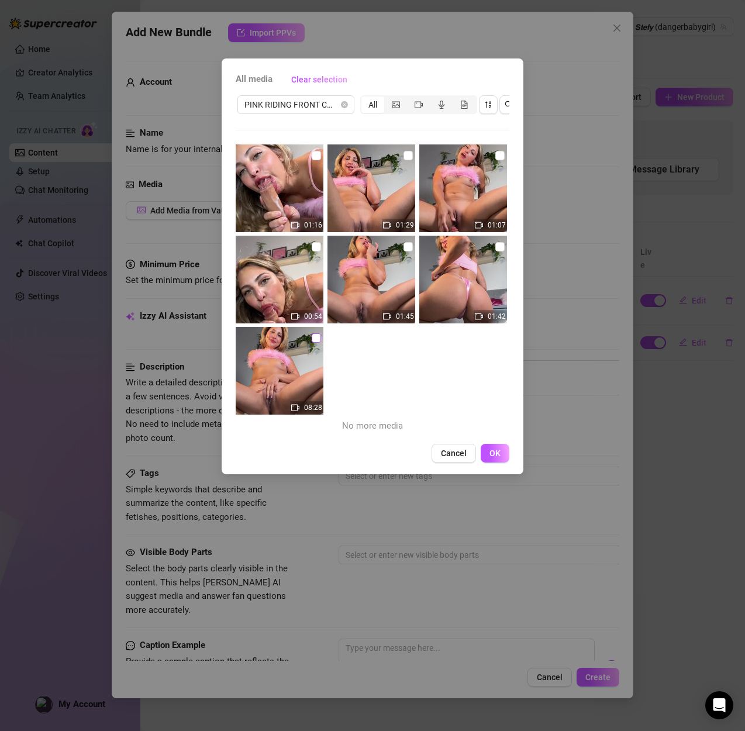
click at [317, 340] on input "checkbox" at bounding box center [316, 337] width 9 height 9
checkbox input "true"
click at [465, 104] on icon "file-gif" at bounding box center [464, 105] width 8 height 8
click at [456, 98] on input "segmented control" at bounding box center [456, 98] width 0 height 0
click at [461, 101] on icon "file-gif" at bounding box center [464, 105] width 6 height 8
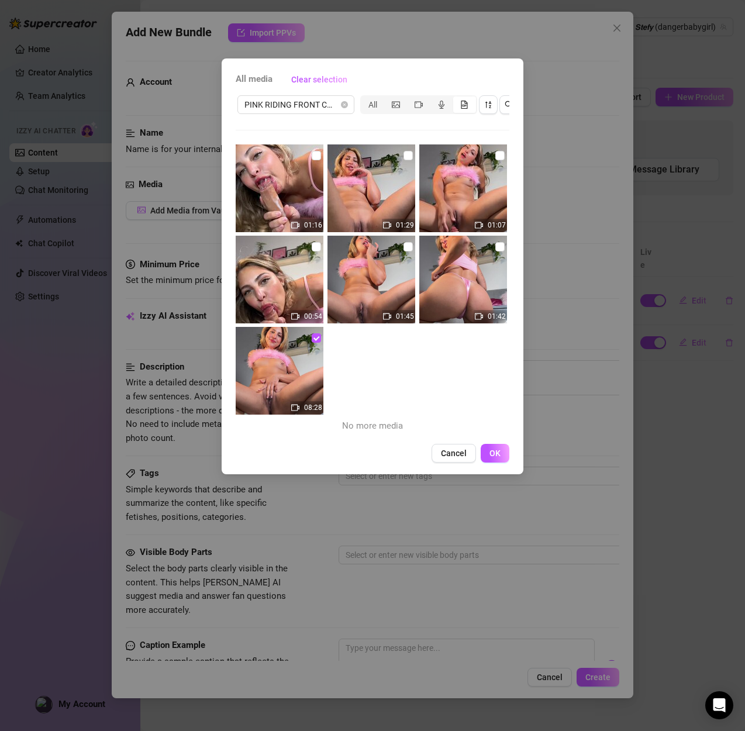
click at [456, 98] on input "segmented control" at bounding box center [456, 98] width 0 height 0
click at [461, 101] on icon "file-gif" at bounding box center [464, 105] width 6 height 8
click at [456, 98] on input "segmented control" at bounding box center [456, 98] width 0 height 0
click at [461, 102] on icon "file-gif" at bounding box center [464, 105] width 6 height 8
click at [456, 98] on input "segmented control" at bounding box center [456, 98] width 0 height 0
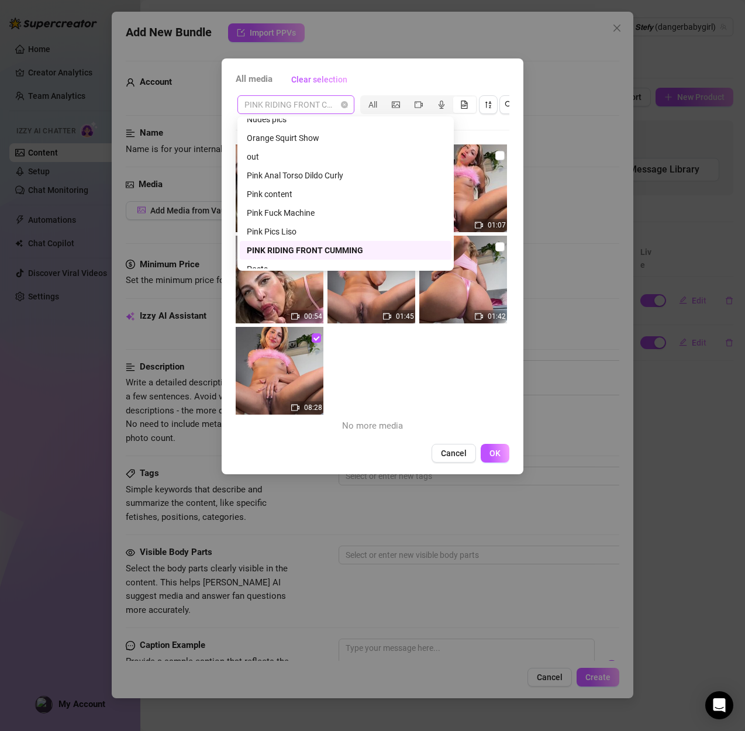
click at [333, 105] on span "PINK RIDING FRONT CUMMING" at bounding box center [295, 105] width 103 height 18
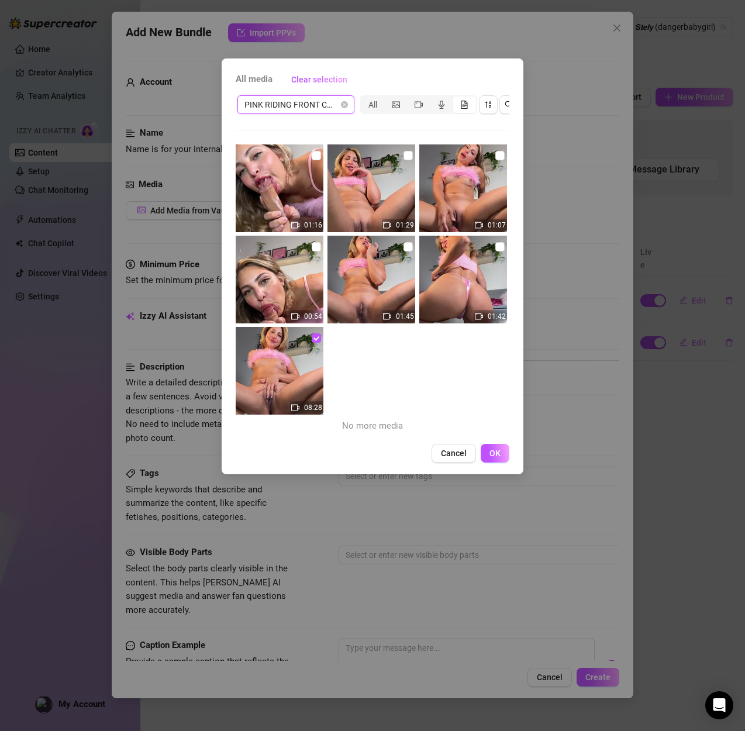
click at [250, 84] on span "All media" at bounding box center [254, 79] width 37 height 14
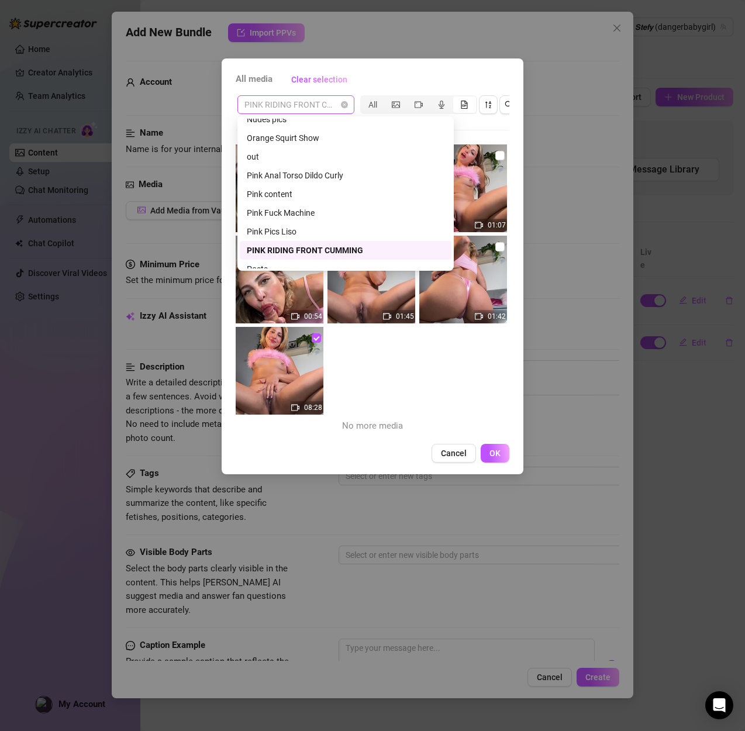
click at [310, 109] on span "PINK RIDING FRONT CUMMING" at bounding box center [295, 105] width 103 height 18
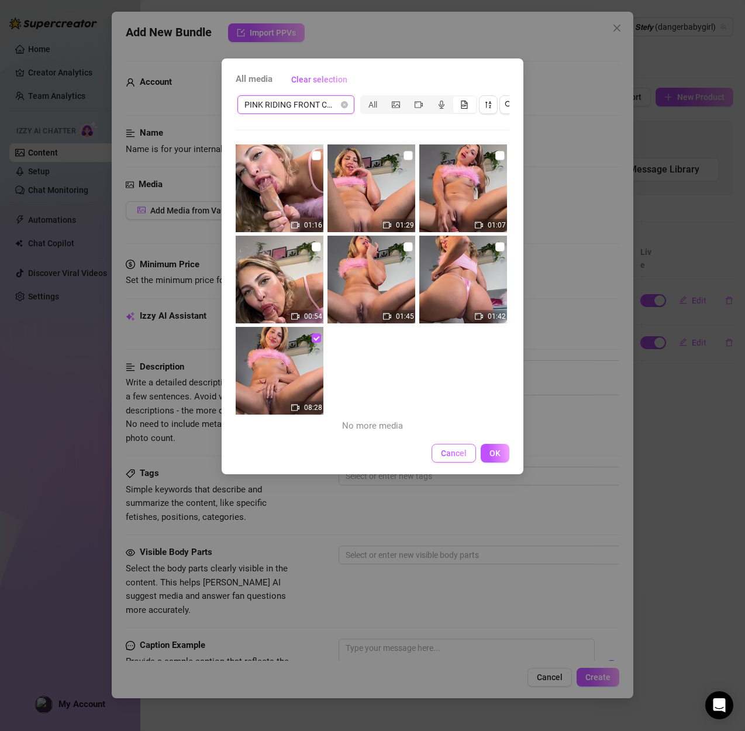
click at [456, 456] on span "Cancel" at bounding box center [454, 452] width 26 height 9
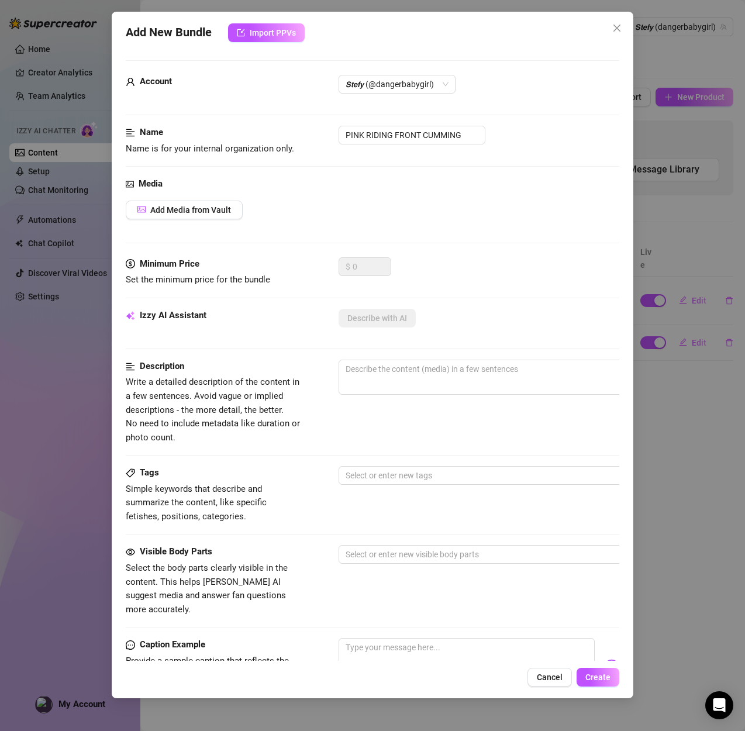
scroll to position [0, 0]
click at [202, 213] on span "Add Media from Vault" at bounding box center [190, 210] width 81 height 9
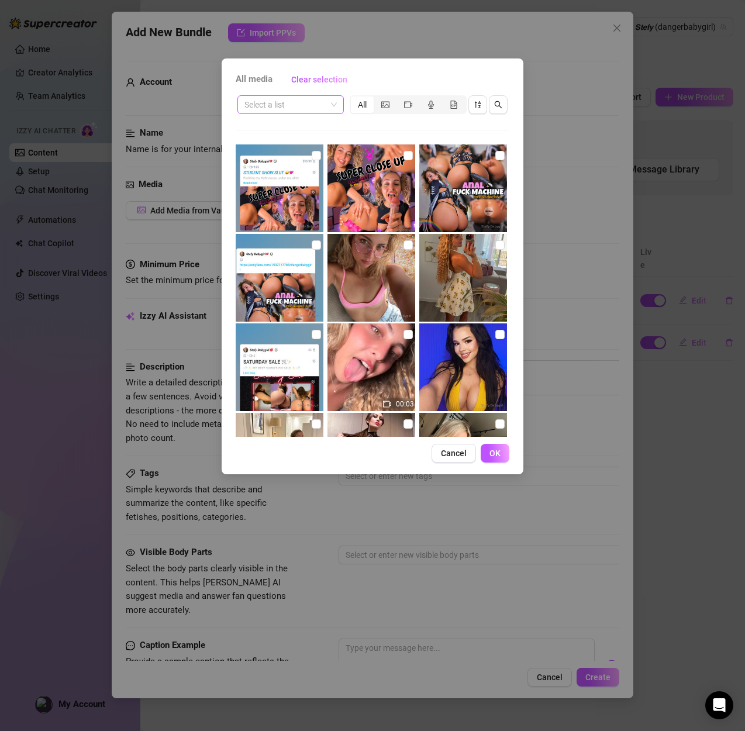
click at [278, 103] on input "search" at bounding box center [285, 105] width 82 height 18
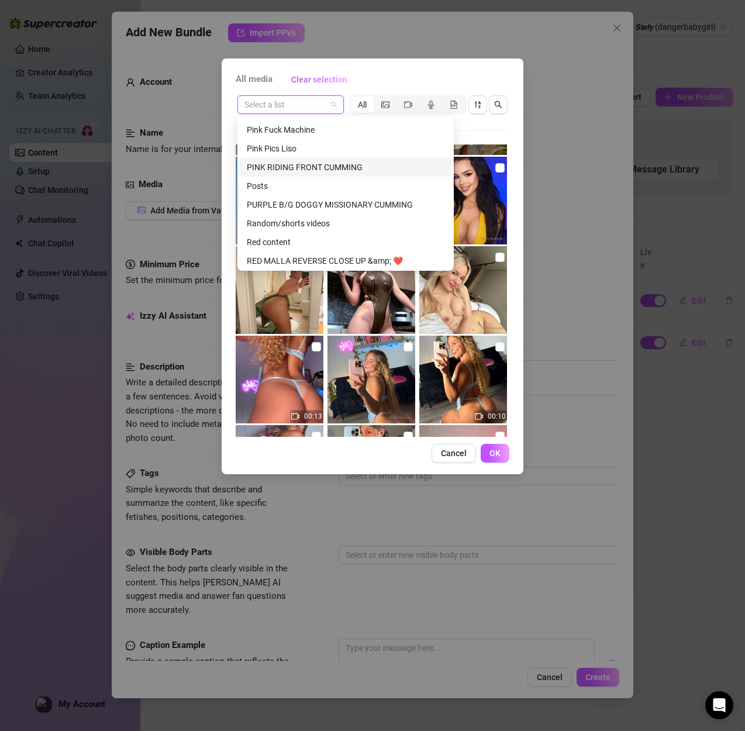
scroll to position [1099, 0]
click at [328, 171] on div "PINK RIDING FRONT CUMMING" at bounding box center [346, 170] width 198 height 13
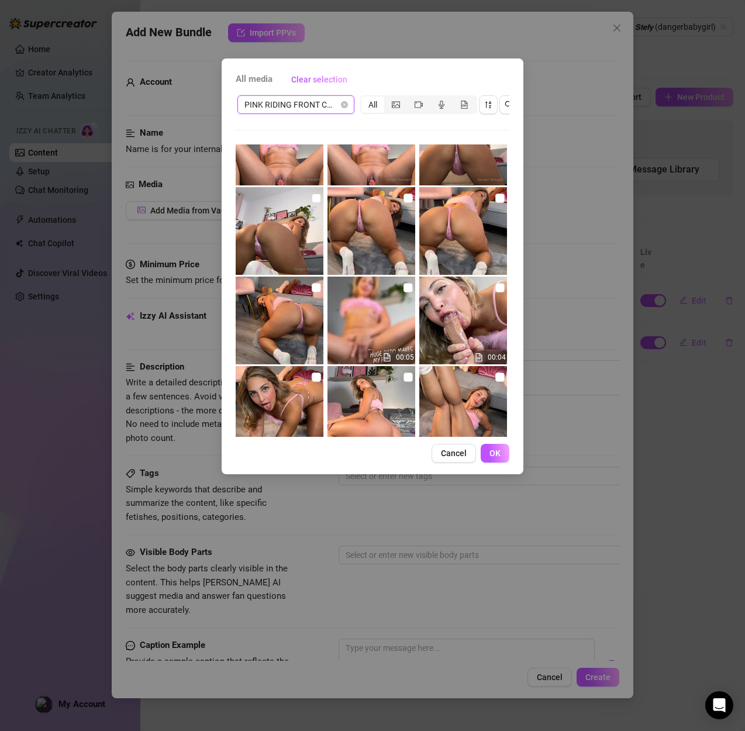
scroll to position [676, 0]
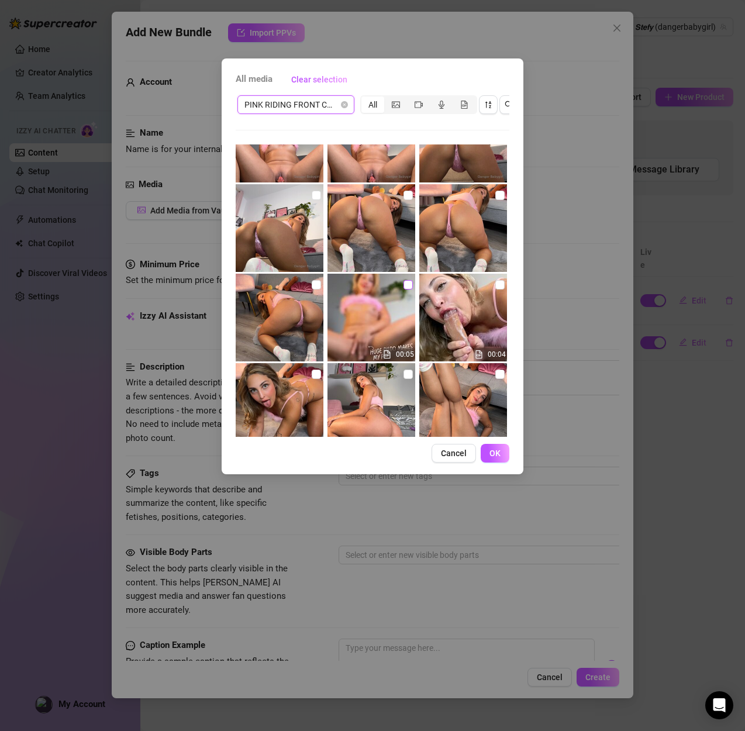
click at [408, 282] on input "checkbox" at bounding box center [407, 284] width 9 height 9
checkbox input "true"
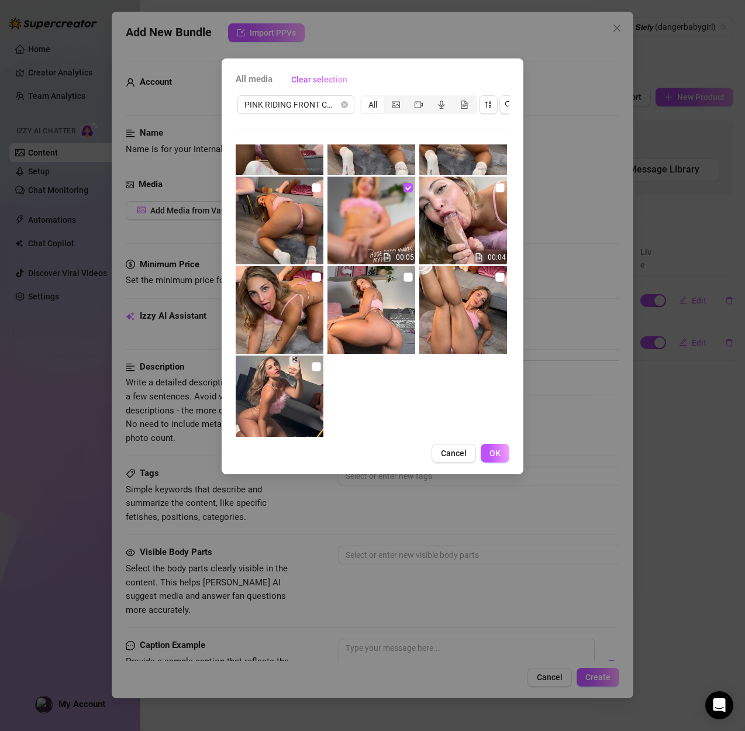
scroll to position [765, 0]
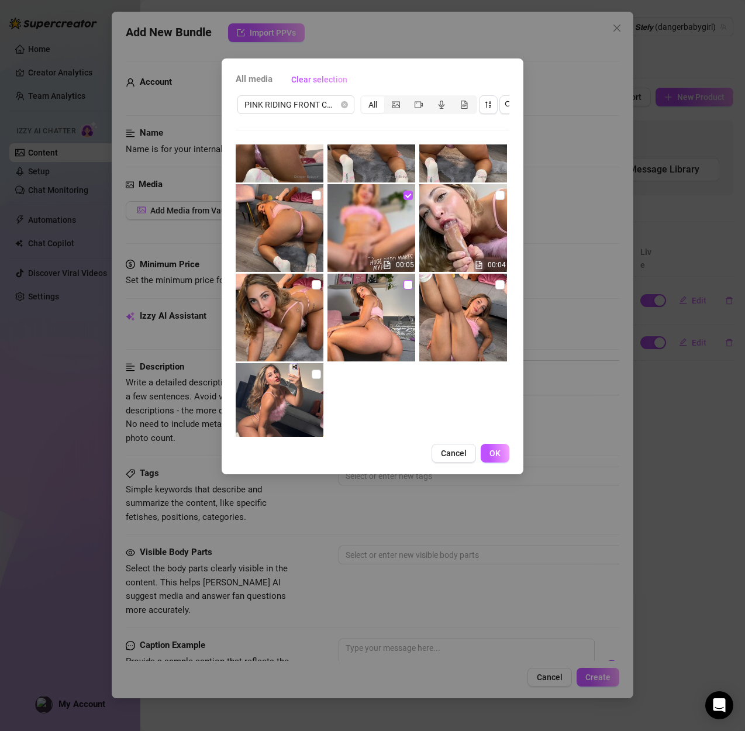
click at [411, 282] on input "checkbox" at bounding box center [407, 284] width 9 height 9
checkbox input "true"
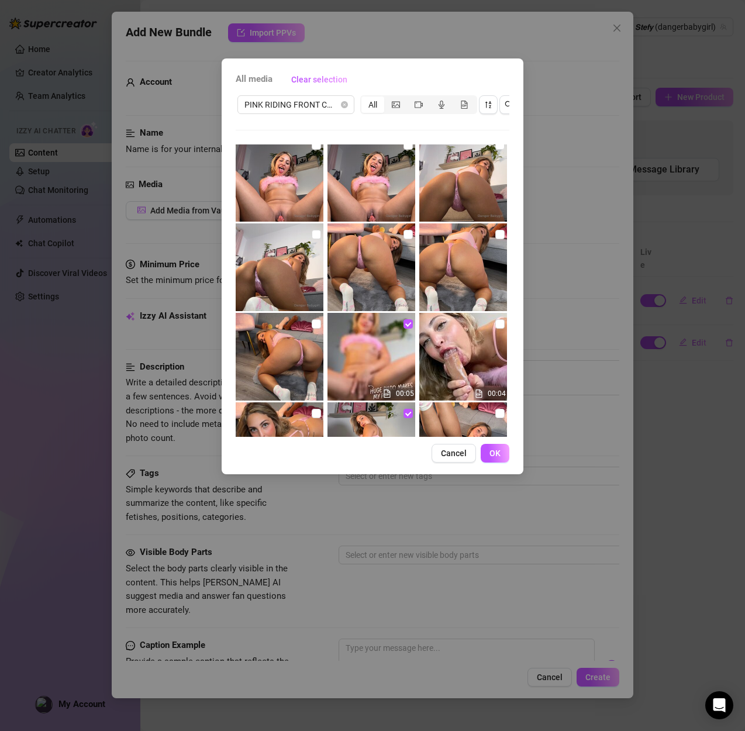
click at [413, 233] on img at bounding box center [371, 267] width 88 height 88
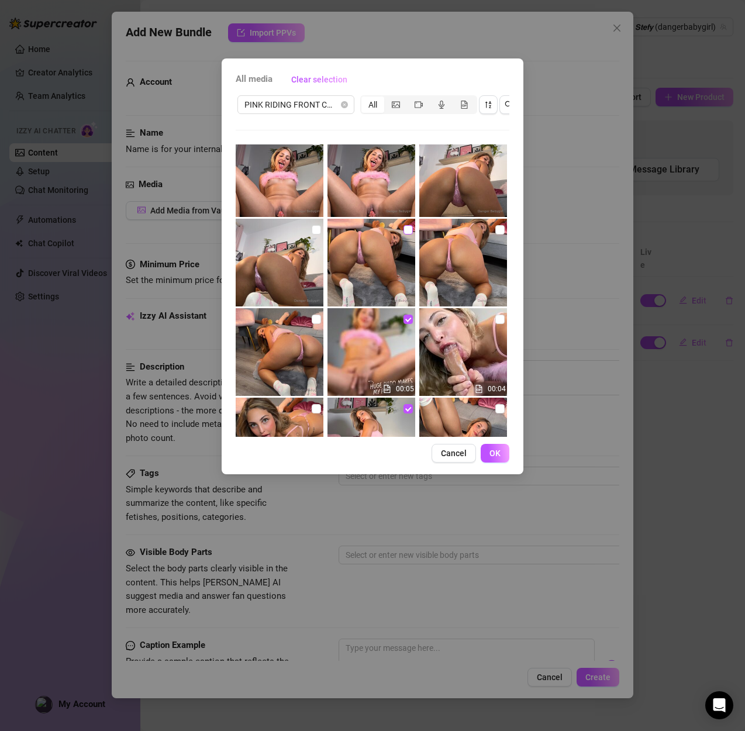
click at [408, 225] on input "checkbox" at bounding box center [407, 229] width 9 height 9
checkbox input "true"
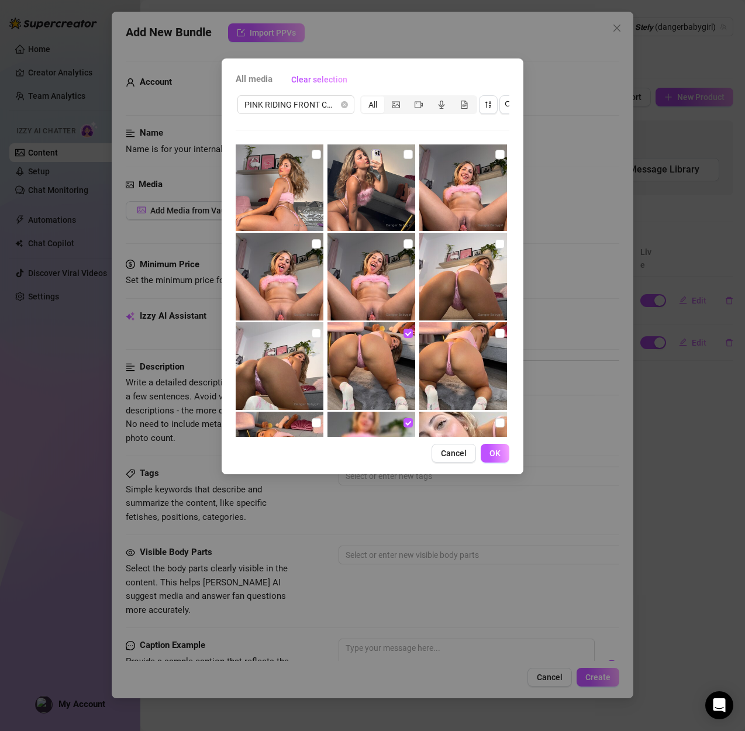
scroll to position [502, 0]
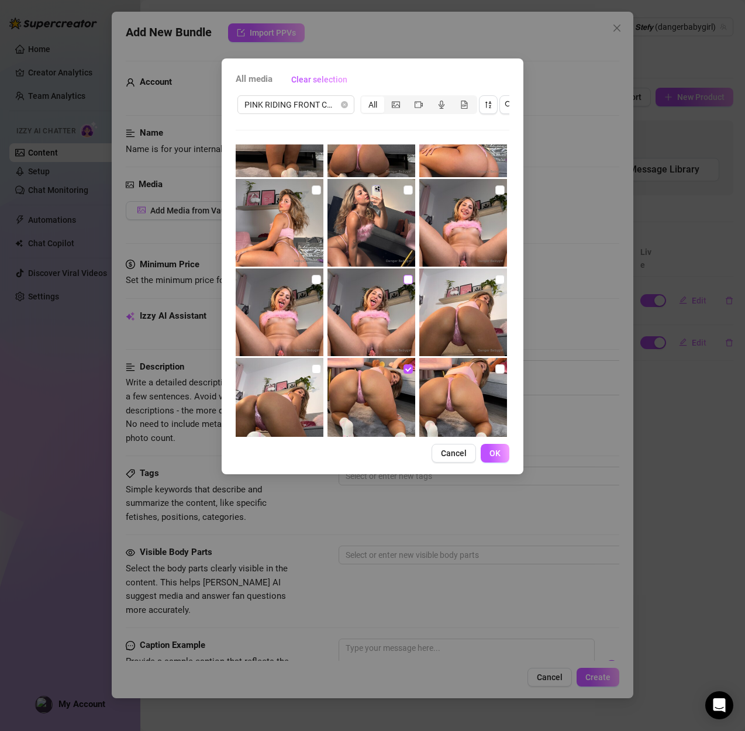
click at [408, 279] on input "checkbox" at bounding box center [407, 279] width 9 height 9
checkbox input "true"
click at [316, 278] on input "checkbox" at bounding box center [316, 279] width 9 height 9
checkbox input "true"
click at [497, 193] on input "checkbox" at bounding box center [499, 189] width 9 height 9
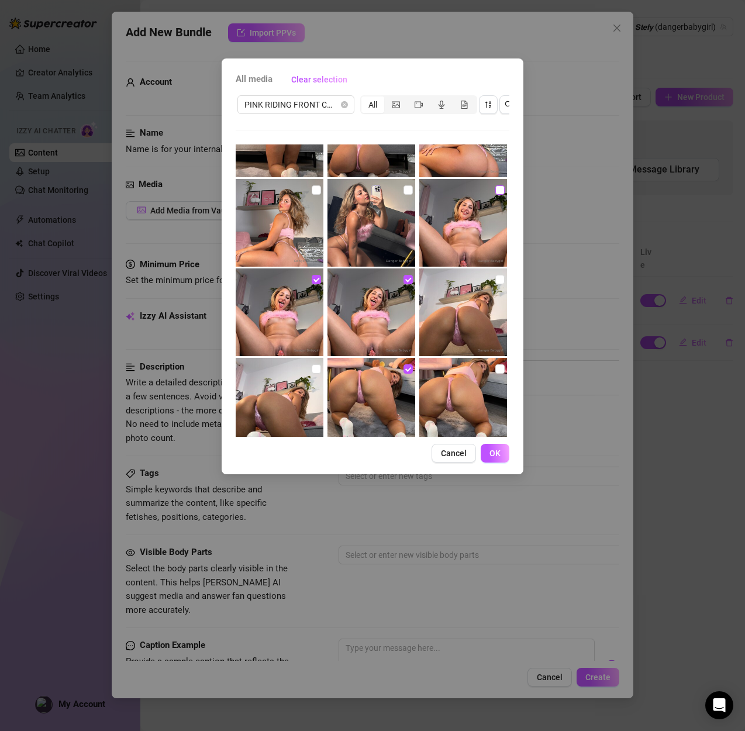
checkbox input "true"
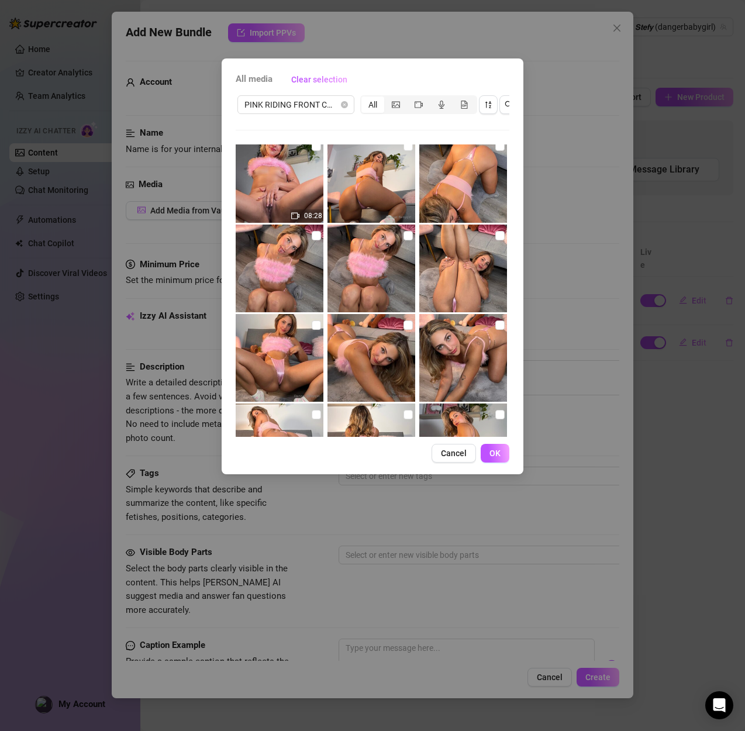
scroll to position [172, 0]
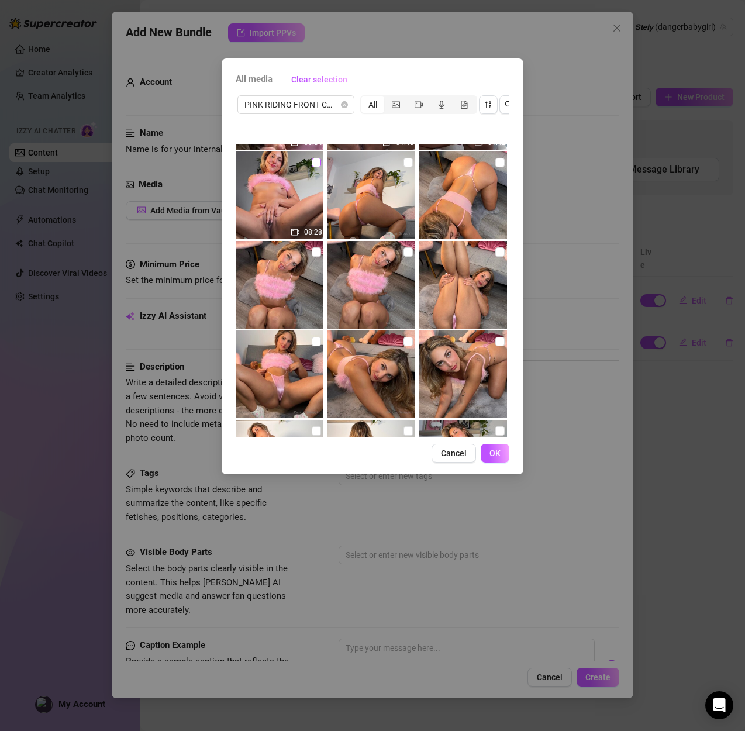
click at [313, 166] on input "checkbox" at bounding box center [316, 162] width 9 height 9
checkbox input "true"
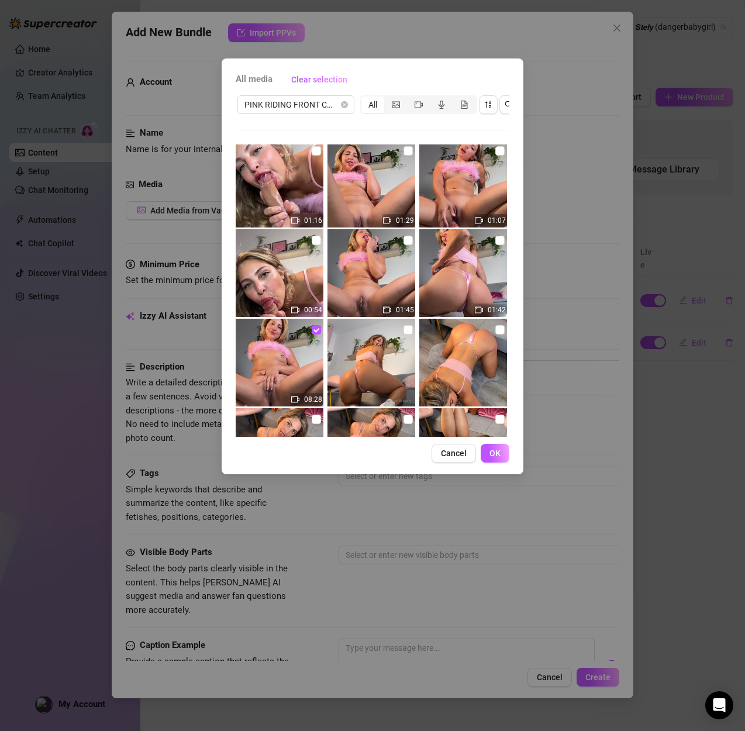
scroll to position [0, 0]
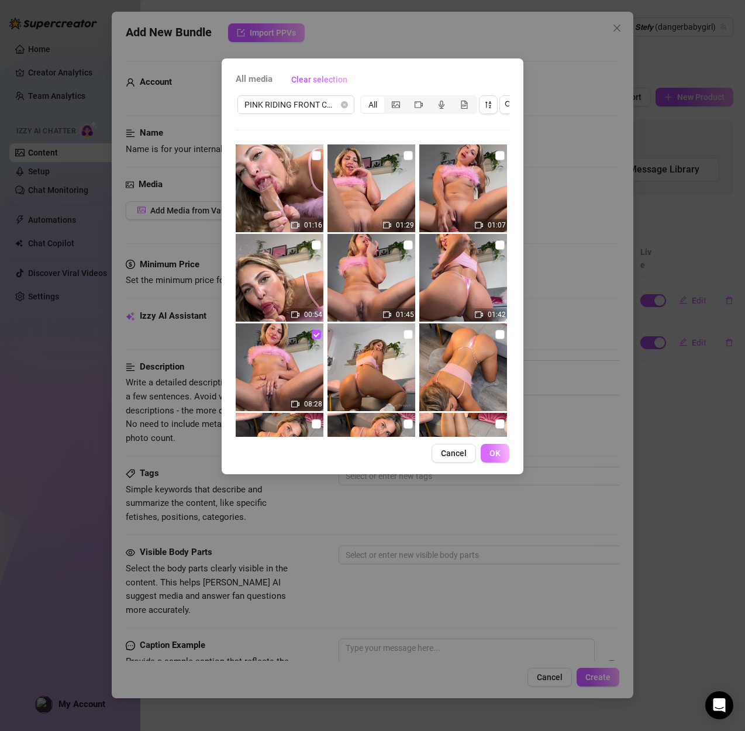
click at [489, 449] on span "OK" at bounding box center [494, 452] width 11 height 9
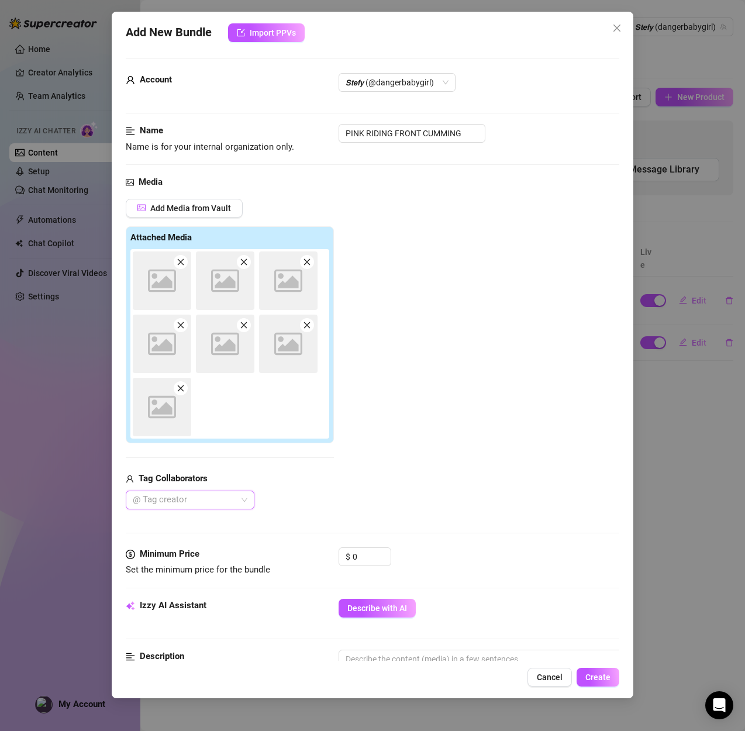
scroll to position [4, 0]
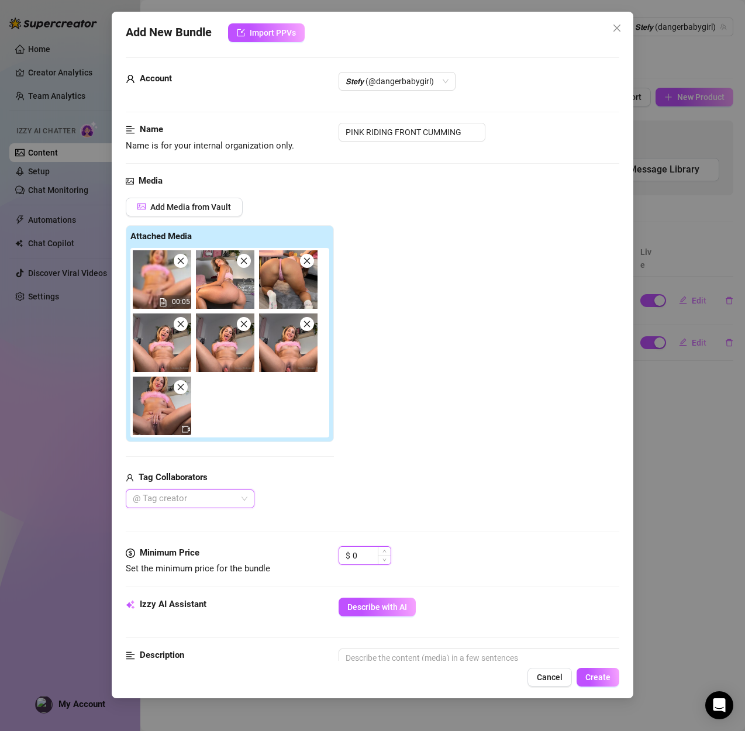
click at [355, 555] on input "0" at bounding box center [371, 555] width 38 height 18
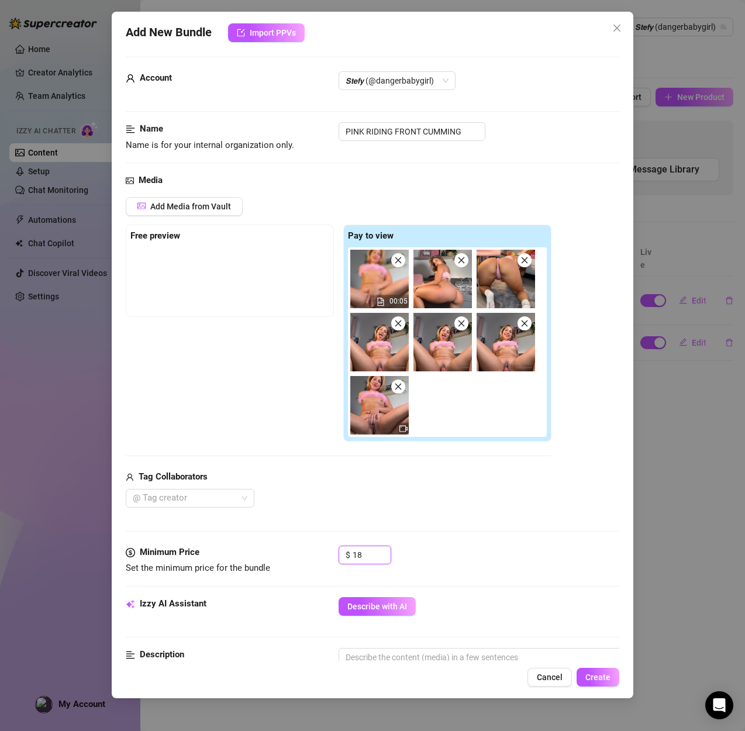
type input "18"
click at [300, 381] on div "Free preview Pay to view 00:05" at bounding box center [338, 332] width 425 height 217
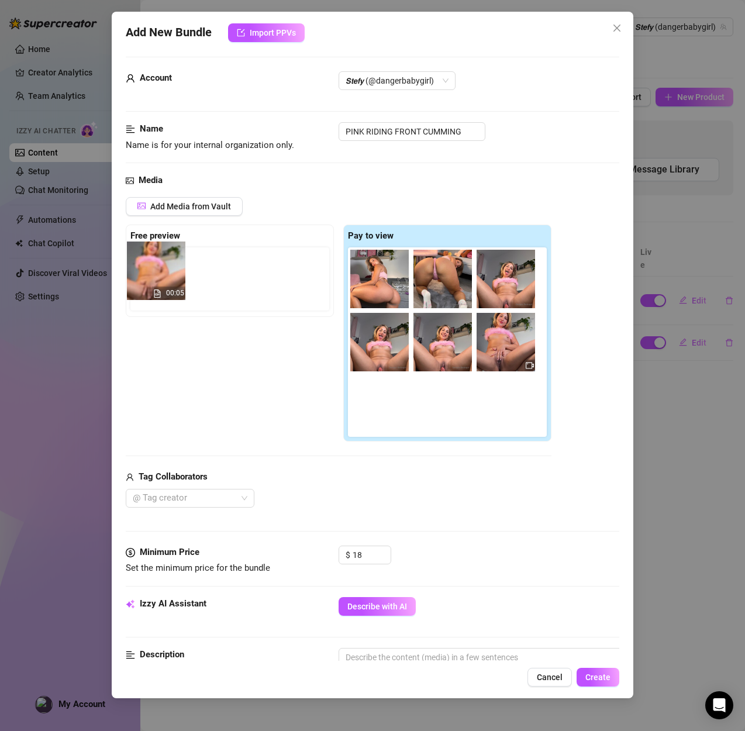
drag, startPoint x: 373, startPoint y: 283, endPoint x: 134, endPoint y: 276, distance: 239.2
click at [134, 276] on div "Free preview Pay to view 00:05" at bounding box center [338, 332] width 425 height 217
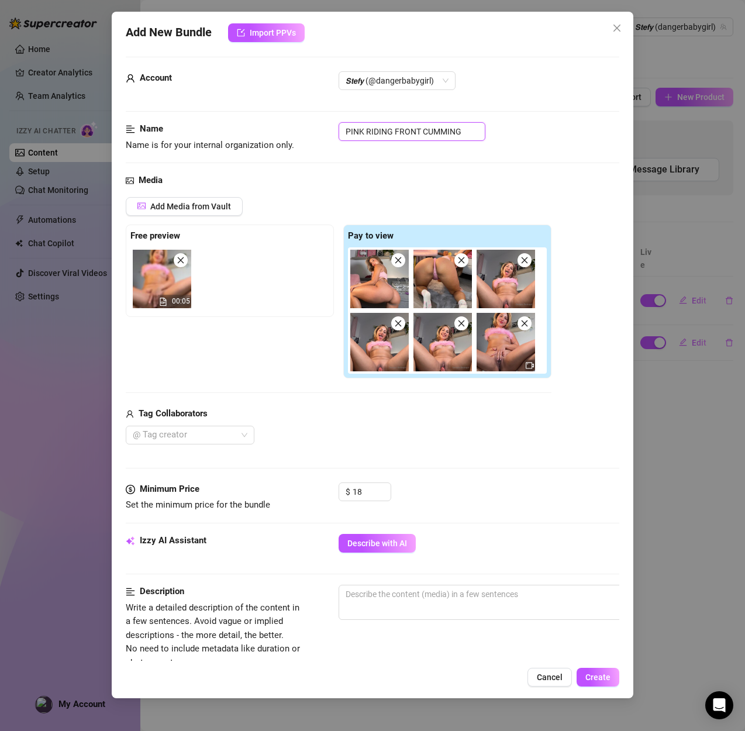
click at [480, 132] on input "PINK RIDING FRONT CUMMING" at bounding box center [411, 131] width 147 height 19
drag, startPoint x: 480, startPoint y: 132, endPoint x: 310, endPoint y: 119, distance: 170.0
click at [310, 119] on form "Account 𝙎𝙩𝙚𝙛𝙮 (@dangerbabygirl) Name Name is for your internal organization onl…" at bounding box center [372, 578] width 493 height 1043
paste input "FAKE CUM"
type input "PINK RIDING FRONT FAKE CUM"
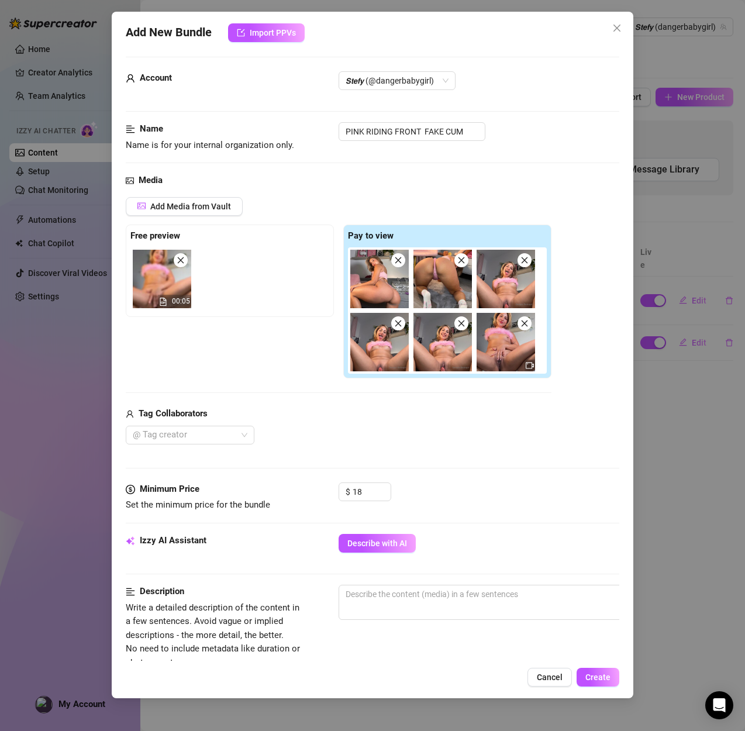
click at [676, 396] on div "Add New Bundle Import PPVs Account 𝙎𝙩𝙚𝙛𝙮 (@dangerbabygirl) Name Name is for you…" at bounding box center [372, 365] width 745 height 731
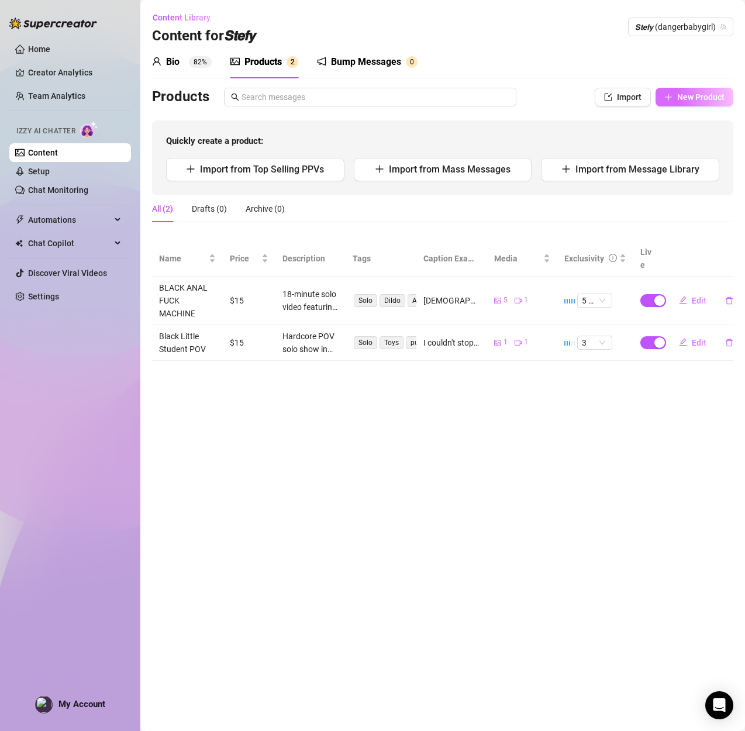
click at [680, 99] on span "New Product" at bounding box center [700, 96] width 47 height 9
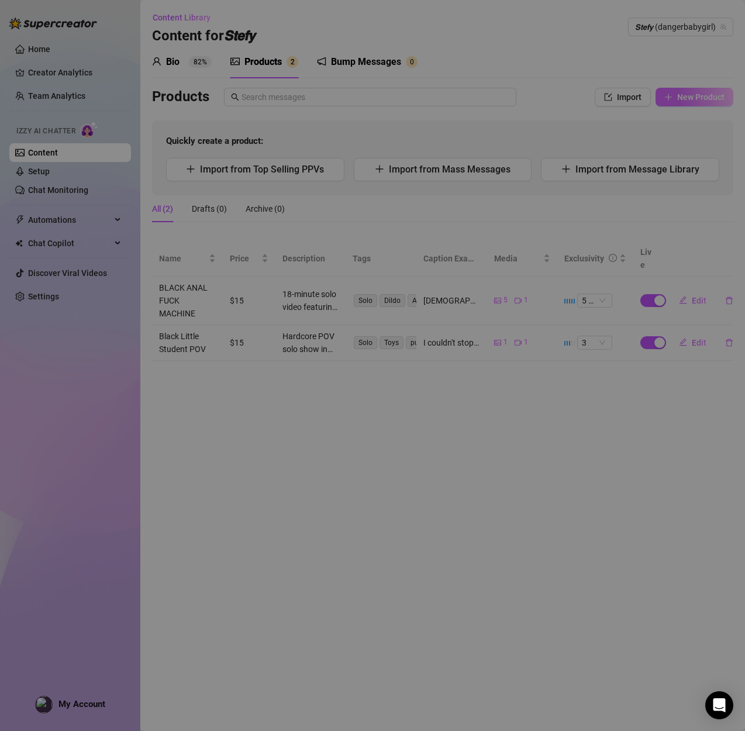
type textarea "Type your message here..."
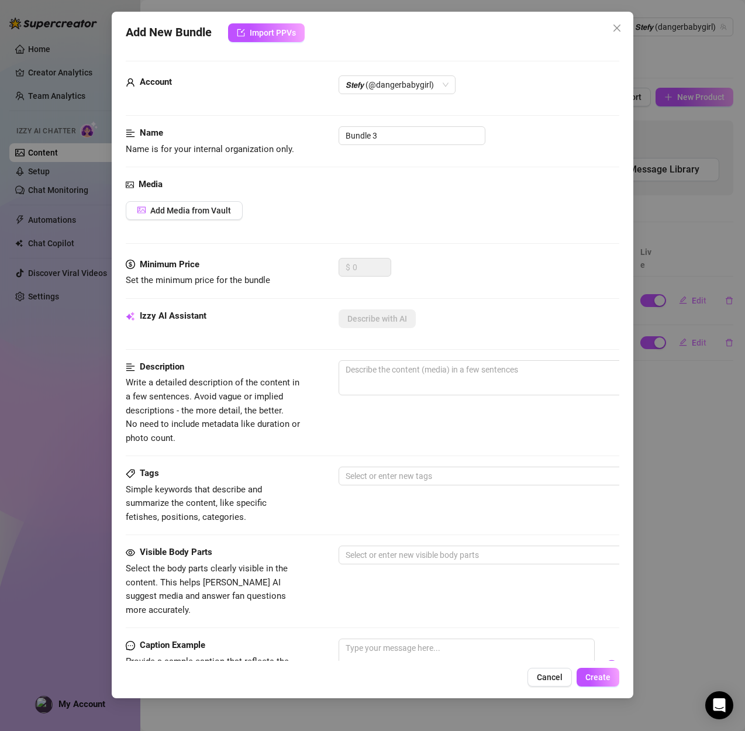
click at [400, 146] on div "Name Name is for your internal organization only. Bundle 3" at bounding box center [372, 141] width 493 height 30
drag, startPoint x: 389, startPoint y: 132, endPoint x: 290, endPoint y: 129, distance: 98.8
click at [290, 129] on div "Name Name is for your internal organization only. Bundle 3" at bounding box center [372, 141] width 493 height 30
paste input "PINK RIDING FRONT FAKE CUM"
type input "PINK RIDING FRONT FAKE CUM"
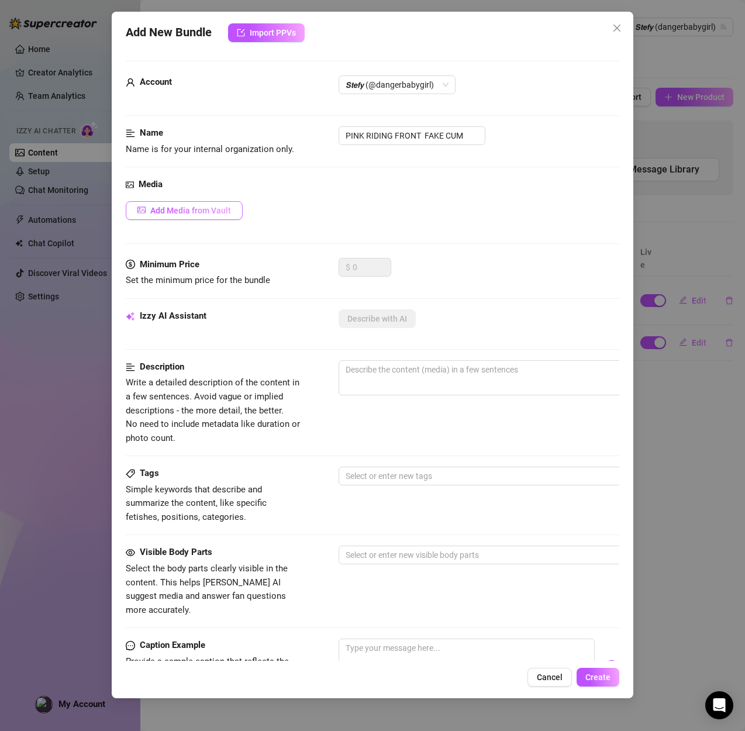
click at [175, 215] on span "Add Media from Vault" at bounding box center [190, 210] width 81 height 9
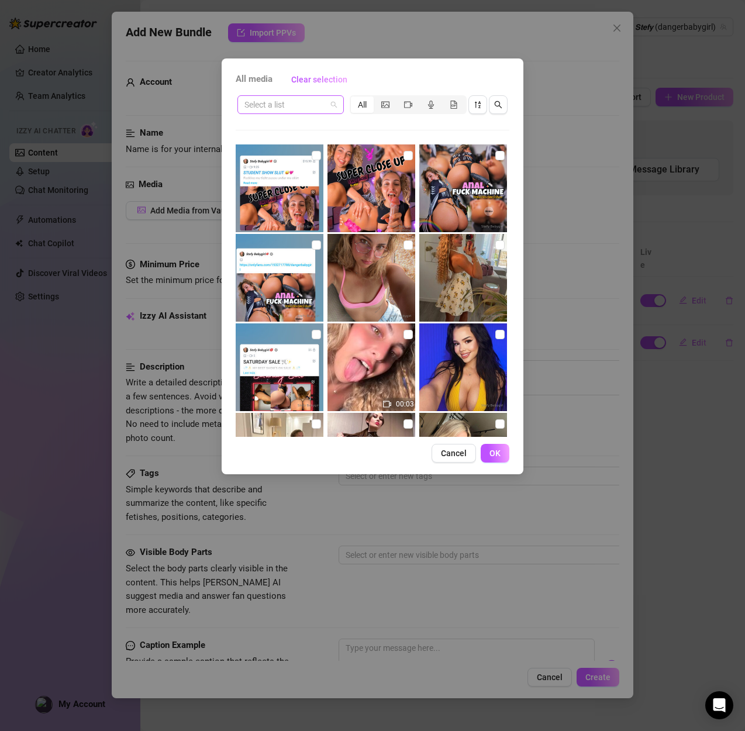
click at [277, 105] on input "search" at bounding box center [285, 105] width 82 height 18
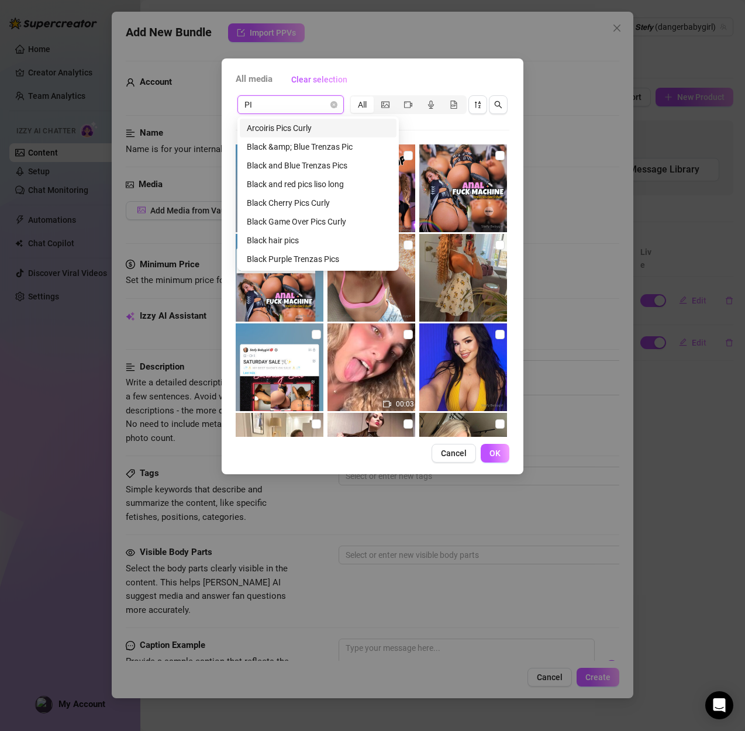
type input "PIN"
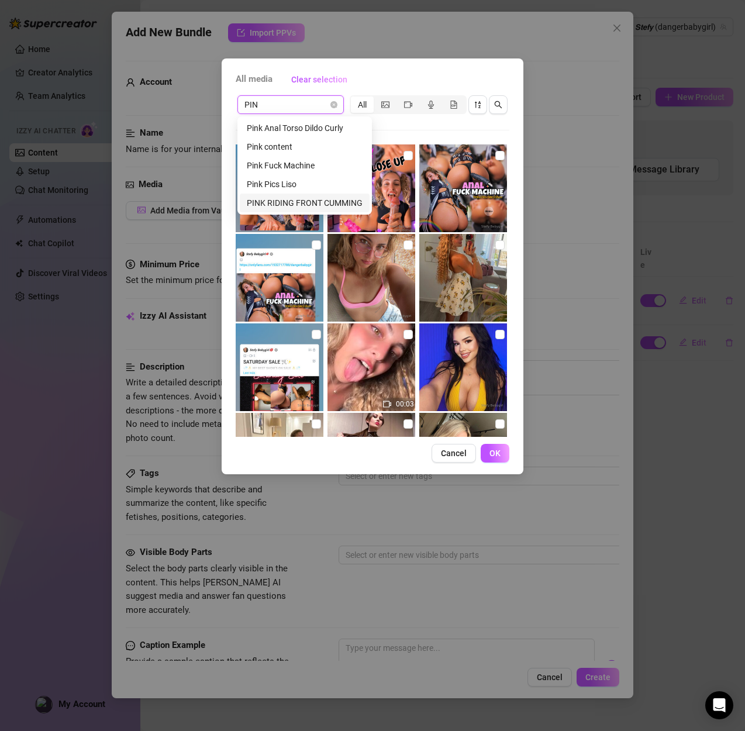
click at [313, 195] on div "PINK RIDING FRONT CUMMING" at bounding box center [305, 202] width 130 height 19
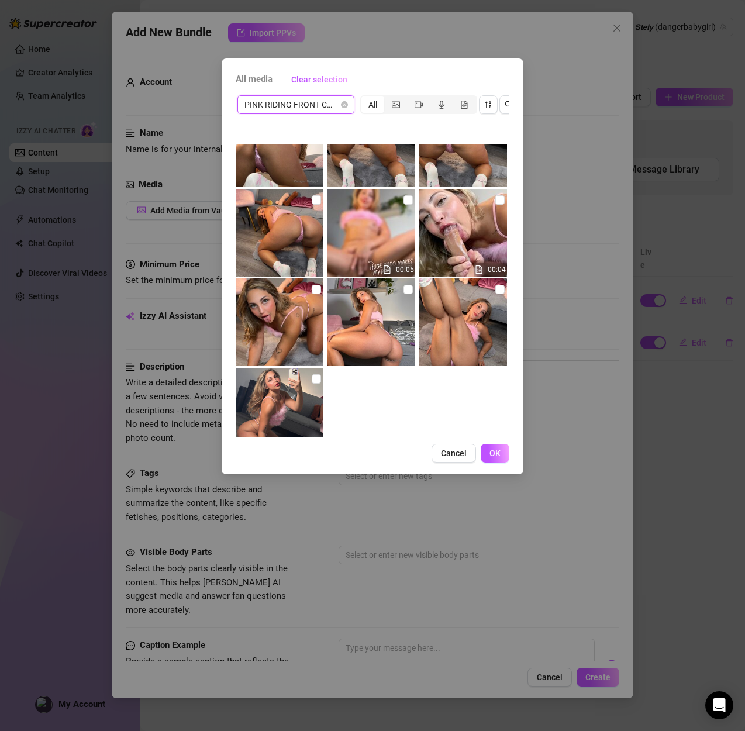
scroll to position [798, 0]
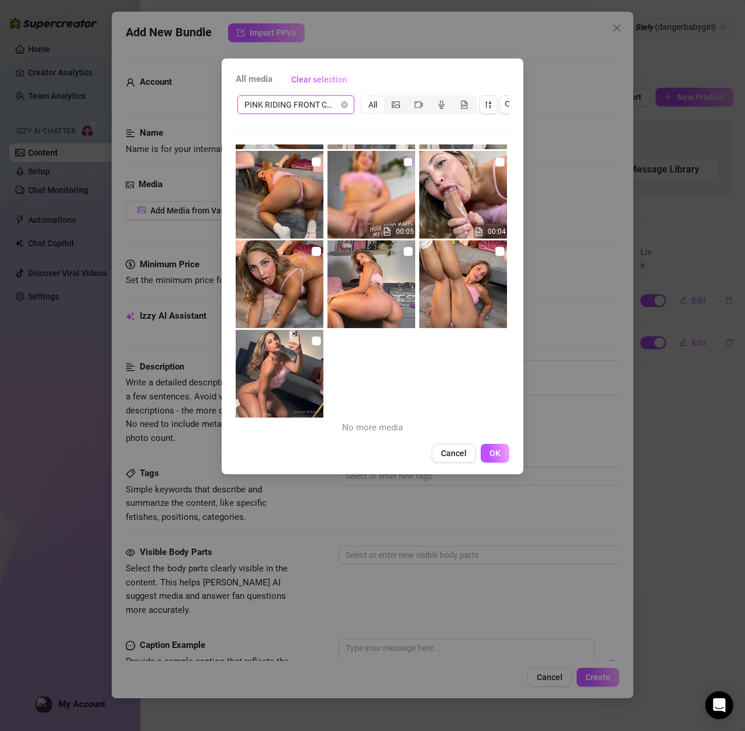
click at [411, 160] on input "checkbox" at bounding box center [407, 161] width 9 height 9
checkbox input "true"
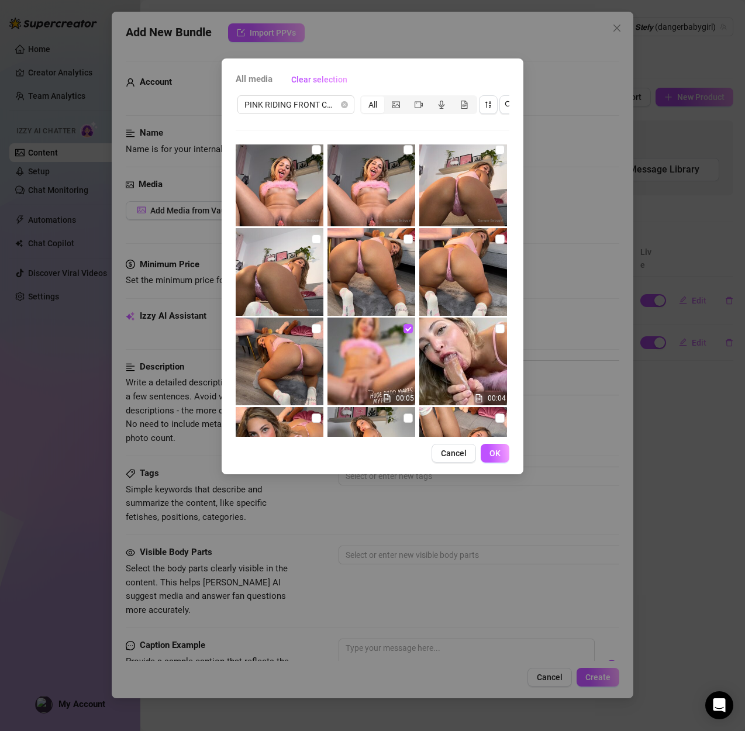
scroll to position [594, 0]
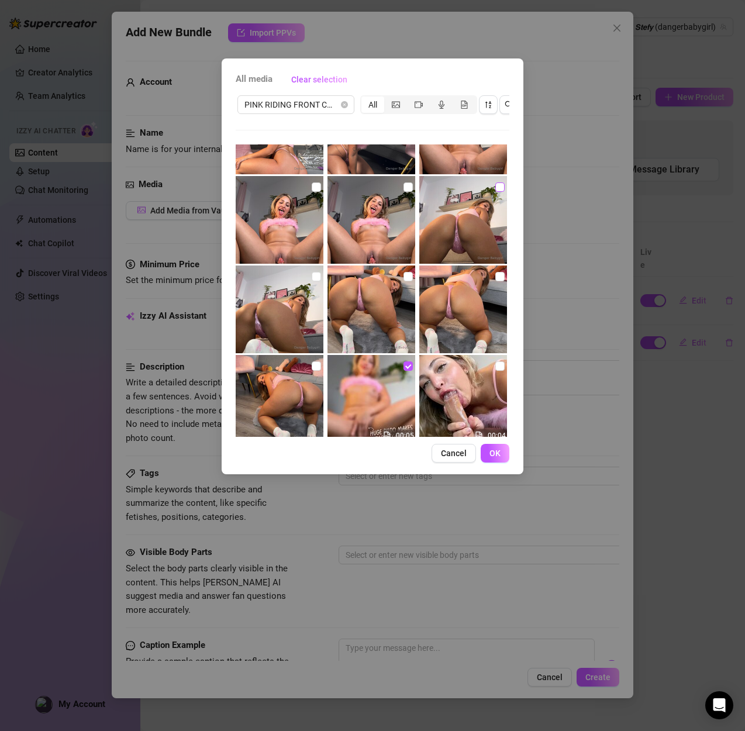
click at [500, 186] on input "checkbox" at bounding box center [499, 186] width 9 height 9
checkbox input "true"
click at [410, 188] on input "checkbox" at bounding box center [407, 186] width 9 height 9
checkbox input "true"
click at [316, 190] on input "checkbox" at bounding box center [316, 186] width 9 height 9
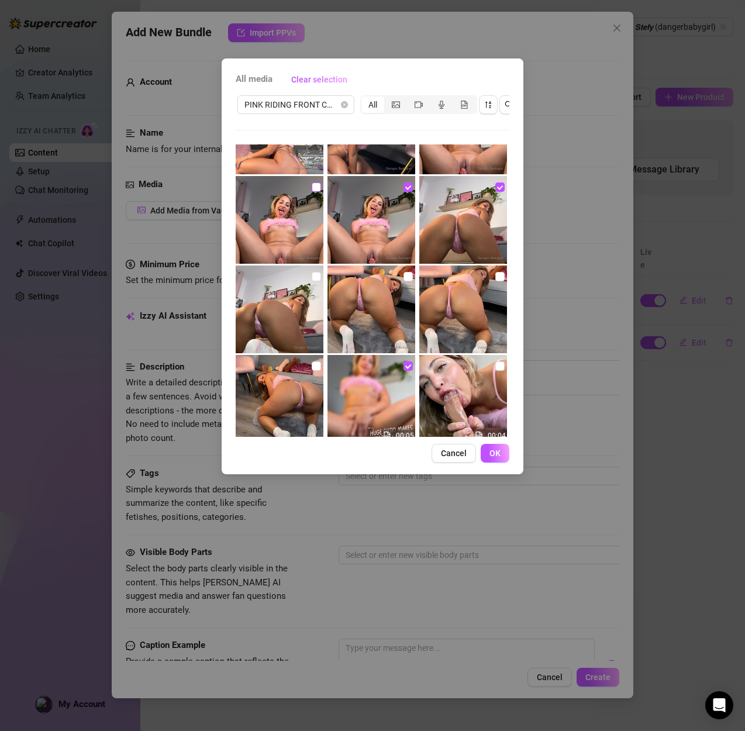
checkbox input "true"
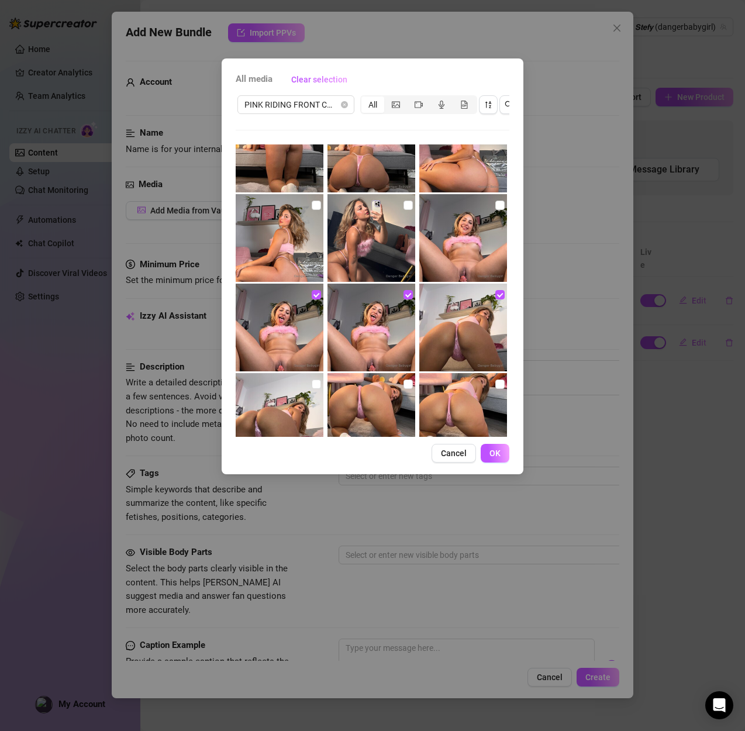
scroll to position [478, 0]
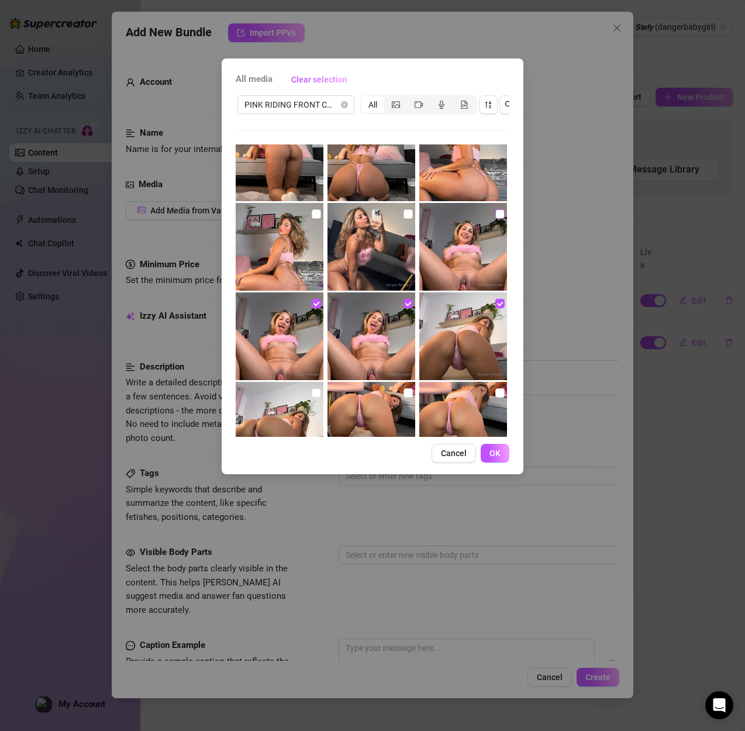
click at [495, 211] on input "checkbox" at bounding box center [499, 213] width 9 height 9
checkbox input "true"
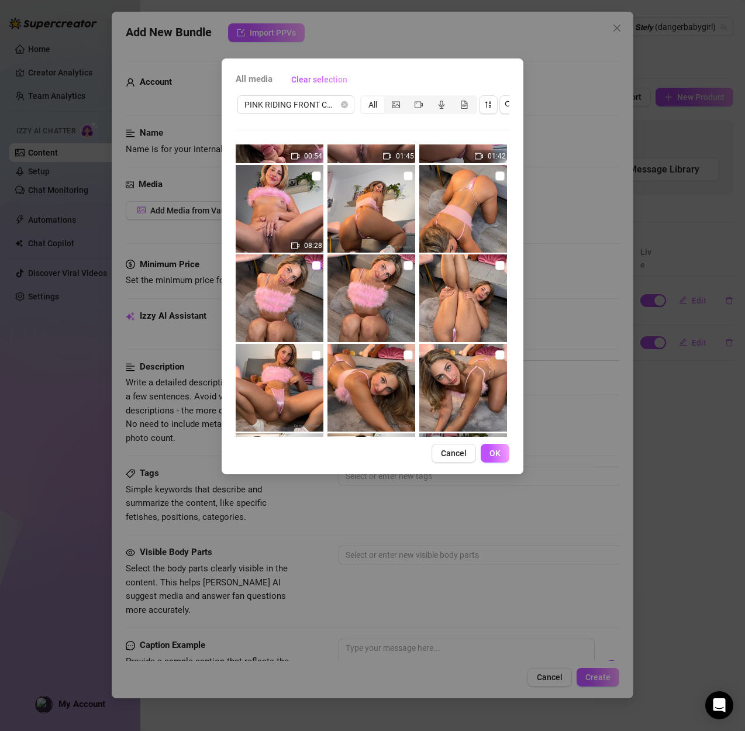
scroll to position [154, 0]
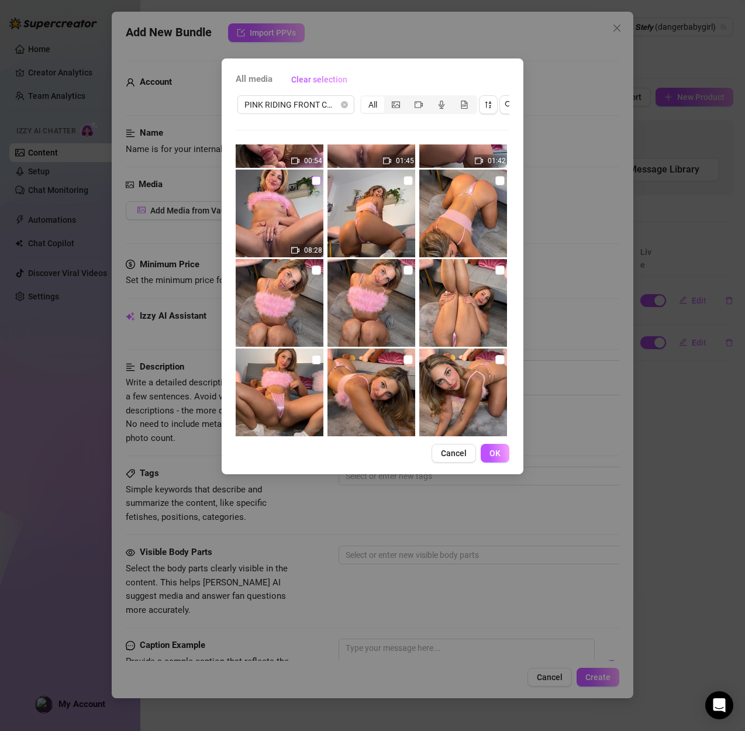
click at [319, 180] on input "checkbox" at bounding box center [316, 180] width 9 height 9
checkbox input "true"
click at [411, 178] on input "checkbox" at bounding box center [407, 180] width 9 height 9
checkbox input "true"
click at [495, 452] on span "OK" at bounding box center [494, 452] width 11 height 9
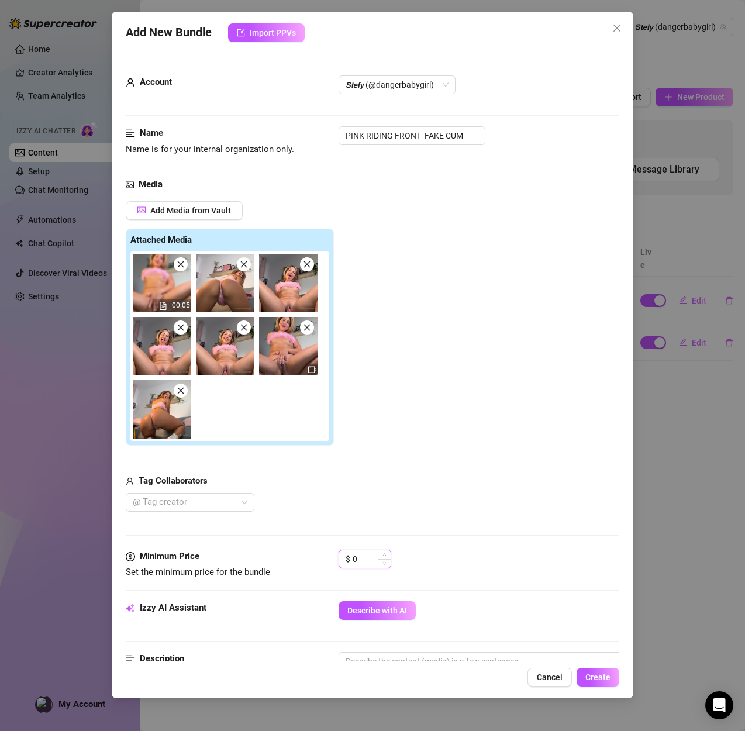
click at [353, 559] on input "0" at bounding box center [371, 559] width 38 height 18
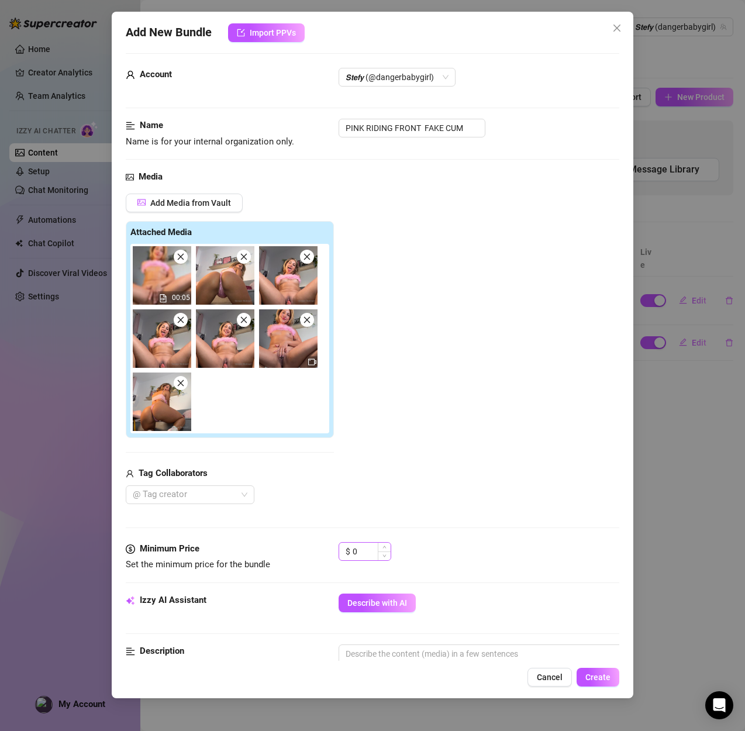
drag, startPoint x: 353, startPoint y: 559, endPoint x: 359, endPoint y: 554, distance: 7.9
click at [359, 554] on div "0" at bounding box center [371, 551] width 38 height 18
drag, startPoint x: 359, startPoint y: 554, endPoint x: 317, endPoint y: 551, distance: 41.6
click at [317, 551] on div "Minimum Price Set the minimum price for the bundle $ 0" at bounding box center [372, 557] width 493 height 30
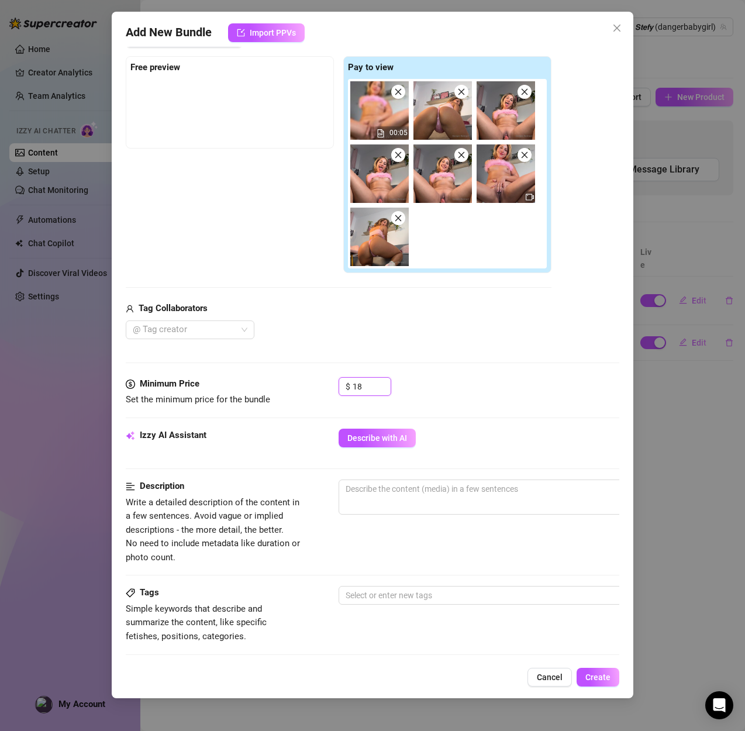
scroll to position [157, 0]
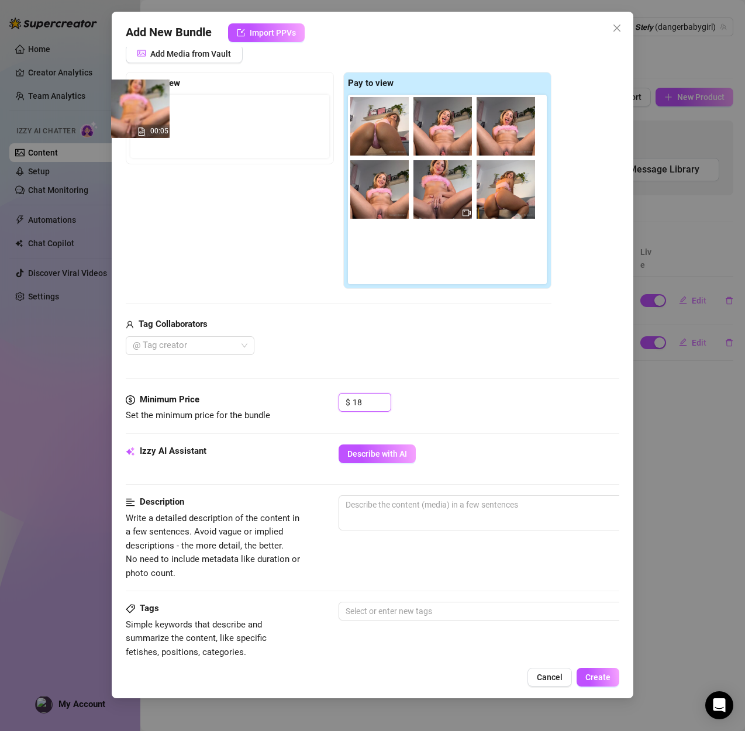
drag, startPoint x: 379, startPoint y: 128, endPoint x: 133, endPoint y: 111, distance: 247.2
click at [133, 111] on div "Free preview Pay to view 00:05" at bounding box center [338, 180] width 425 height 217
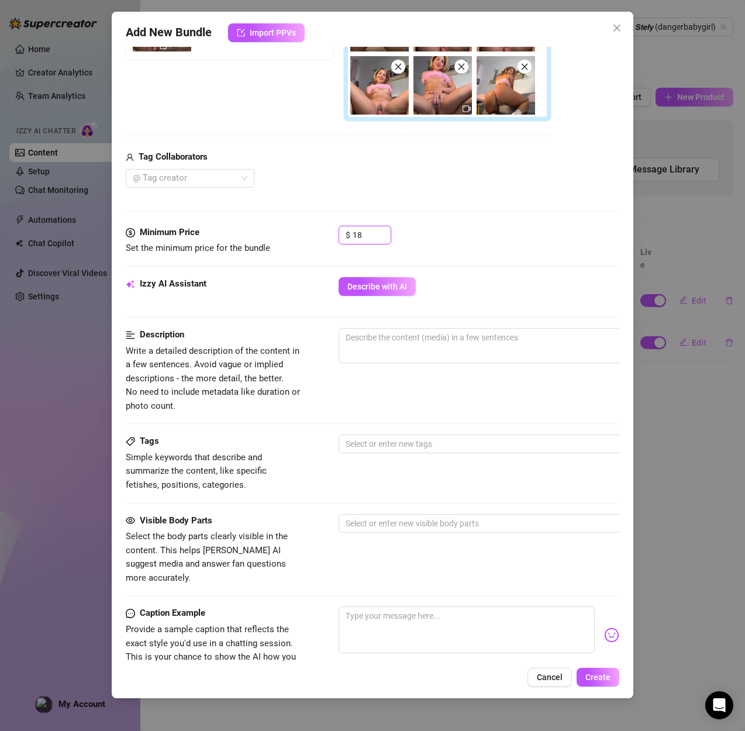
scroll to position [264, 0]
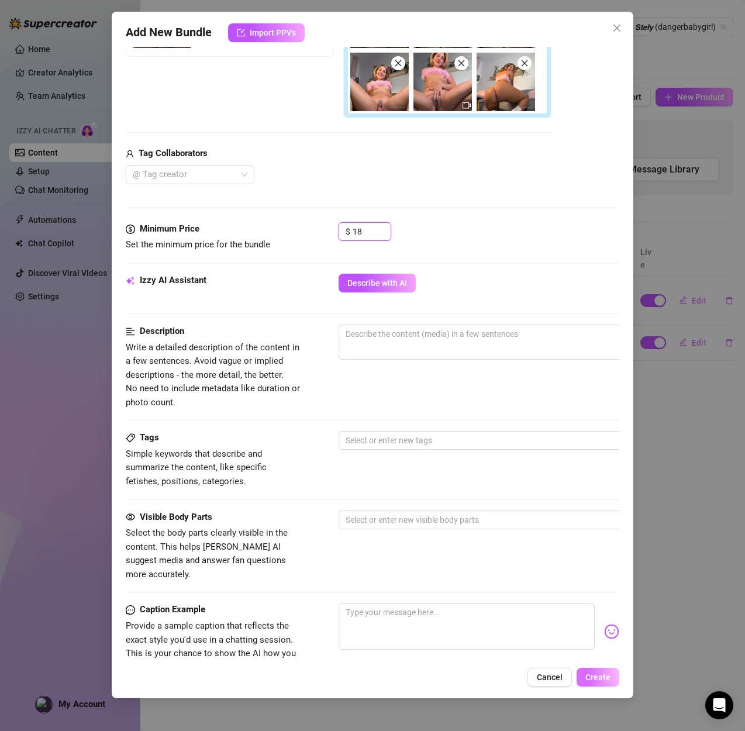
type input "18"
click at [590, 681] on button "Create" at bounding box center [597, 676] width 43 height 19
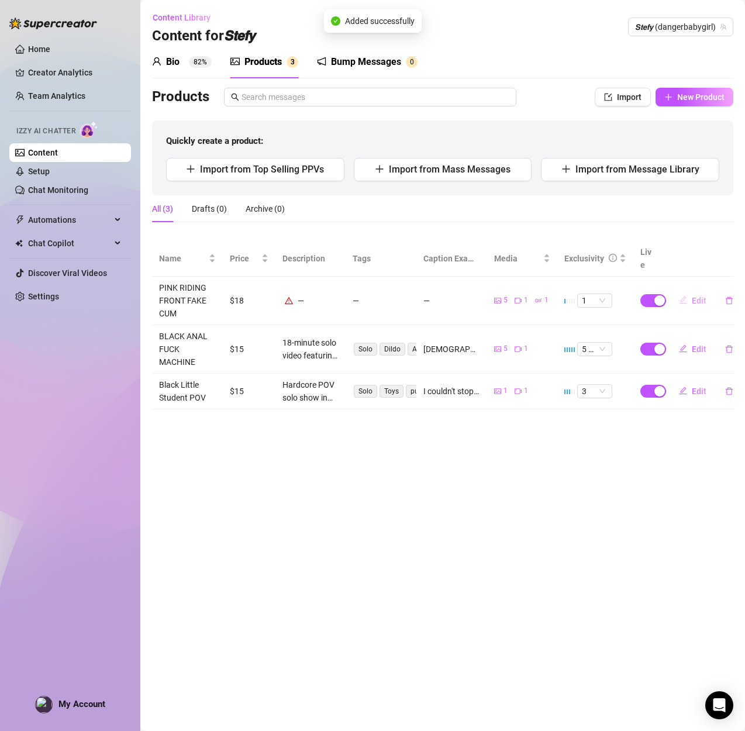
click at [691, 296] on span "Edit" at bounding box center [698, 300] width 15 height 9
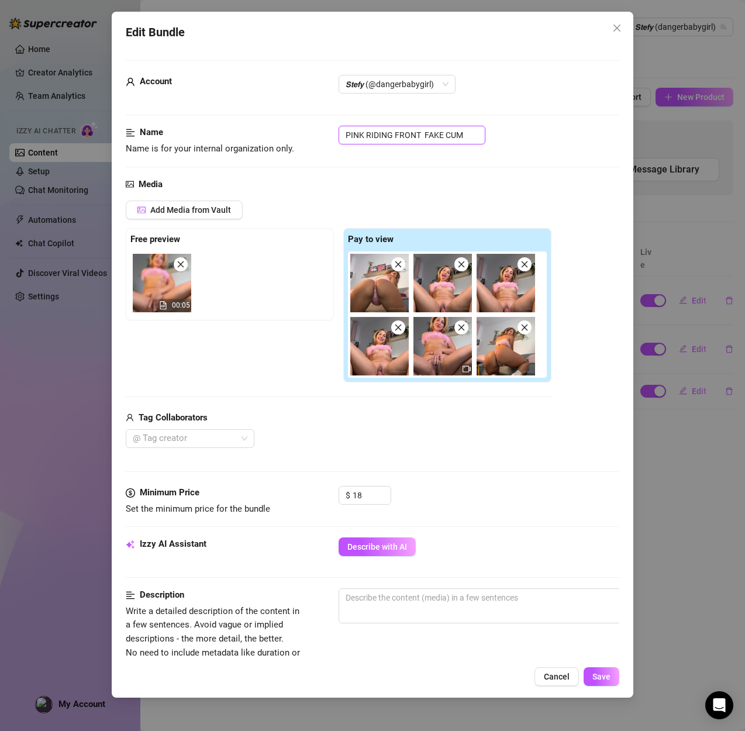
click at [452, 134] on input "PINK RIDING FRONT FAKE CUM" at bounding box center [411, 135] width 147 height 19
drag, startPoint x: 476, startPoint y: 136, endPoint x: 318, endPoint y: 132, distance: 158.5
click at [318, 132] on div "Name Name is for your internal organization only. PINK RIDING FRONT FAKE CUM" at bounding box center [372, 141] width 493 height 30
click at [381, 596] on textarea at bounding box center [543, 598] width 408 height 18
paste textarea "8-minute hardcore solo video featuring me riding a huge realistic dildo head-on…"
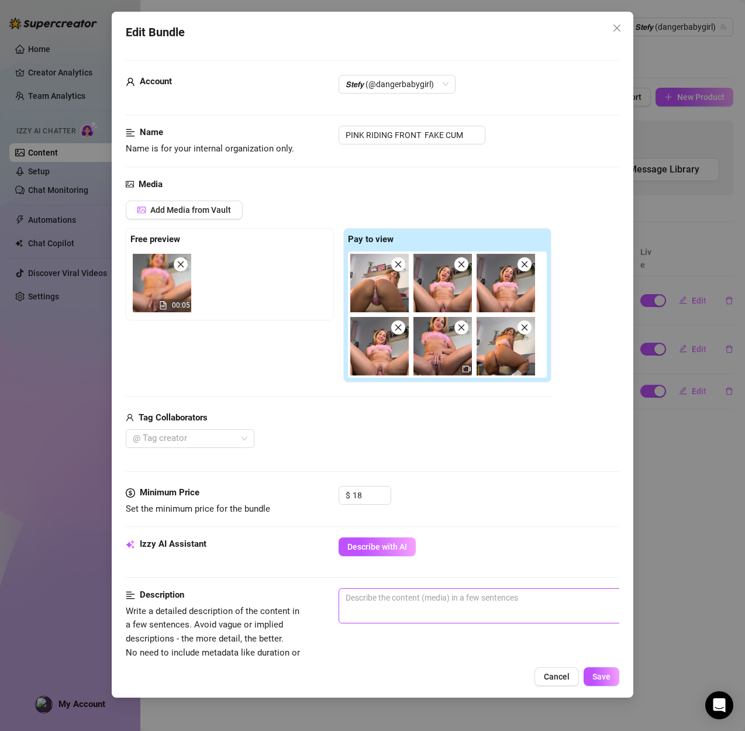
type textarea "8-minute hardcore solo video featuring me riding a huge realistic dildo head-on…"
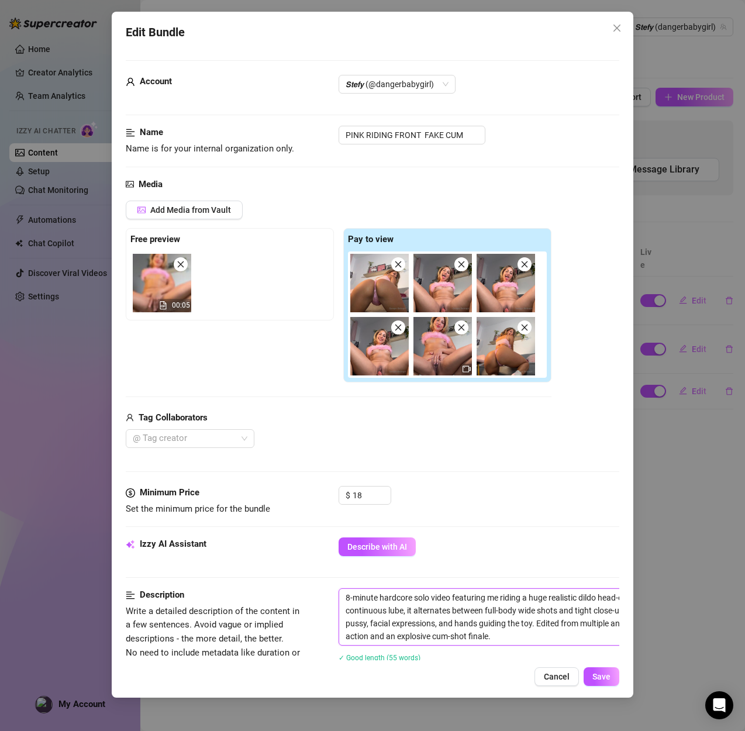
scroll to position [0, 0]
type textarea "8-minute hardcore solo video featuring me riding a huge realistic dildo head-on…"
click at [483, 130] on input "PINK RIDING FRONT FAKE CUM" at bounding box center [411, 135] width 147 height 19
drag, startPoint x: 475, startPoint y: 132, endPoint x: 343, endPoint y: 127, distance: 132.7
click at [343, 127] on input "PINK RIDING FRONT FAKE CUM" at bounding box center [411, 135] width 147 height 19
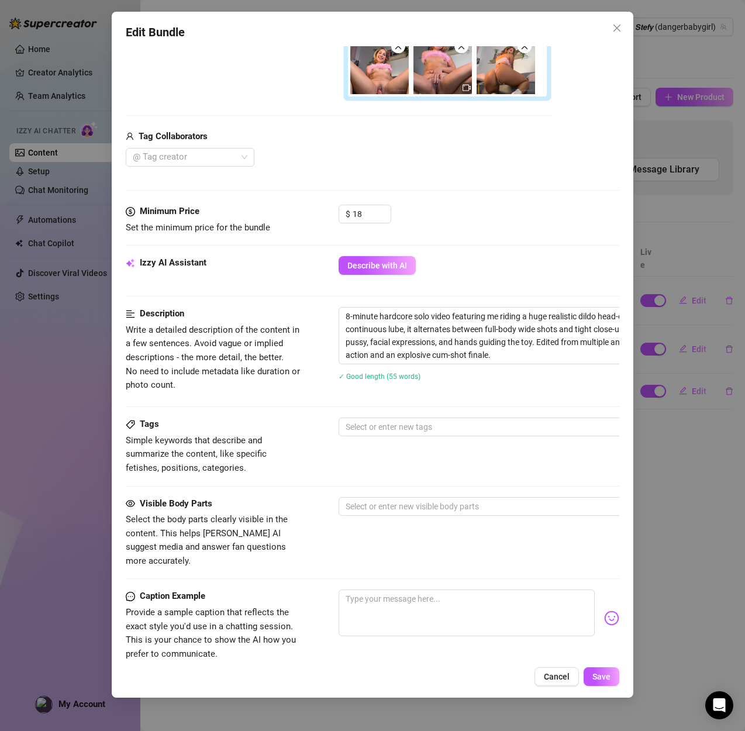
scroll to position [305, 0]
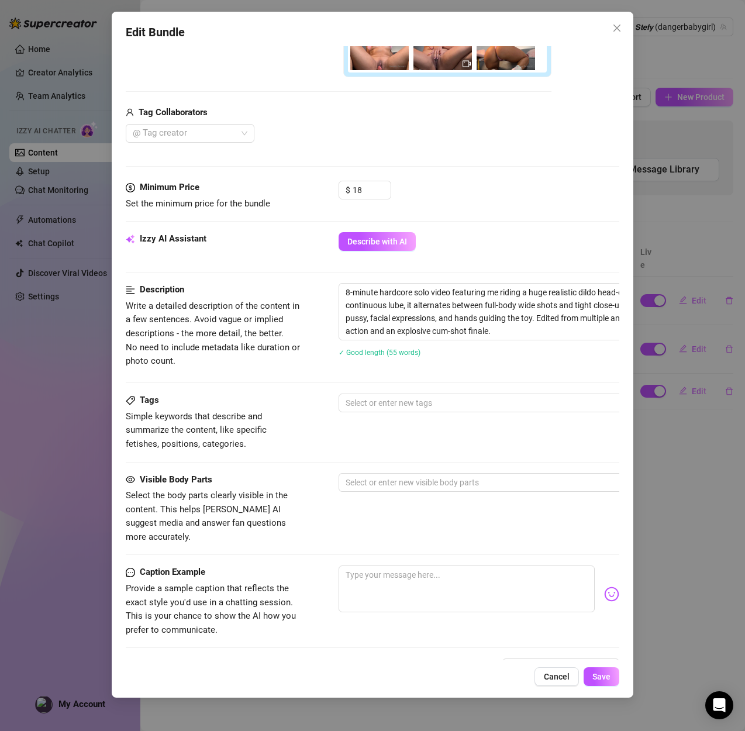
click at [393, 413] on div "Tags Simple keywords that describe and summarize the content, like specific fet…" at bounding box center [372, 421] width 493 height 57
click at [393, 406] on div at bounding box center [537, 403] width 392 height 16
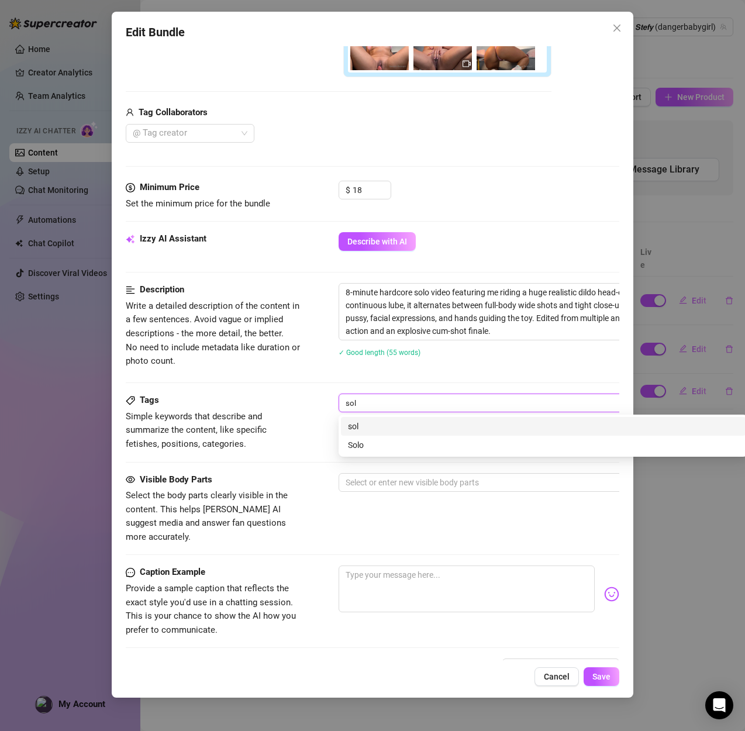
type input "solo"
type input "toys"
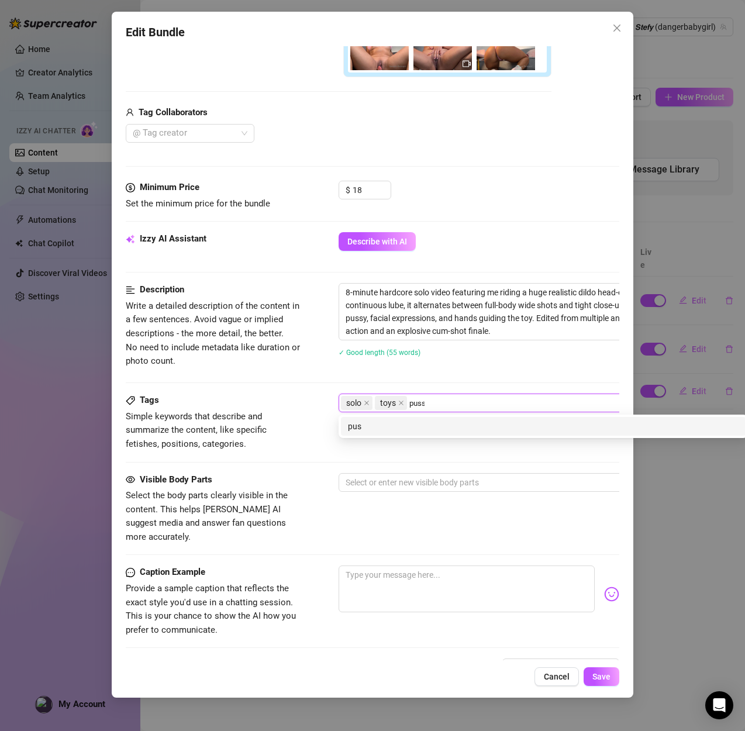
type input "pussy"
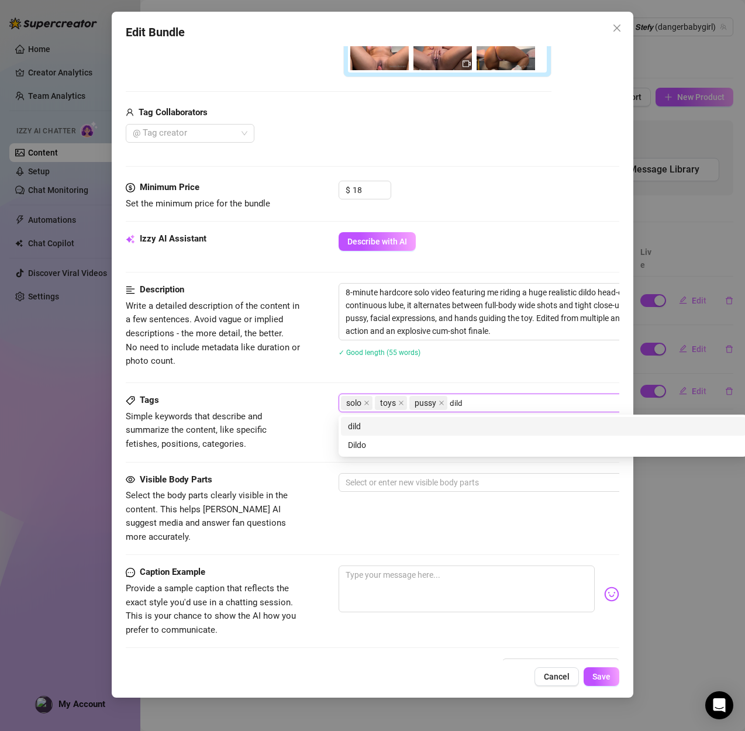
type input "dildo"
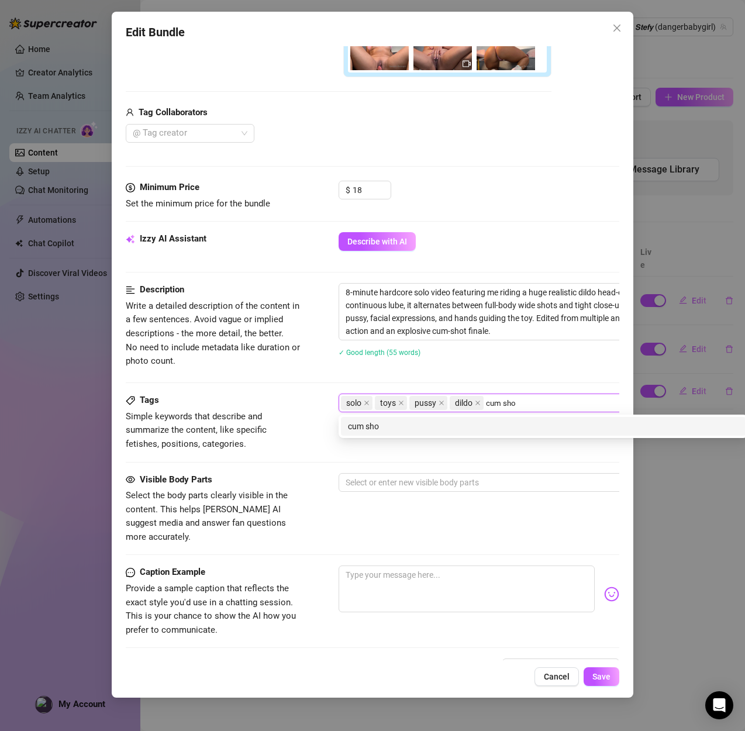
type input "cum shot"
type input "cumming"
type input "fake cum"
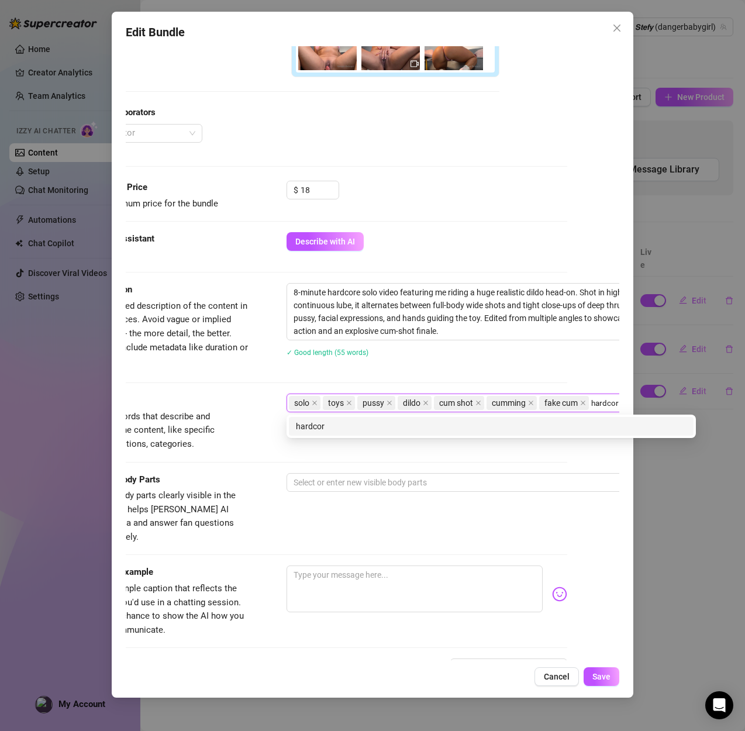
type input "hardcore"
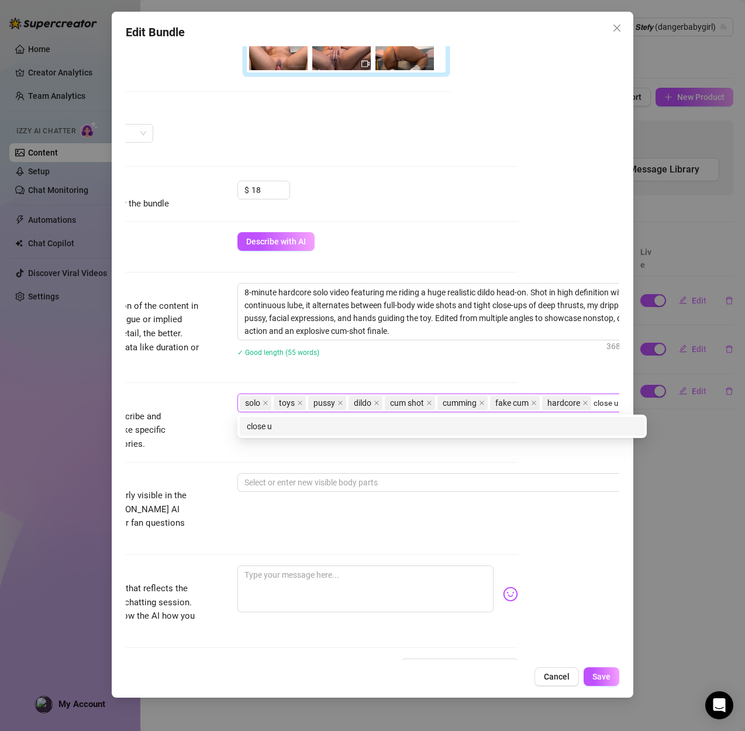
type input "close up"
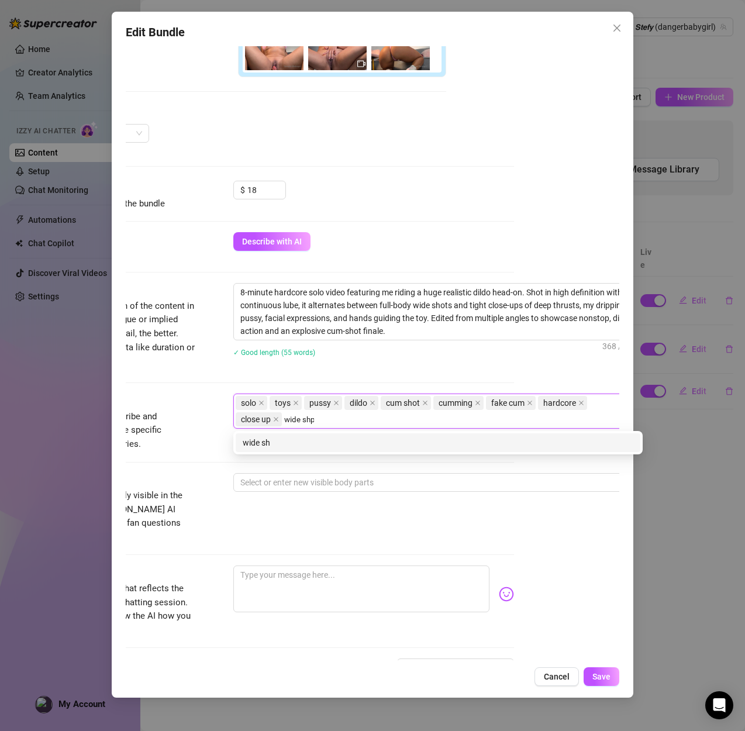
type input "wide shpt"
type input "explicit"
type input "long video"
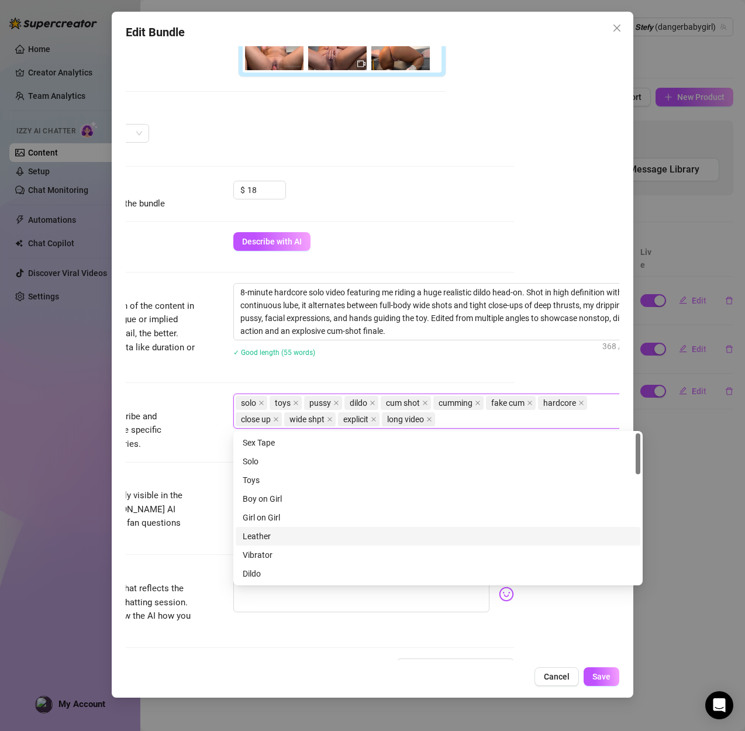
click at [182, 447] on span "Simple keywords that describe and summarize the content, like specific fetishes…" at bounding box center [107, 430] width 175 height 41
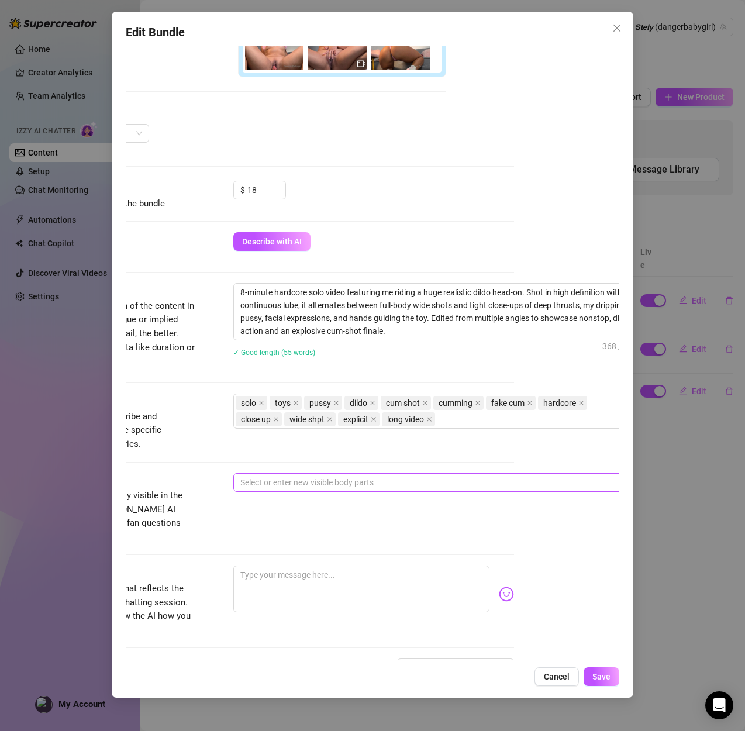
click at [293, 478] on div at bounding box center [432, 482] width 392 height 16
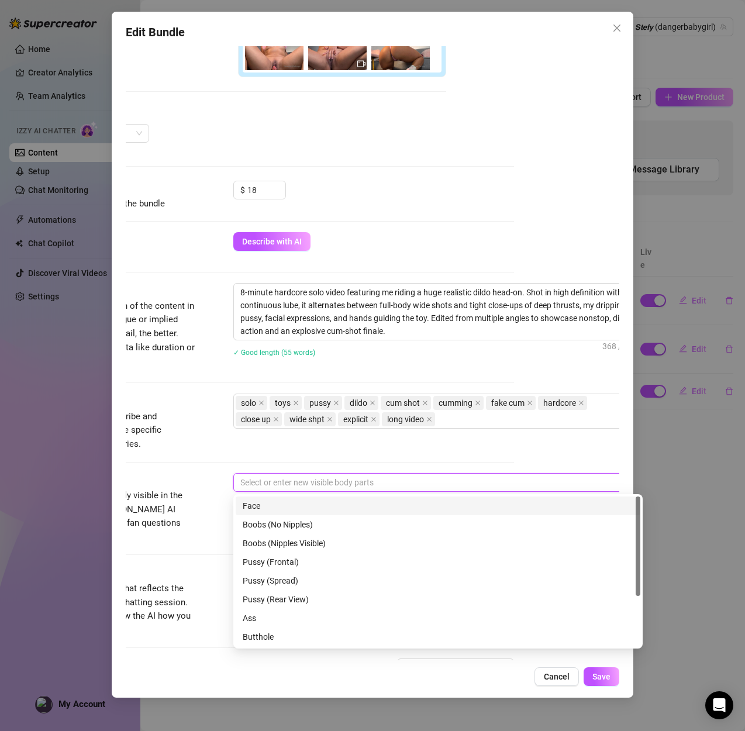
click at [283, 504] on div "Face" at bounding box center [438, 505] width 390 height 13
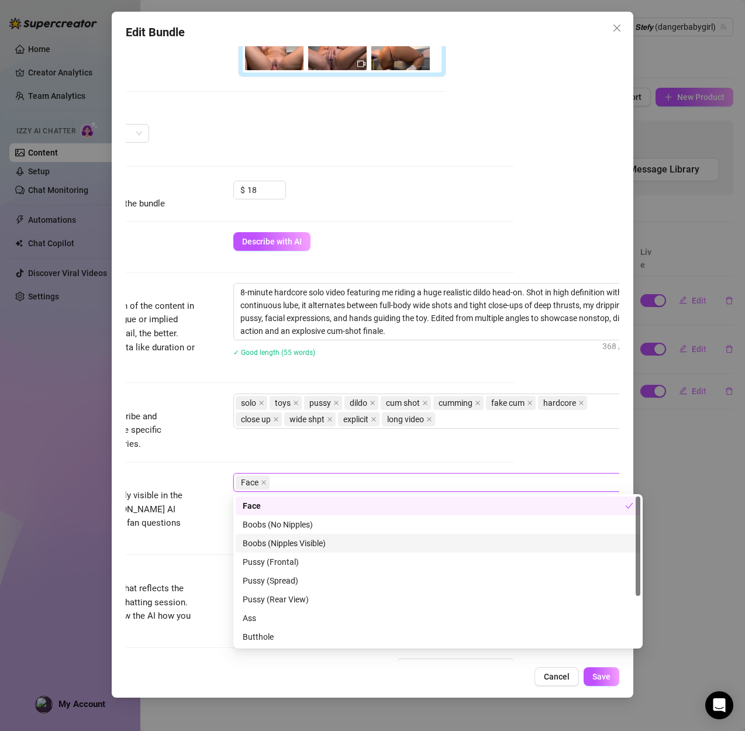
click at [275, 540] on div "Boobs (Nipples Visible)" at bounding box center [438, 543] width 390 height 13
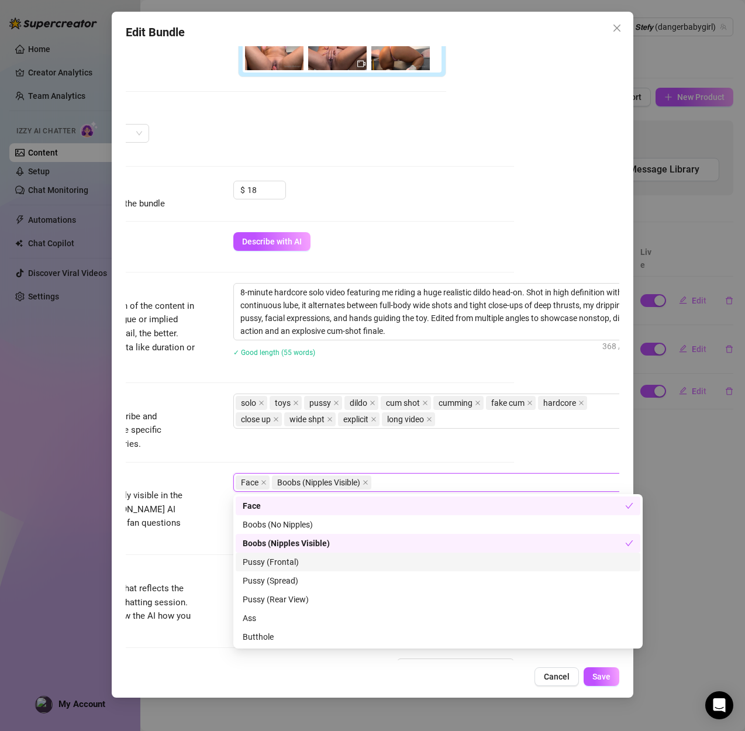
click at [282, 564] on div "Pussy (Frontal)" at bounding box center [438, 561] width 390 height 13
click at [282, 580] on div "Pussy (Spread)" at bounding box center [438, 580] width 390 height 13
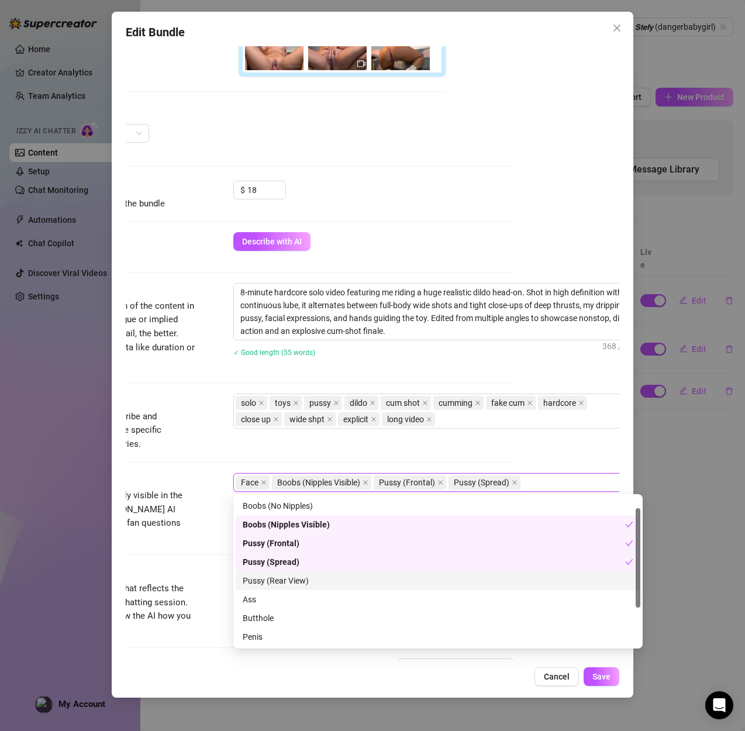
scroll to position [22, 0]
click at [284, 572] on div "Pussy (Rear View)" at bounding box center [438, 576] width 390 height 13
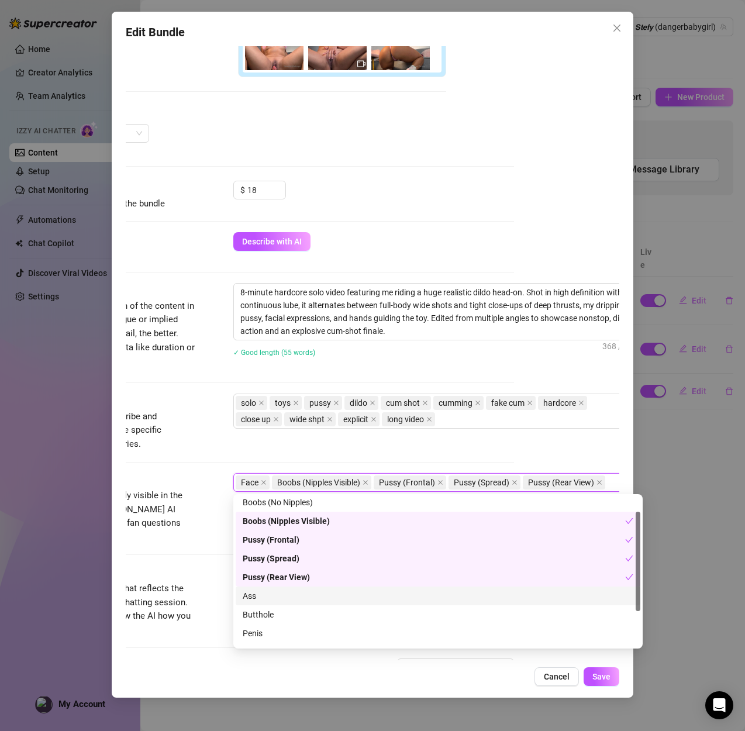
click at [270, 595] on div "Ass" at bounding box center [438, 595] width 390 height 13
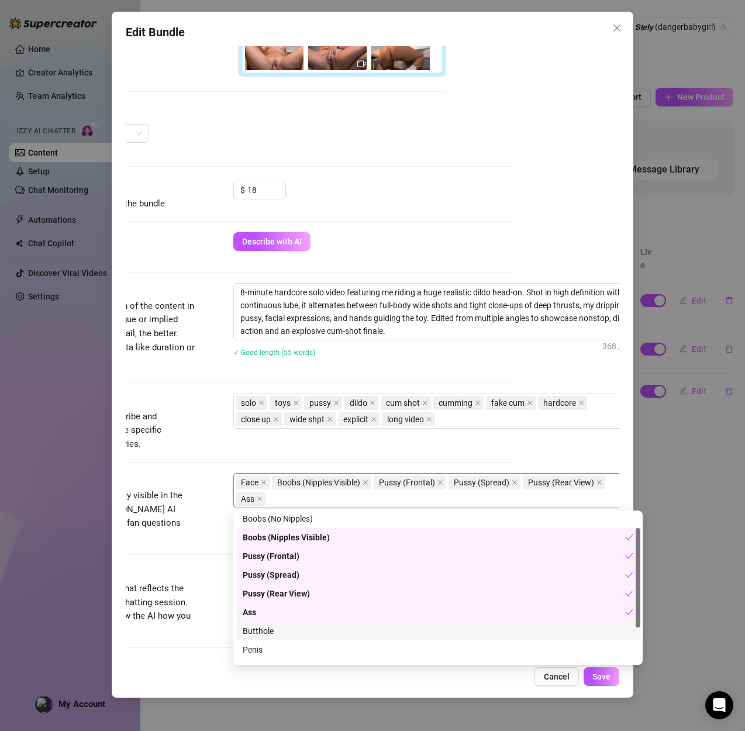
click at [265, 631] on div "Butthole" at bounding box center [438, 630] width 390 height 13
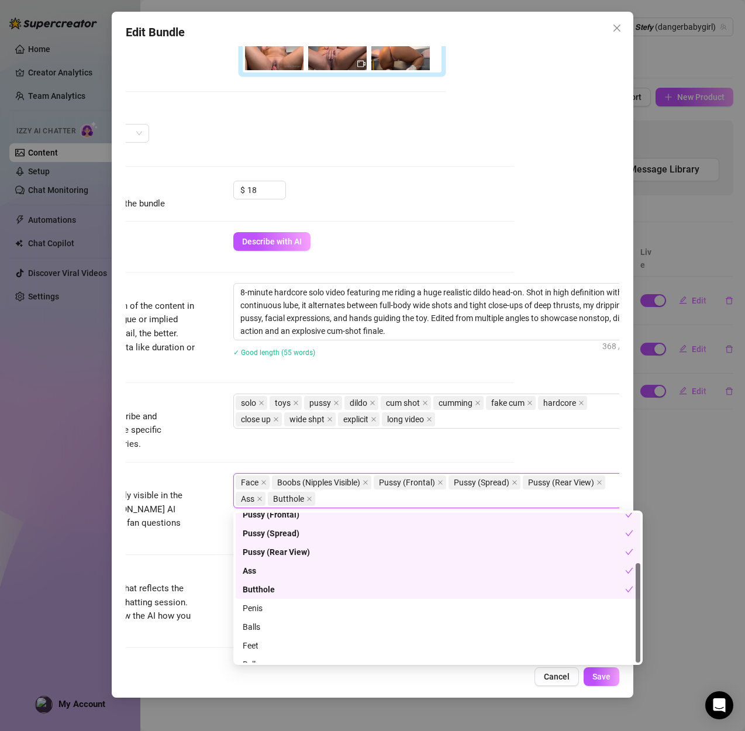
scroll to position [75, 0]
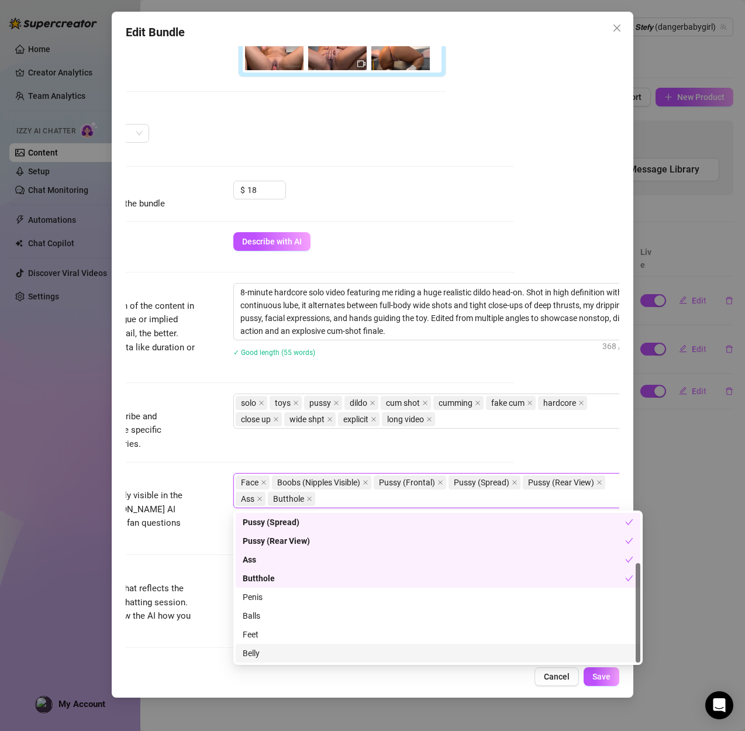
click at [257, 659] on div "Belly" at bounding box center [438, 653] width 404 height 19
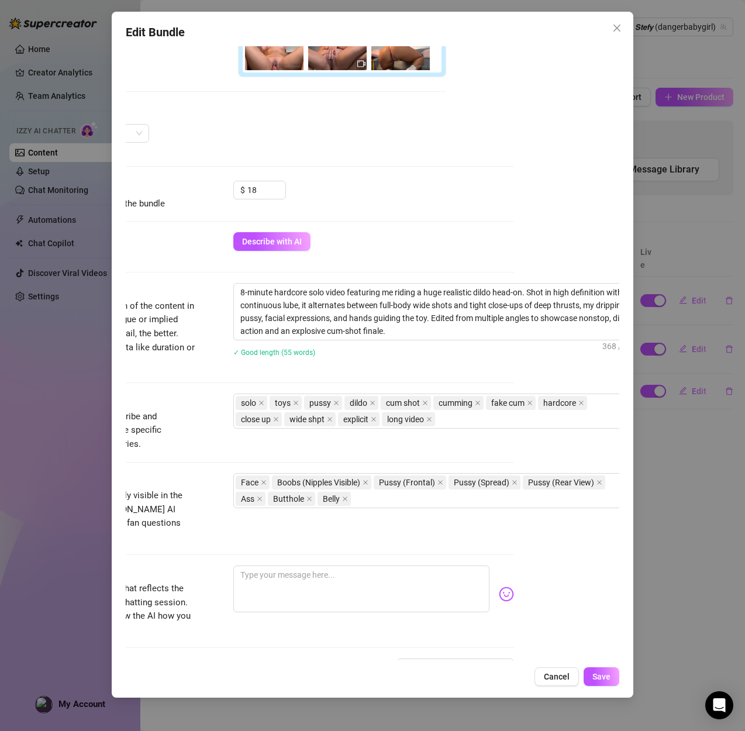
click at [223, 451] on div "Tags Simple keywords that describe and summarize the content, like specific fet…" at bounding box center [266, 421] width 493 height 57
click at [296, 571] on textarea at bounding box center [361, 588] width 256 height 47
click at [290, 565] on textarea at bounding box center [361, 588] width 256 height 47
paste textarea "PUSSY CUM-SHOT 😳💥💦 Riding that huge beast head-on 🍆, shaking with pleasure and …"
type textarea "PUSSY CUM-SHOT 😳💥💦 Riding that huge beast head-on 🍆, shaking with pleasure and …"
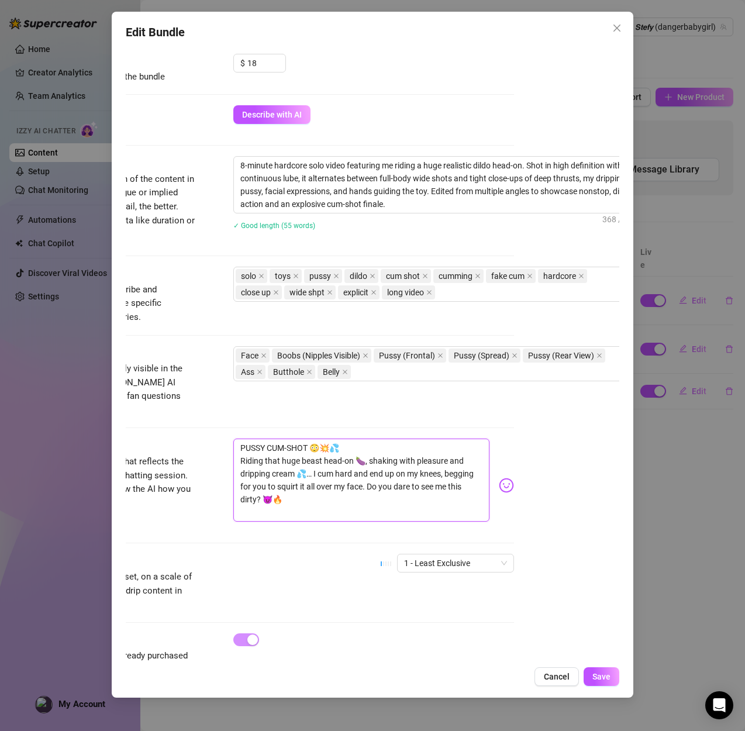
scroll to position [456, 105]
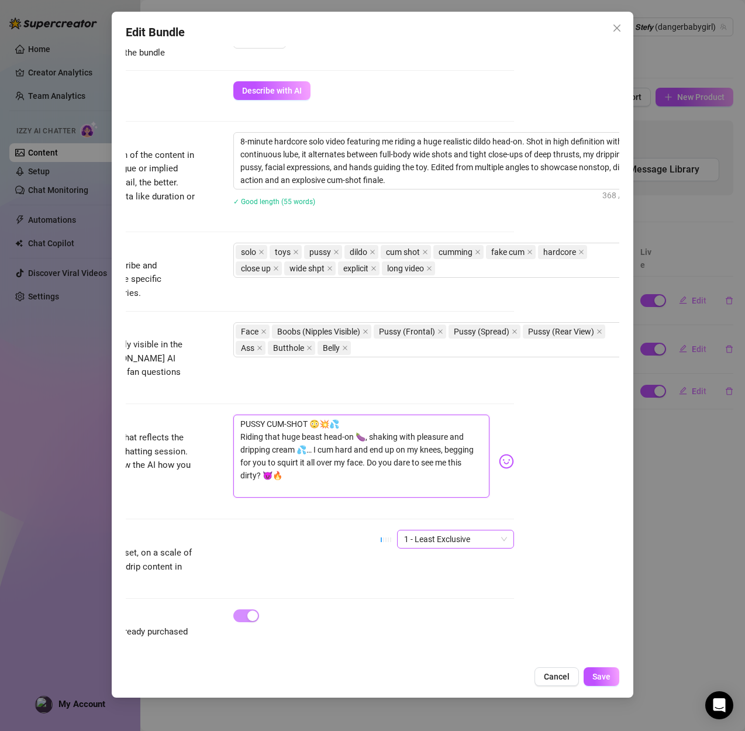
click at [433, 530] on span "1 - Least Exclusive" at bounding box center [455, 539] width 103 height 18
type textarea "PUSSY CUM-SHOT 😳💥💦 Riding that huge beast head-on 🍆, shaking with pleasure and …"
click at [411, 598] on div "4" at bounding box center [455, 604] width 98 height 13
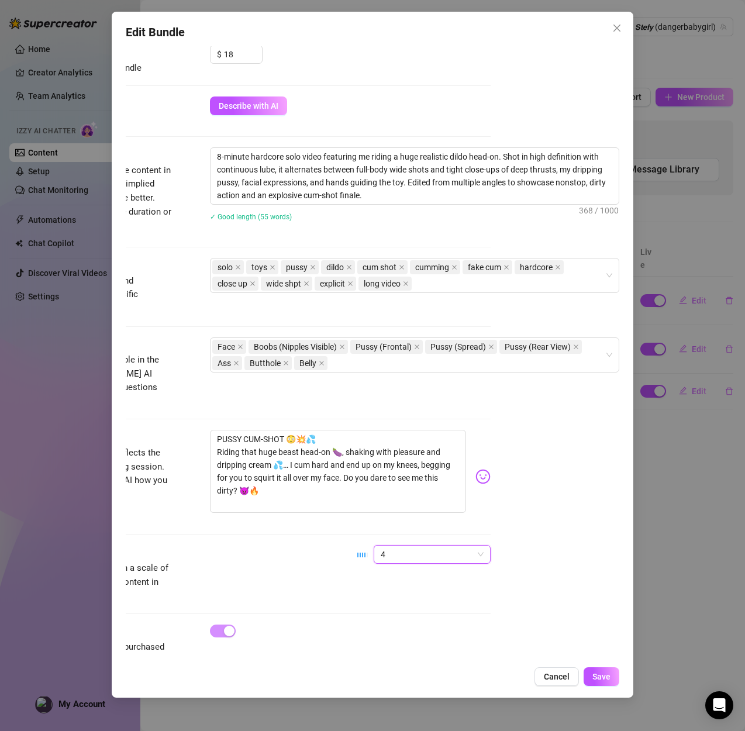
scroll to position [440, 129]
click at [597, 674] on span "Save" at bounding box center [601, 676] width 18 height 9
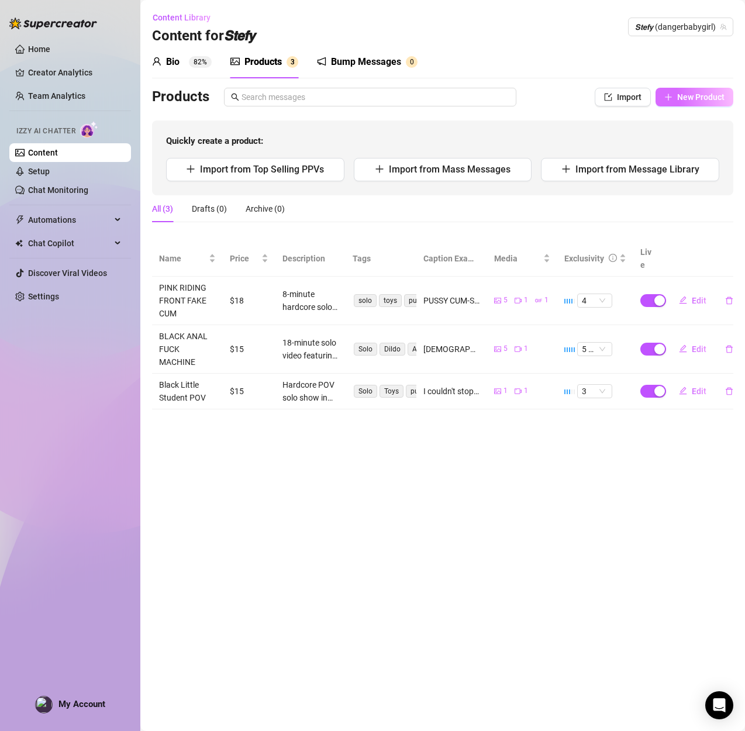
click at [700, 94] on span "New Product" at bounding box center [700, 96] width 47 height 9
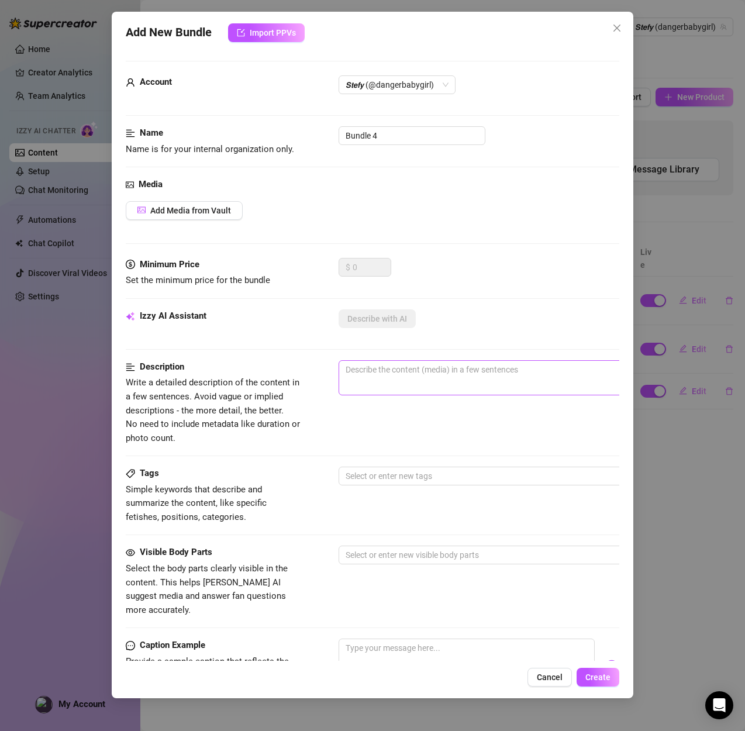
click at [391, 379] on span "0 / 1000" at bounding box center [542, 377] width 409 height 35
click at [393, 366] on textarea at bounding box center [543, 370] width 408 height 18
paste textarea "7-minute+ solo video in an intimate POV style: I play with my favorite butt plu…"
type textarea "7-minute+ solo video in an intimate POV style: I play with my favorite butt plu…"
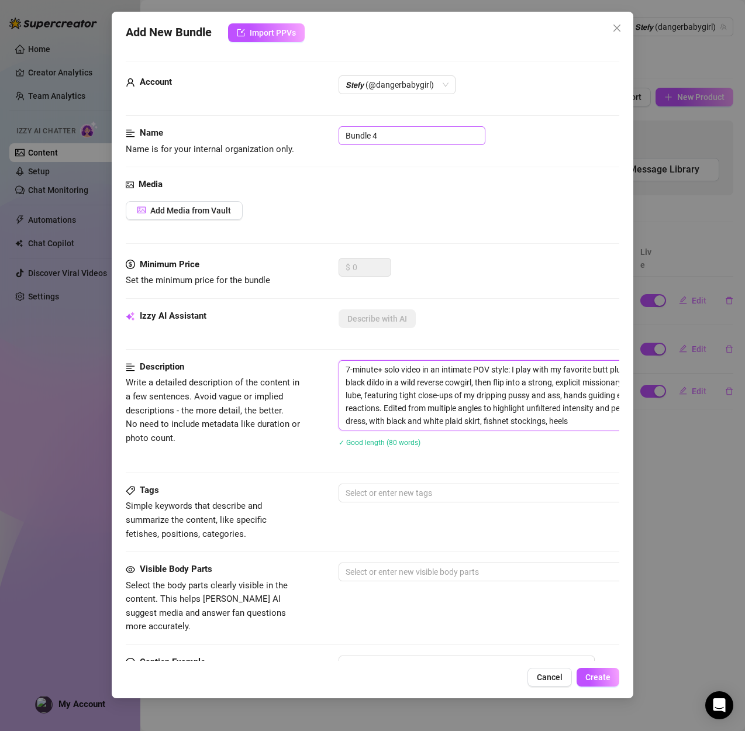
scroll to position [0, 0]
type textarea "7-minute+ solo video in an intimate POV style: I play with my favorite butt plu…"
click at [382, 143] on input "Bundle 4" at bounding box center [411, 135] width 147 height 19
drag, startPoint x: 559, startPoint y: 431, endPoint x: 577, endPoint y: 421, distance: 20.7
click at [561, 430] on div "7-minute+ solo video in an intimate POV style: I play with my favorite butt plu…" at bounding box center [542, 411] width 409 height 102
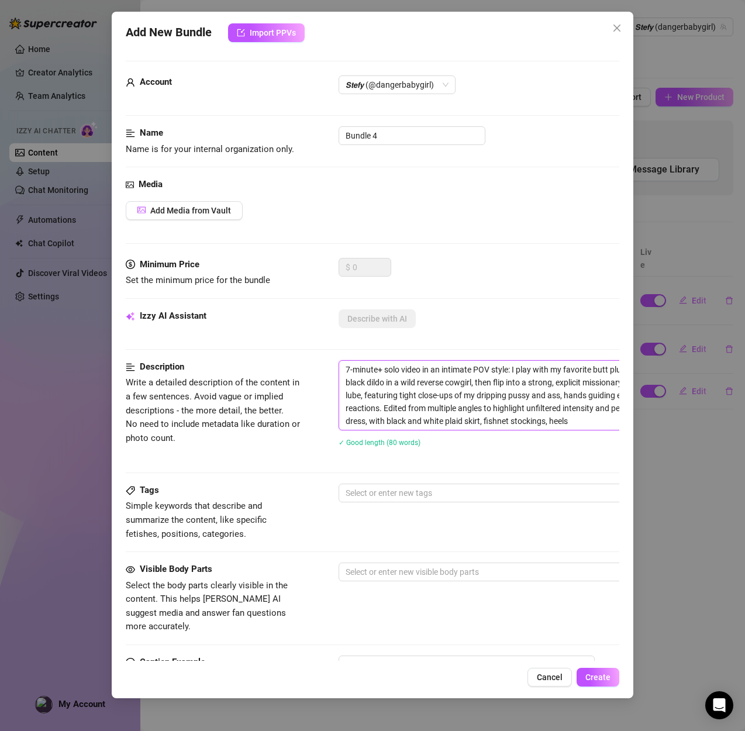
click at [577, 421] on textarea "7-minute+ solo video in an intimate POV style: I play with my favorite butt plu…" at bounding box center [543, 395] width 408 height 69
drag, startPoint x: 577, startPoint y: 421, endPoint x: 271, endPoint y: 351, distance: 314.8
click at [271, 351] on form "Account 𝙎𝙩𝙚𝙛𝙮 (@dangerbabygirl) Name Name is for your internal organization onl…" at bounding box center [372, 477] width 493 height 832
paste textarea "Student"
type textarea "7-minute+ solo video in an intimate POV style: I play with my favorite butt plu…"
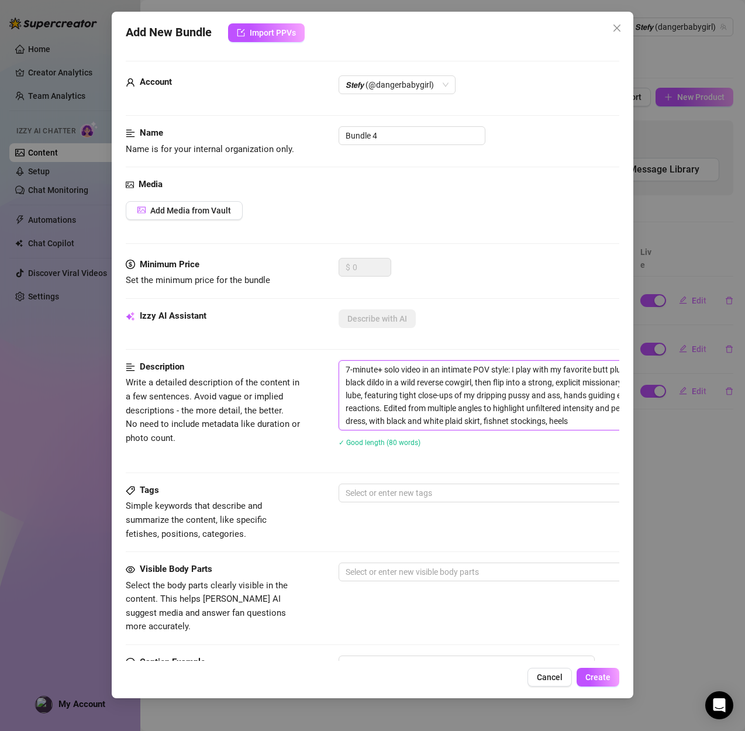
type textarea "7-minute+ solo video in an intimate POV style: I play with my favorite butt plu…"
click at [393, 134] on input "Bundle 4" at bounding box center [411, 135] width 147 height 19
drag, startPoint x: 393, startPoint y: 134, endPoint x: 305, endPoint y: 129, distance: 88.4
click at [305, 129] on div "Name Name is for your internal organization only. Bundle 4" at bounding box center [372, 141] width 493 height 30
paste input "Student black blue Realistic toy 💙"
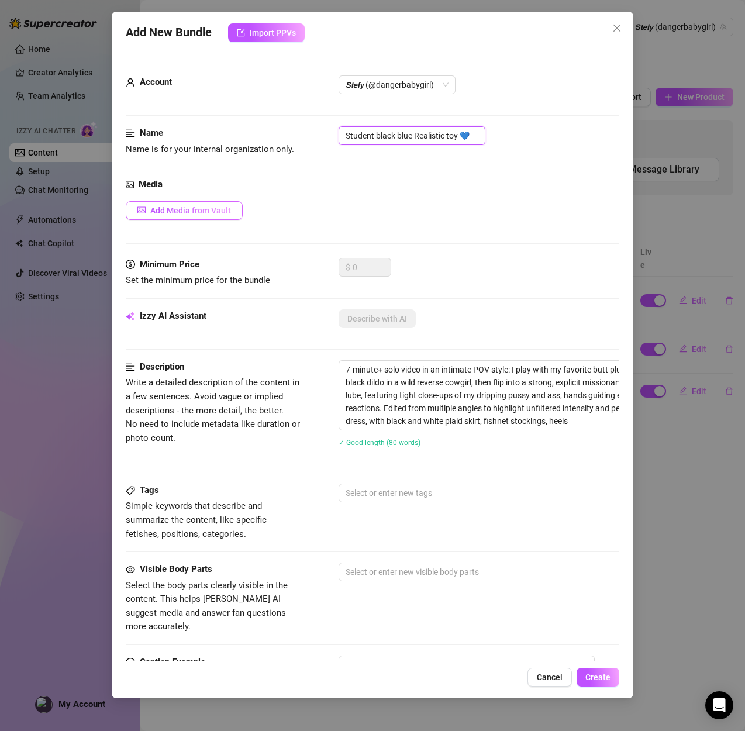
type input "Student black blue Realistic toy 💙"
click at [200, 206] on span "Add Media from Vault" at bounding box center [190, 210] width 81 height 9
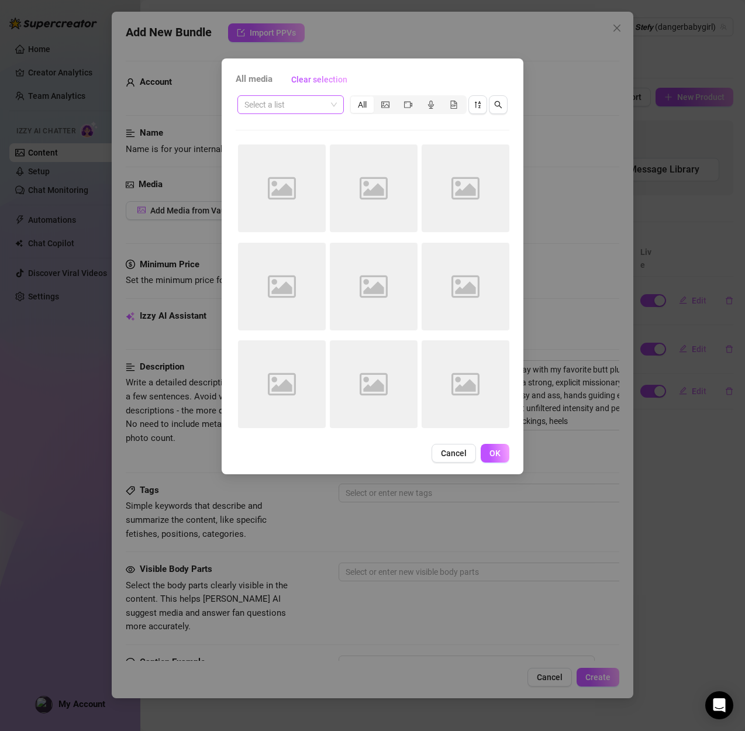
click at [296, 105] on input "search" at bounding box center [285, 105] width 82 height 18
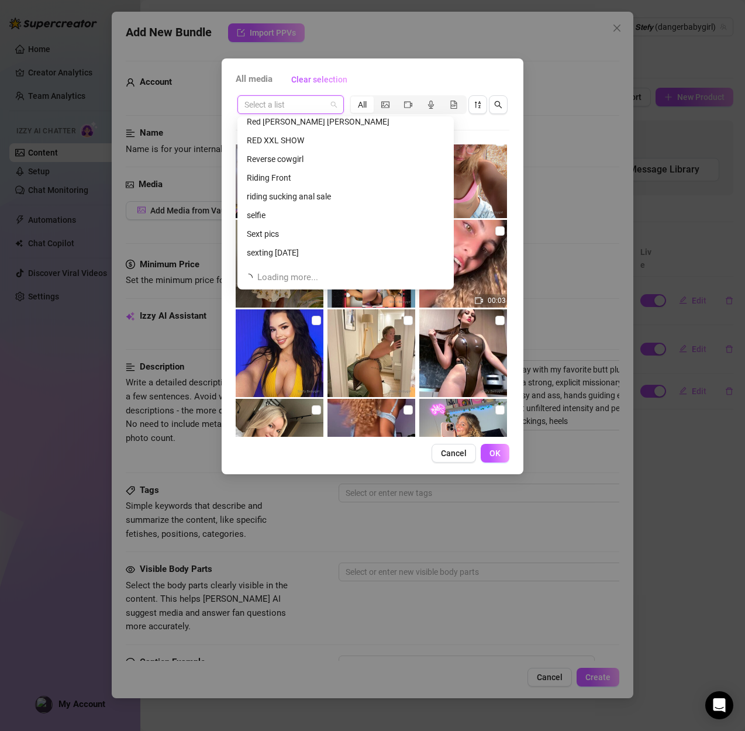
scroll to position [1347, 0]
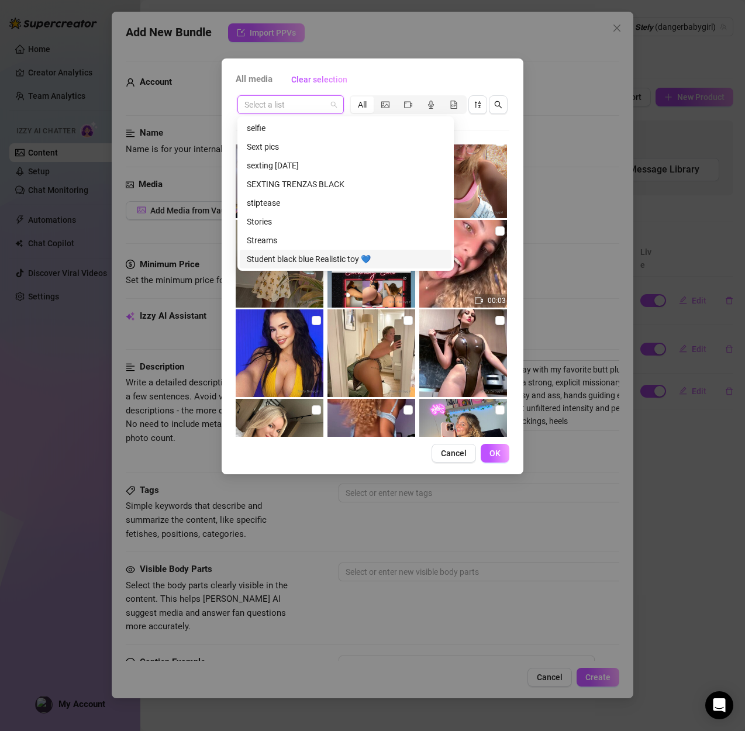
click at [296, 257] on div "Student black blue Realistic toy 💙" at bounding box center [346, 258] width 198 height 13
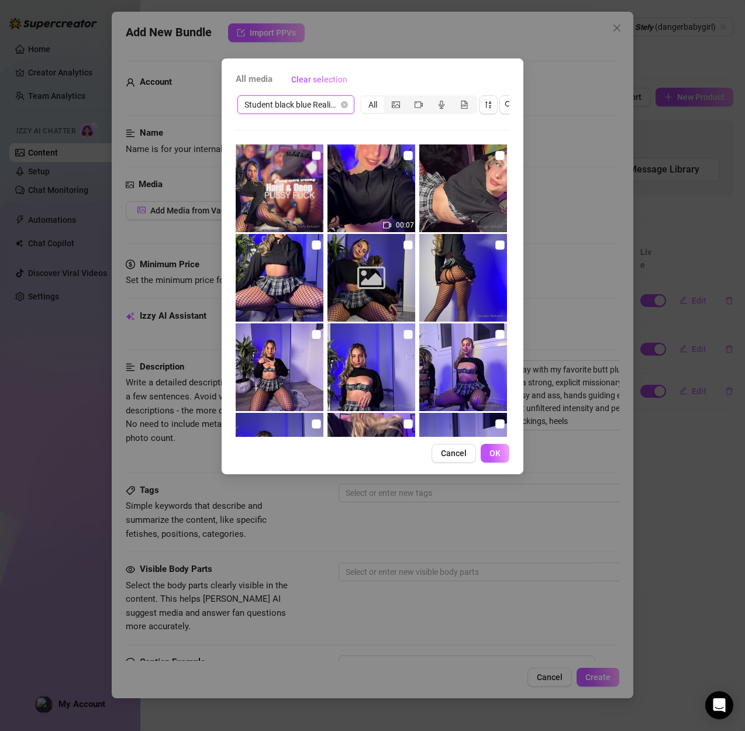
click at [314, 158] on input "checkbox" at bounding box center [316, 155] width 9 height 9
checkbox input "true"
click at [499, 154] on input "checkbox" at bounding box center [499, 155] width 9 height 9
checkbox input "true"
click at [321, 246] on img at bounding box center [280, 278] width 88 height 88
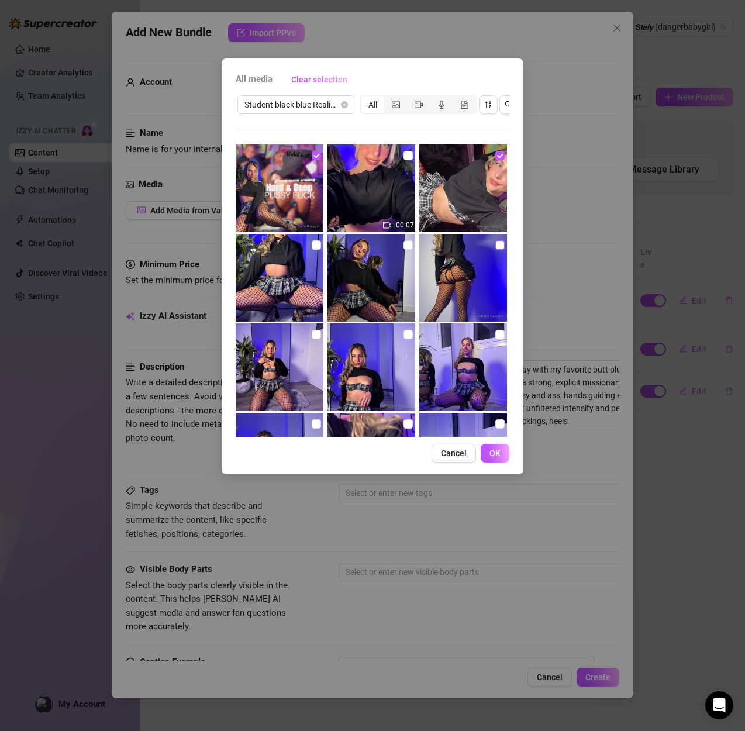
click at [497, 245] on input "checkbox" at bounding box center [499, 244] width 9 height 9
checkbox input "true"
click at [406, 333] on input "checkbox" at bounding box center [407, 333] width 9 height 9
checkbox input "true"
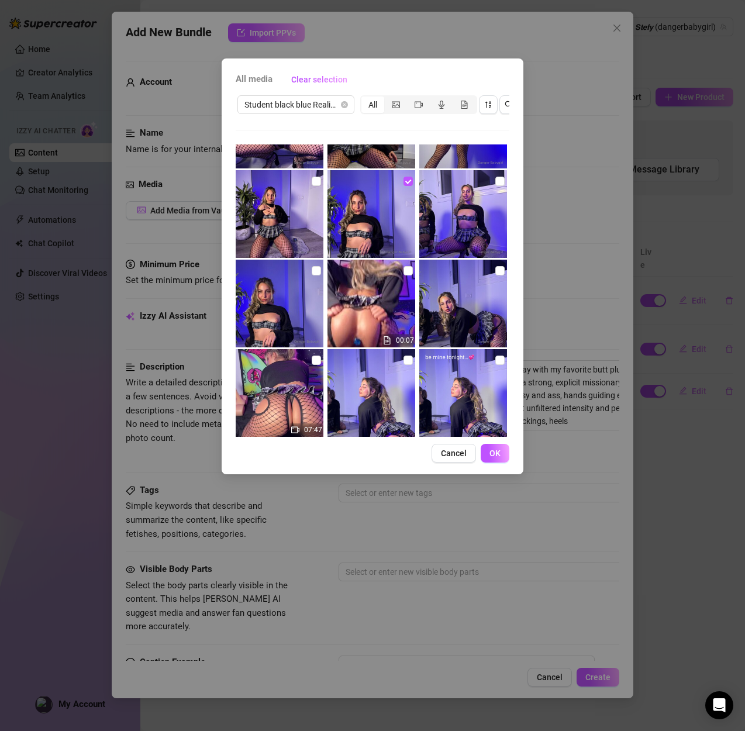
scroll to position [154, 0]
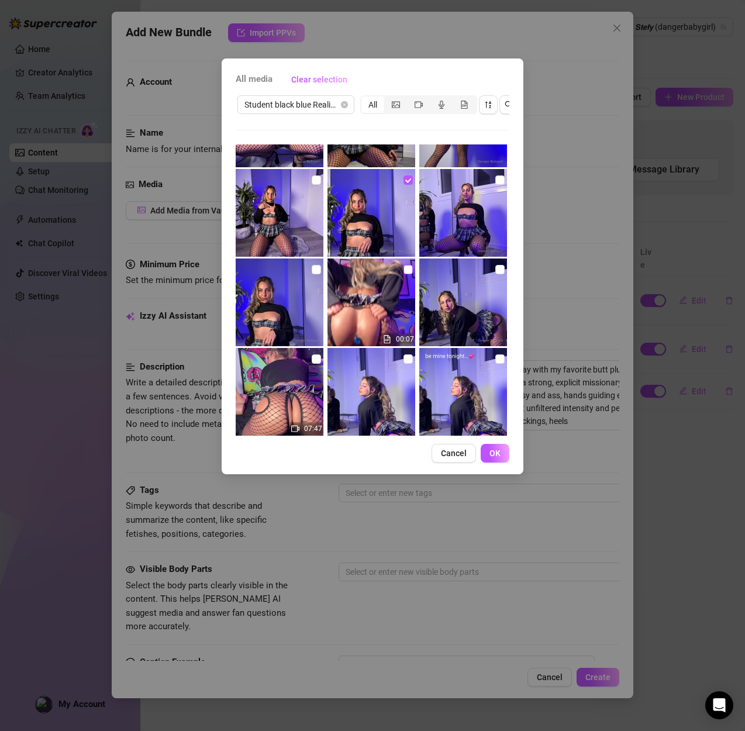
click at [411, 270] on input "checkbox" at bounding box center [407, 269] width 9 height 9
checkbox input "true"
click at [321, 271] on img at bounding box center [280, 302] width 88 height 88
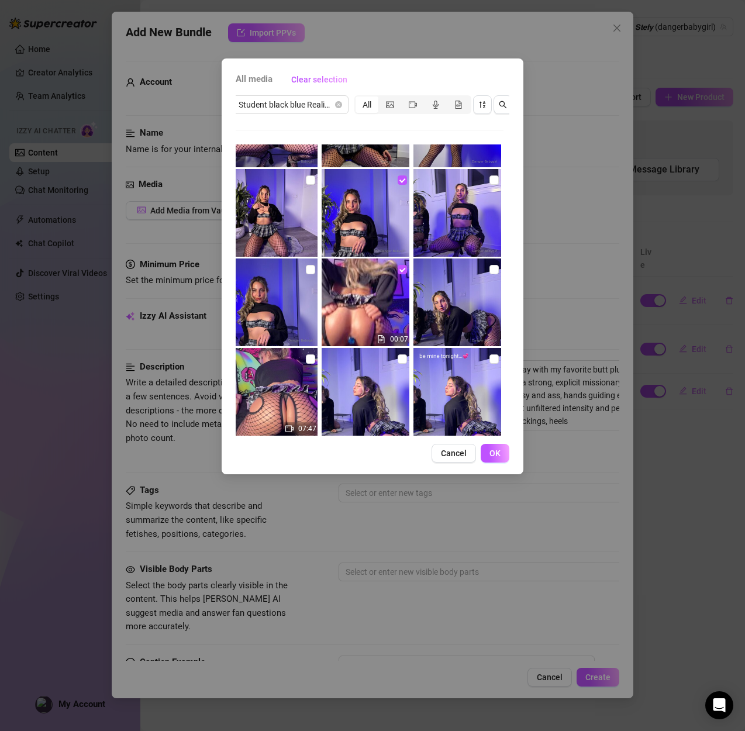
click at [315, 361] on img at bounding box center [274, 392] width 88 height 88
click at [310, 361] on input "checkbox" at bounding box center [310, 358] width 9 height 9
checkbox input "true"
click at [313, 271] on input "checkbox" at bounding box center [310, 269] width 9 height 9
checkbox input "true"
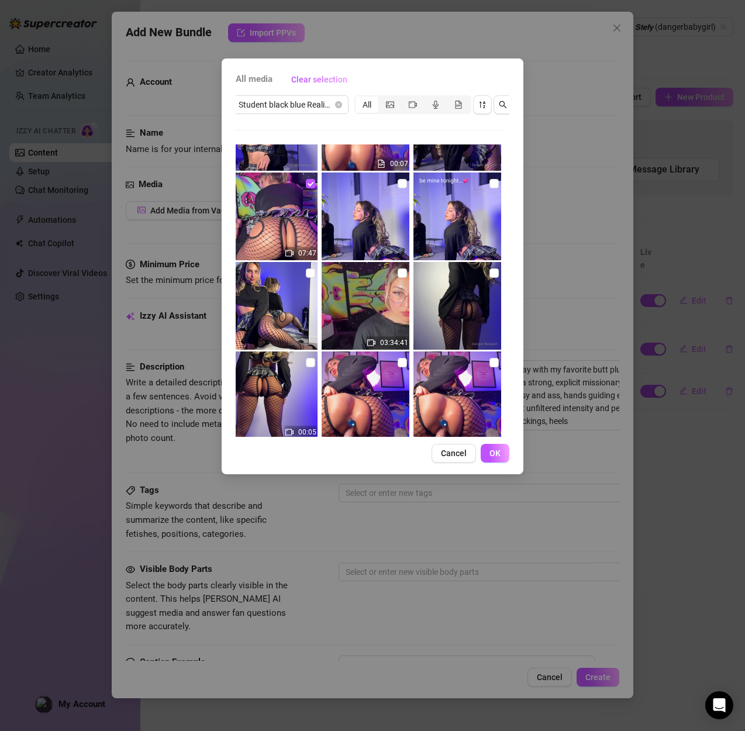
scroll to position [331, 0]
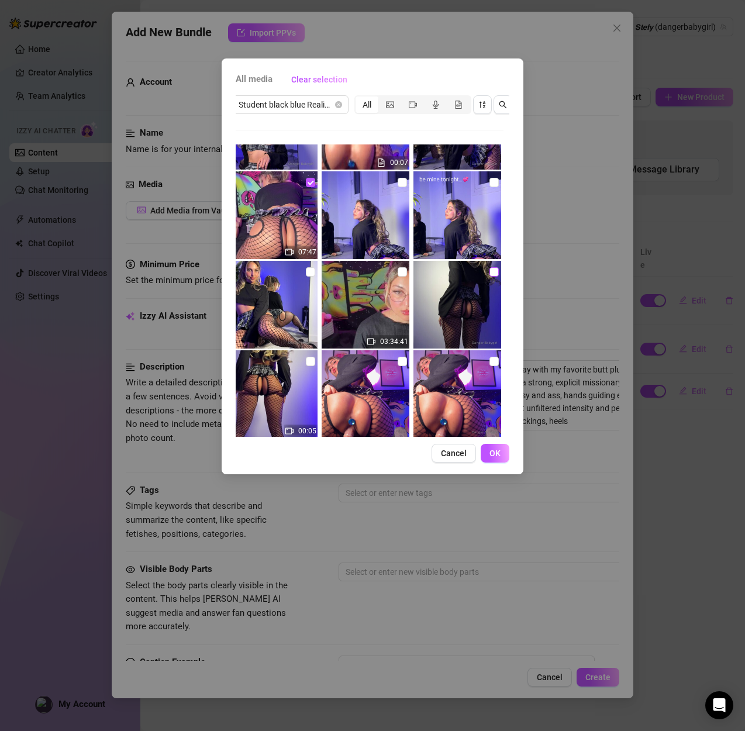
click at [490, 271] on input "checkbox" at bounding box center [493, 271] width 9 height 9
checkbox input "true"
click at [401, 361] on input "checkbox" at bounding box center [401, 361] width 9 height 9
checkbox input "true"
click at [496, 449] on span "OK" at bounding box center [494, 452] width 11 height 9
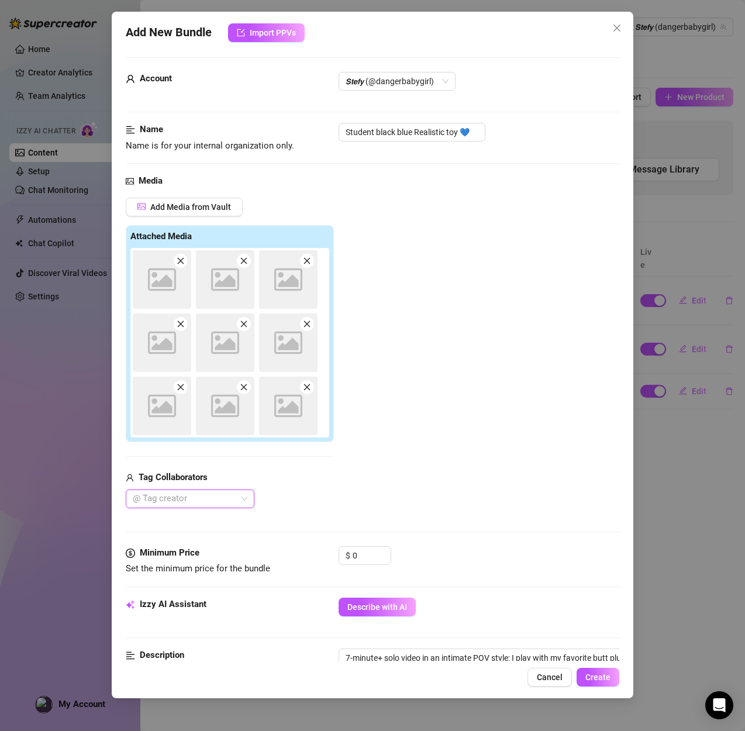
scroll to position [5, 0]
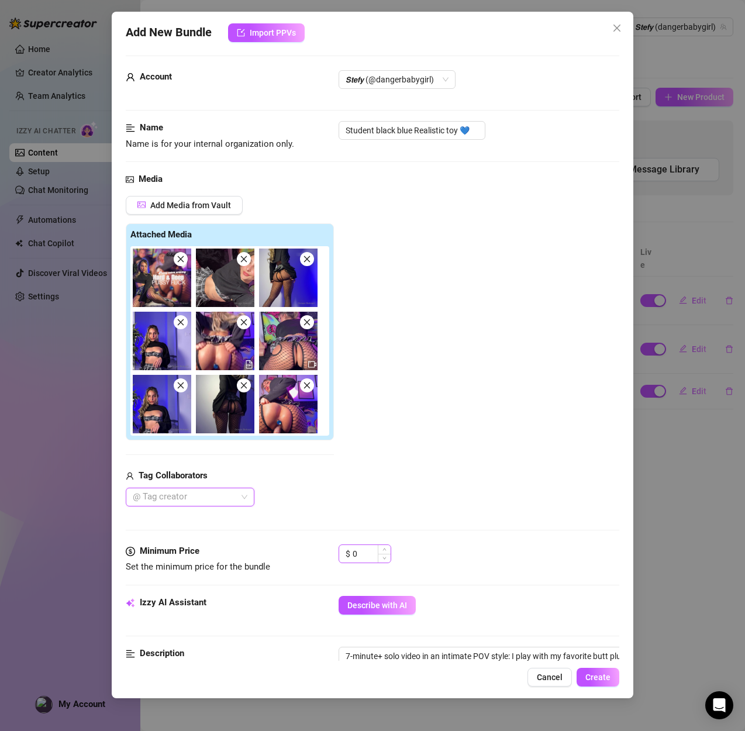
drag, startPoint x: 355, startPoint y: 563, endPoint x: 356, endPoint y: 547, distance: 16.4
click at [356, 556] on div "$ 0" at bounding box center [364, 558] width 53 height 29
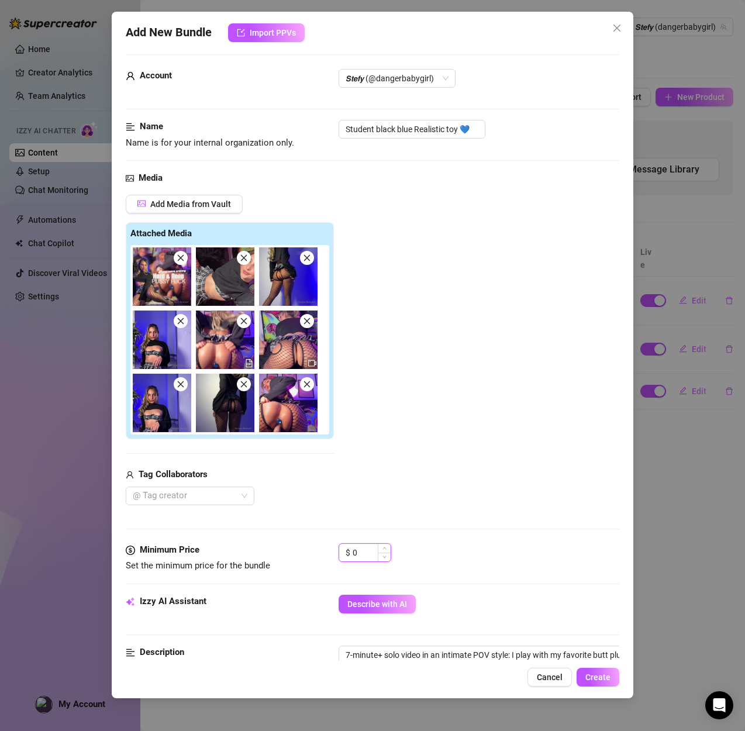
click at [356, 547] on input "0" at bounding box center [371, 553] width 38 height 18
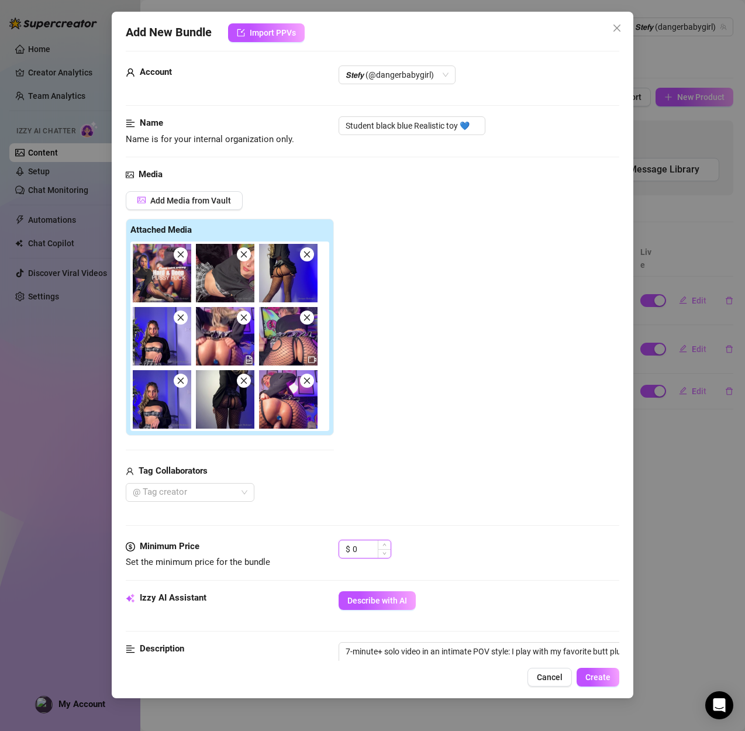
scroll to position [11, 0]
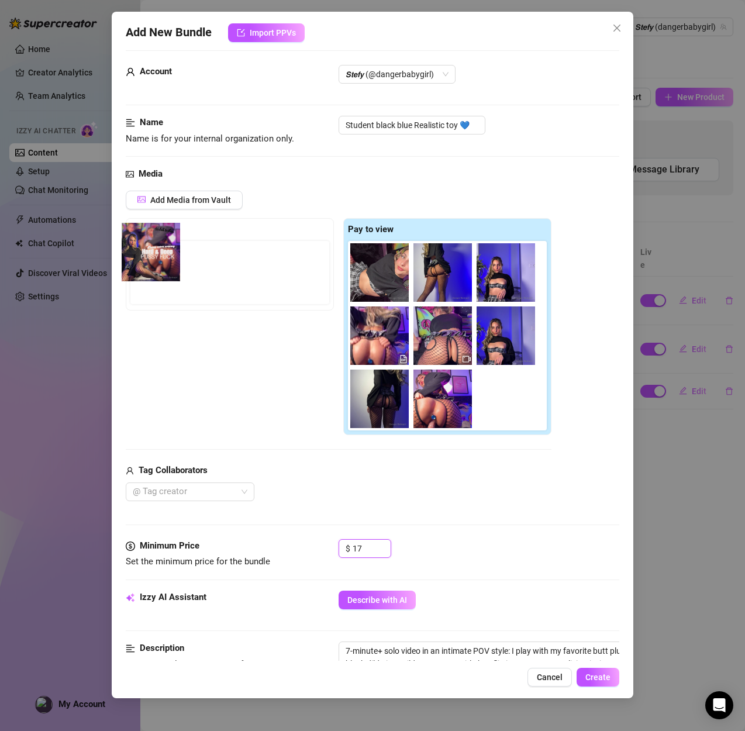
drag, startPoint x: 382, startPoint y: 276, endPoint x: 129, endPoint y: 256, distance: 253.9
click at [129, 256] on div "Free preview Pay to view" at bounding box center [338, 326] width 425 height 217
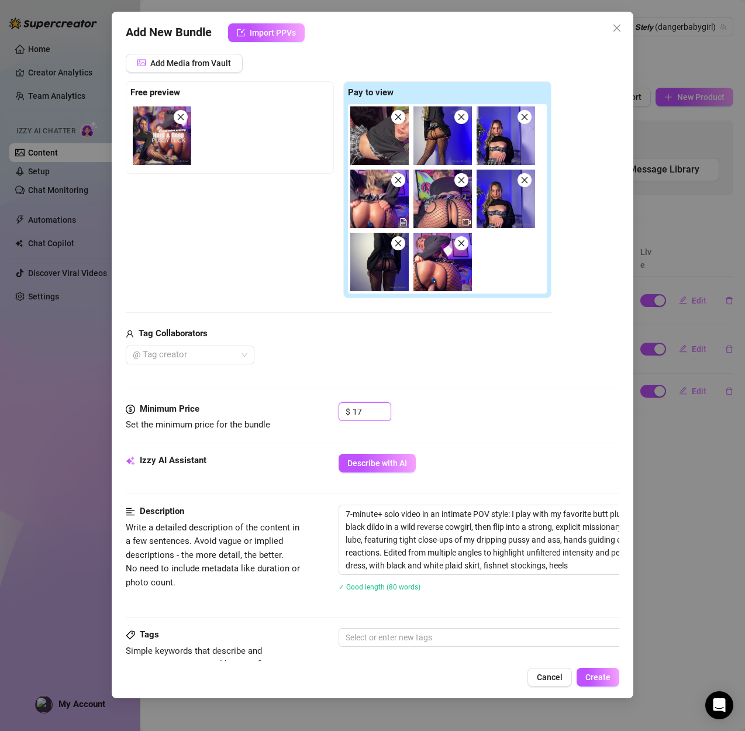
scroll to position [189, 0]
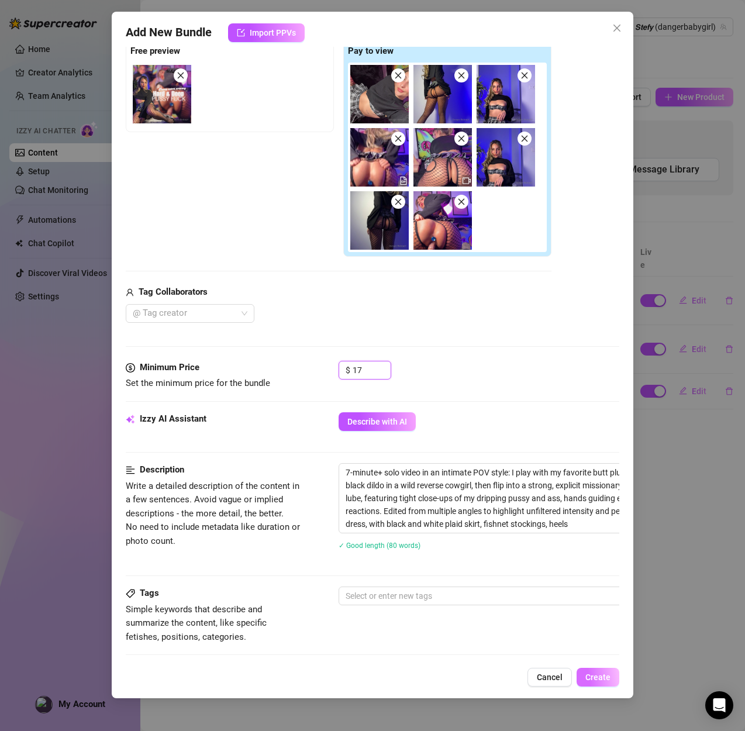
type input "17"
click at [593, 673] on span "Create" at bounding box center [597, 676] width 25 height 9
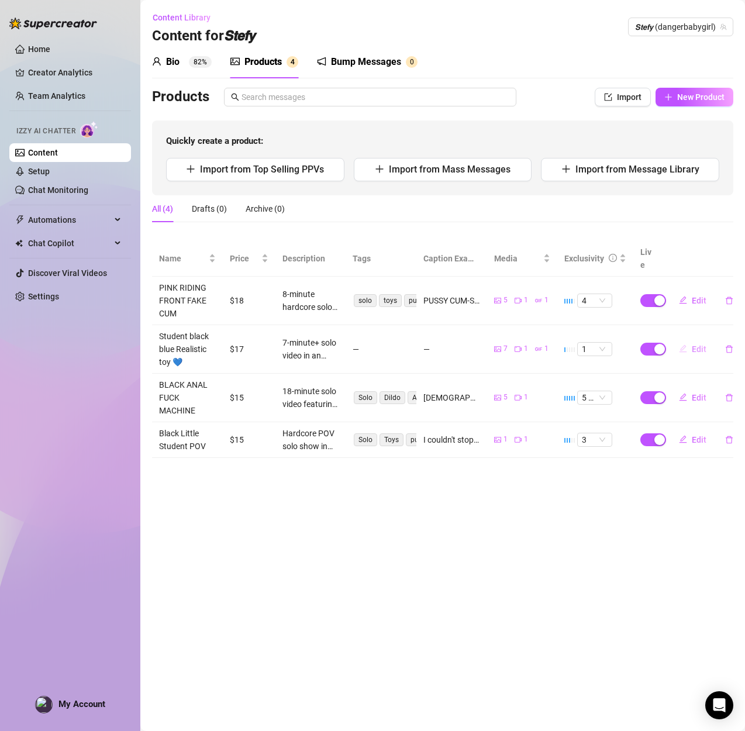
click at [693, 344] on span "Edit" at bounding box center [698, 348] width 15 height 9
type textarea "Type your message here..."
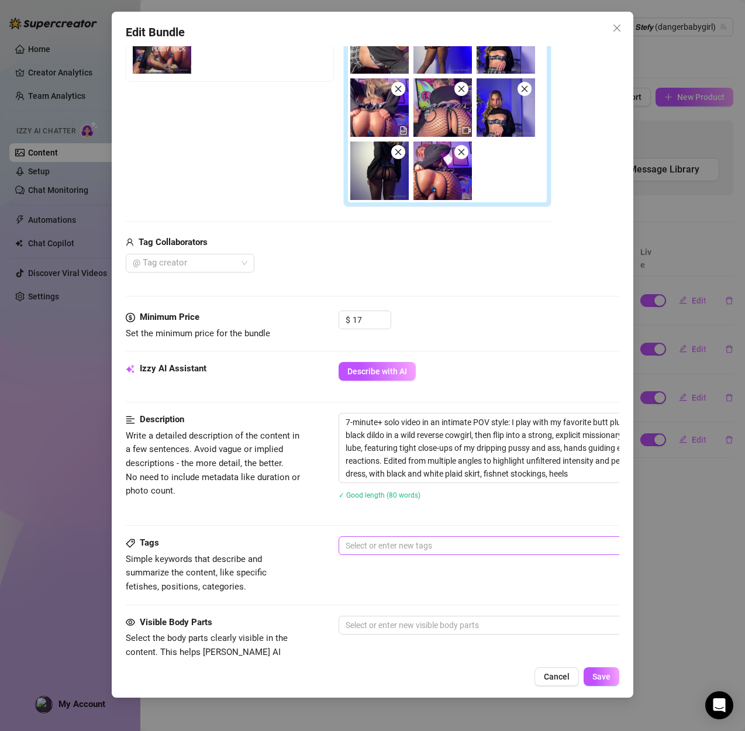
scroll to position [270, 0]
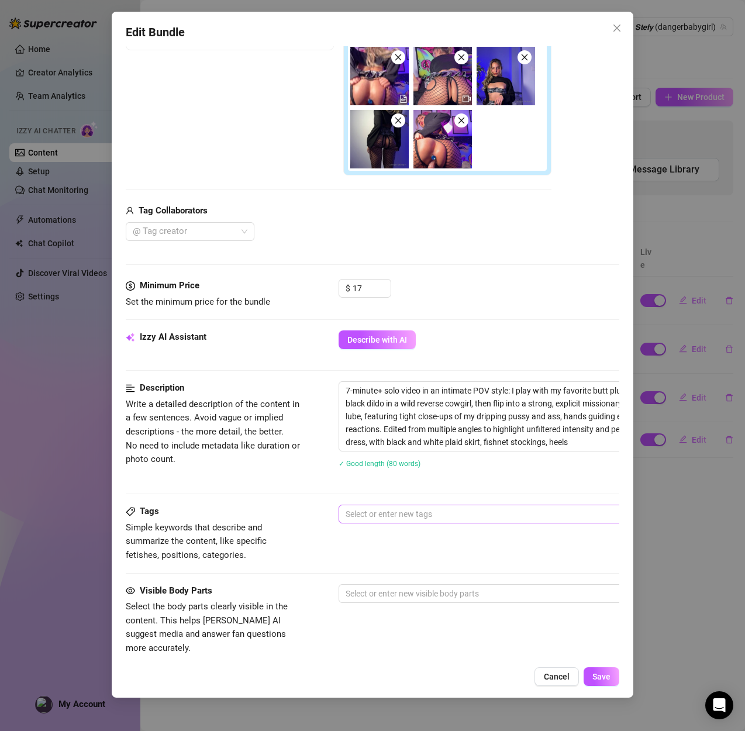
click at [411, 517] on div at bounding box center [537, 514] width 392 height 16
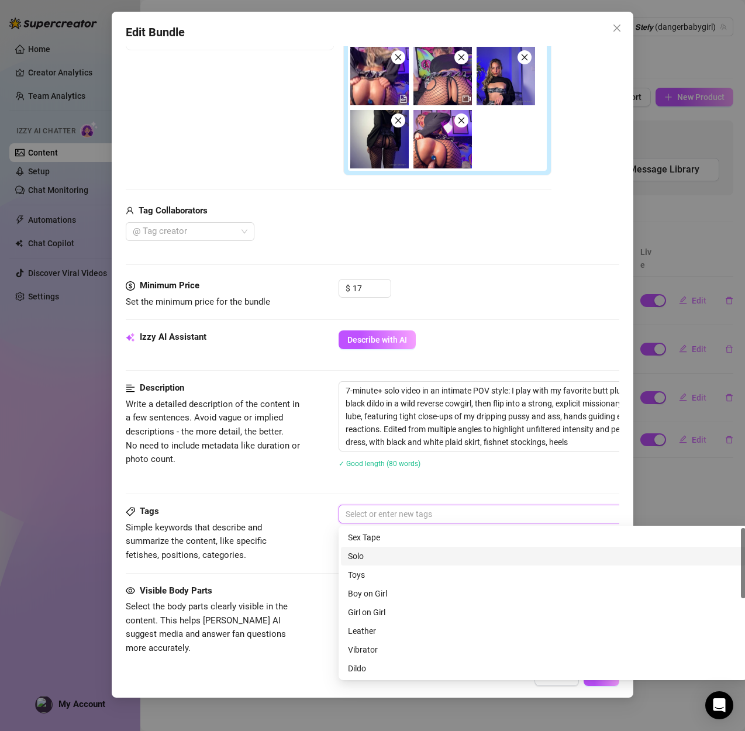
click at [355, 553] on div "Solo" at bounding box center [543, 555] width 390 height 13
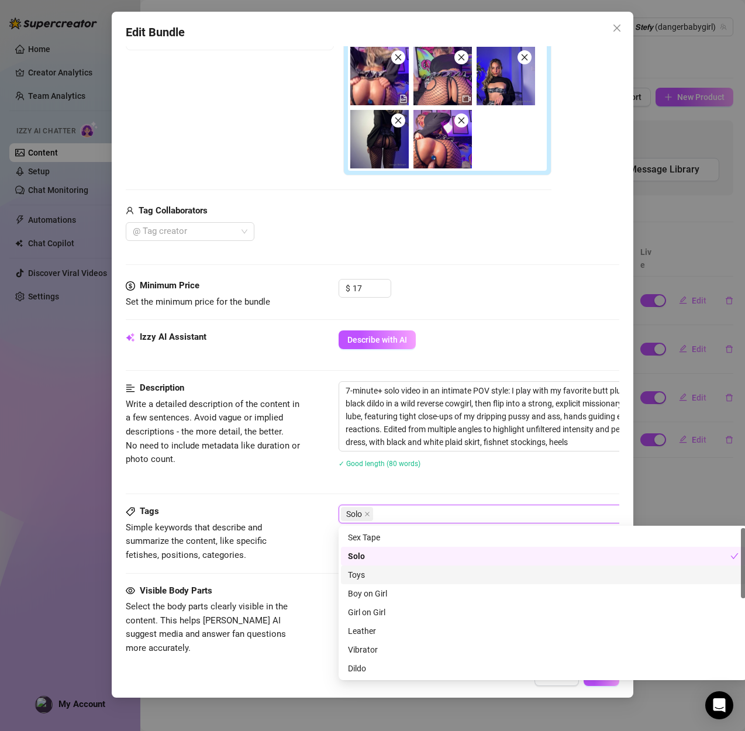
click at [355, 571] on div "Toys" at bounding box center [543, 574] width 390 height 13
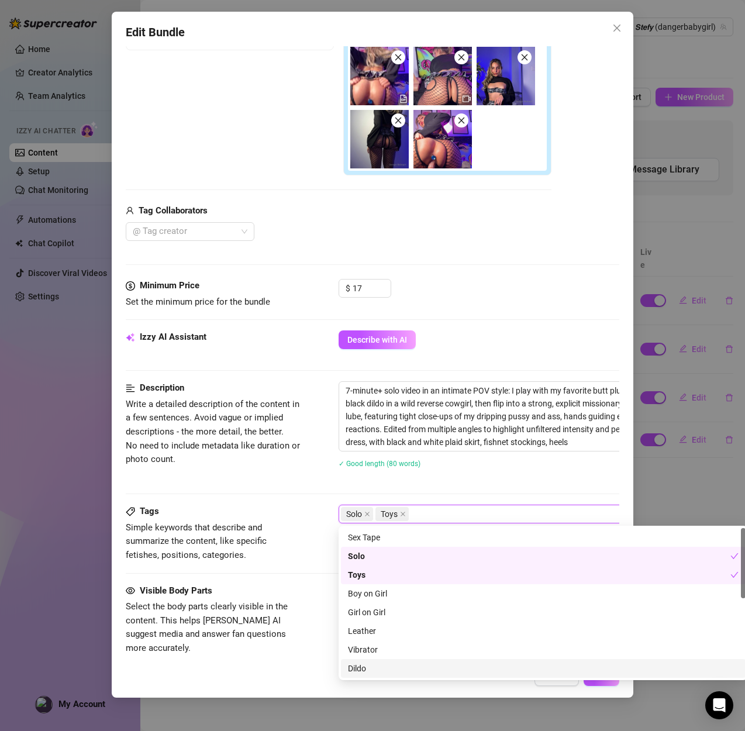
click at [352, 667] on div "Dildo" at bounding box center [543, 668] width 390 height 13
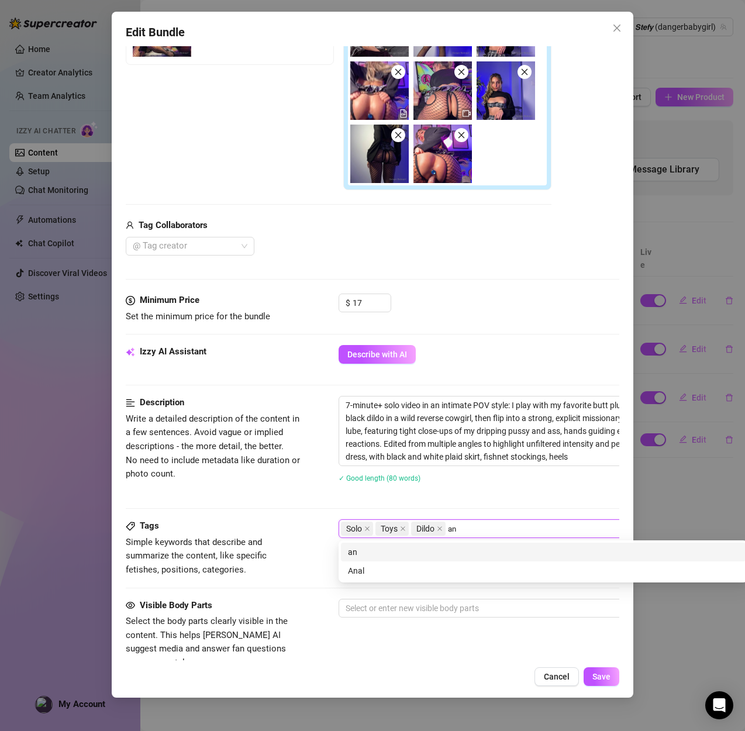
scroll to position [0, 0]
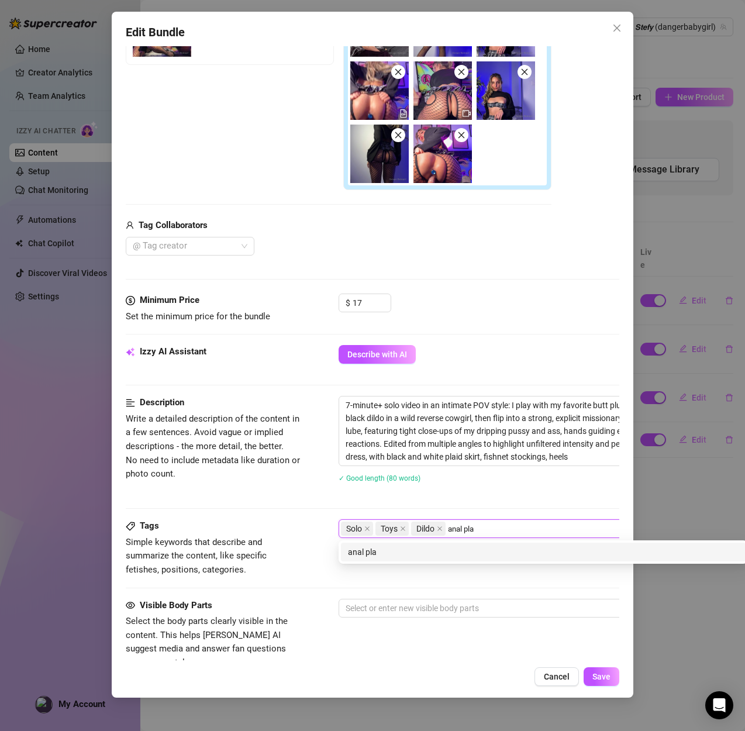
type input "anal play"
type input "butt plug"
type input "missionary"
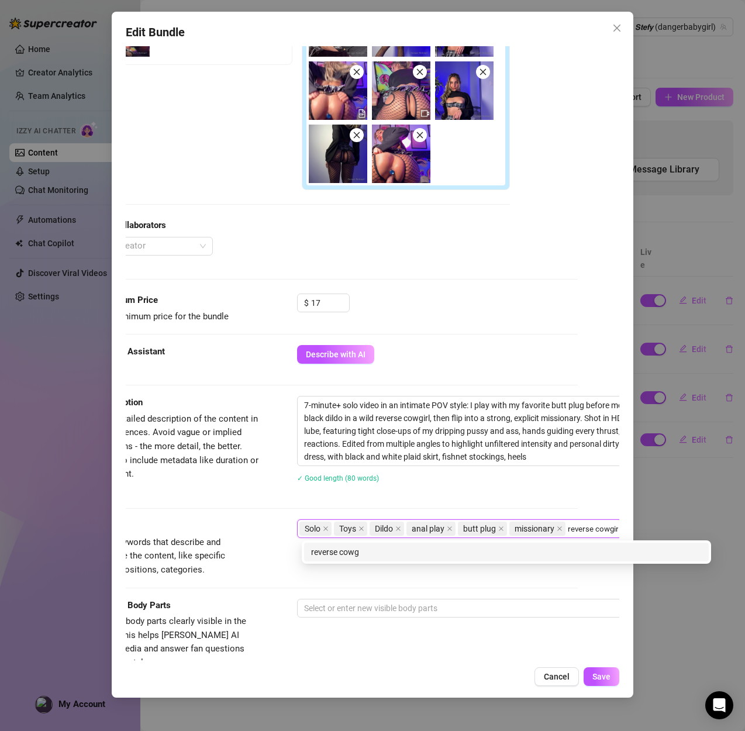
type input "reverse cowgirl"
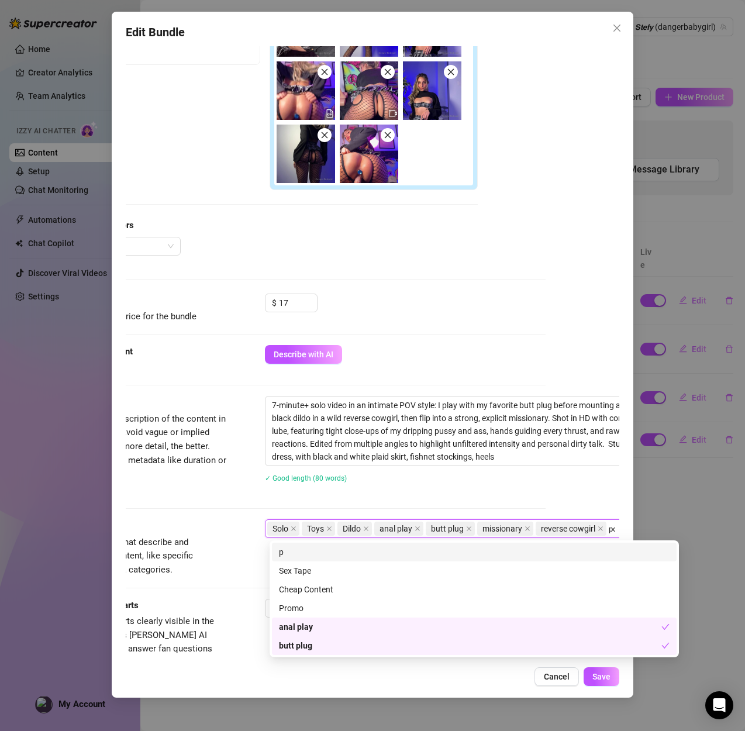
type input "pov"
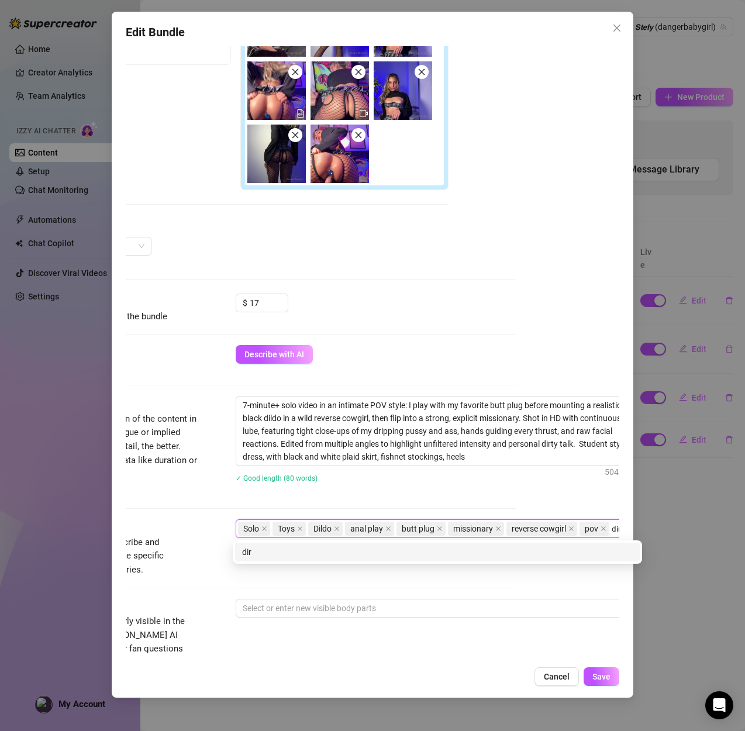
scroll to position [255, 108]
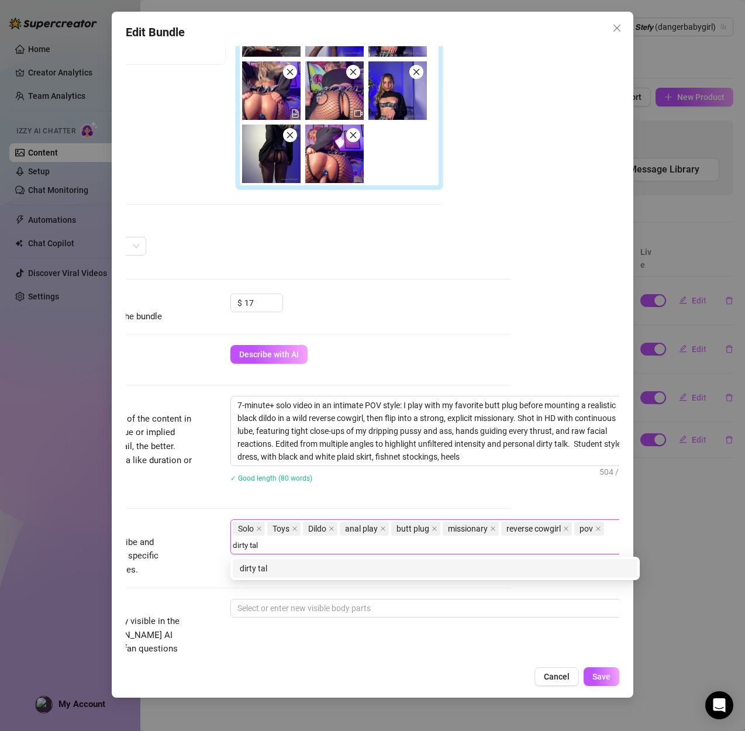
type input "dirty talk"
type input "student"
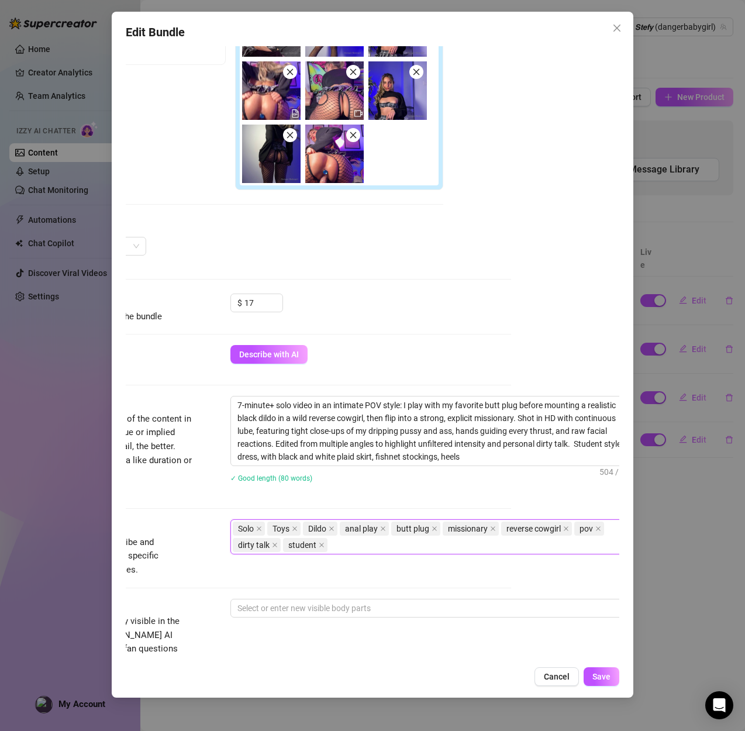
click at [163, 595] on div "Tags Simple keywords that describe and summarize the content, like specific fet…" at bounding box center [264, 558] width 493 height 79
click at [277, 603] on div at bounding box center [429, 608] width 392 height 16
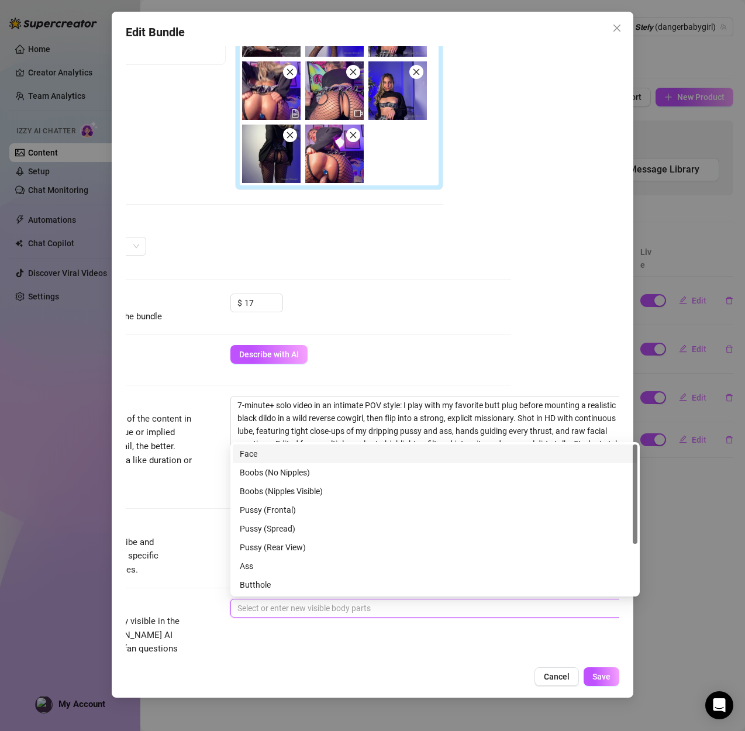
click at [271, 451] on div "Face" at bounding box center [435, 453] width 390 height 13
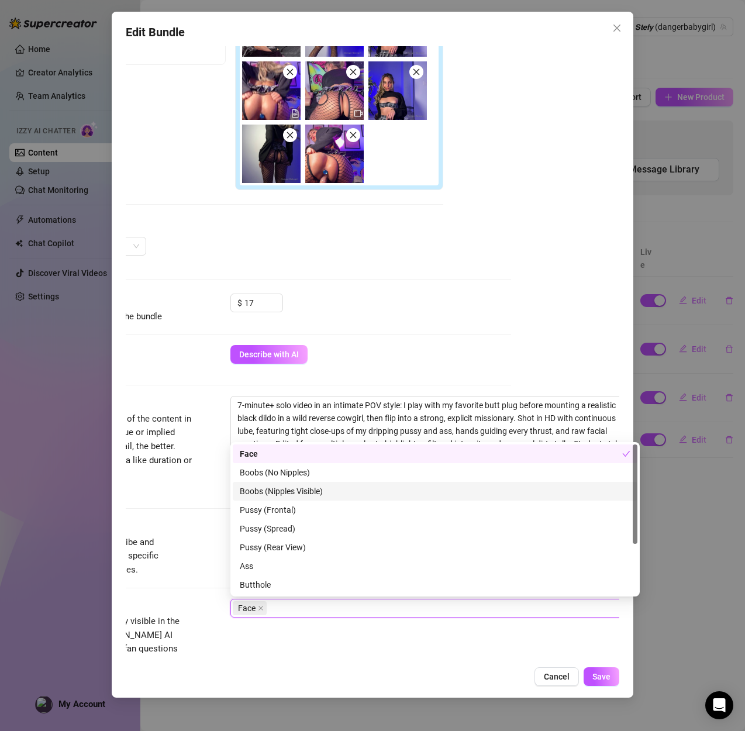
drag, startPoint x: 280, startPoint y: 487, endPoint x: 274, endPoint y: 503, distance: 16.3
click at [280, 487] on div "Boobs (Nipples Visible)" at bounding box center [435, 491] width 390 height 13
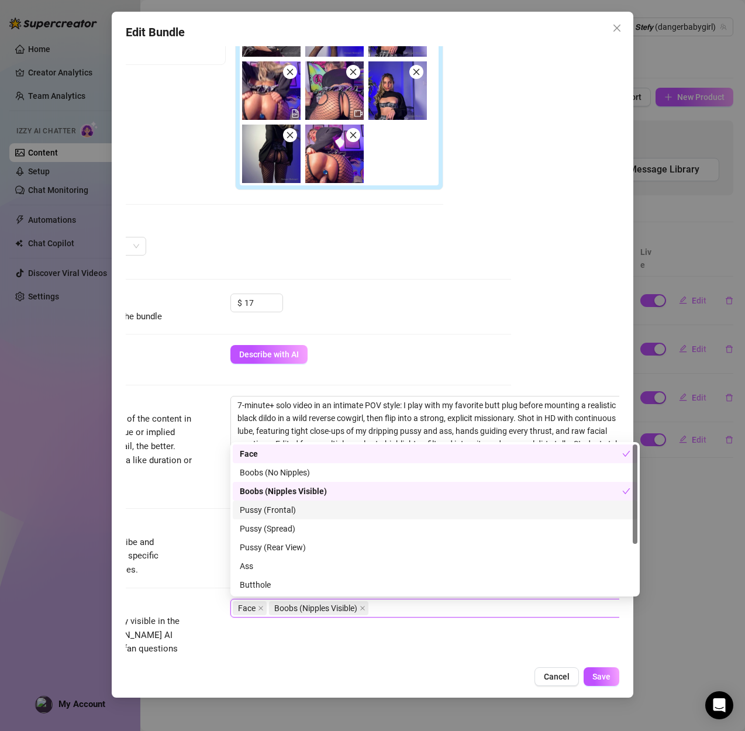
drag, startPoint x: 274, startPoint y: 508, endPoint x: 275, endPoint y: 532, distance: 24.6
click at [274, 508] on div "Pussy (Frontal)" at bounding box center [435, 509] width 390 height 13
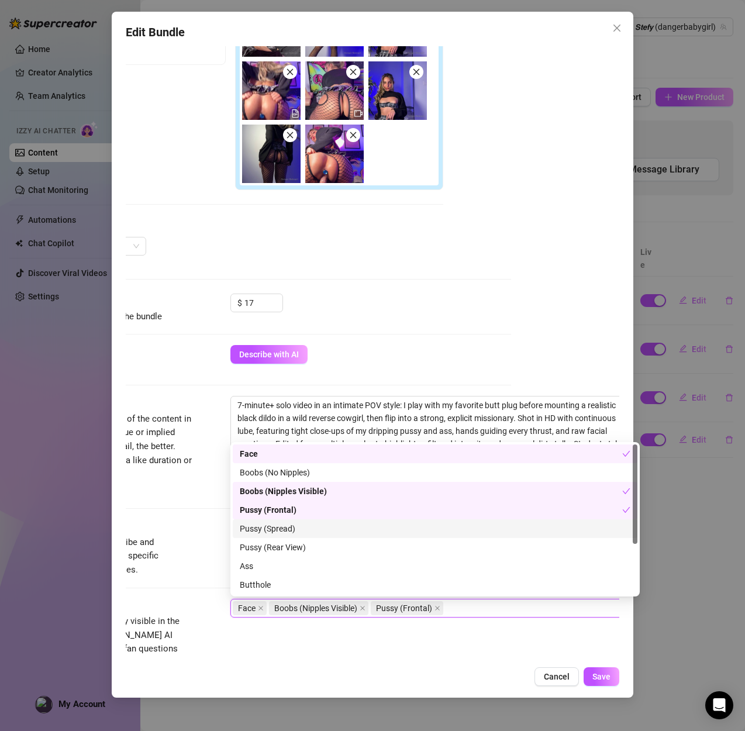
click at [275, 532] on div "Pussy (Spread)" at bounding box center [435, 528] width 390 height 13
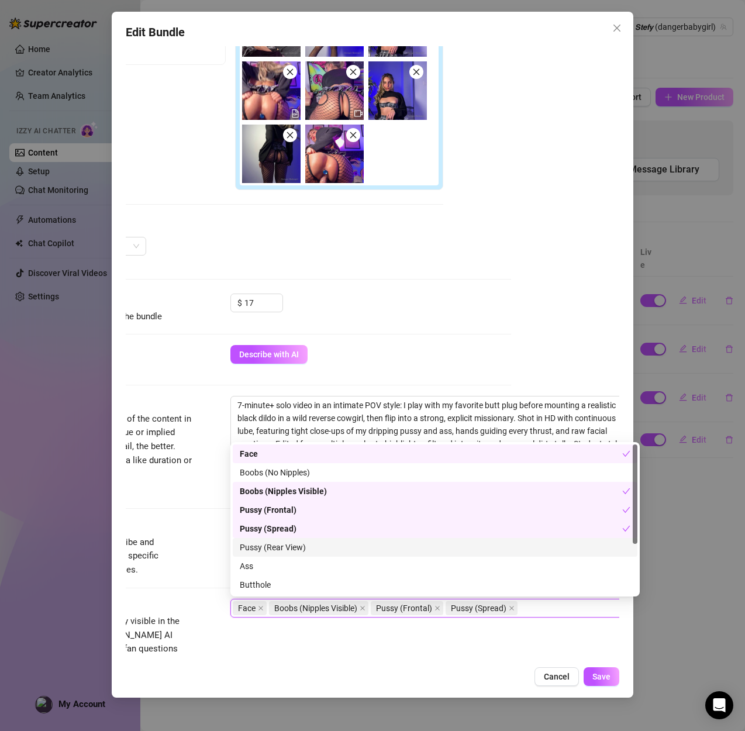
click at [272, 545] on div "Pussy (Rear View)" at bounding box center [435, 547] width 390 height 13
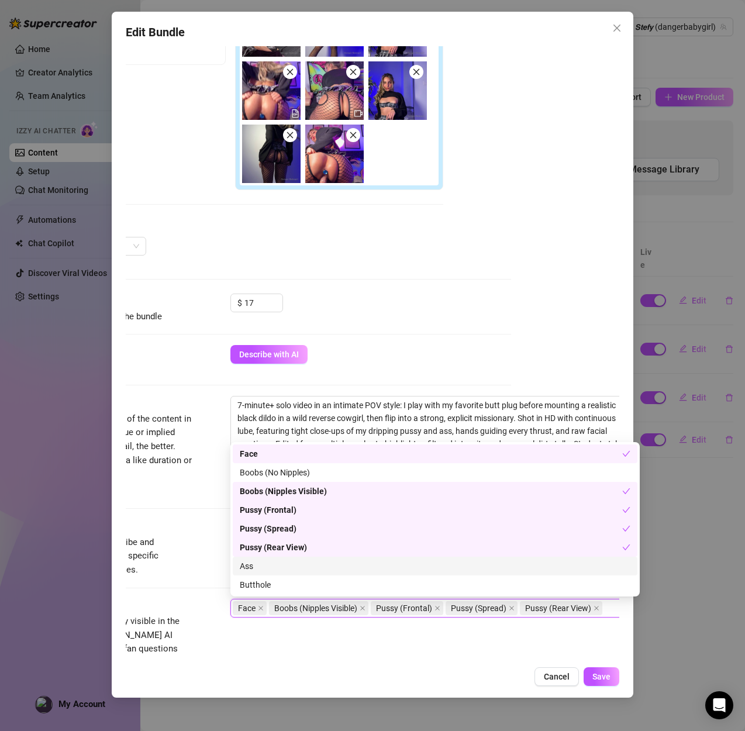
click at [262, 566] on div "Ass" at bounding box center [435, 565] width 390 height 13
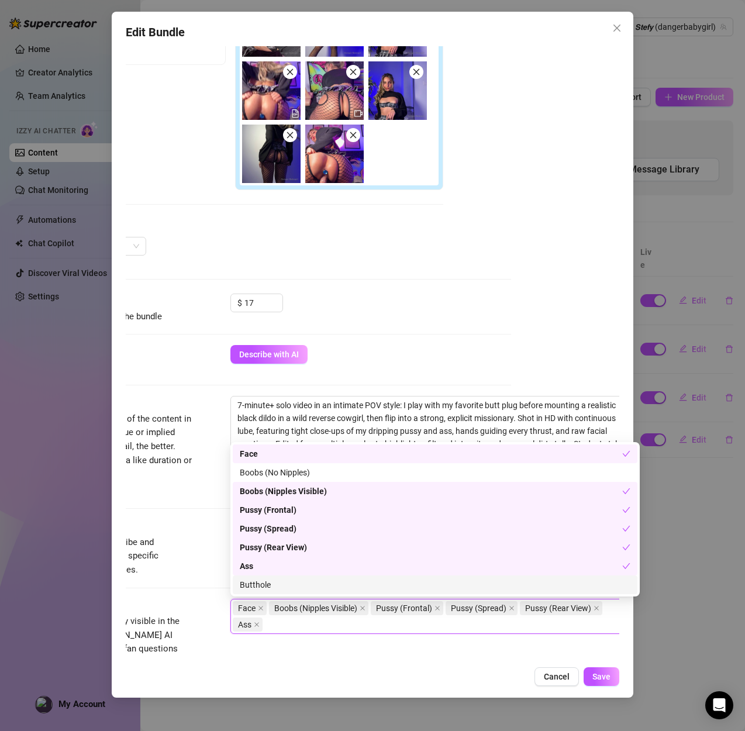
click at [262, 582] on div "Butthole" at bounding box center [435, 584] width 390 height 13
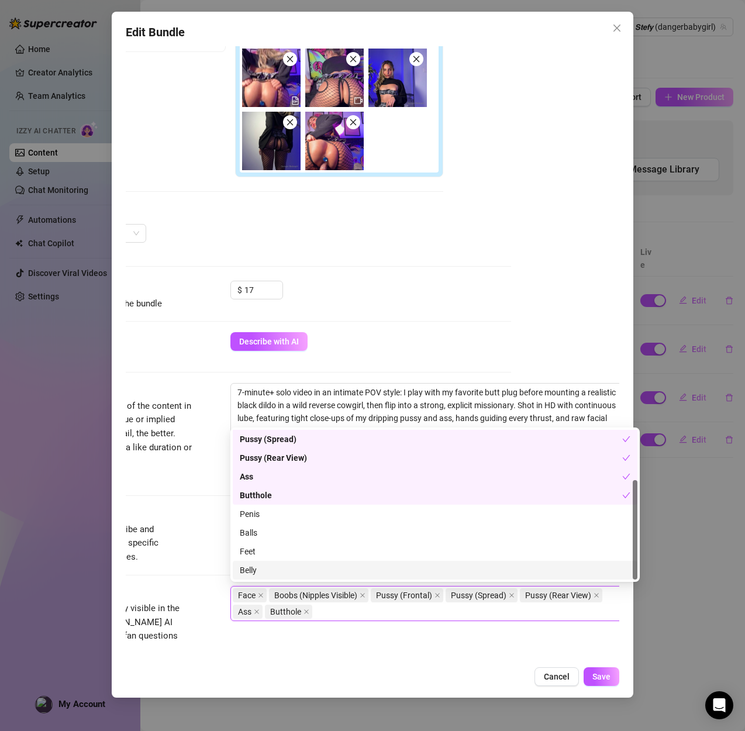
scroll to position [271, 108]
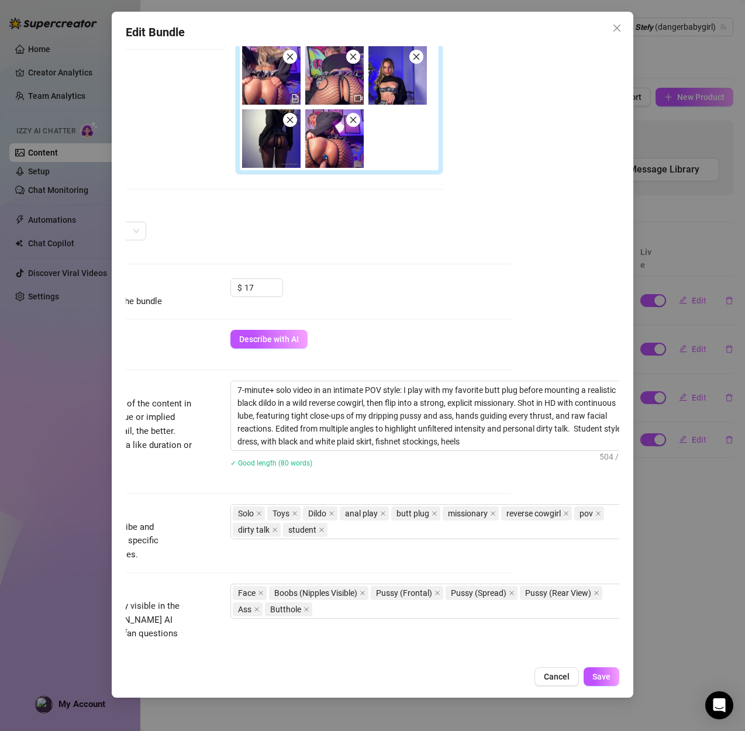
click at [191, 560] on span "Simple keywords that describe and summarize the content, like specific fetishes…" at bounding box center [105, 540] width 175 height 41
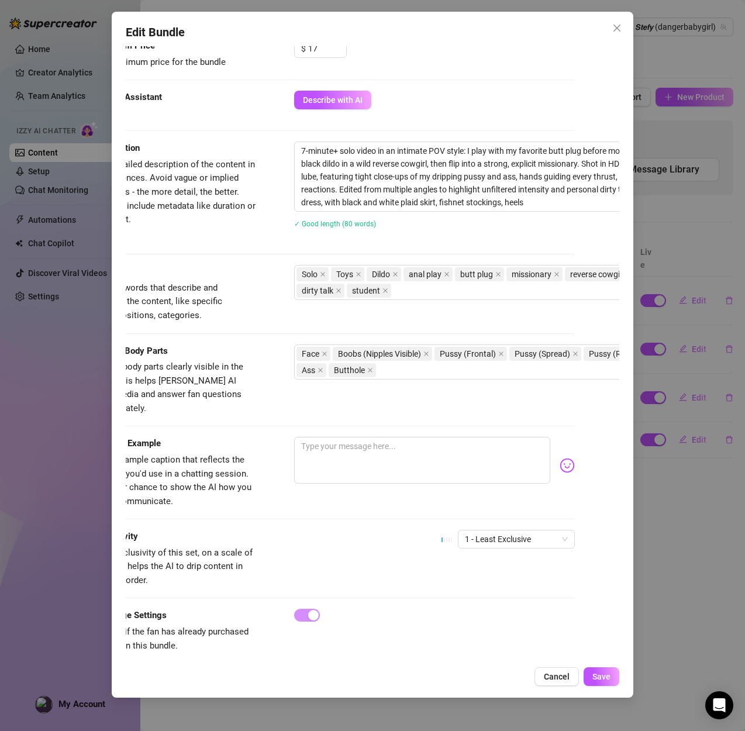
scroll to position [510, 0]
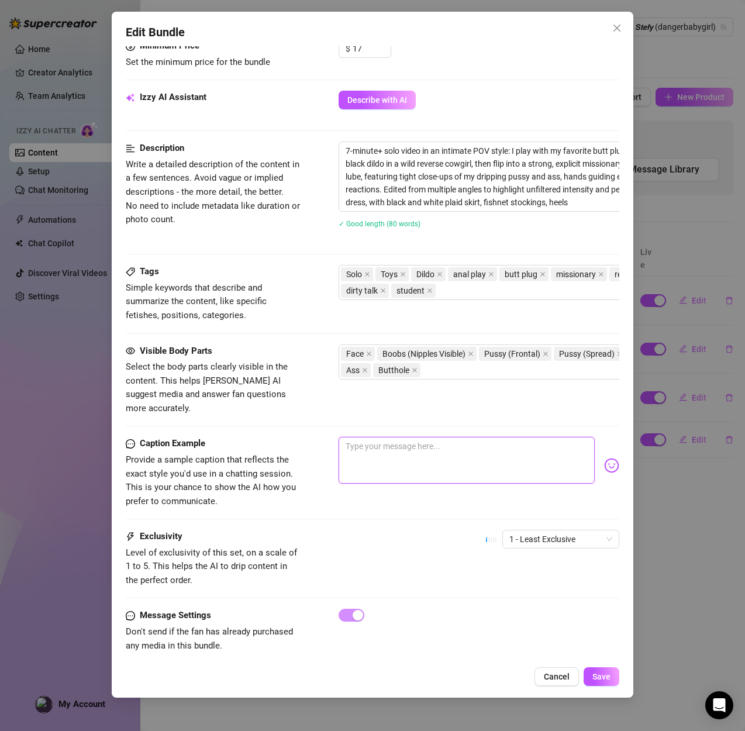
click at [395, 437] on textarea at bounding box center [466, 460] width 256 height 47
paste textarea "Oh shit... I shoved that plug so deep in my ass then rode my biggest realistic …"
type textarea "Oh shit... I shoved that plug so deep in my ass then rode my biggest realistic …"
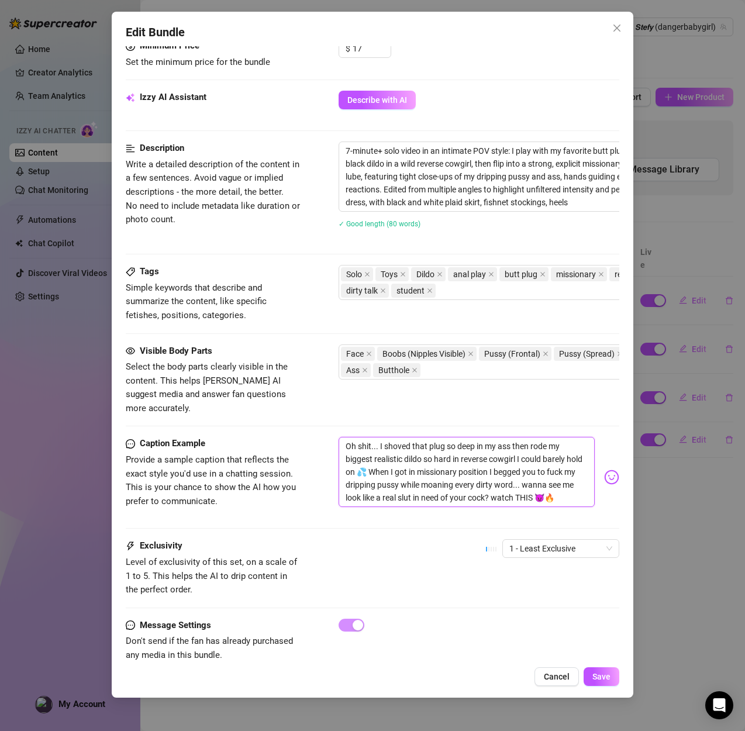
scroll to position [519, 0]
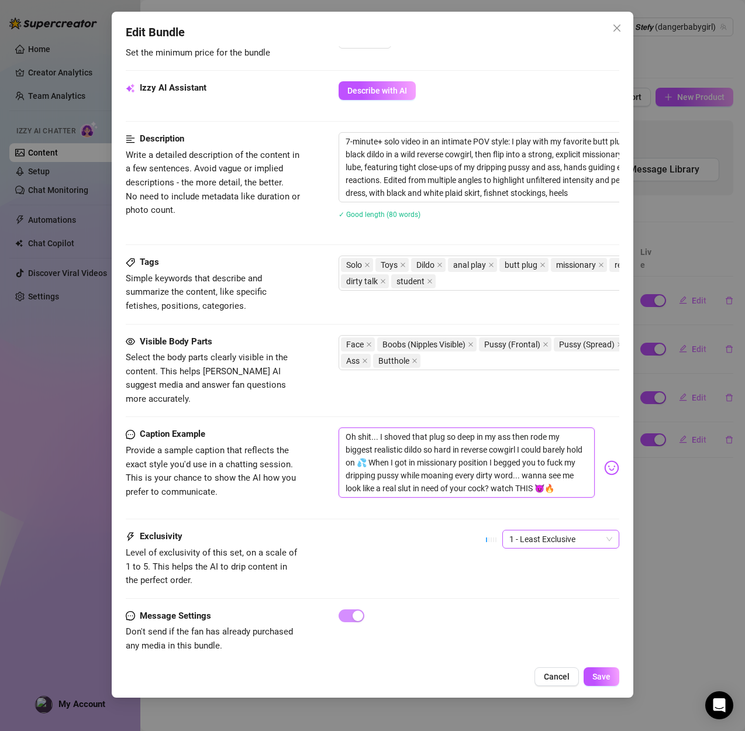
click at [530, 530] on span "1 - Least Exclusive" at bounding box center [560, 539] width 103 height 18
type textarea "Oh shit... I shoved that plug so deep in my ass then rode my biggest realistic …"
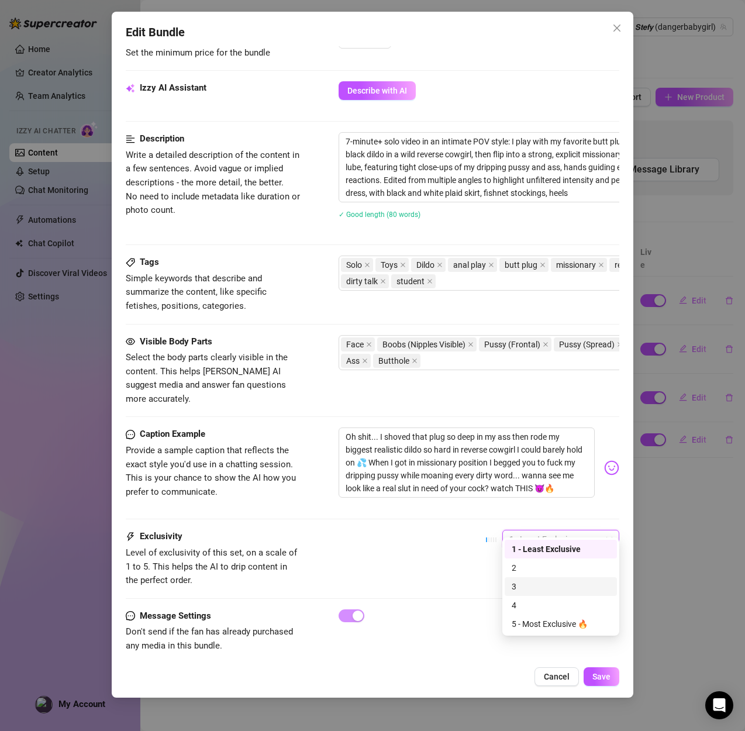
click at [527, 583] on div "3" at bounding box center [560, 586] width 98 height 13
click at [598, 680] on span "Save" at bounding box center [601, 676] width 18 height 9
